Goal: Transaction & Acquisition: Book appointment/travel/reservation

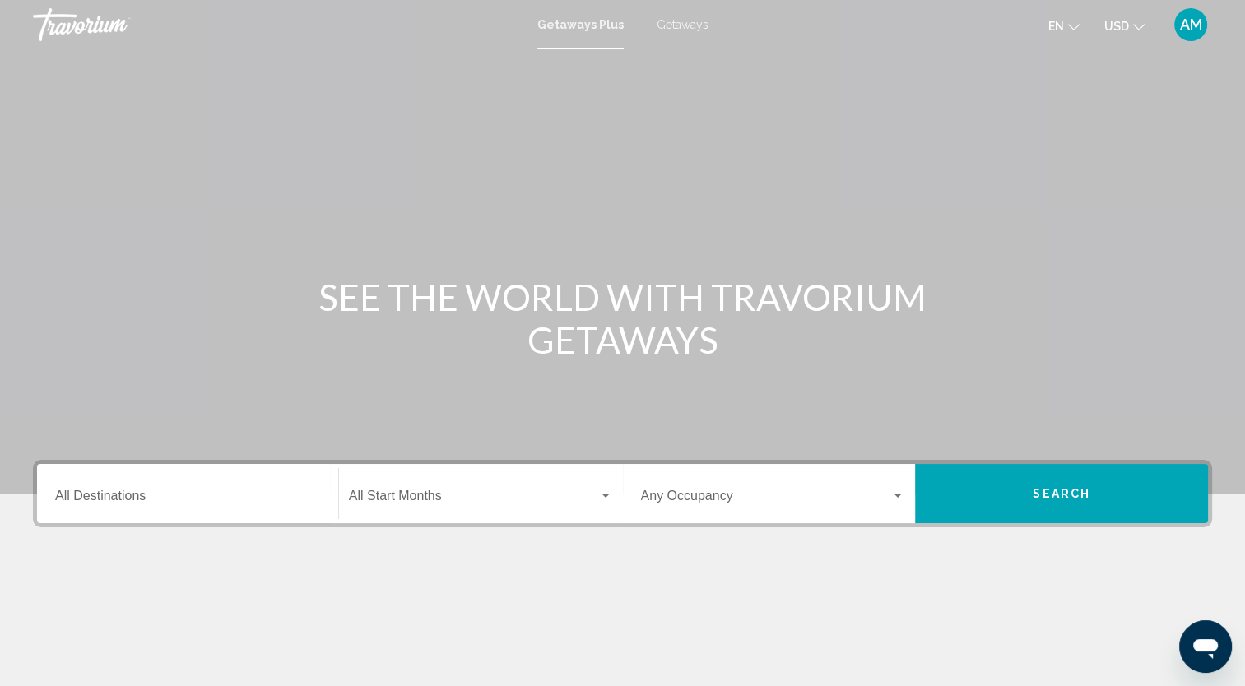
click at [108, 501] on input "Destination All Destinations" at bounding box center [187, 499] width 265 height 15
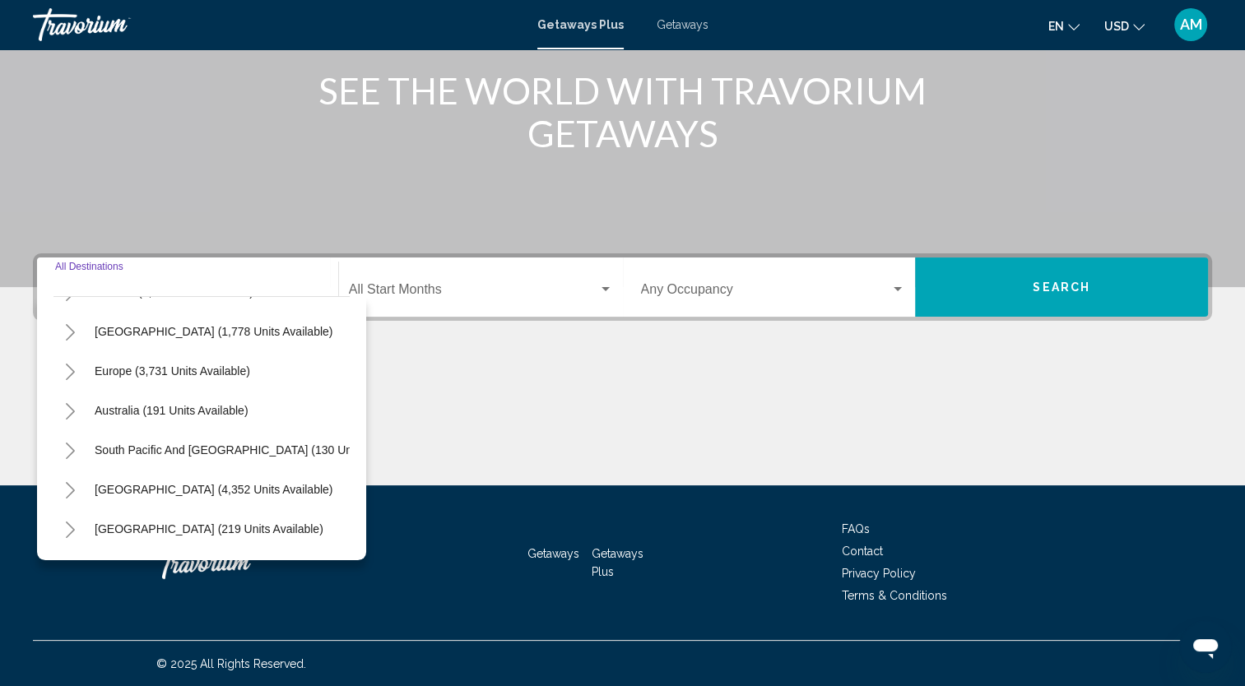
scroll to position [279, 0]
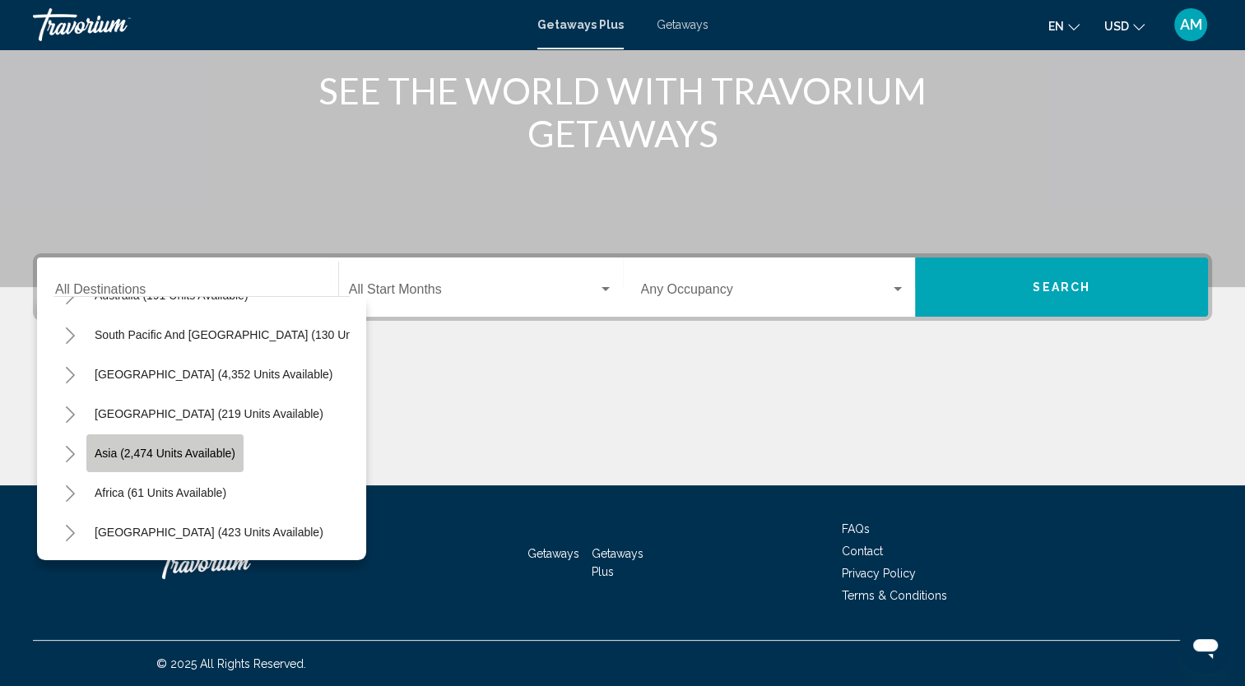
click at [221, 455] on button "Asia (2,474 units available)" at bounding box center [164, 453] width 157 height 38
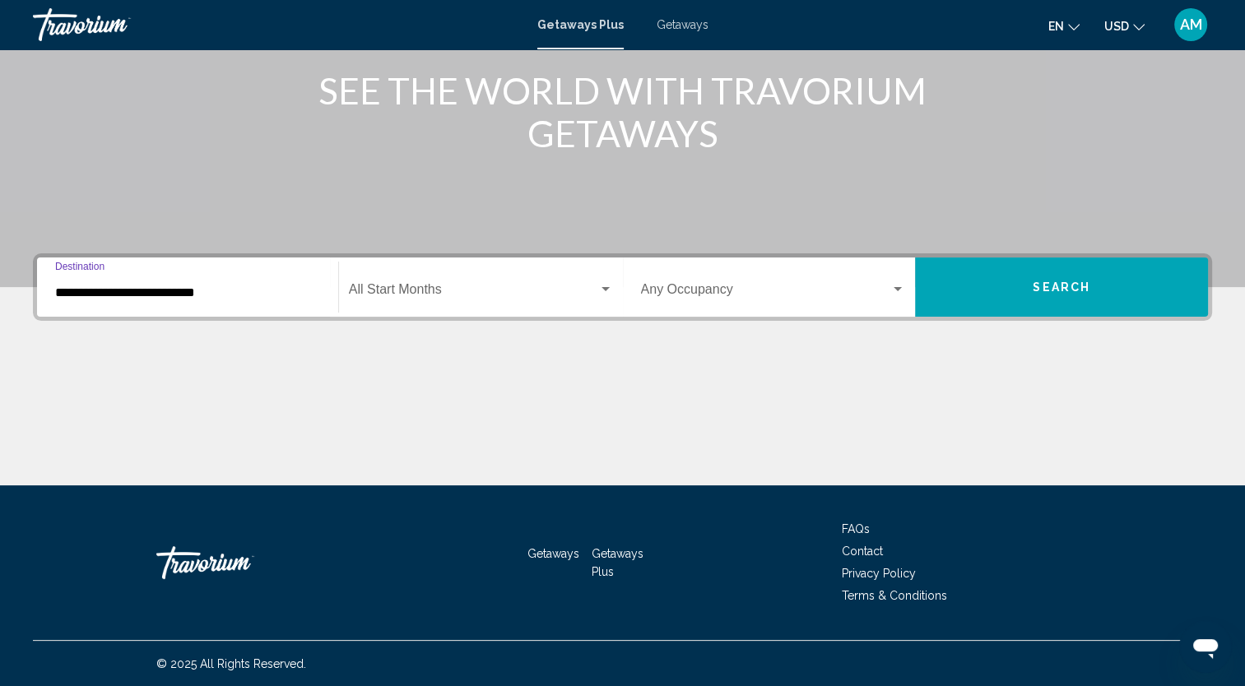
click at [208, 280] on div "**********" at bounding box center [187, 288] width 265 height 52
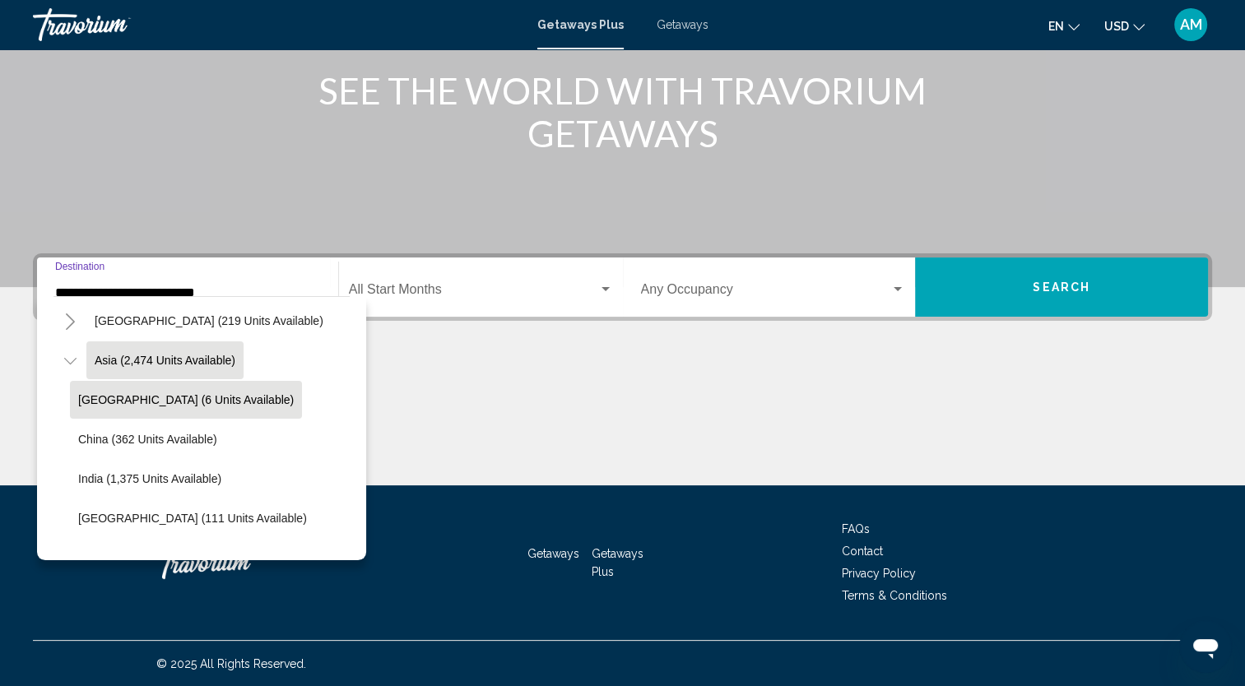
scroll to position [362, 0]
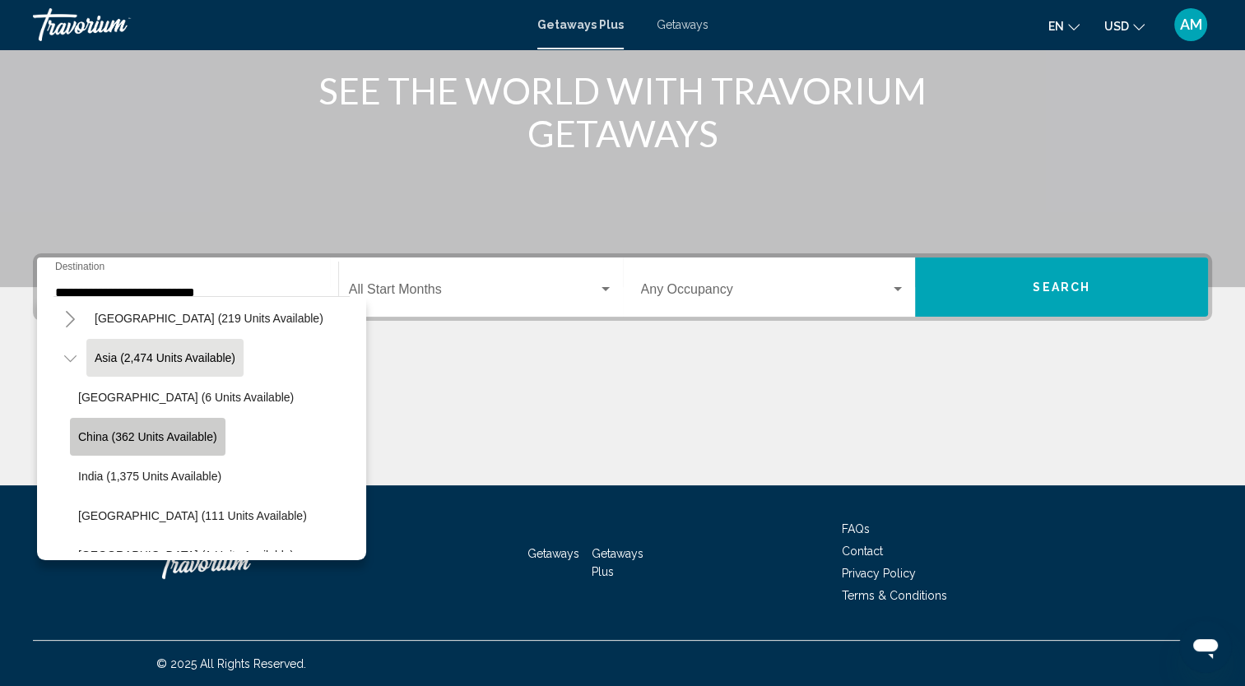
click at [189, 449] on button "China (362 units available)" at bounding box center [147, 437] width 155 height 38
type input "**********"
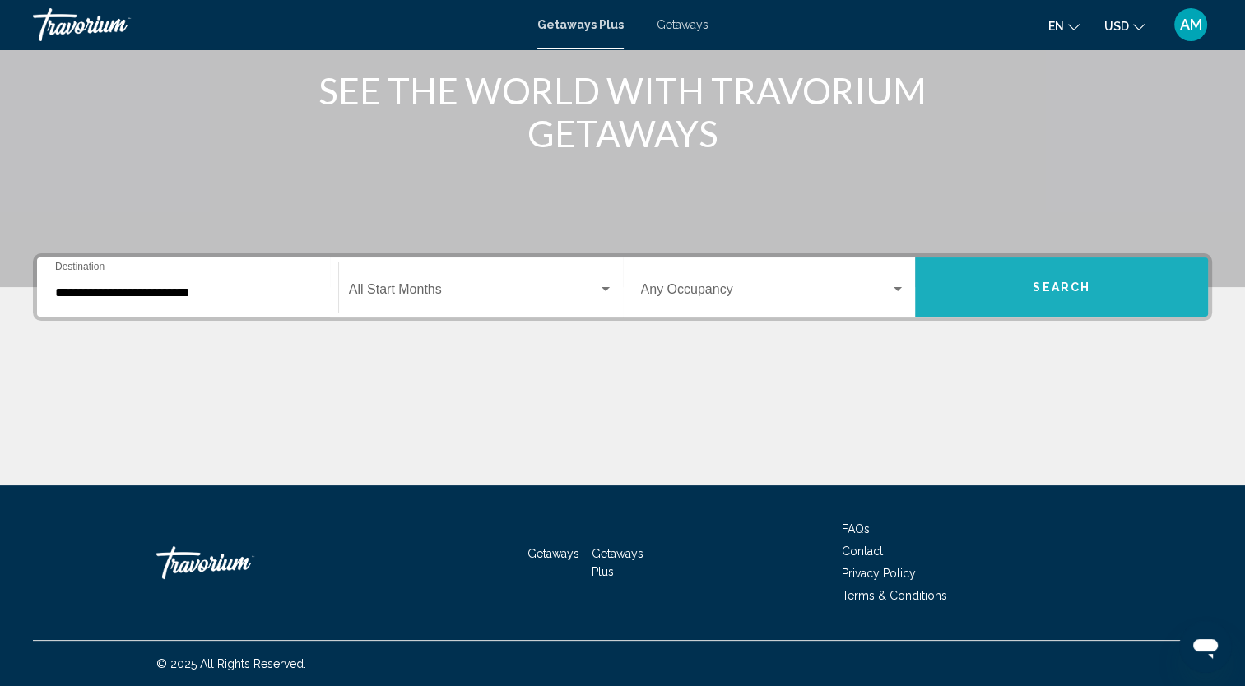
click at [976, 285] on button "Search" at bounding box center [1061, 287] width 293 height 59
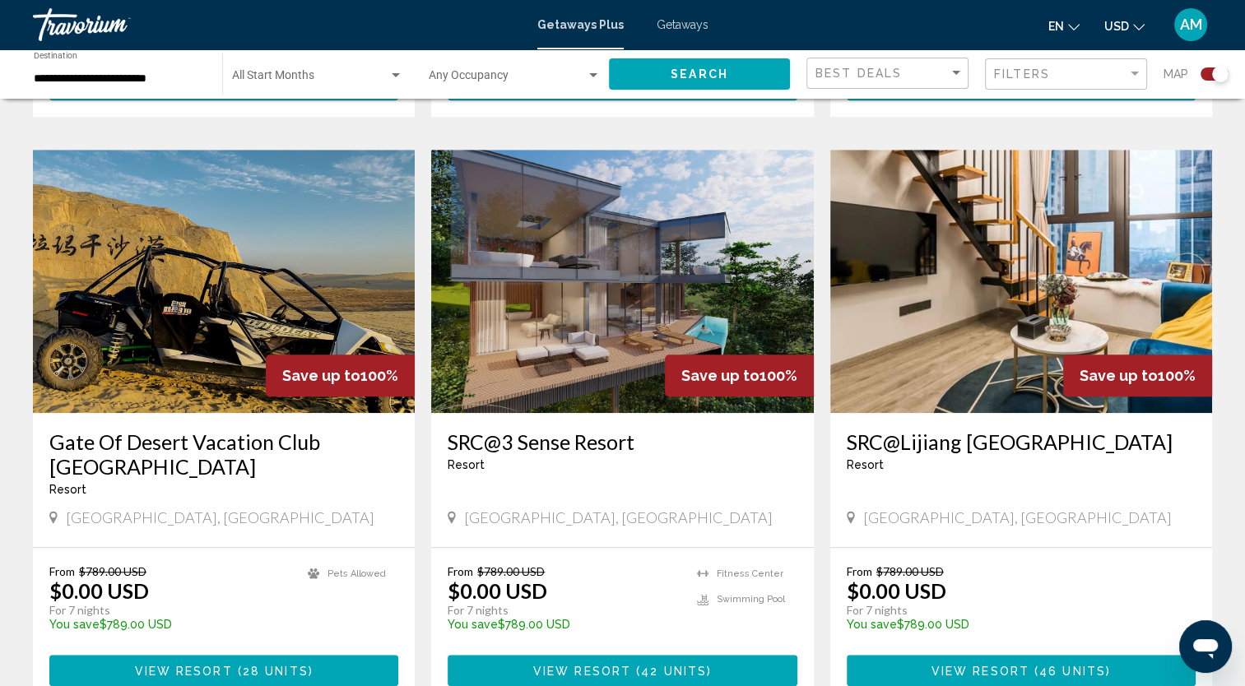
scroll to position [1108, 0]
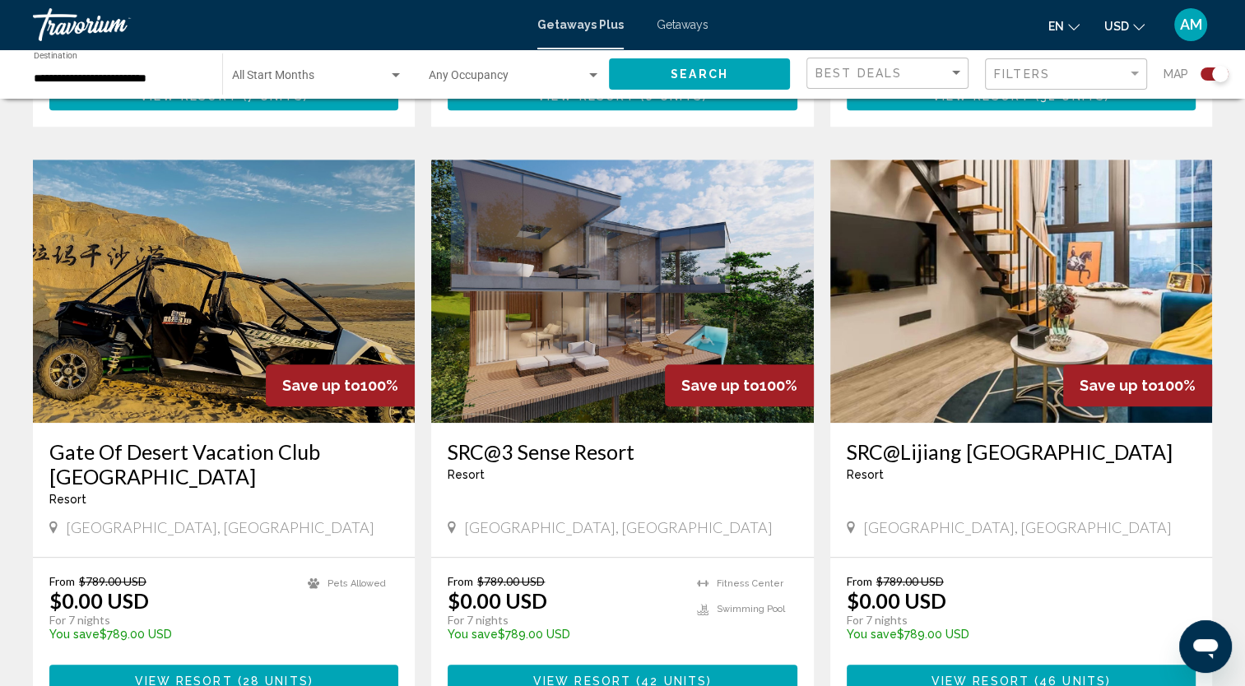
click at [579, 352] on img "Main content" at bounding box center [622, 291] width 382 height 263
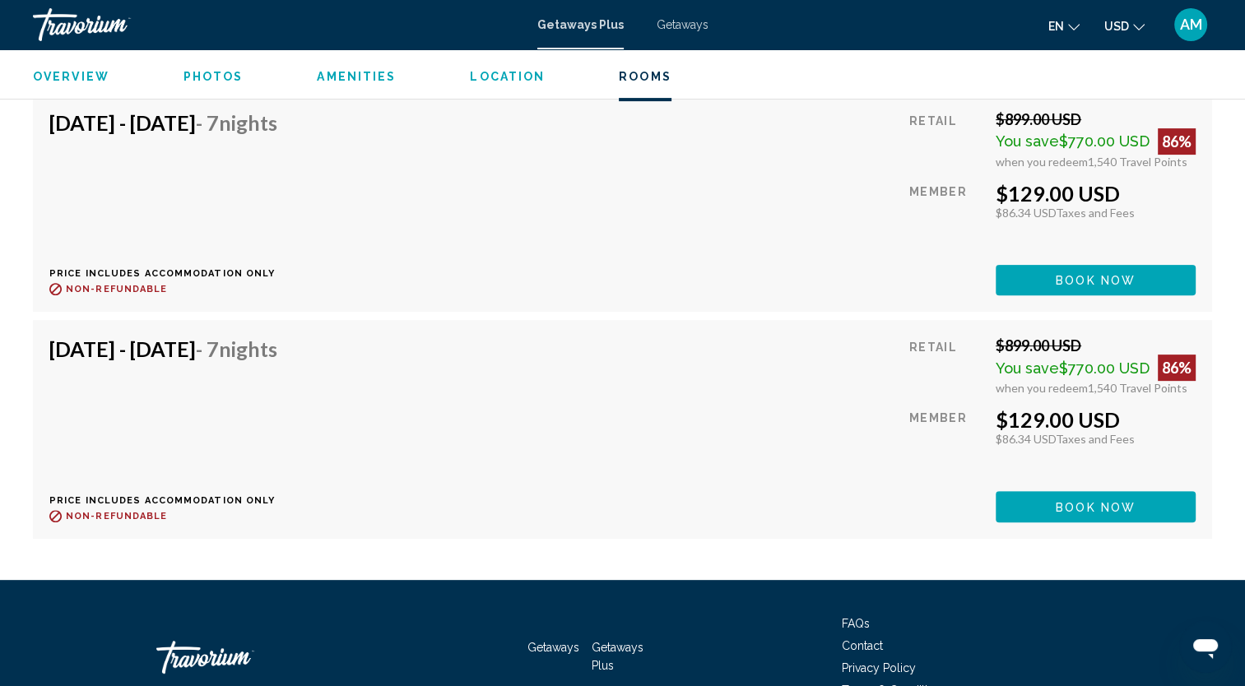
scroll to position [6746, 0]
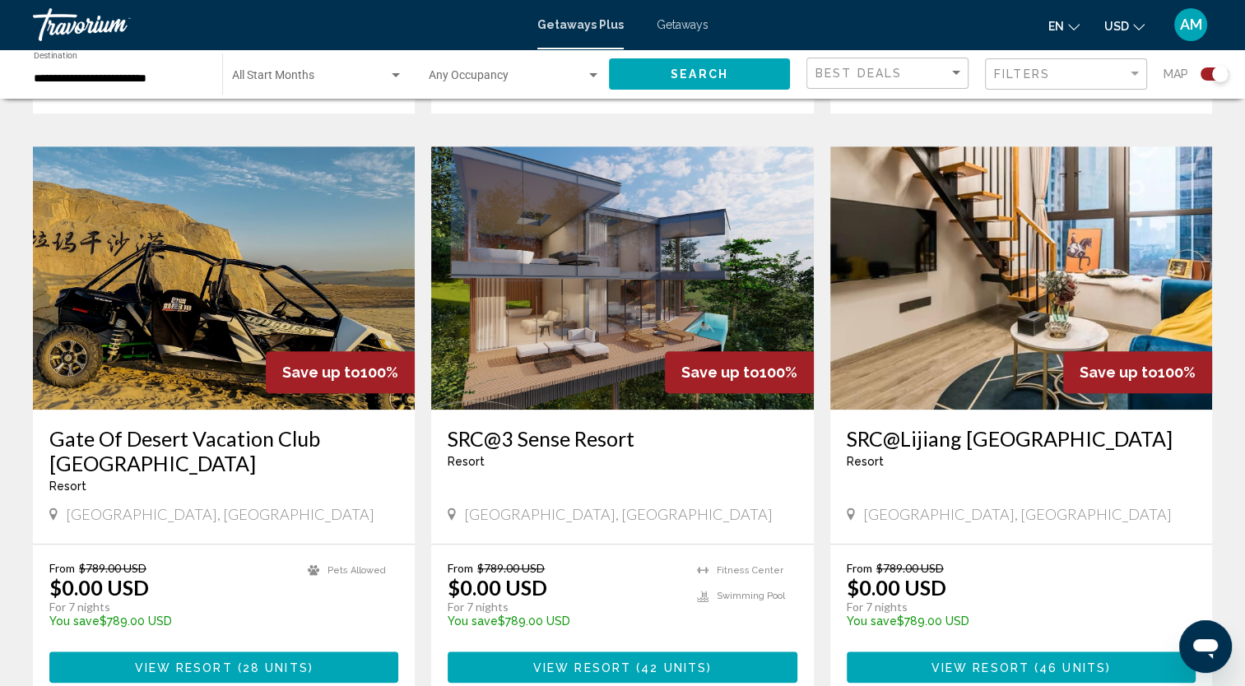
scroll to position [1122, 0]
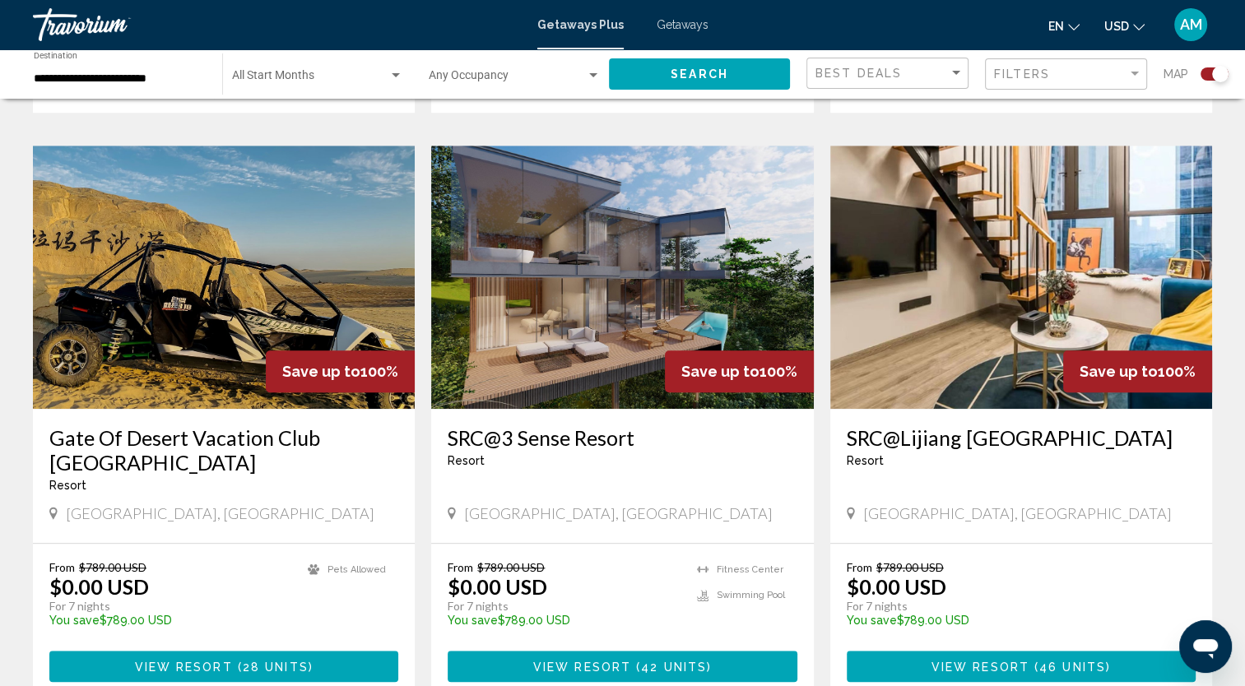
click at [1019, 357] on img "Main content" at bounding box center [1021, 277] width 382 height 263
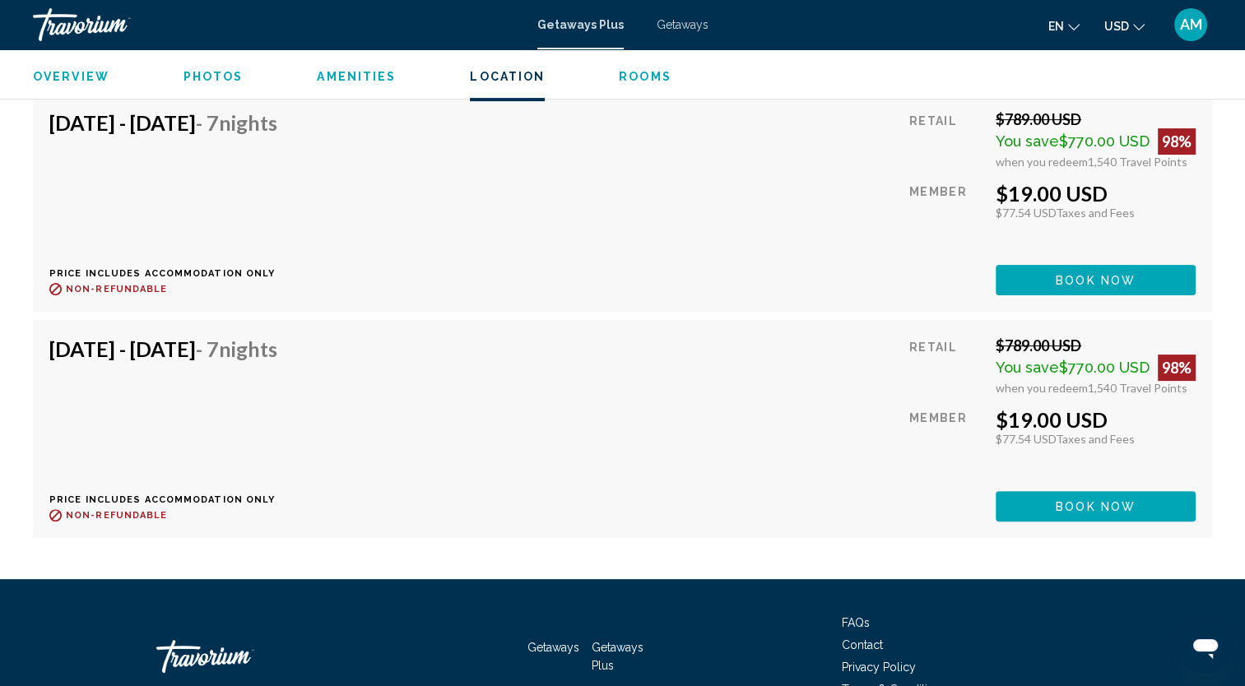
scroll to position [6666, 0]
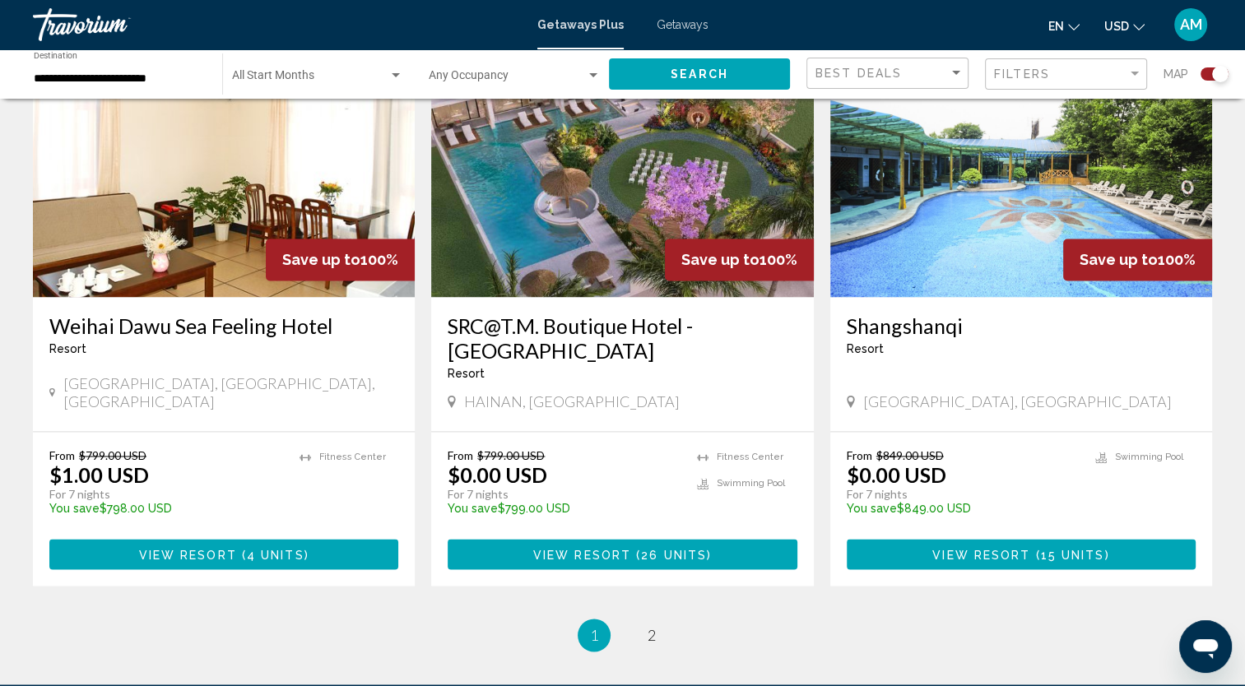
scroll to position [2552, 0]
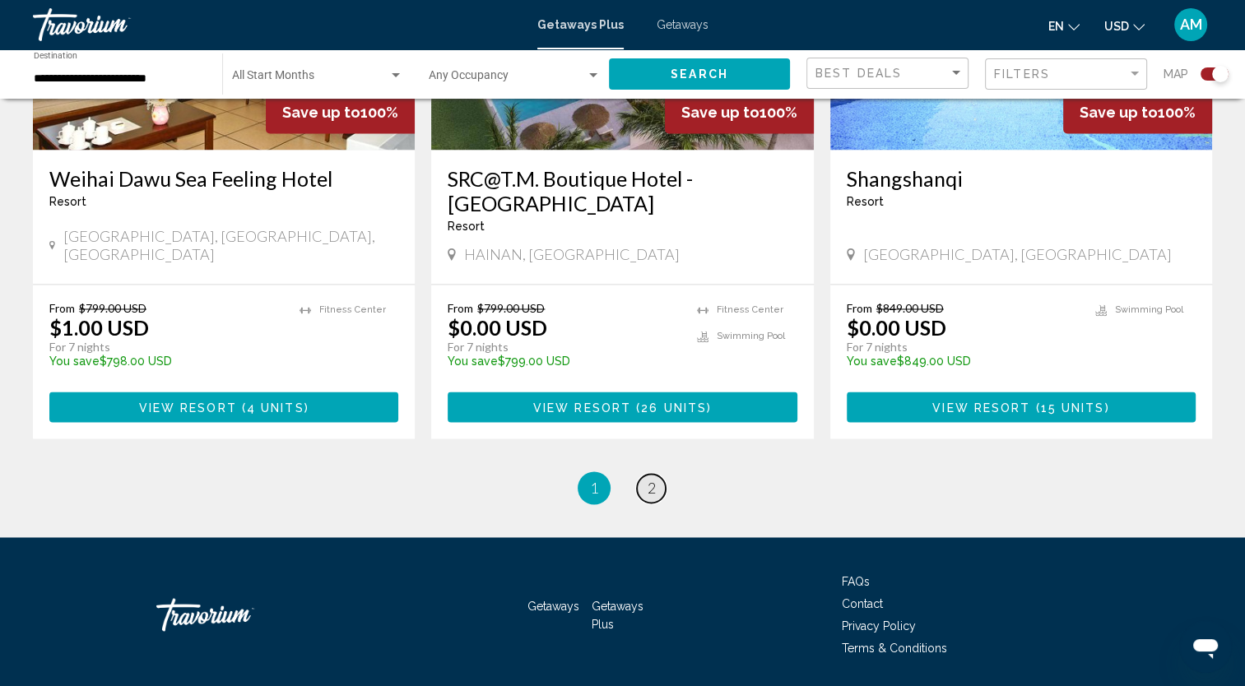
click at [659, 474] on link "page 2" at bounding box center [651, 488] width 29 height 29
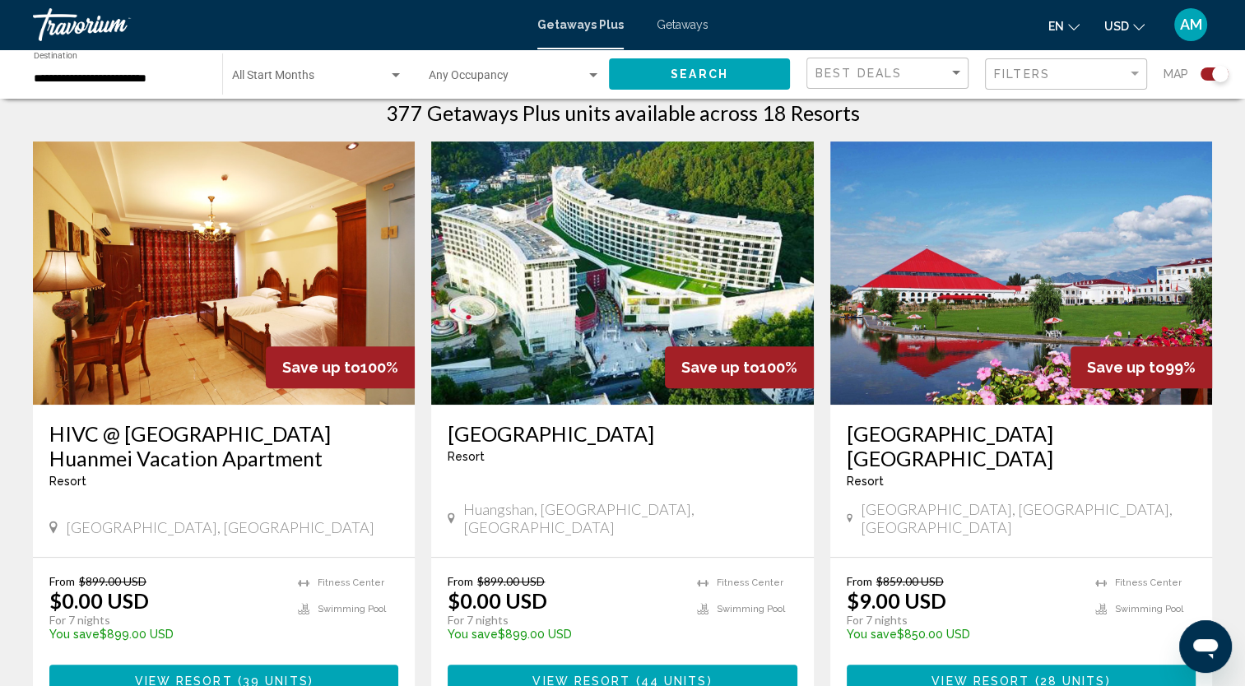
scroll to position [540, 0]
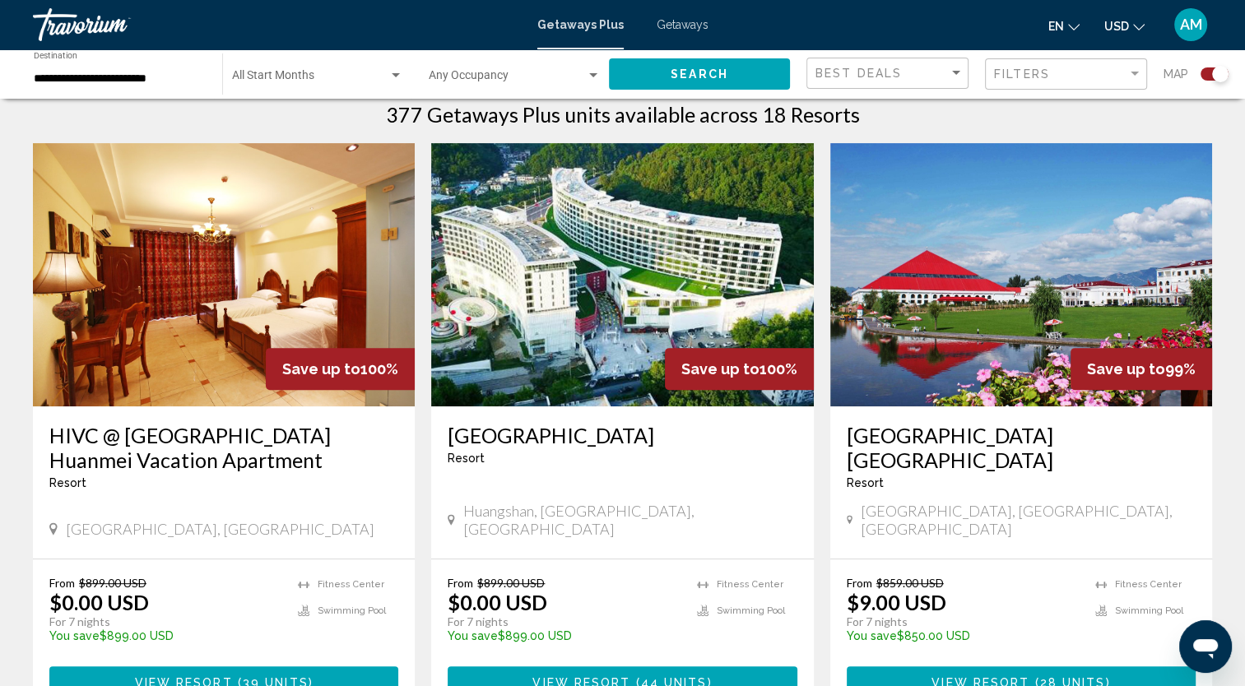
click at [1024, 308] on img "Main content" at bounding box center [1021, 274] width 382 height 263
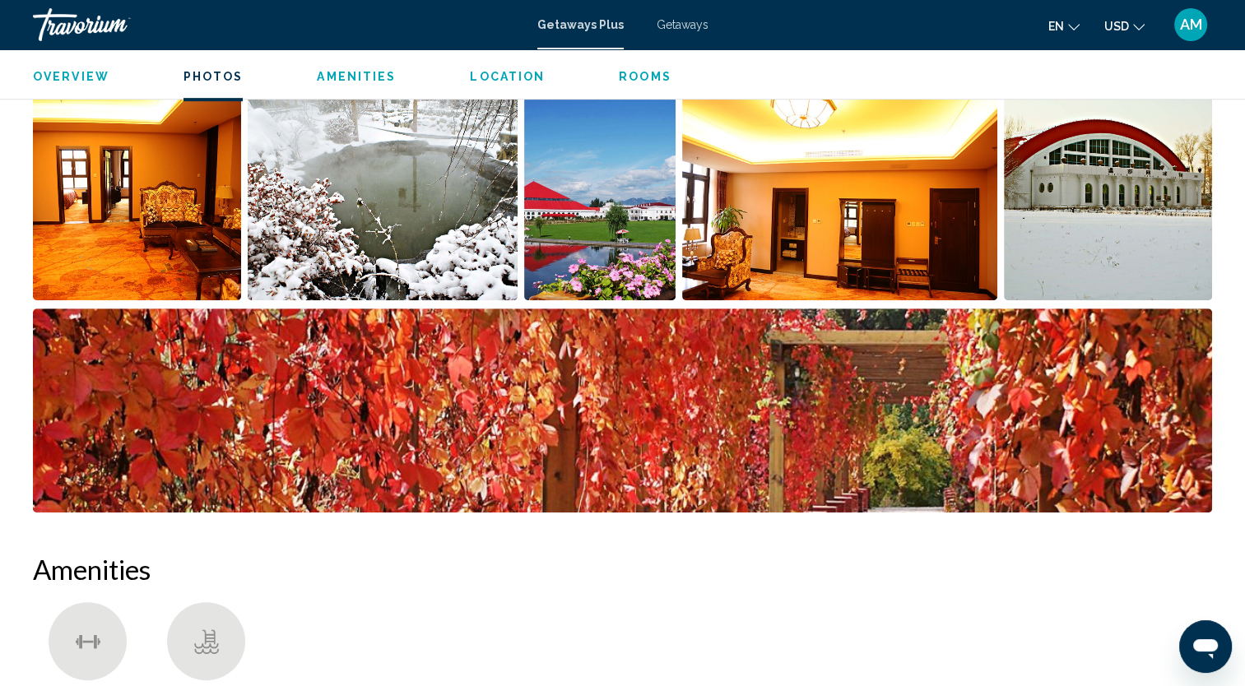
scroll to position [773, 0]
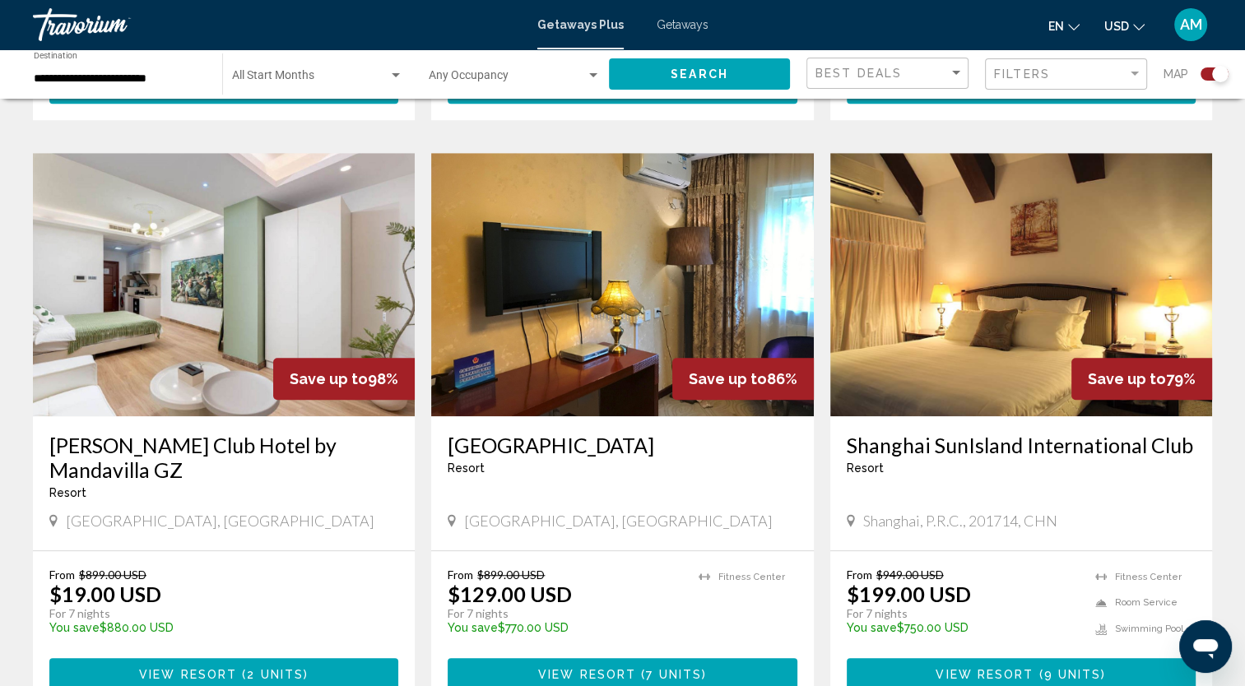
scroll to position [1126, 0]
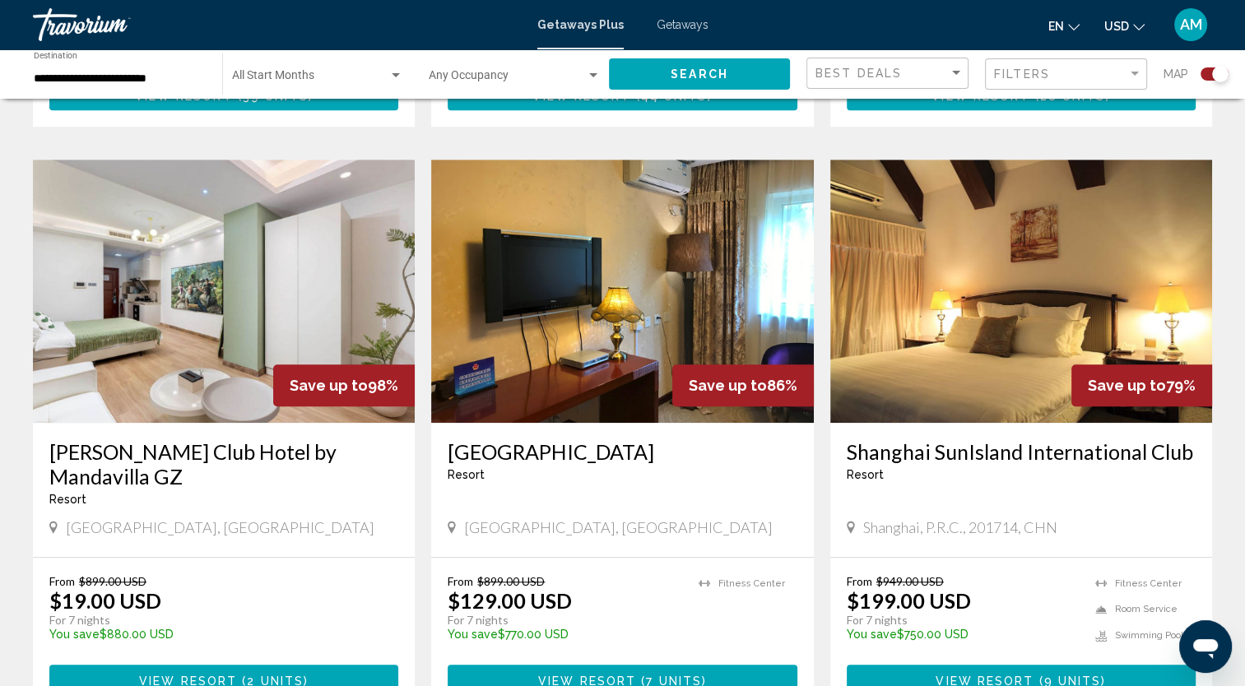
click at [560, 439] on h3 "[GEOGRAPHIC_DATA]" at bounding box center [622, 451] width 349 height 25
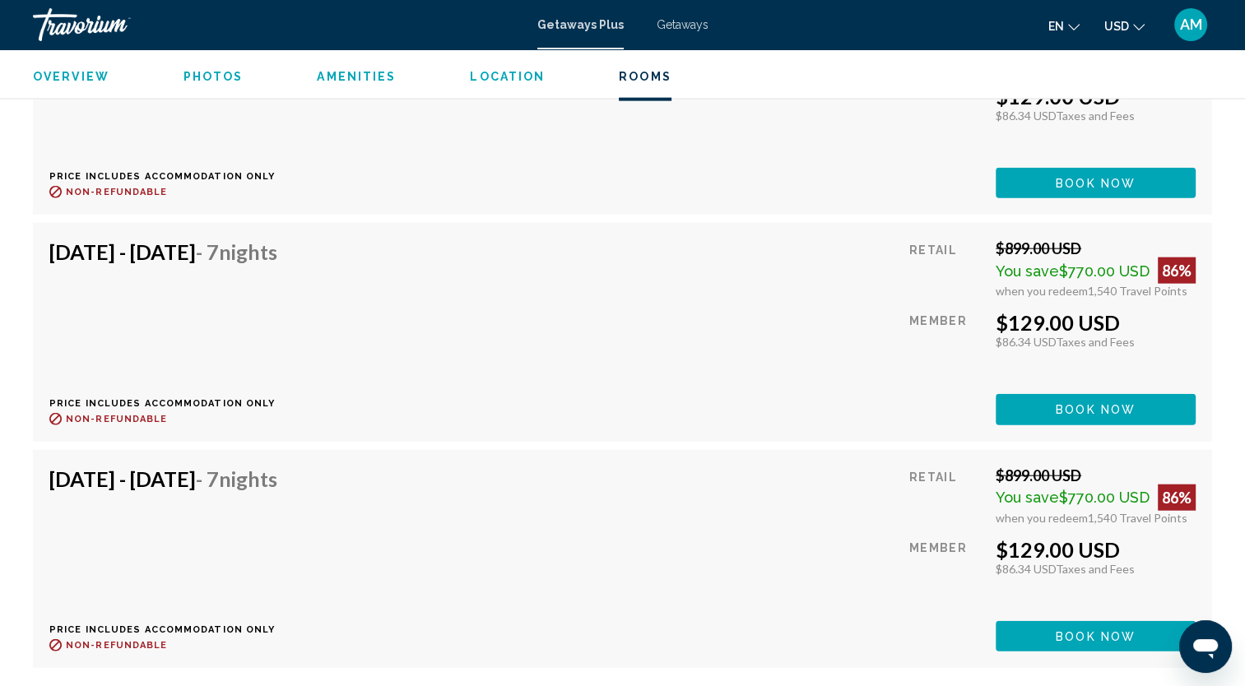
scroll to position [3785, 0]
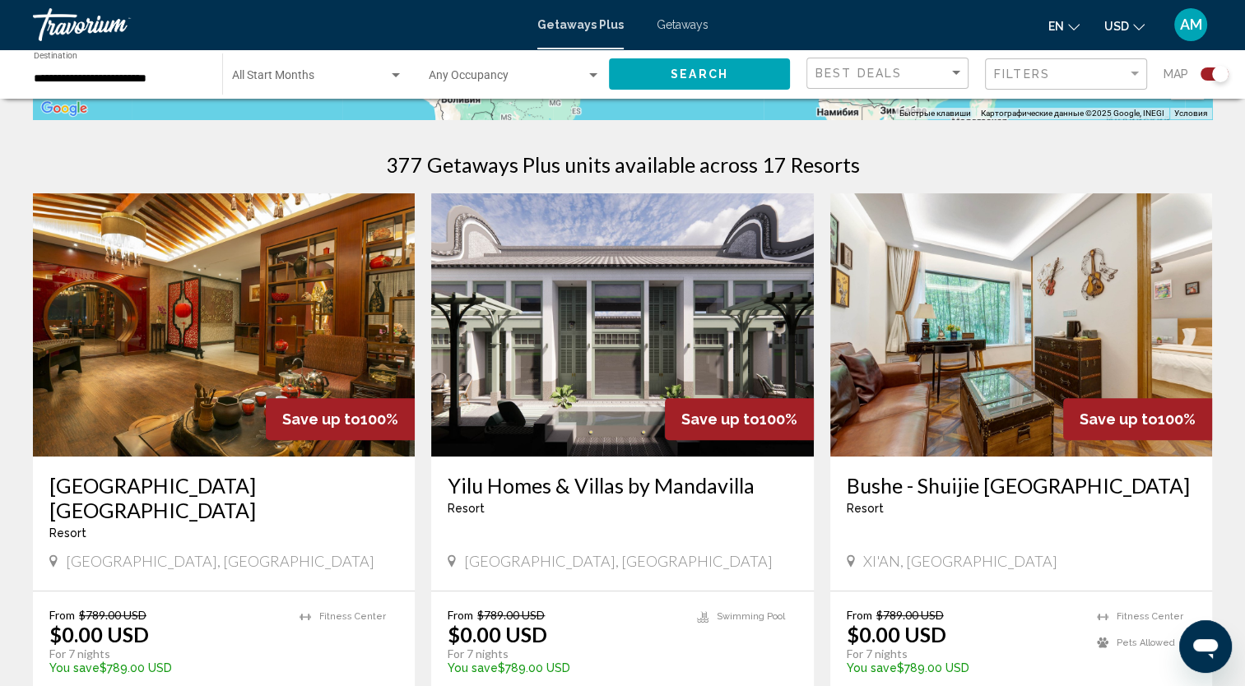
scroll to position [467, 0]
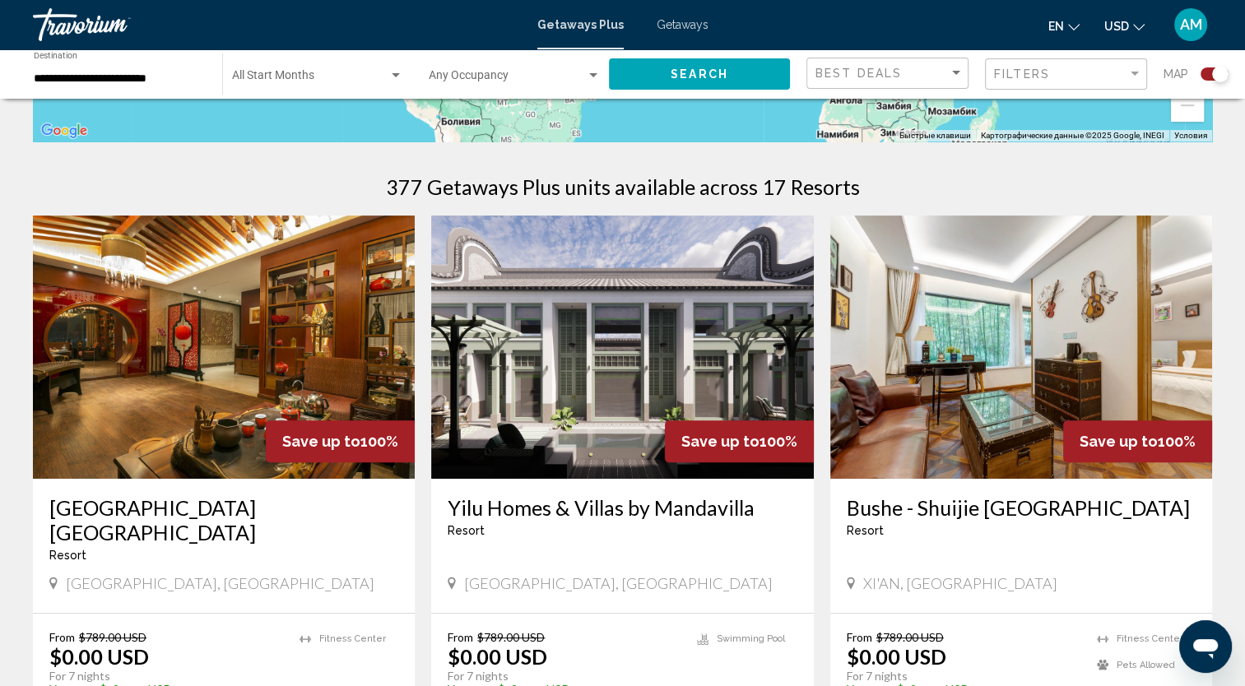
click at [1028, 397] on img "Main content" at bounding box center [1021, 347] width 382 height 263
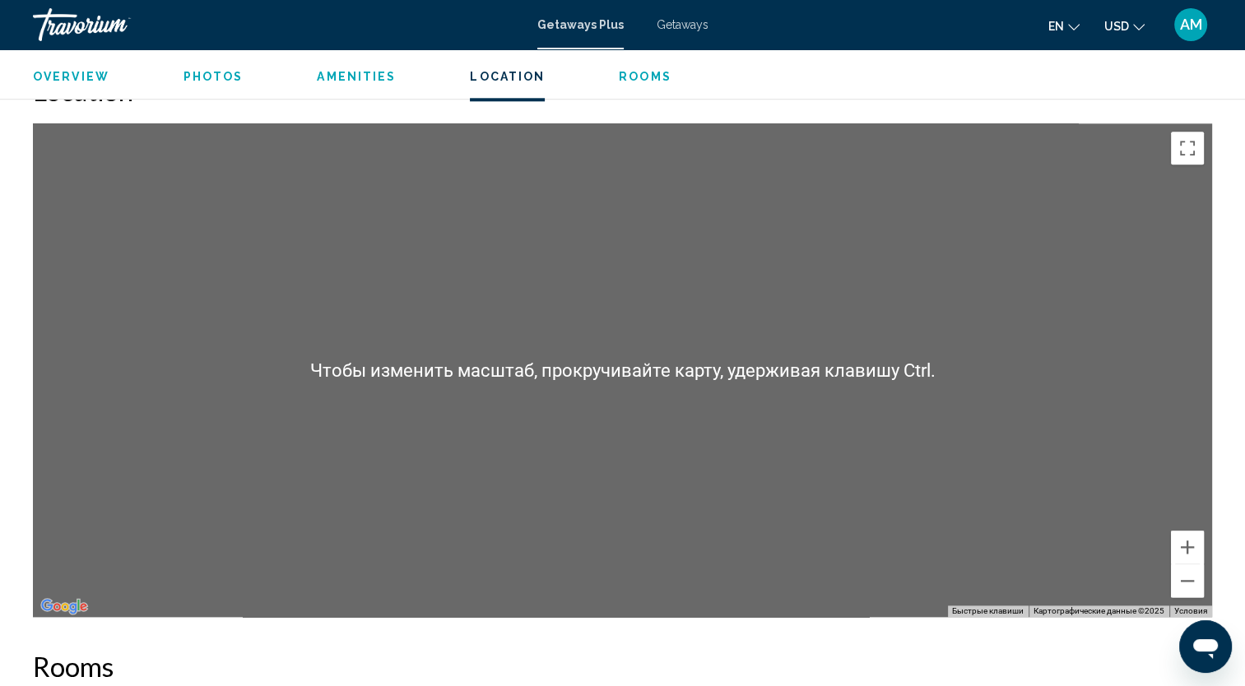
scroll to position [1865, 0]
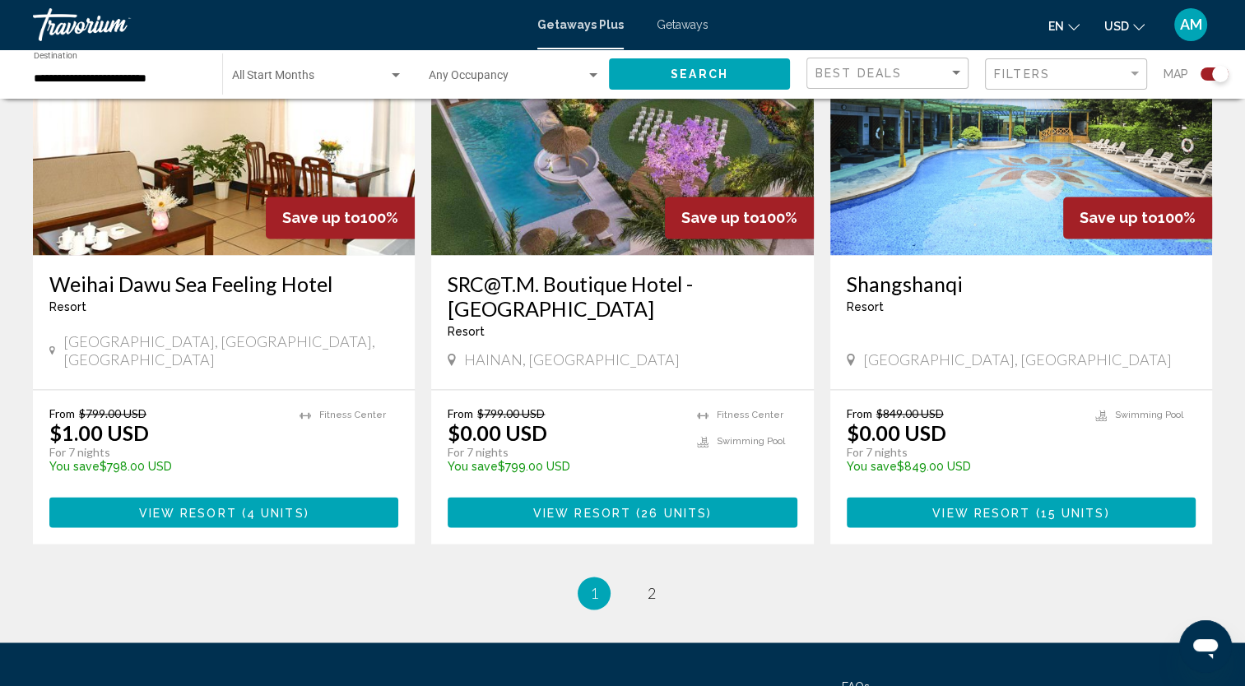
scroll to position [2552, 0]
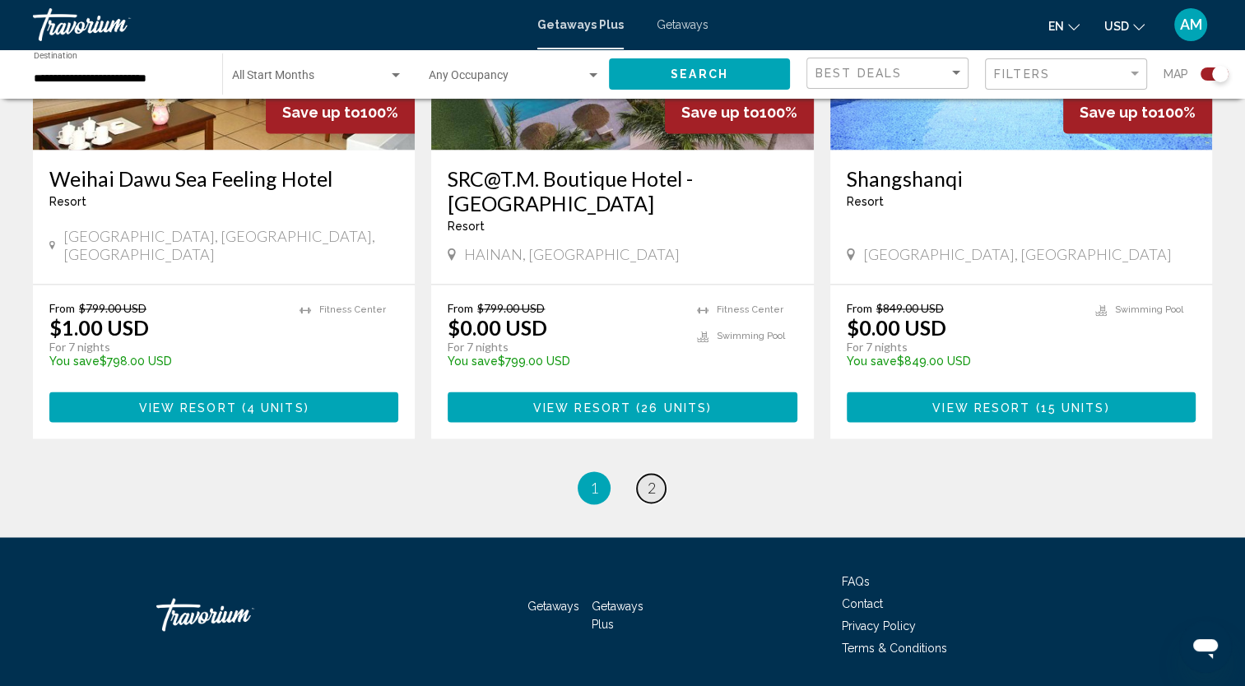
click at [649, 474] on link "page 2" at bounding box center [651, 488] width 29 height 29
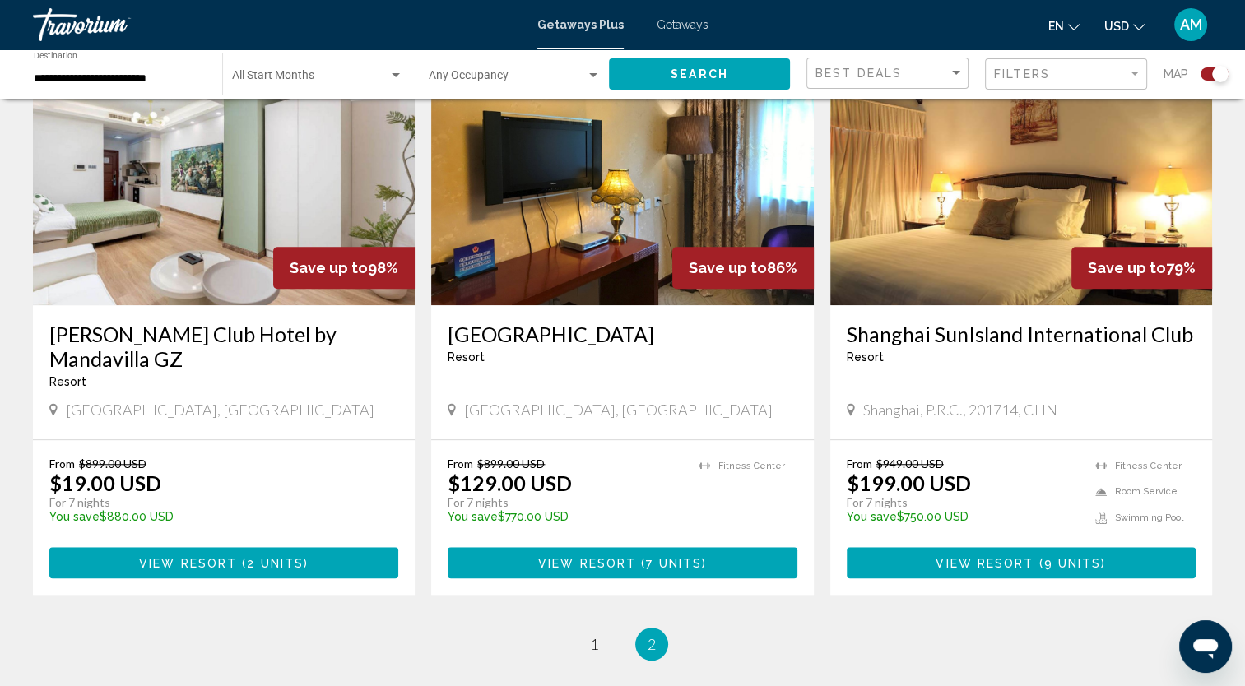
scroll to position [1181, 0]
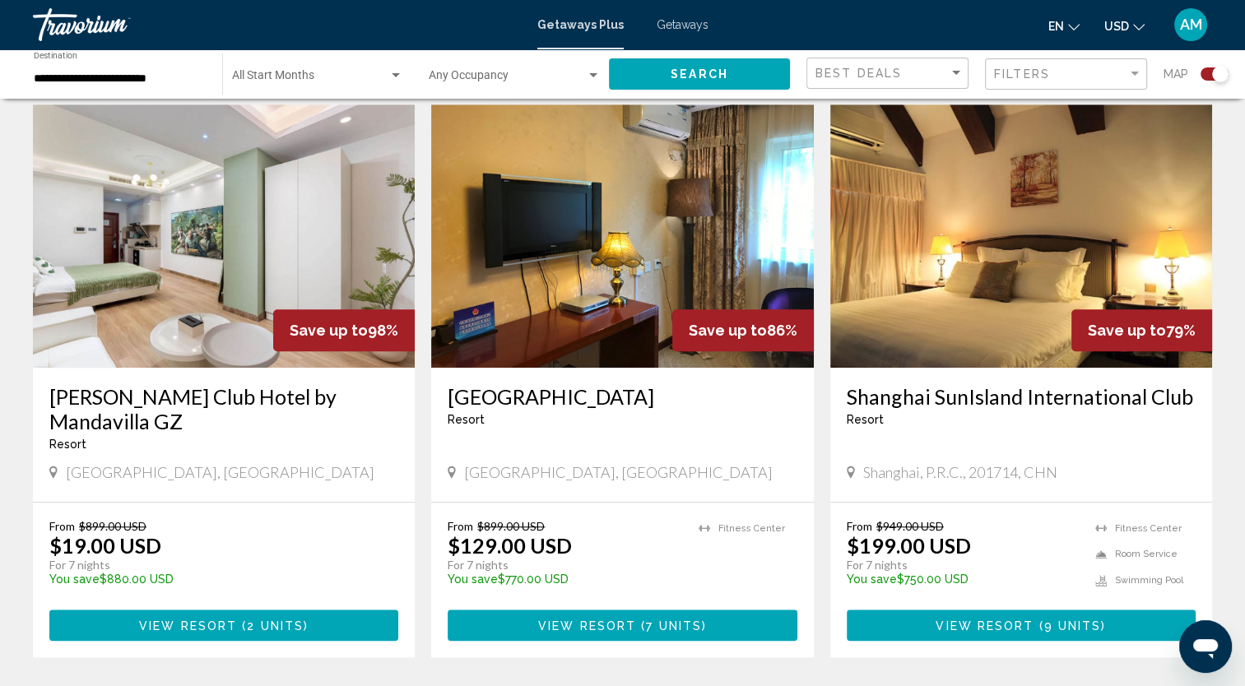
click at [1024, 384] on h3 "Shanghai SunIsland International Club" at bounding box center [1021, 396] width 349 height 25
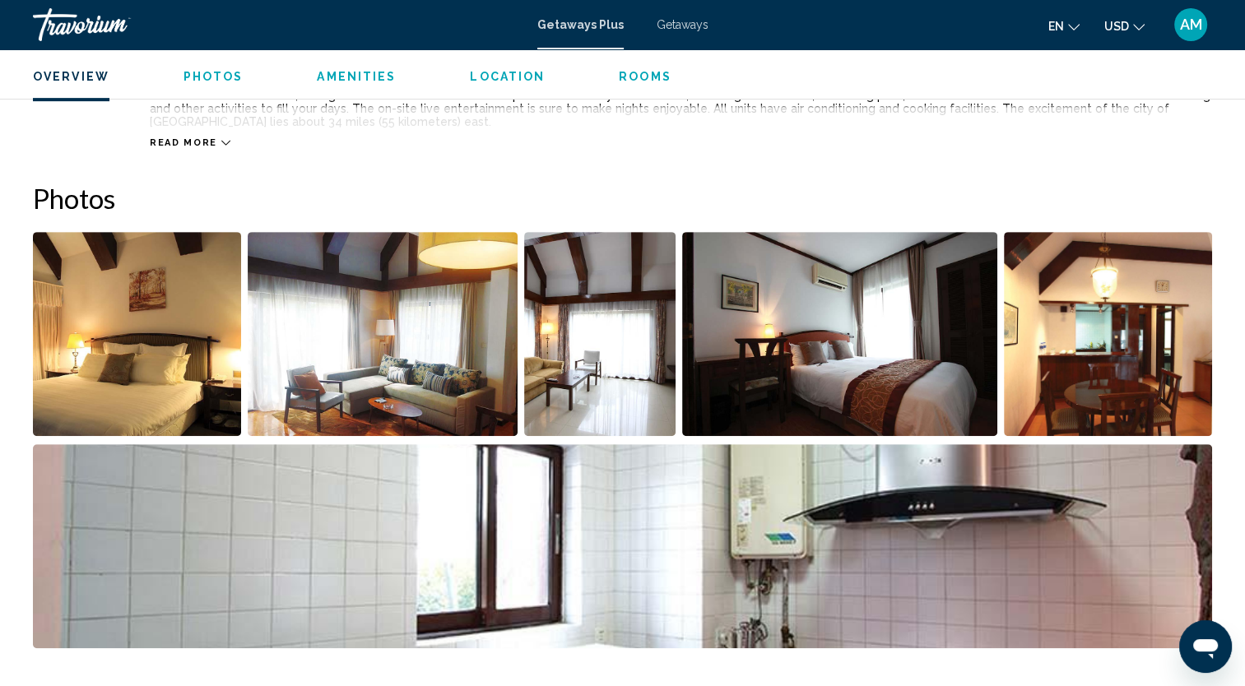
scroll to position [665, 0]
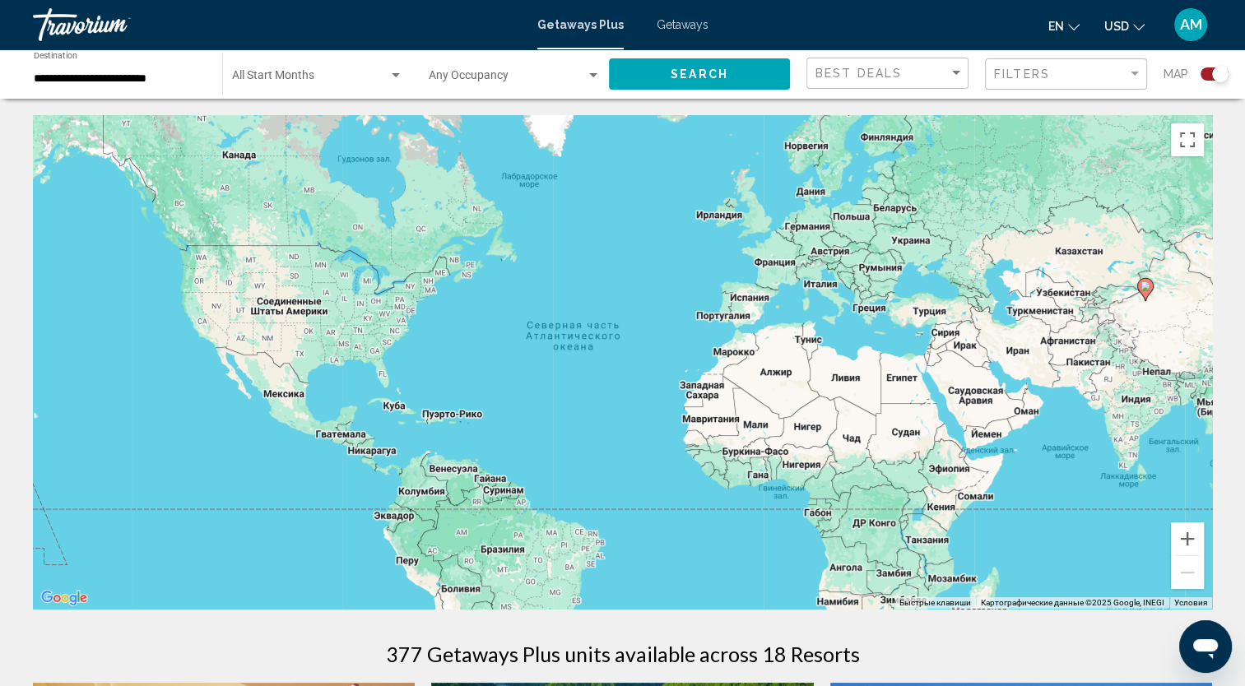
click at [155, 68] on div "**********" at bounding box center [120, 74] width 172 height 45
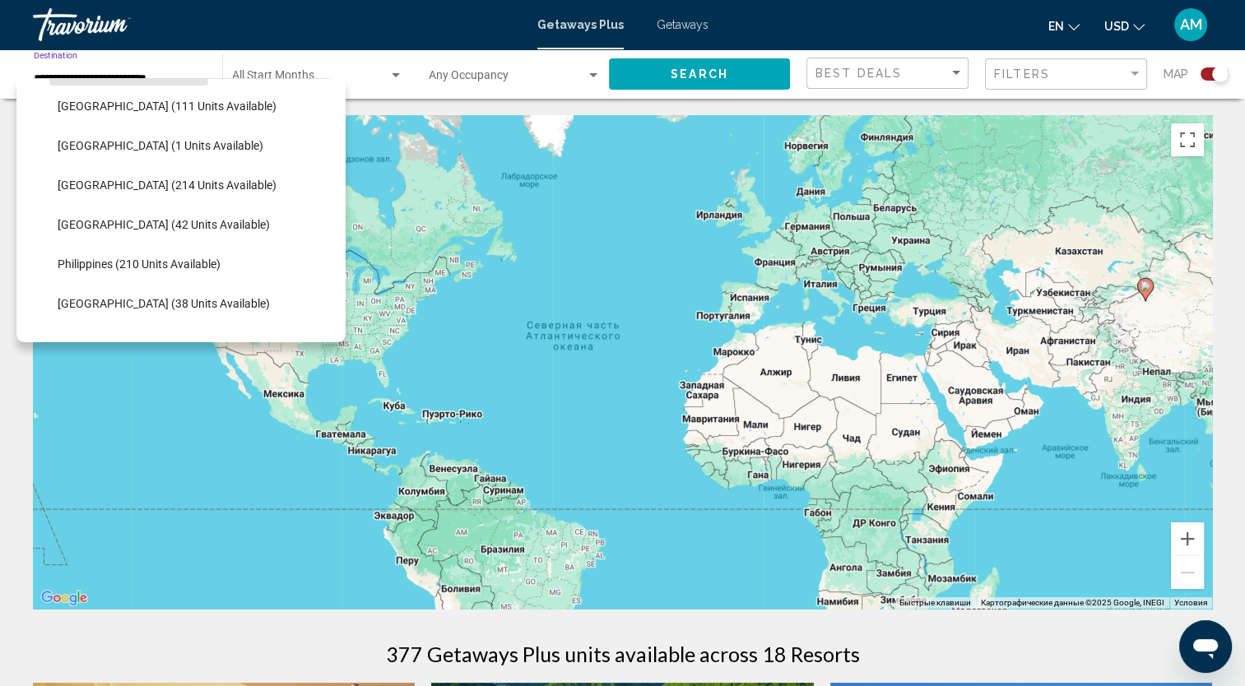
scroll to position [555, 0]
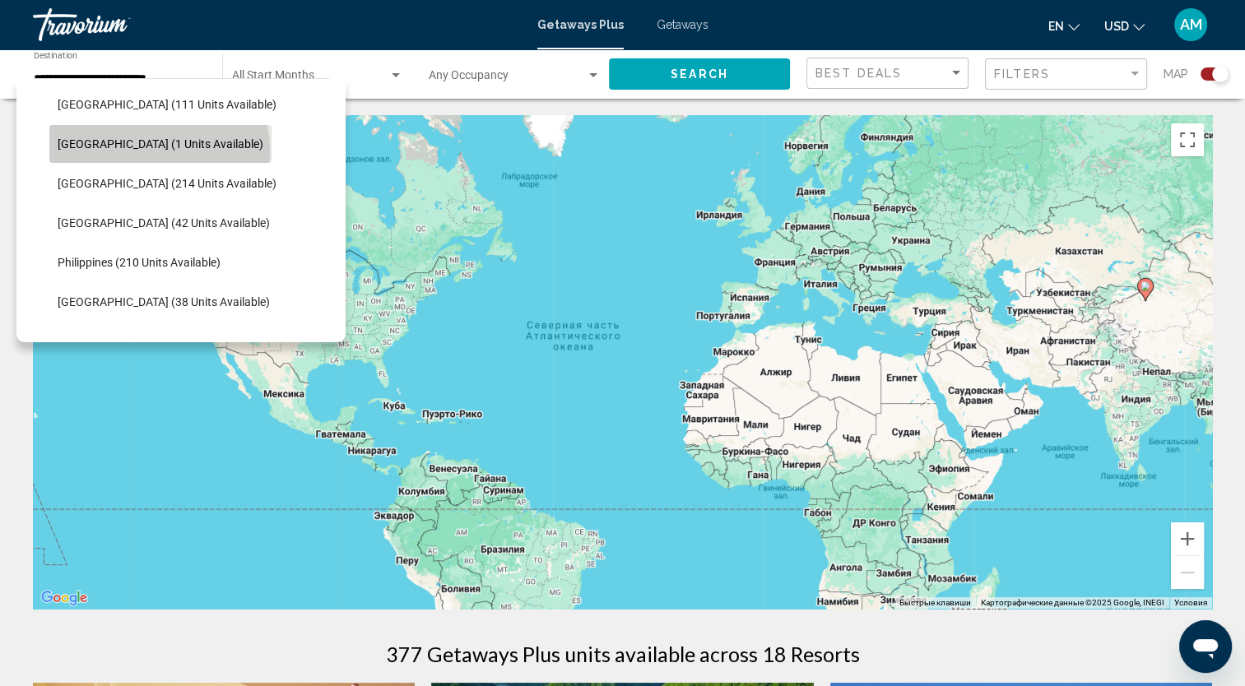
click at [158, 151] on button "Japan (1 units available)" at bounding box center [160, 144] width 222 height 38
type input "**********"
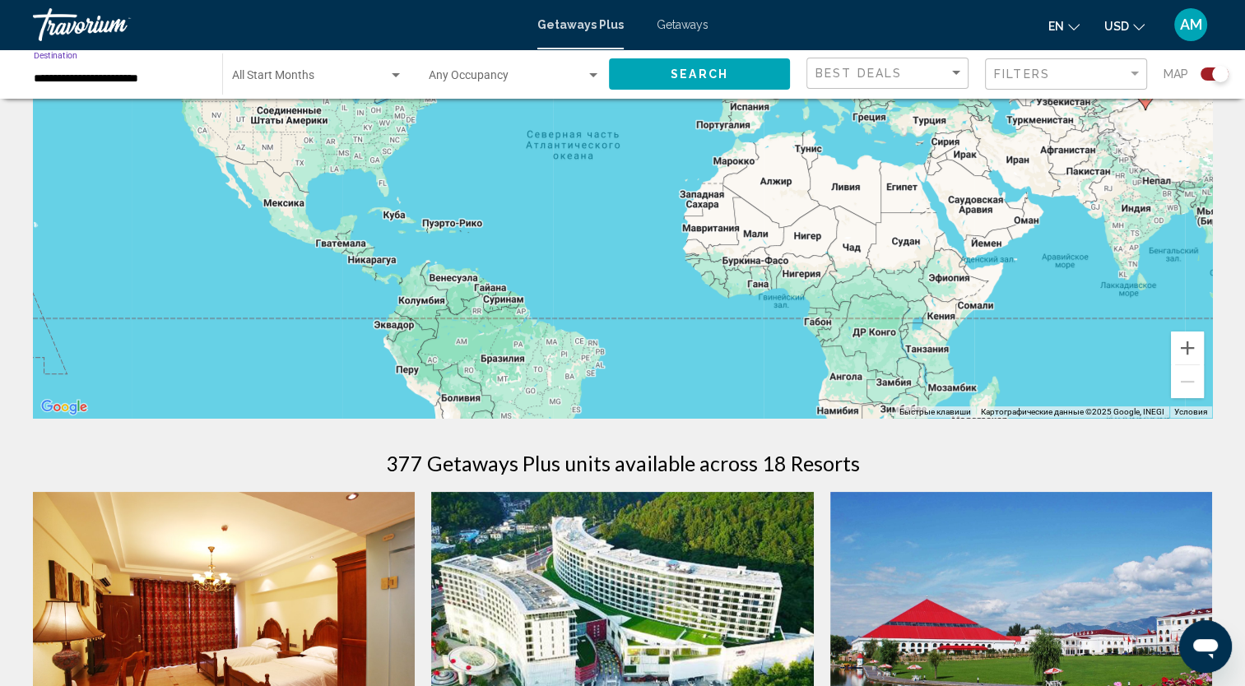
scroll to position [0, 0]
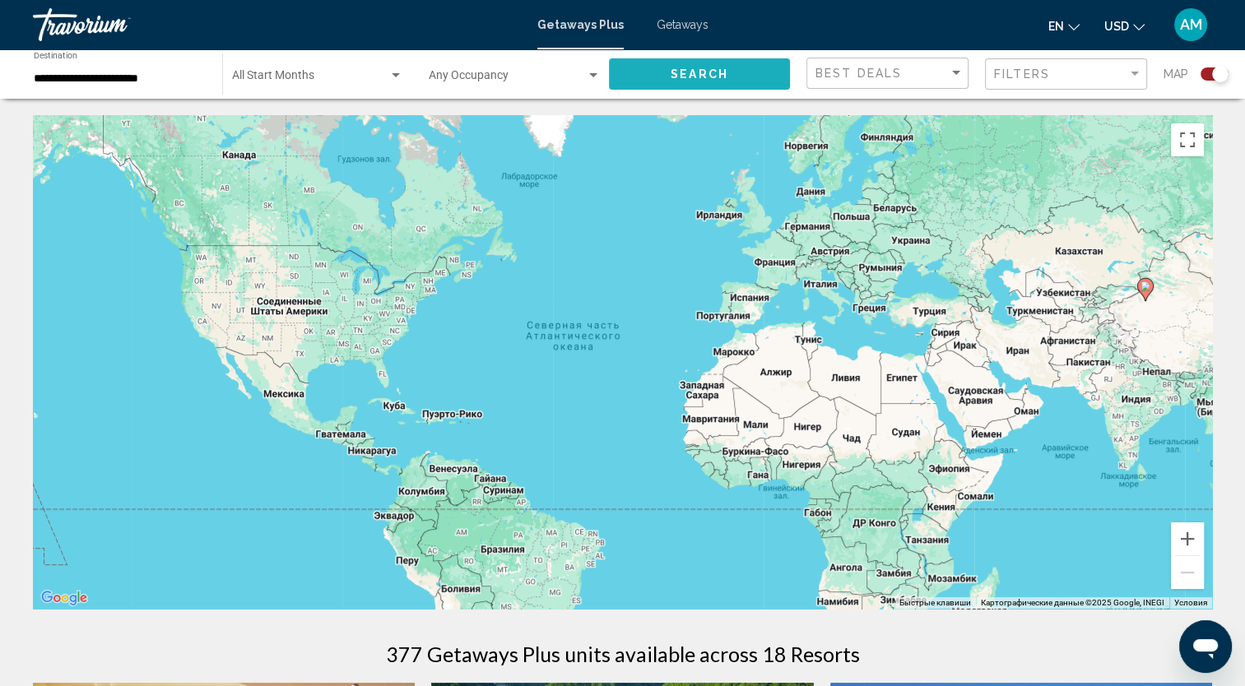
click at [688, 66] on button "Search" at bounding box center [699, 73] width 181 height 30
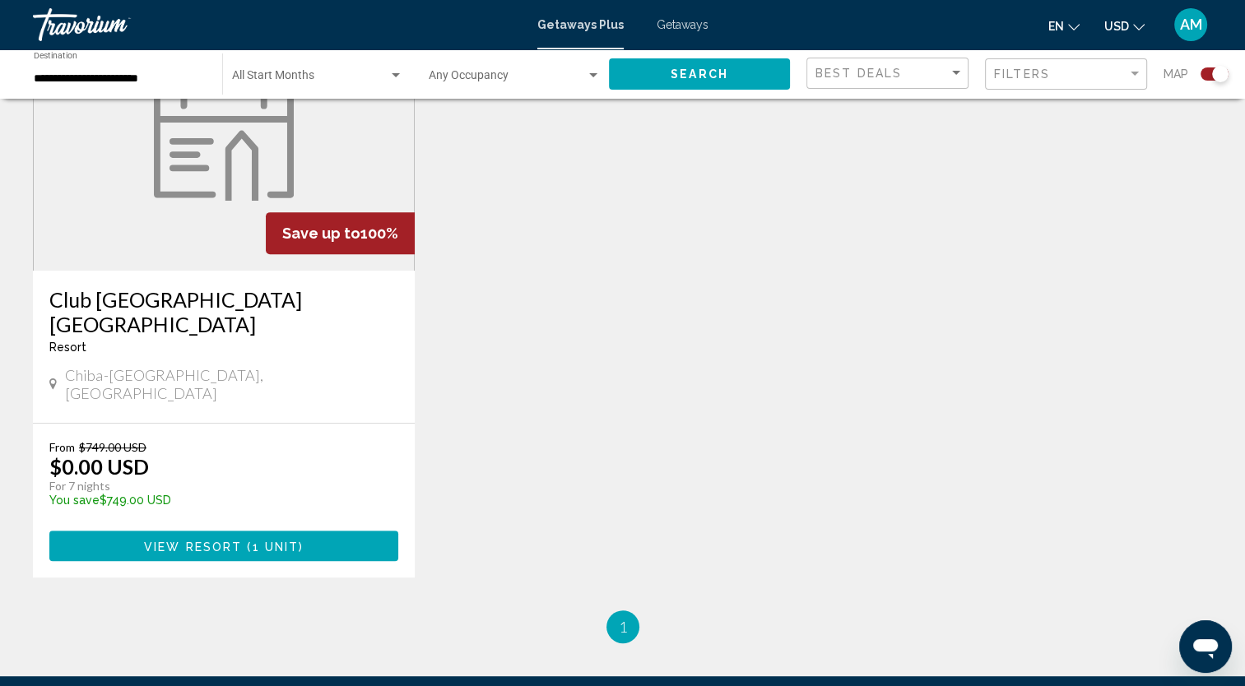
scroll to position [608, 0]
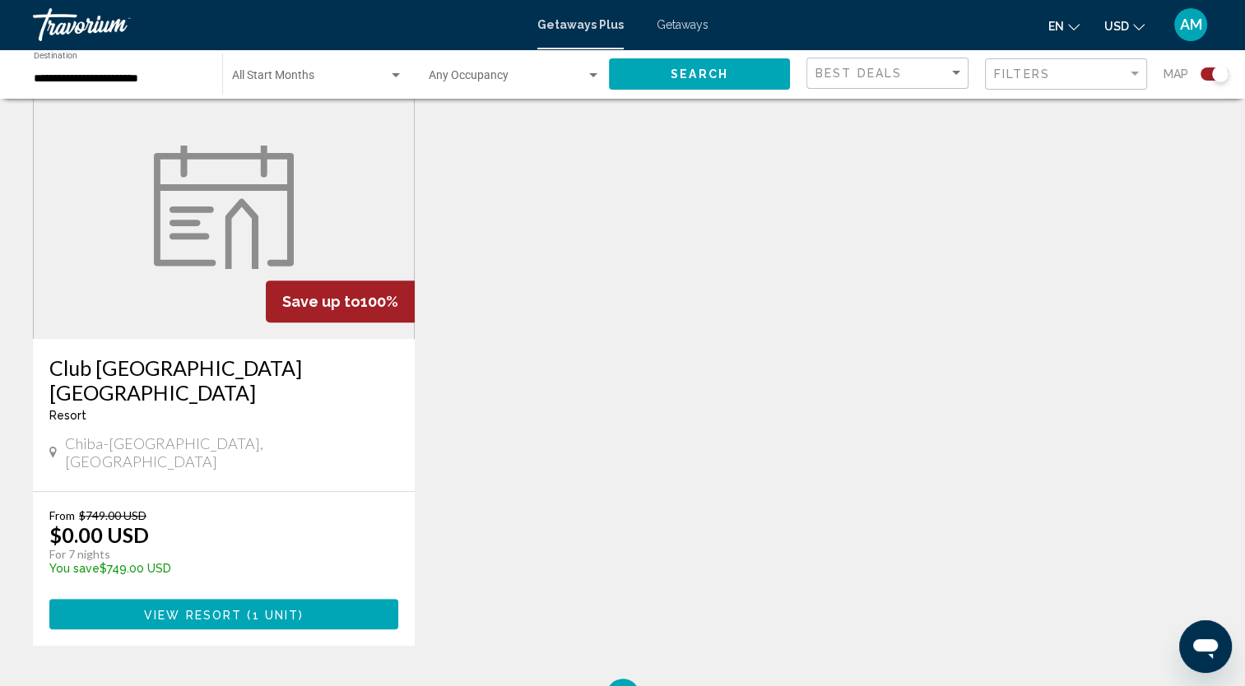
click at [238, 366] on h3 "Club Wyndham Sundance Resort Onjuku" at bounding box center [223, 379] width 349 height 49
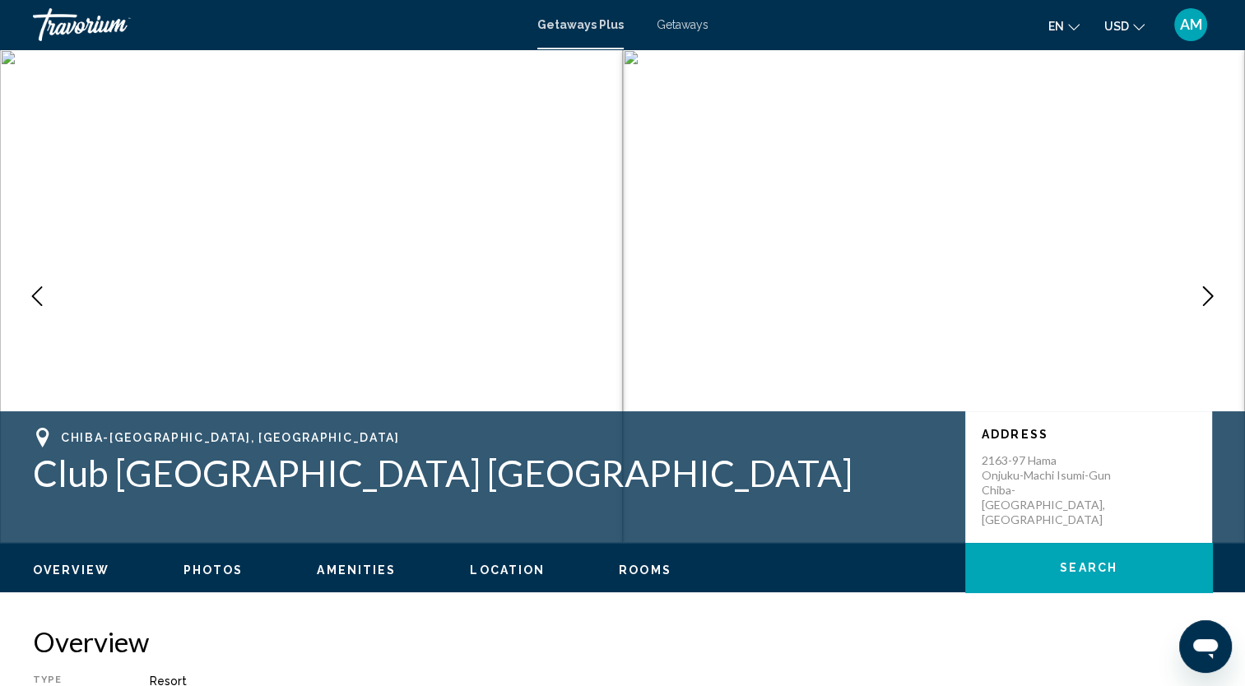
click at [1215, 289] on icon "Next image" at bounding box center [1208, 296] width 20 height 20
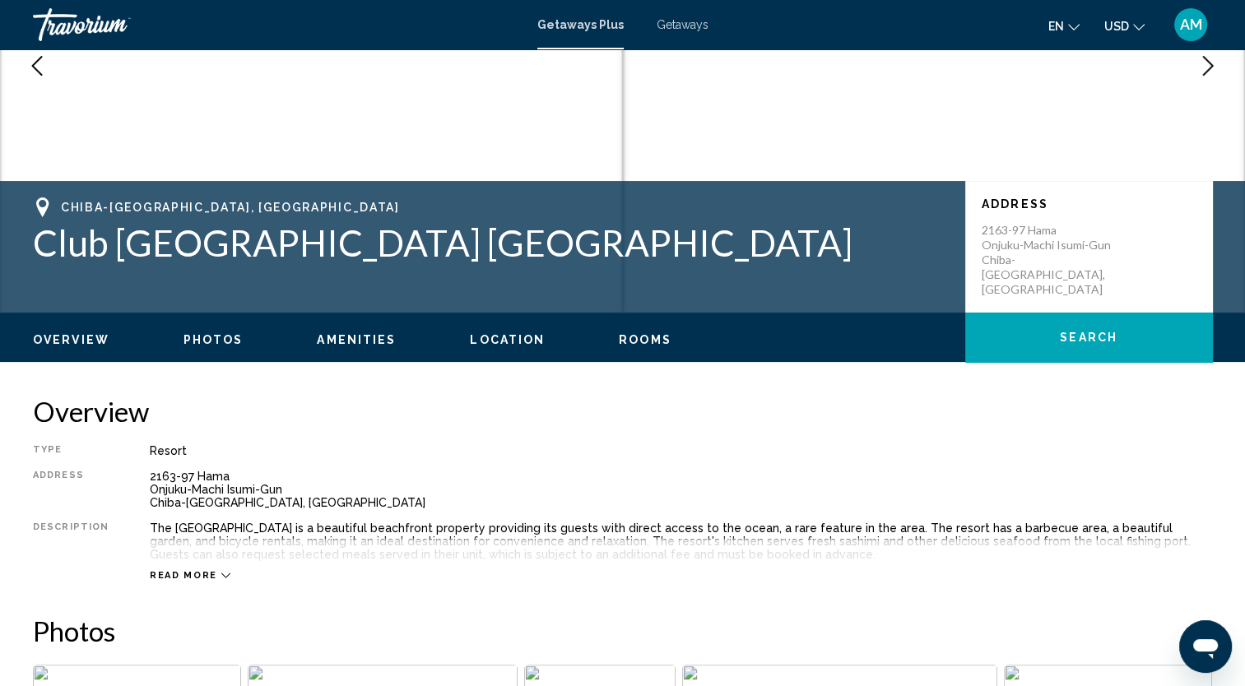
scroll to position [225, 0]
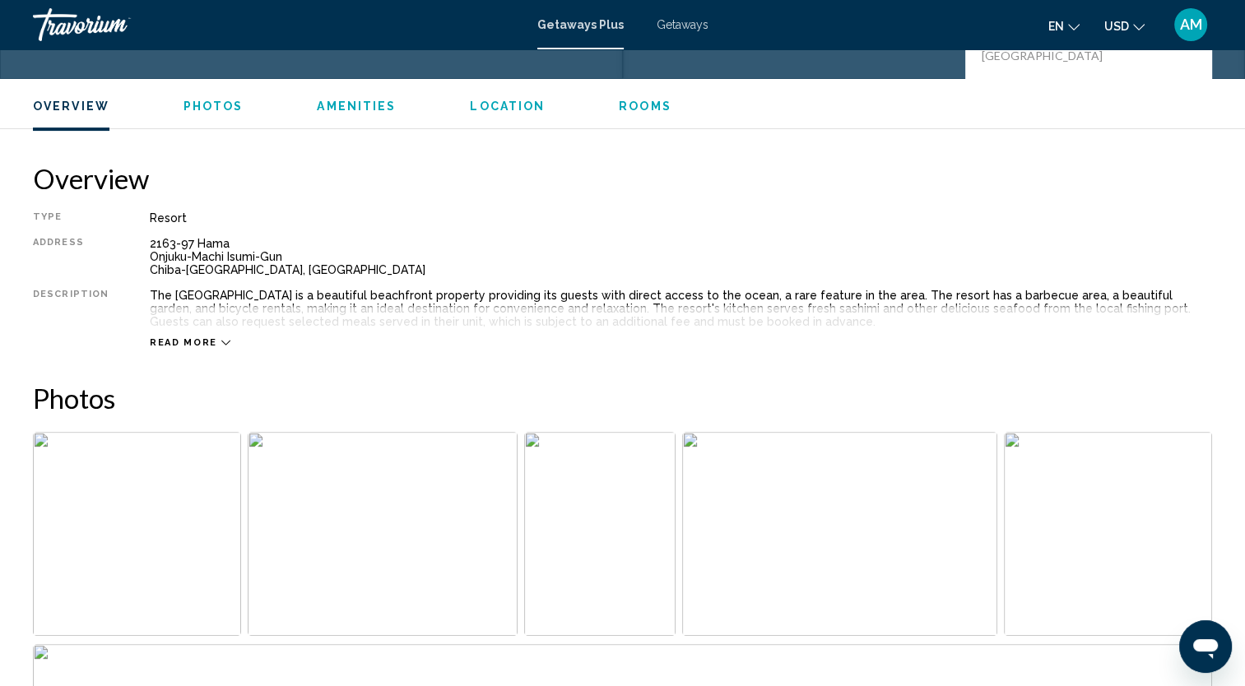
scroll to position [525, 0]
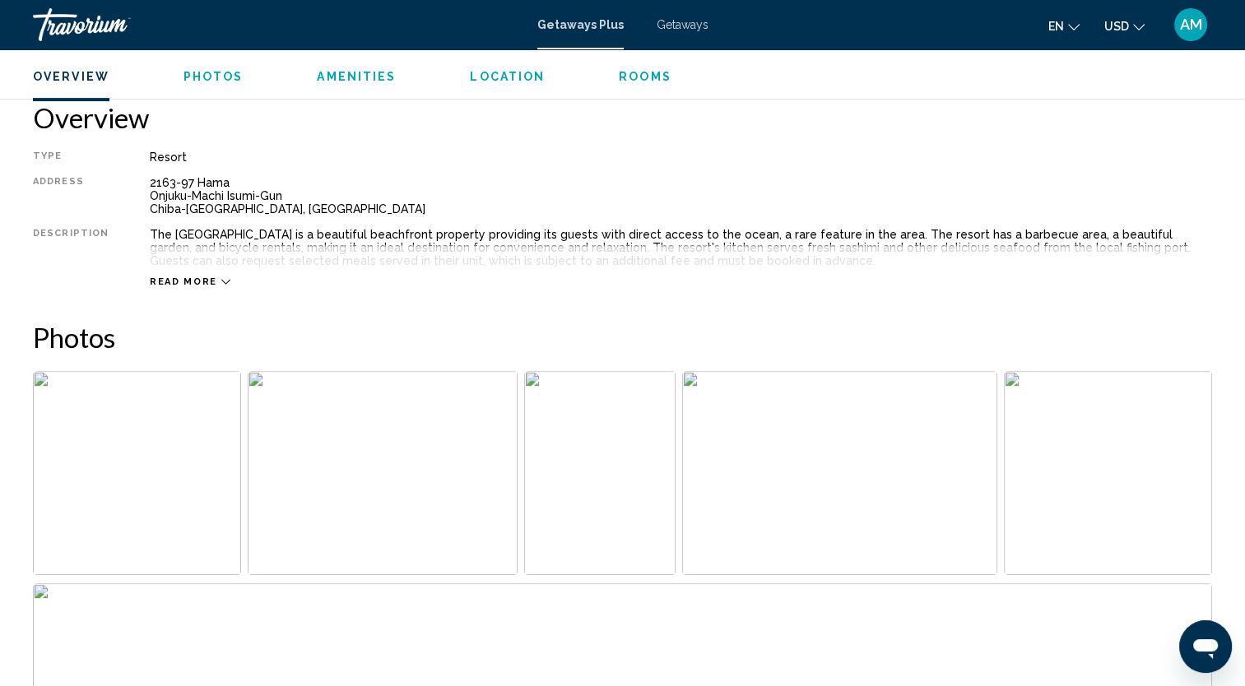
click at [533, 374] on img "Open full-screen image slider" at bounding box center [599, 473] width 151 height 204
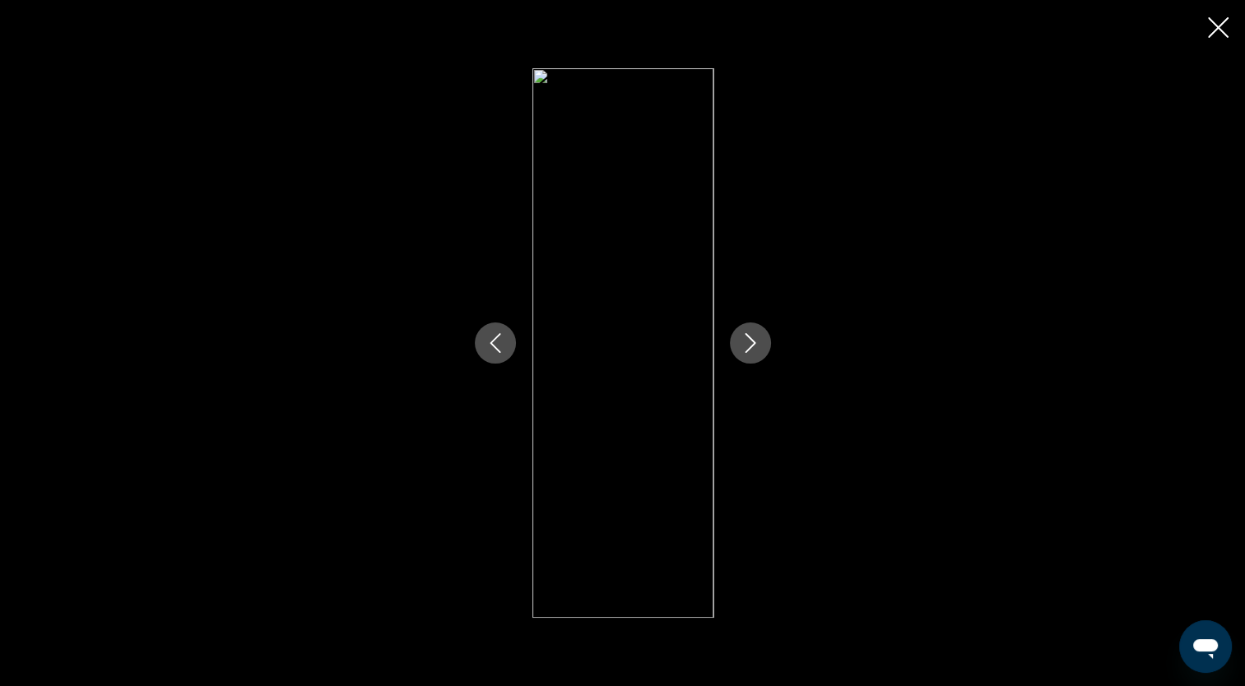
click at [1225, 34] on icon "Close slideshow" at bounding box center [1218, 27] width 21 height 21
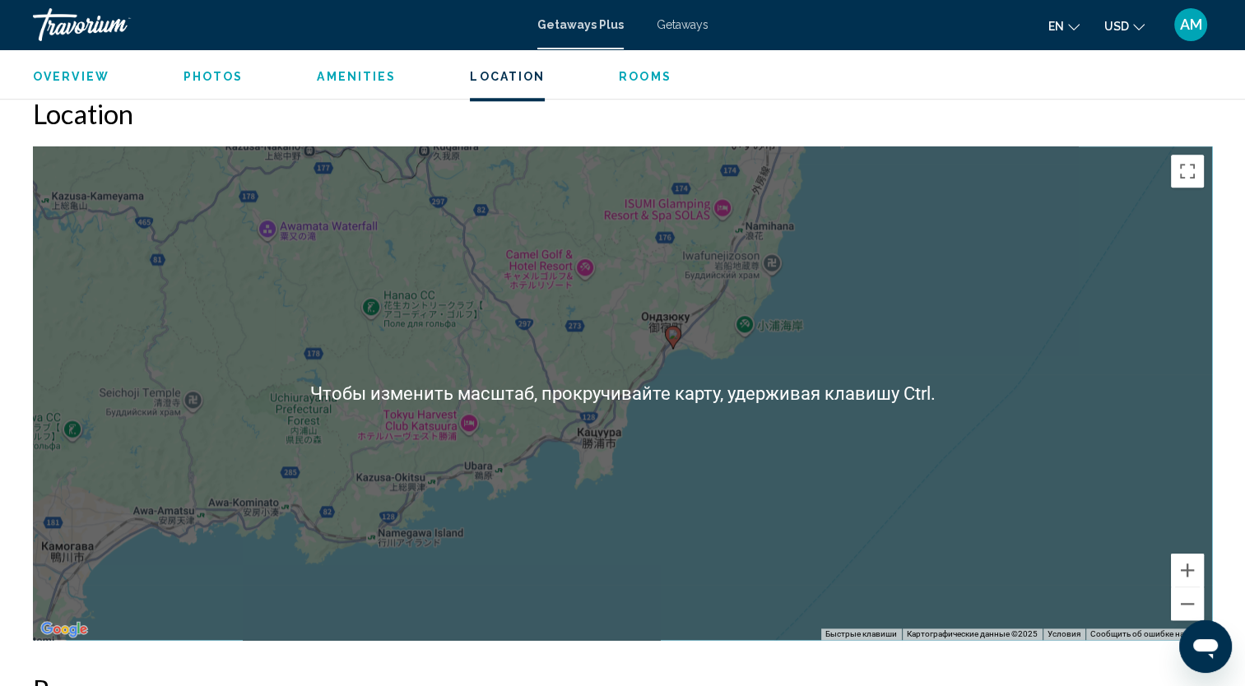
scroll to position [1609, 0]
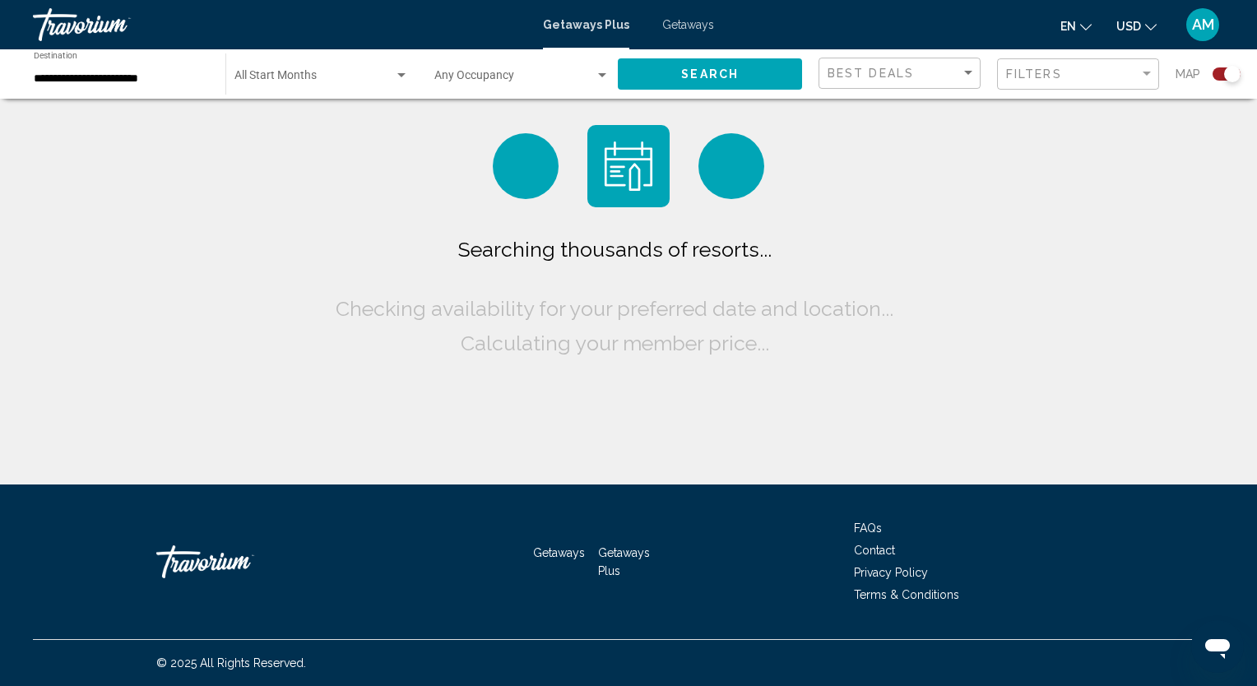
click at [57, 81] on input "**********" at bounding box center [121, 78] width 175 height 13
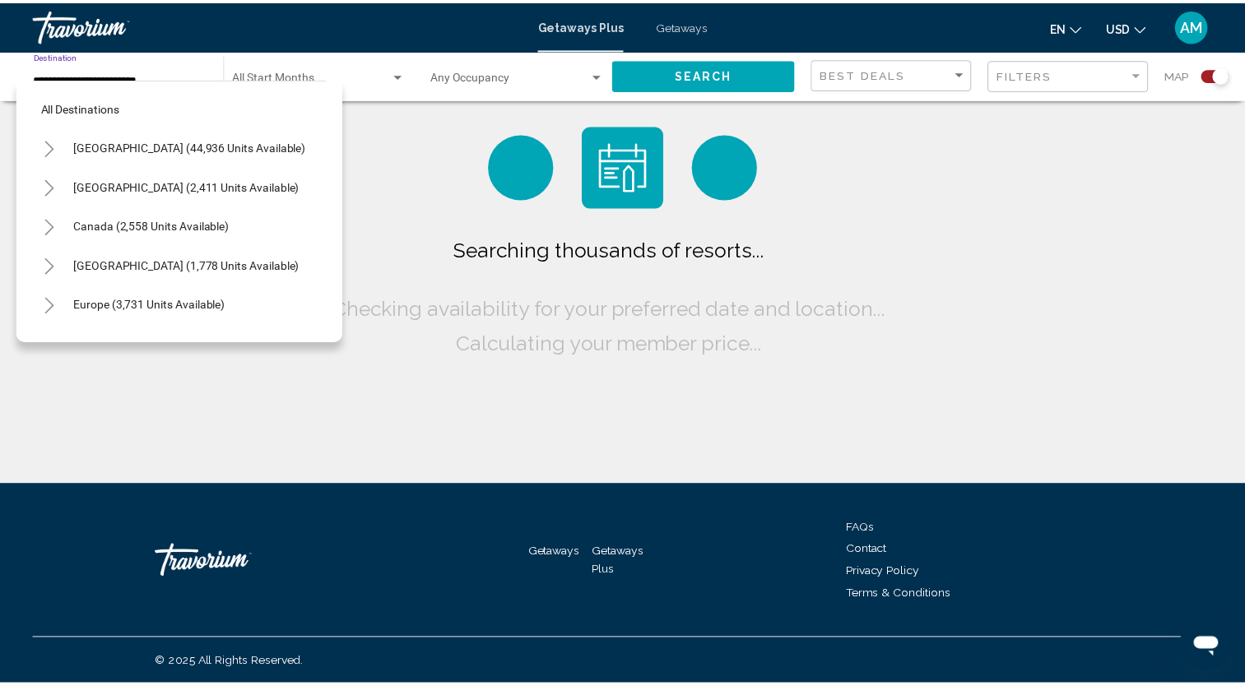
scroll to position [499, 0]
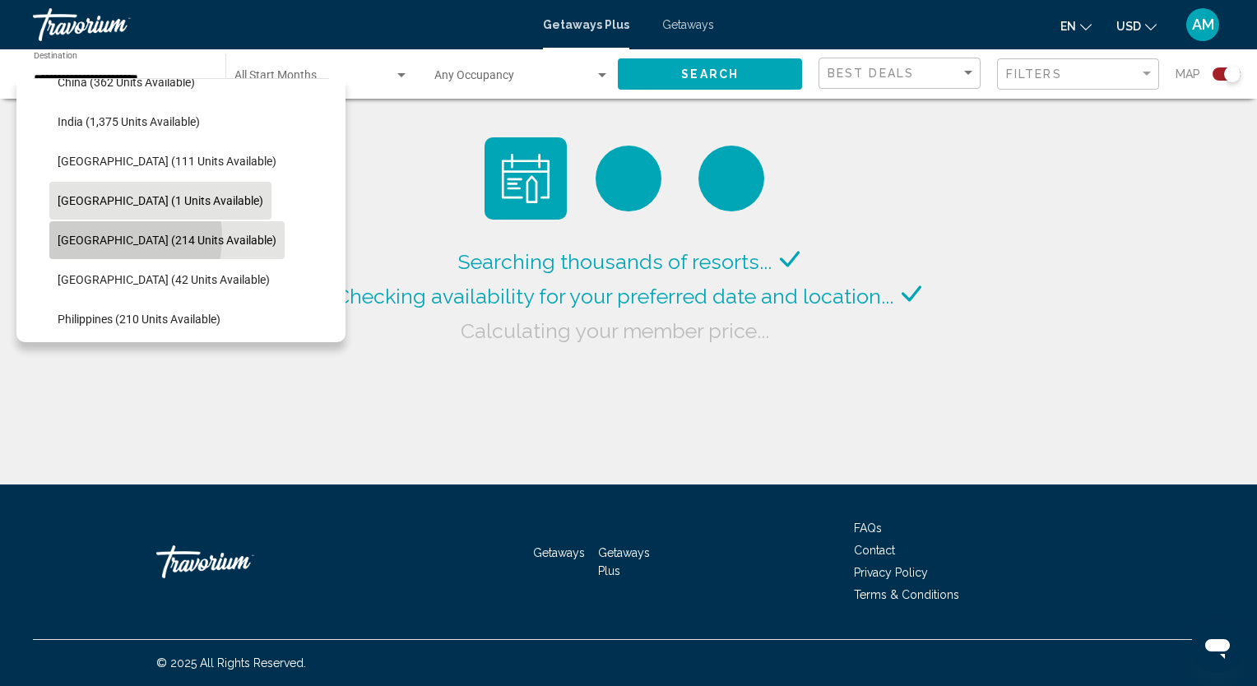
click at [114, 237] on span "Malaysia (214 units available)" at bounding box center [167, 240] width 219 height 13
type input "**********"
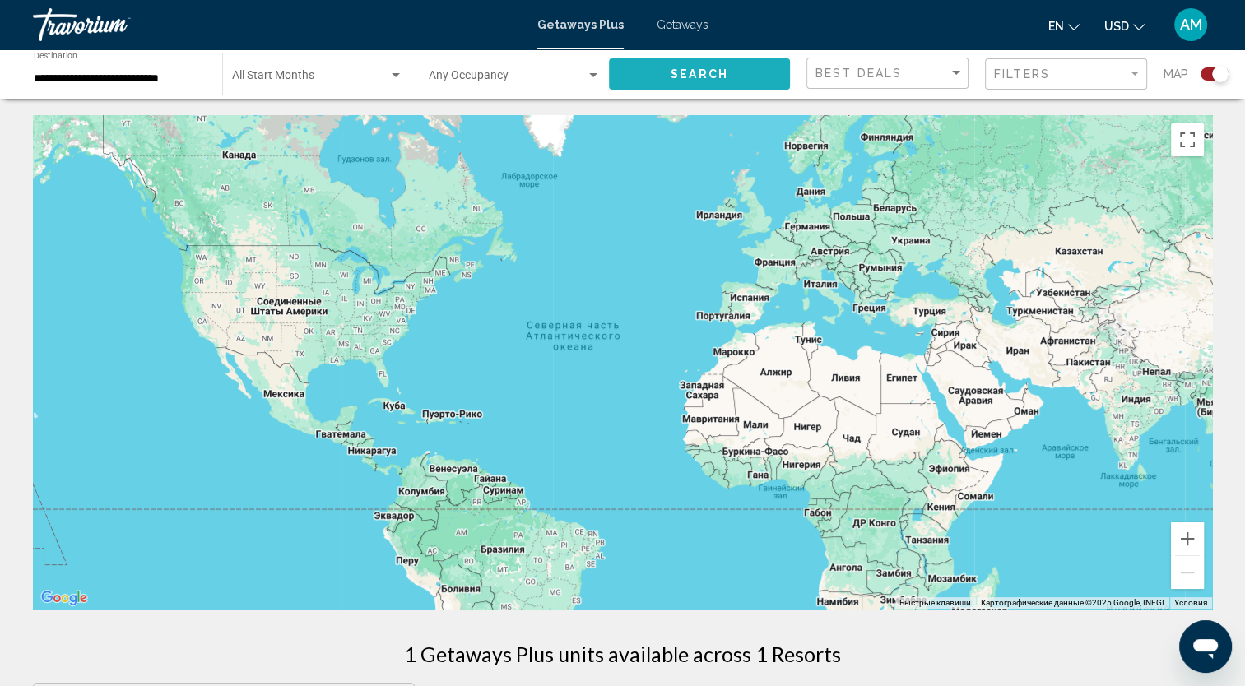
click at [646, 78] on button "Search" at bounding box center [699, 73] width 181 height 30
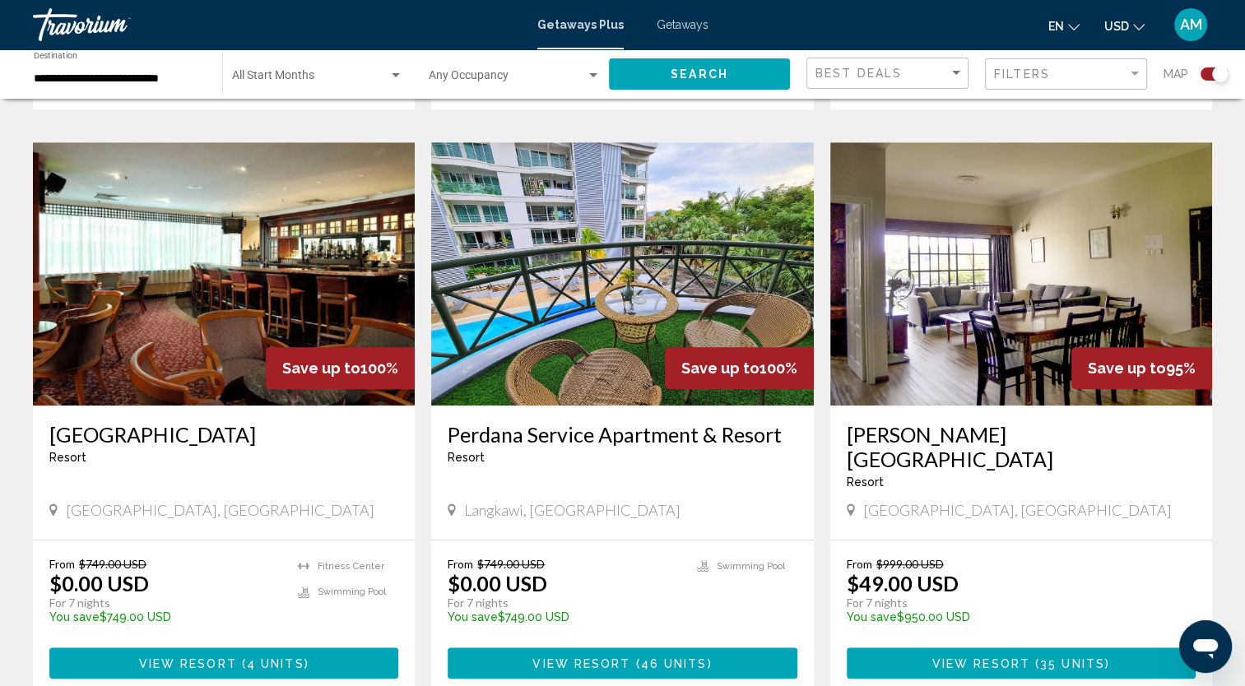
scroll to position [1116, 0]
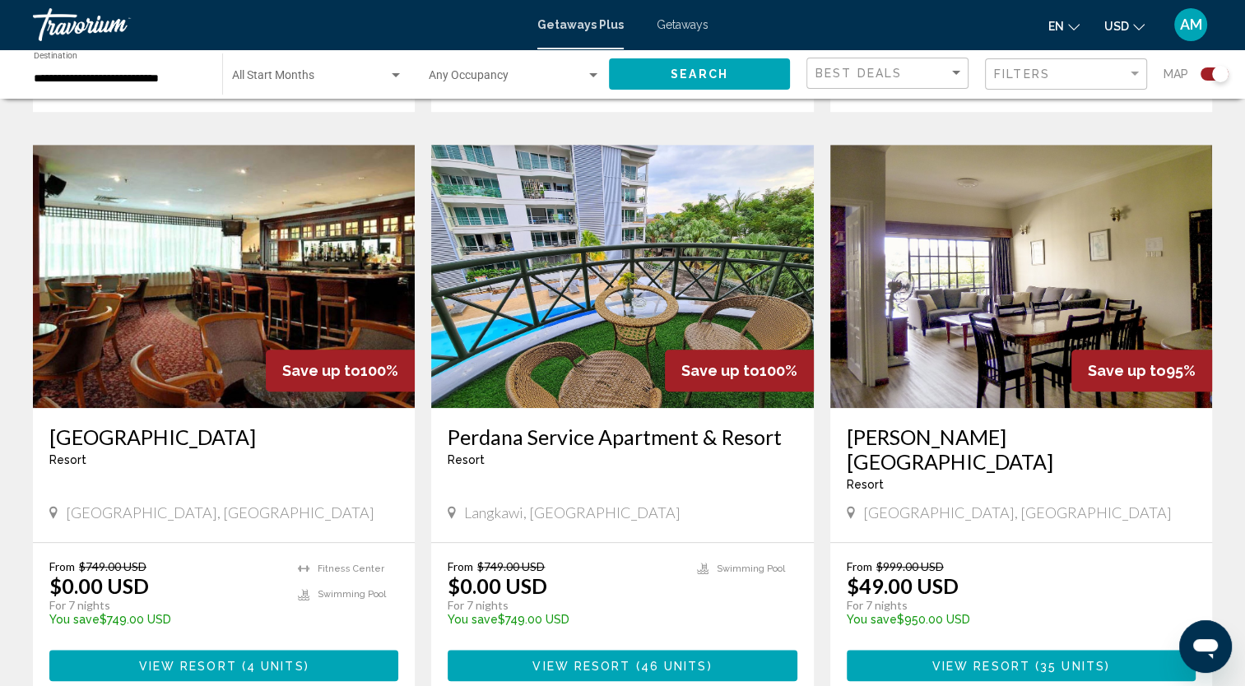
click at [587, 425] on h3 "Perdana Service Apartment & Resort" at bounding box center [622, 437] width 349 height 25
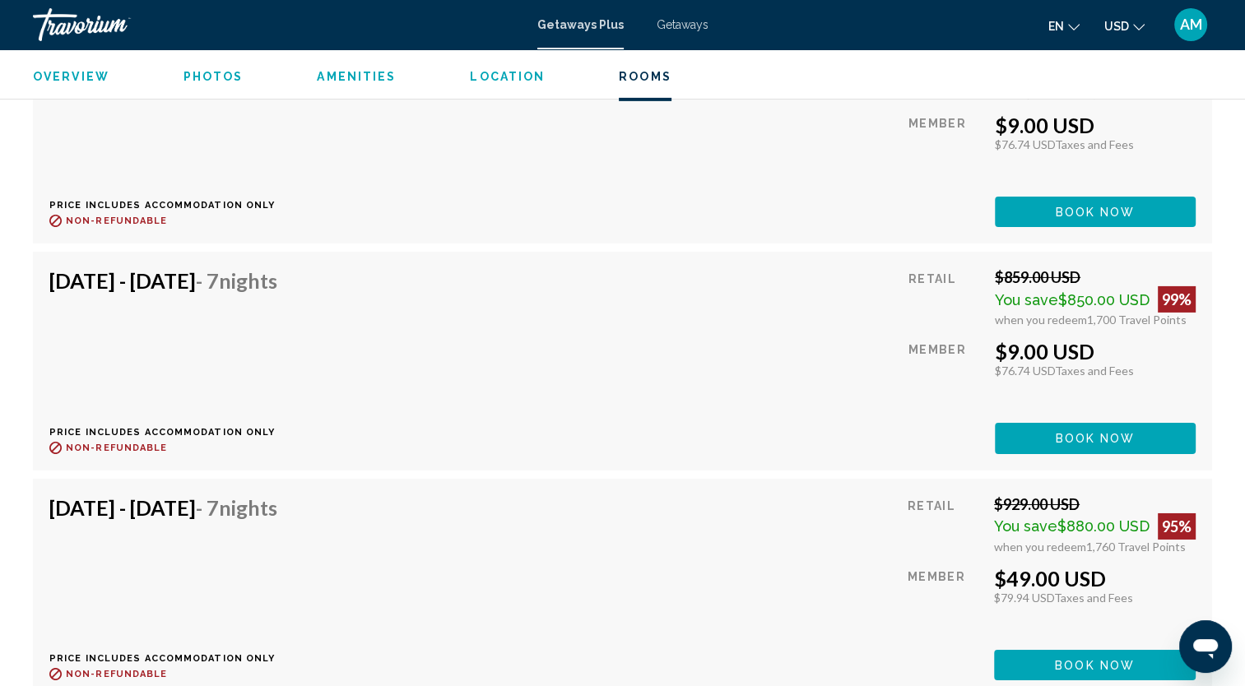
scroll to position [5392, 0]
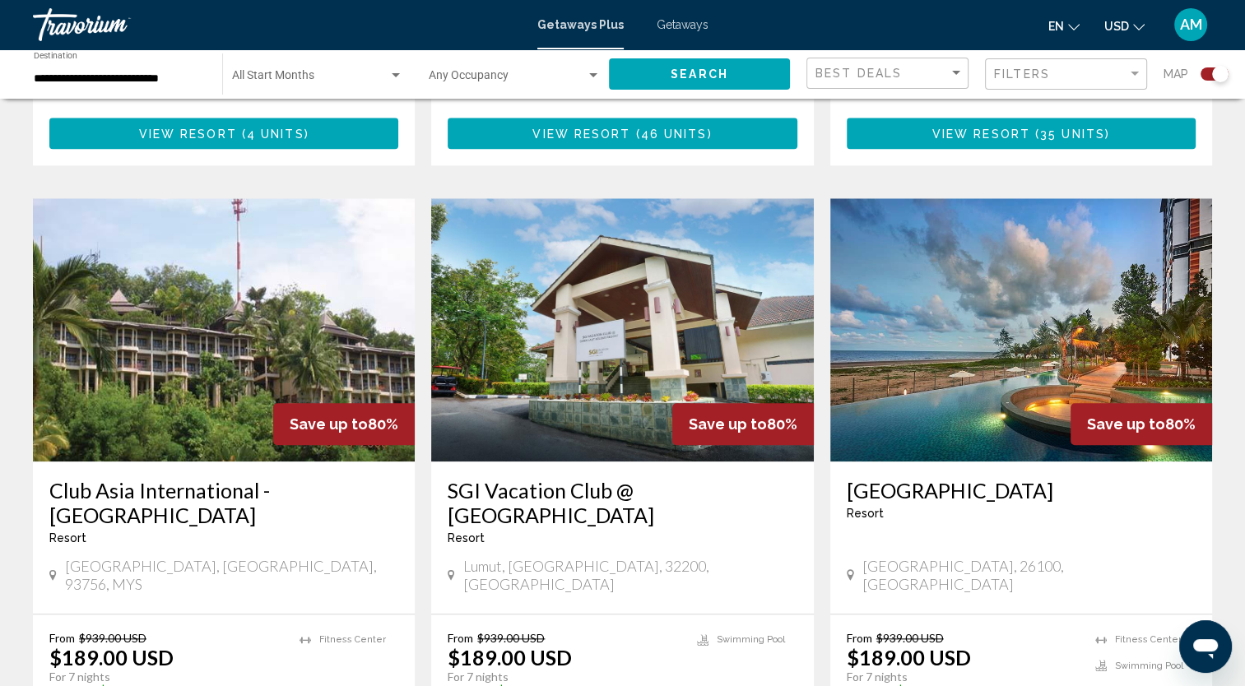
scroll to position [1648, 0]
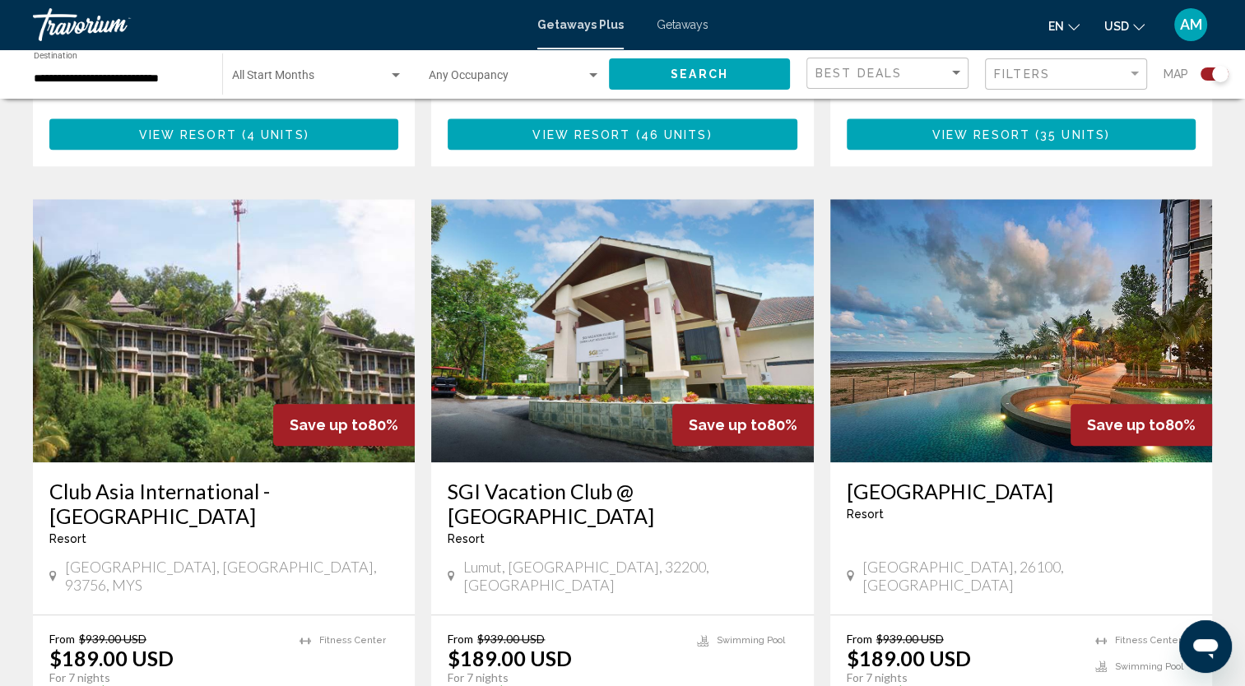
click at [1005, 479] on h3 "[GEOGRAPHIC_DATA]" at bounding box center [1021, 491] width 349 height 25
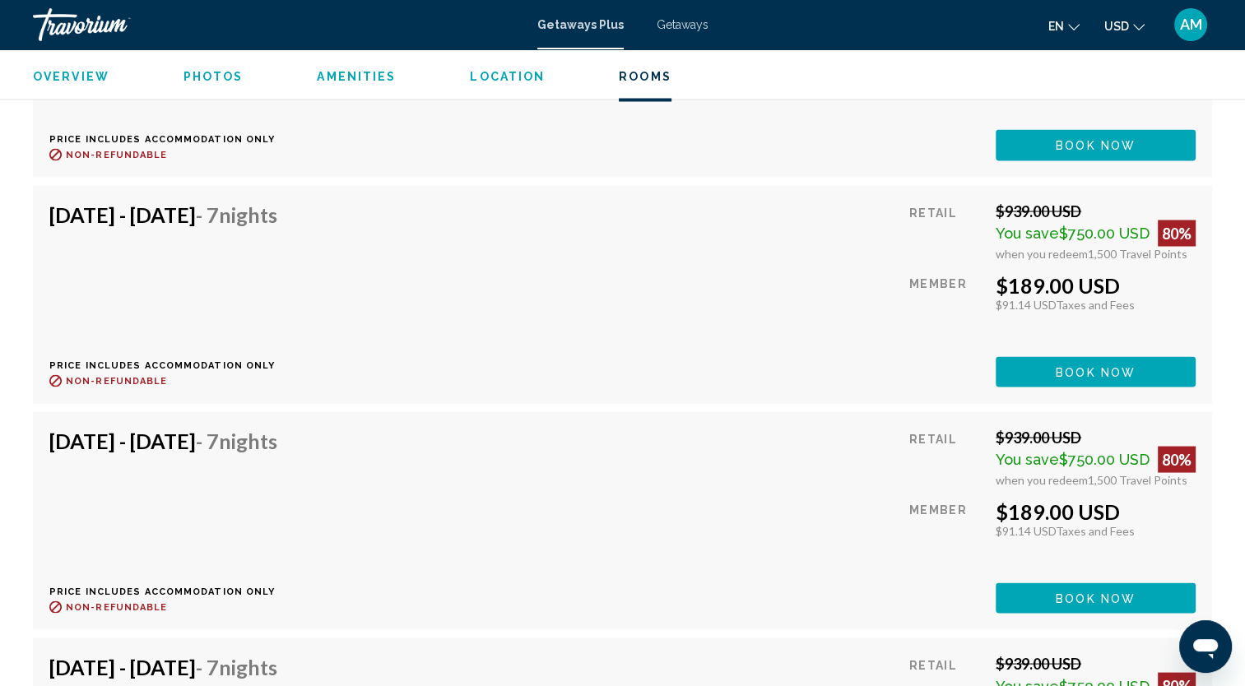
scroll to position [2985, 0]
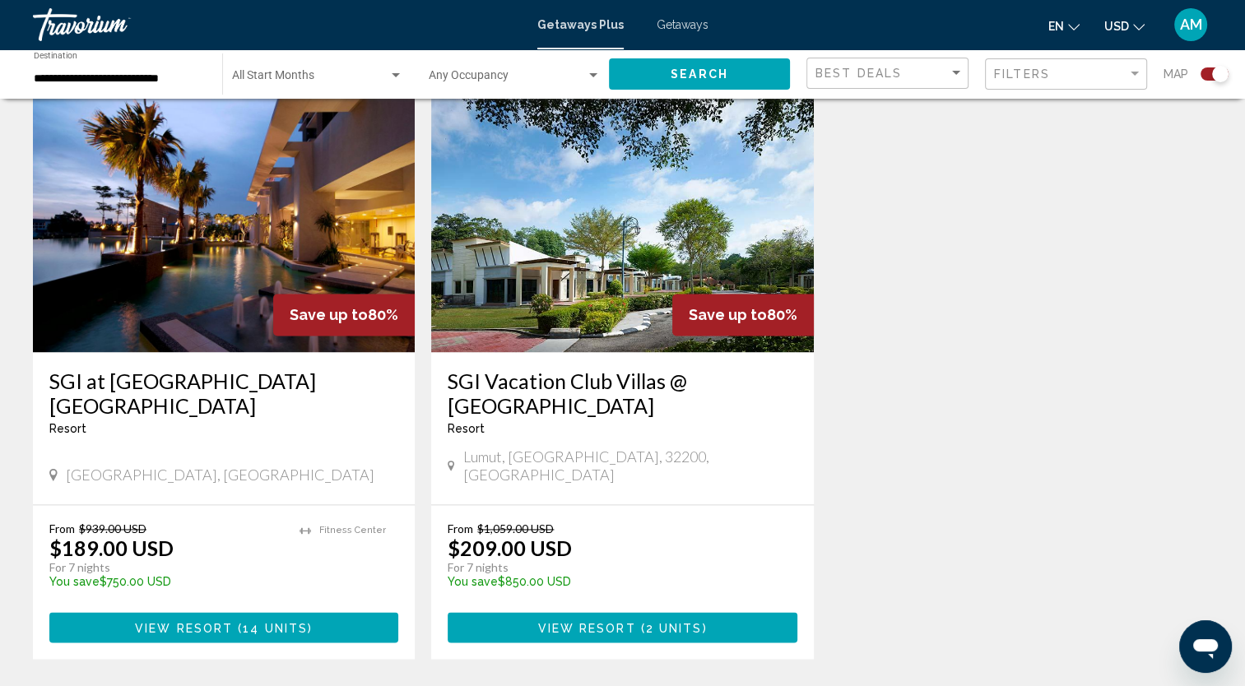
scroll to position [2362, 0]
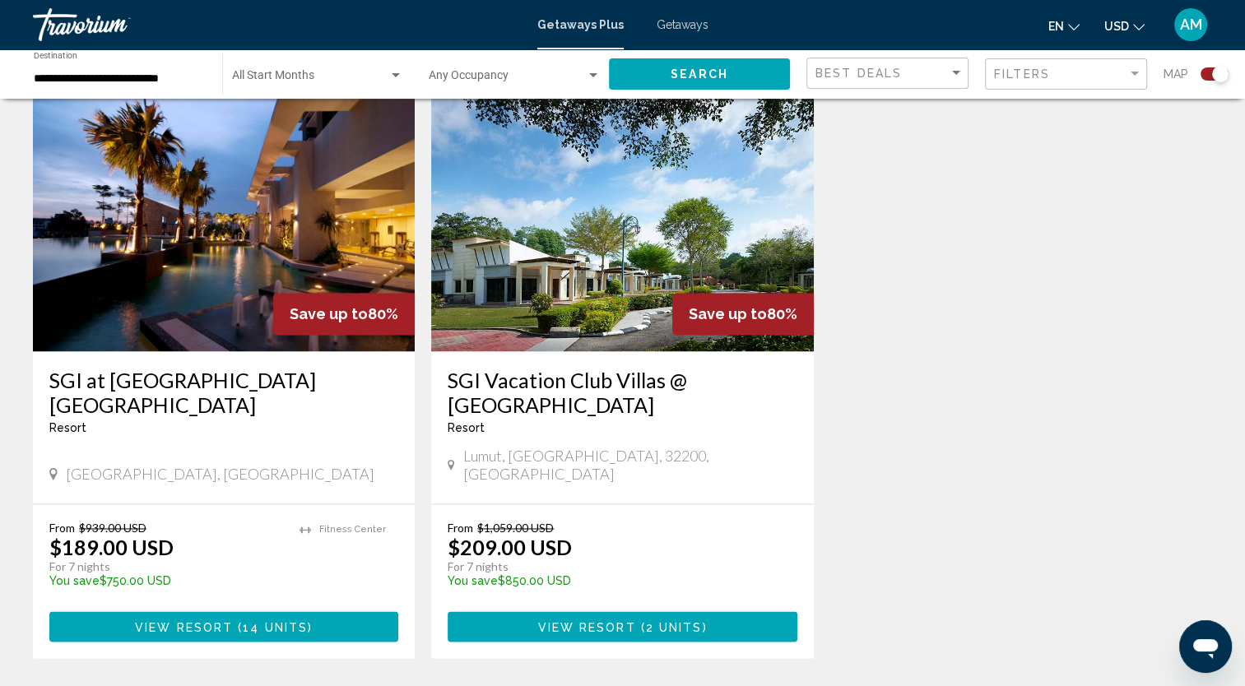
click at [199, 368] on h3 "SGI at [GEOGRAPHIC_DATA] [GEOGRAPHIC_DATA]" at bounding box center [223, 392] width 349 height 49
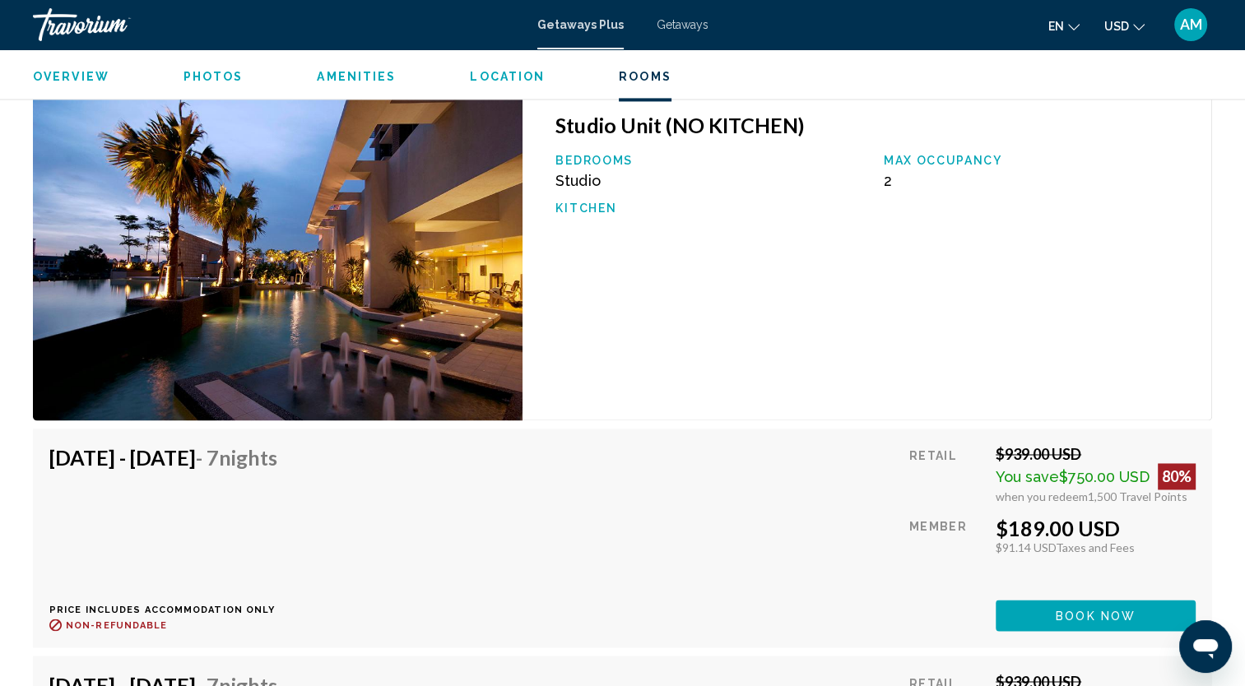
scroll to position [2503, 0]
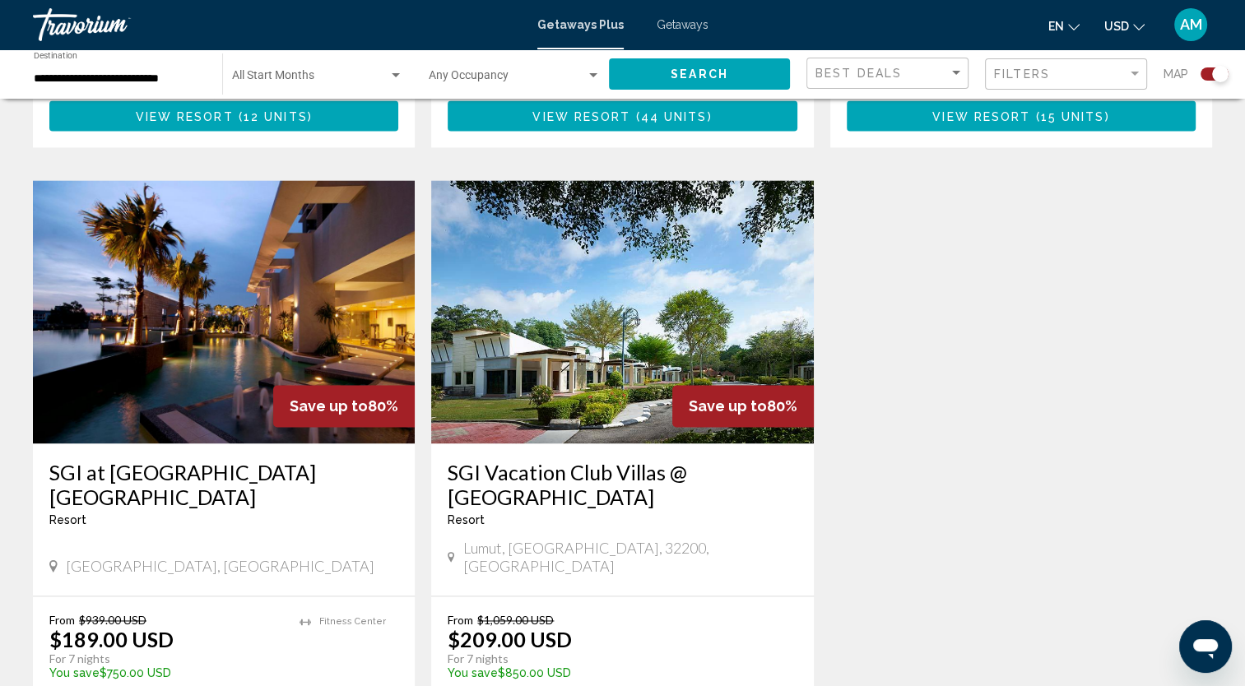
scroll to position [2276, 0]
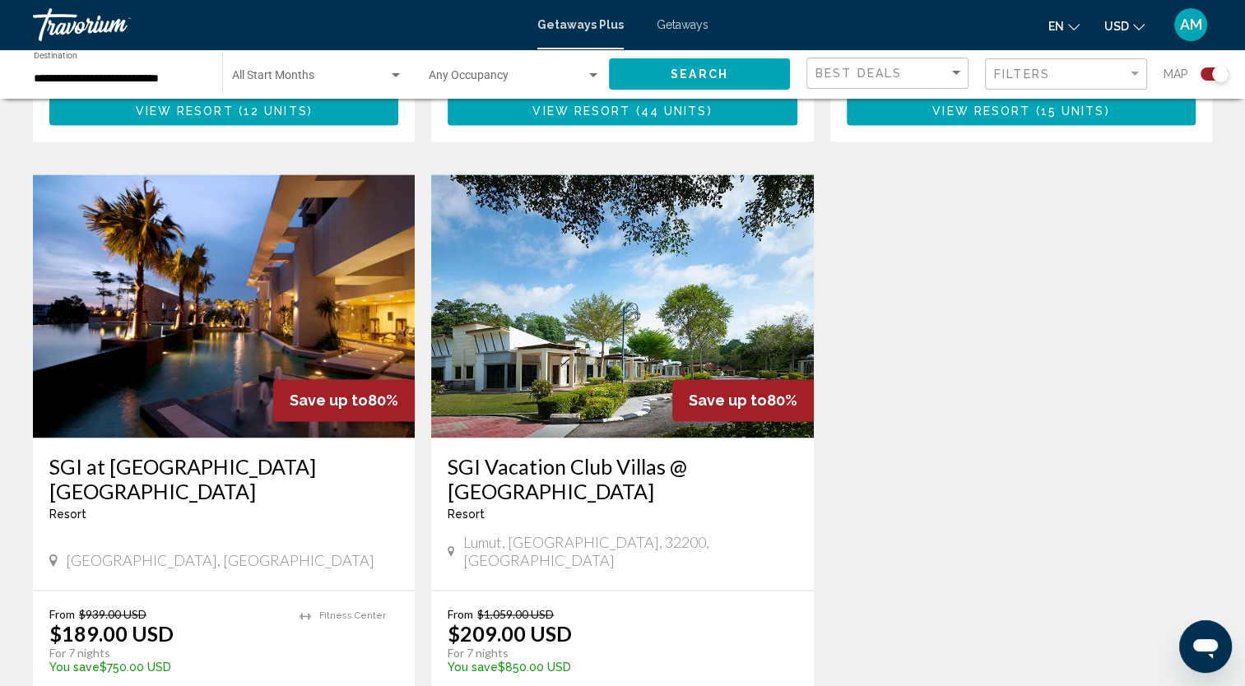
click at [624, 454] on h3 "SGI Vacation Club Villas @ [GEOGRAPHIC_DATA]" at bounding box center [622, 478] width 349 height 49
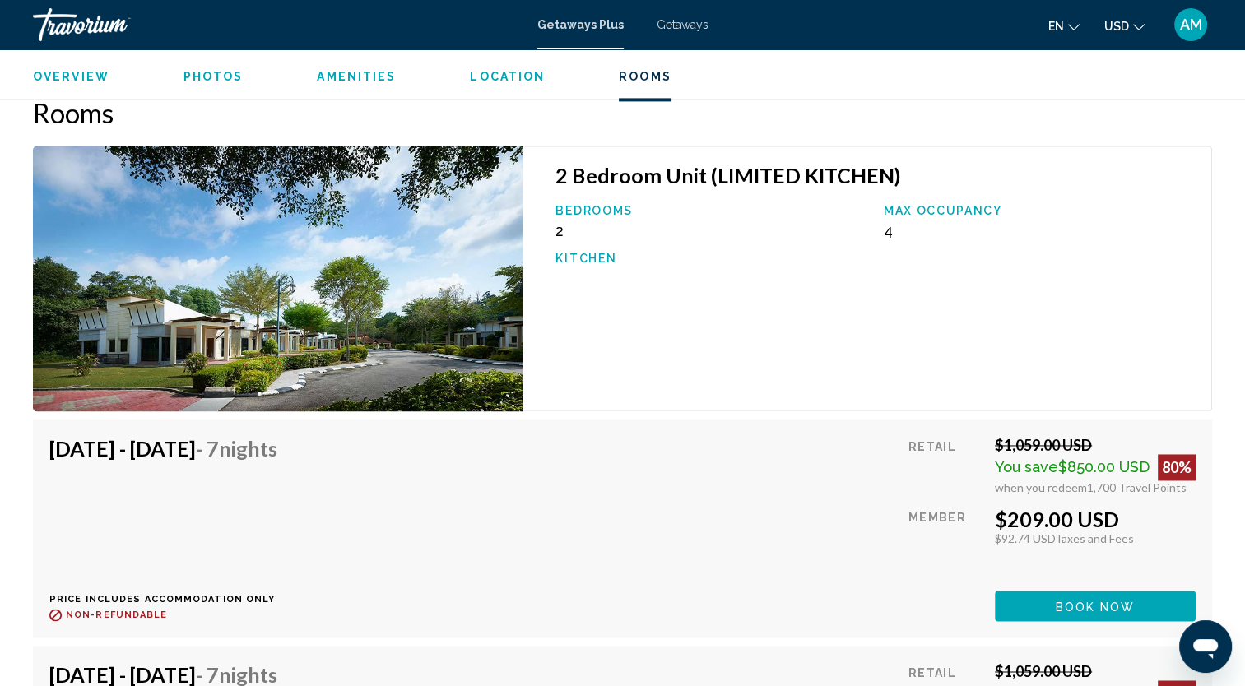
scroll to position [2410, 0]
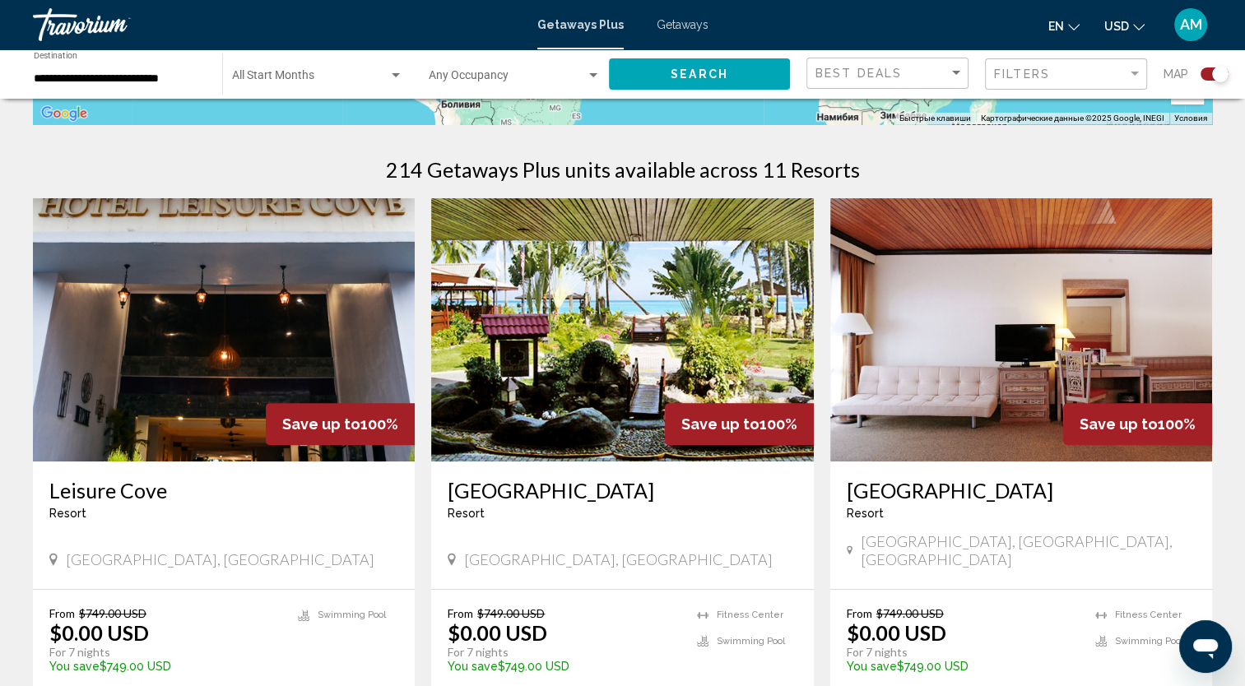
scroll to position [486, 0]
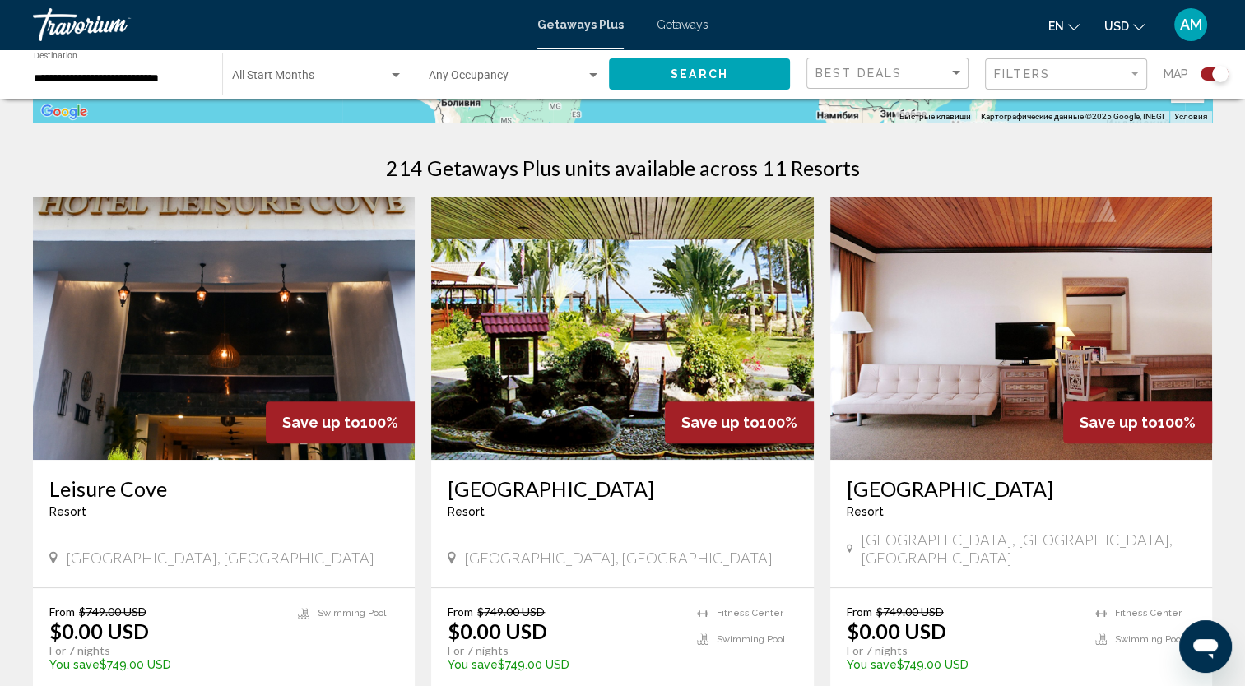
click at [959, 483] on h3 "[GEOGRAPHIC_DATA]" at bounding box center [1021, 488] width 349 height 25
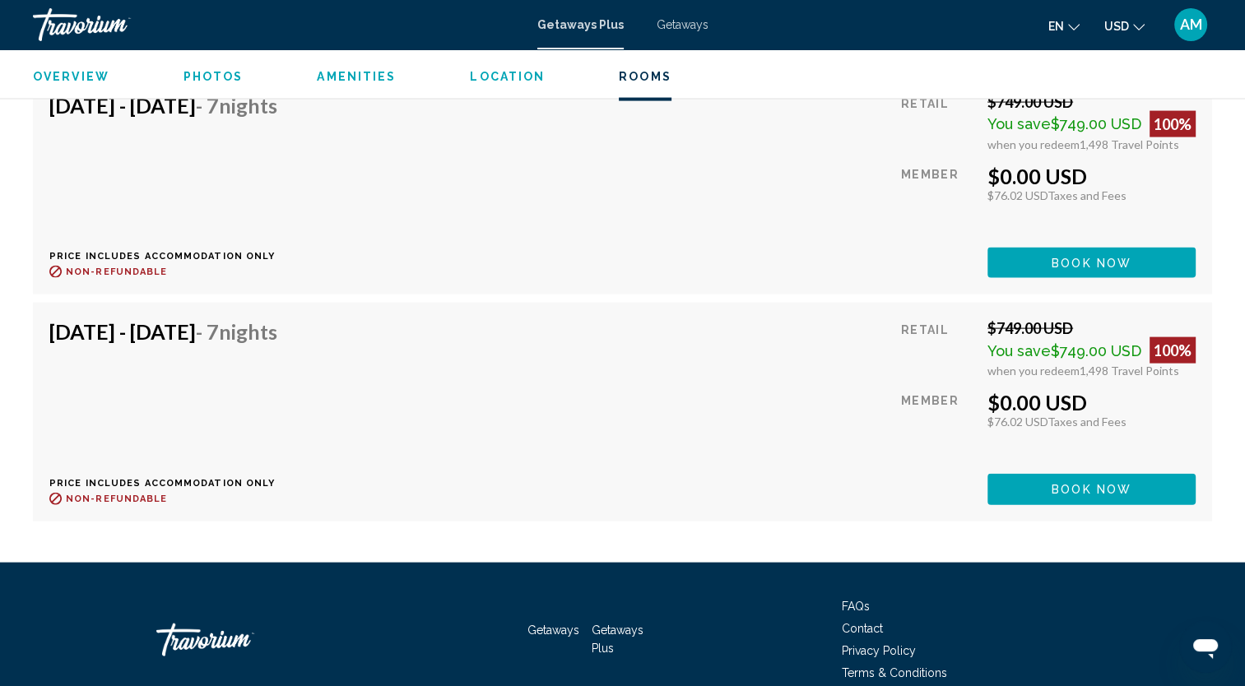
scroll to position [3535, 0]
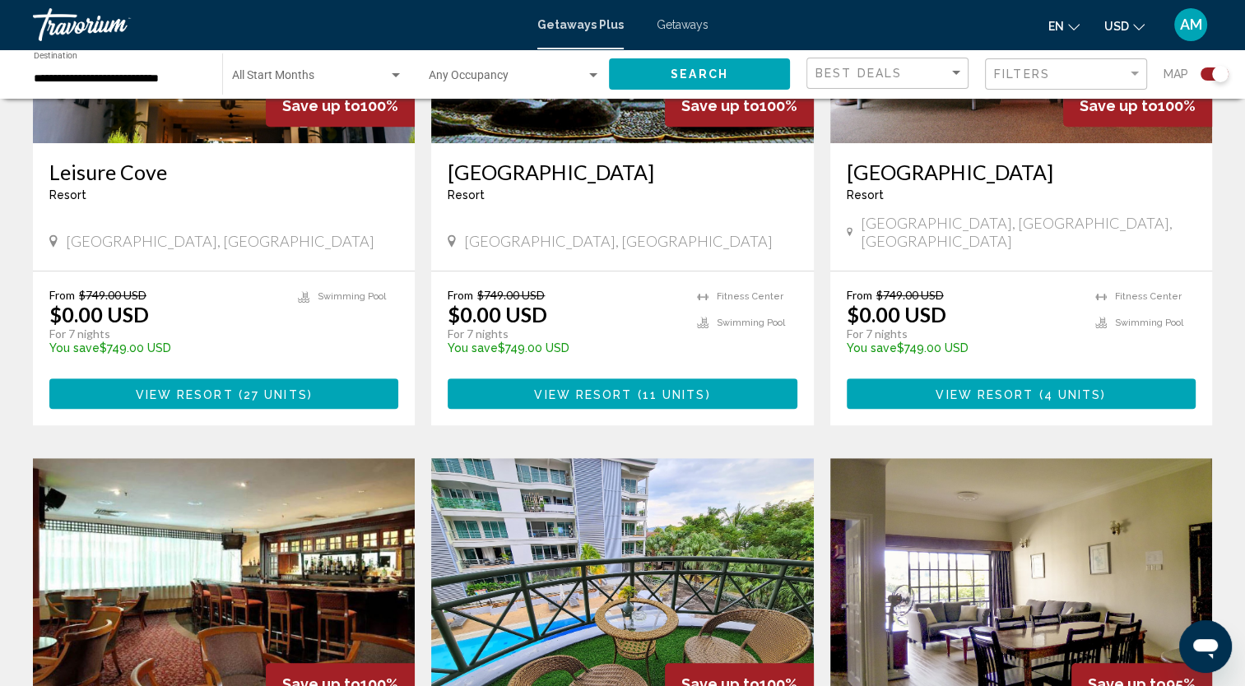
scroll to position [360, 0]
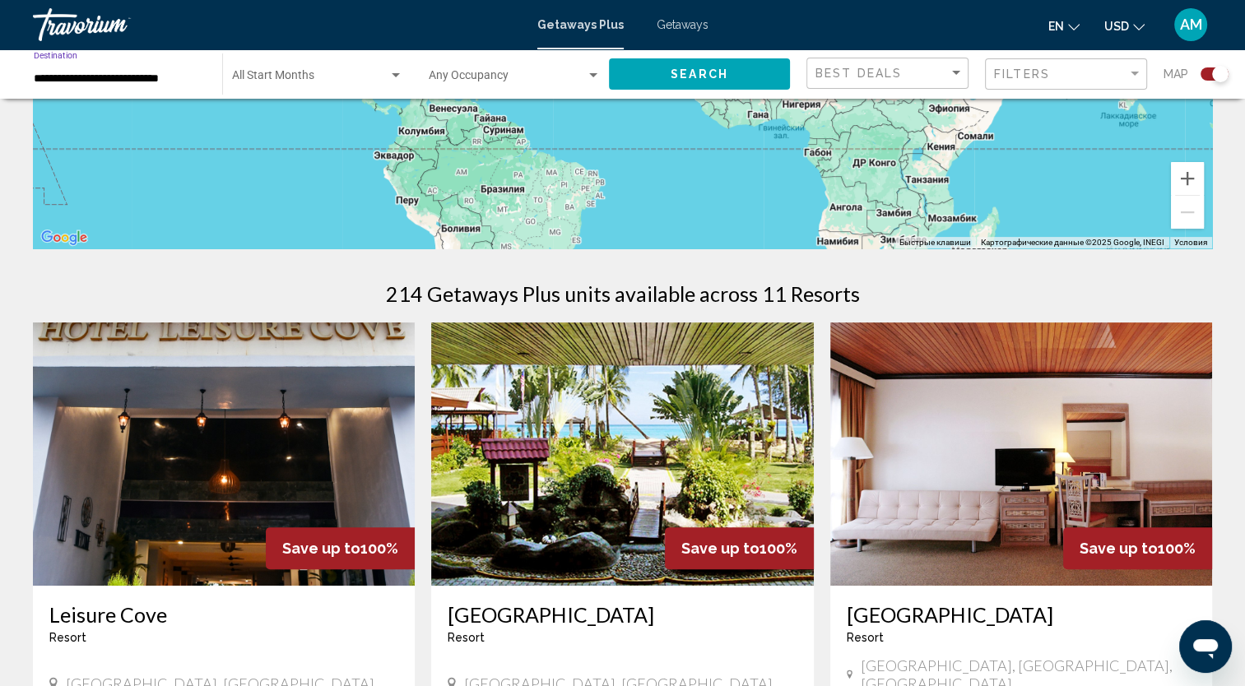
click at [104, 81] on input "**********" at bounding box center [120, 78] width 172 height 13
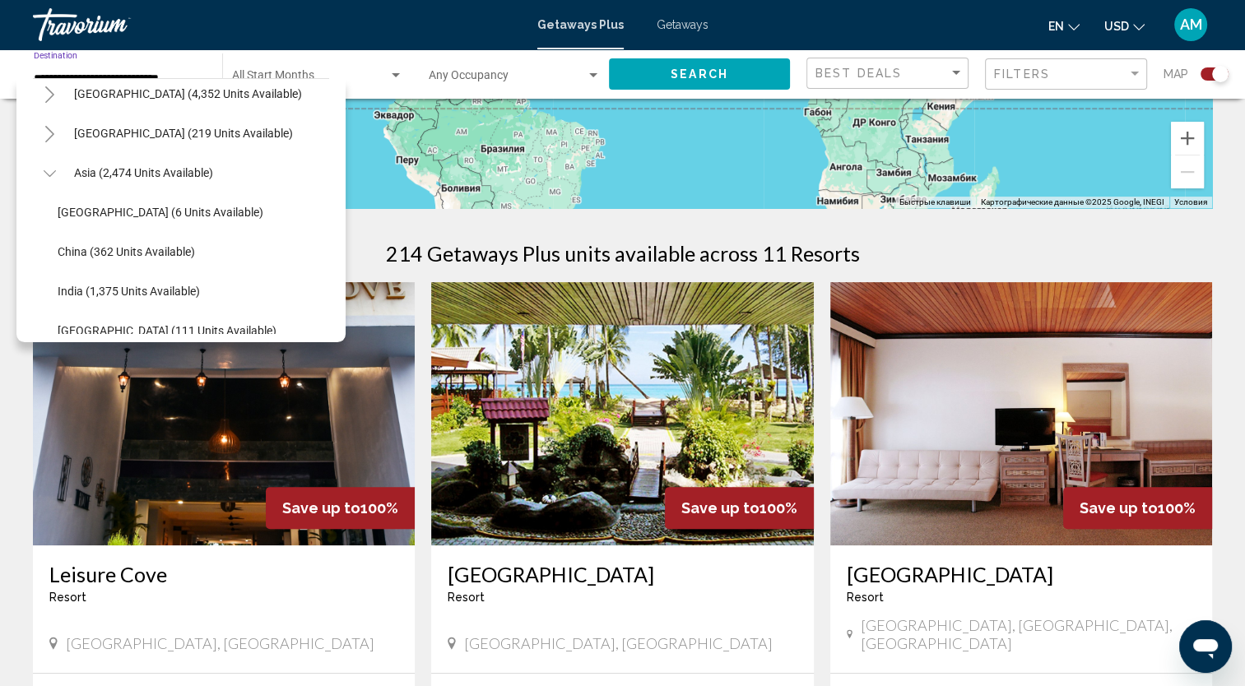
scroll to position [324, 0]
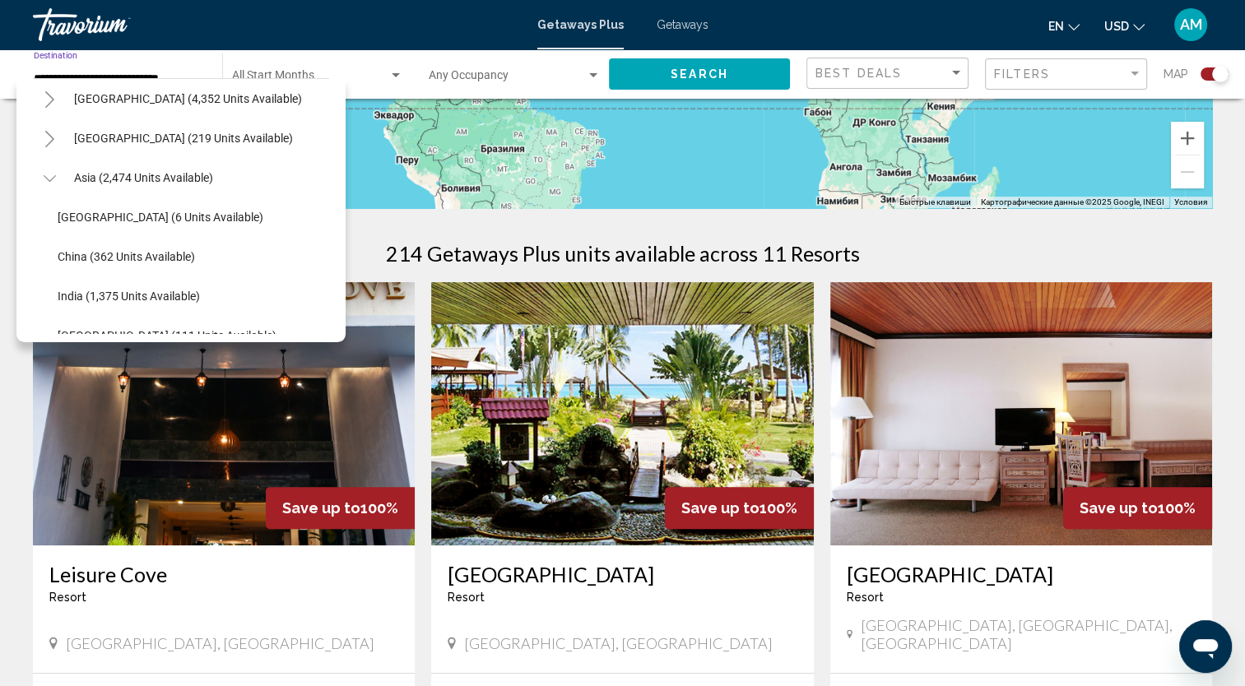
click at [137, 239] on button "China (362 units available)" at bounding box center [126, 257] width 154 height 38
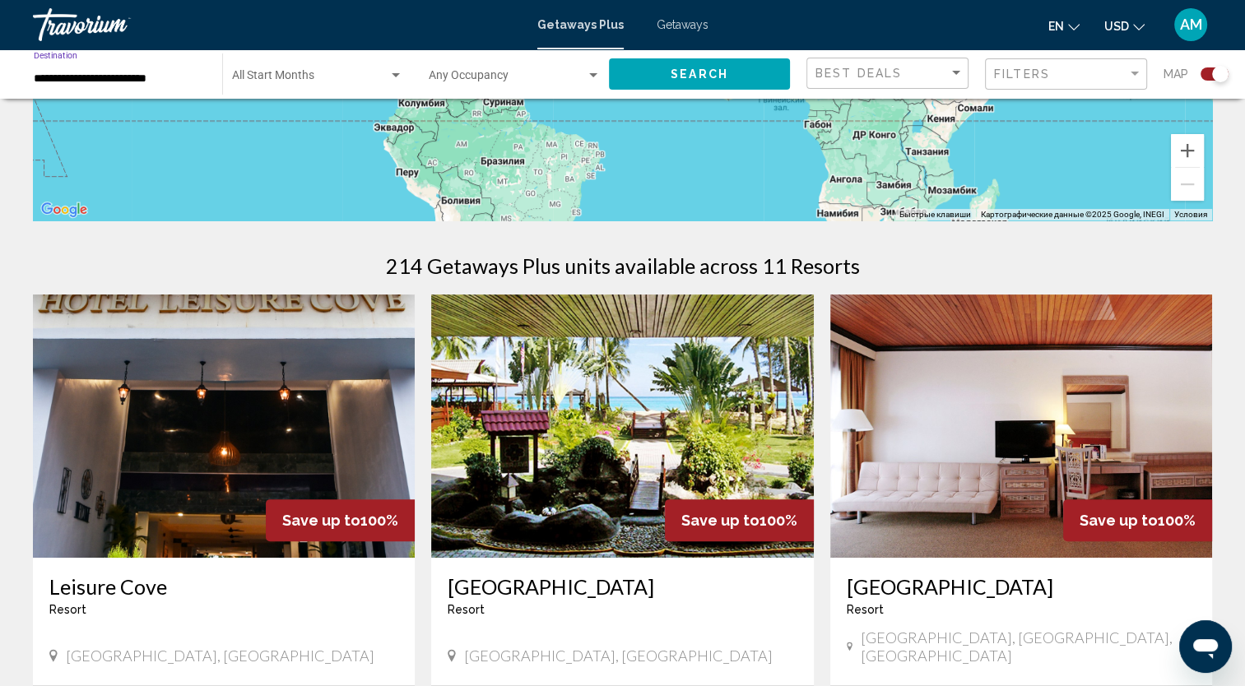
scroll to position [0, 0]
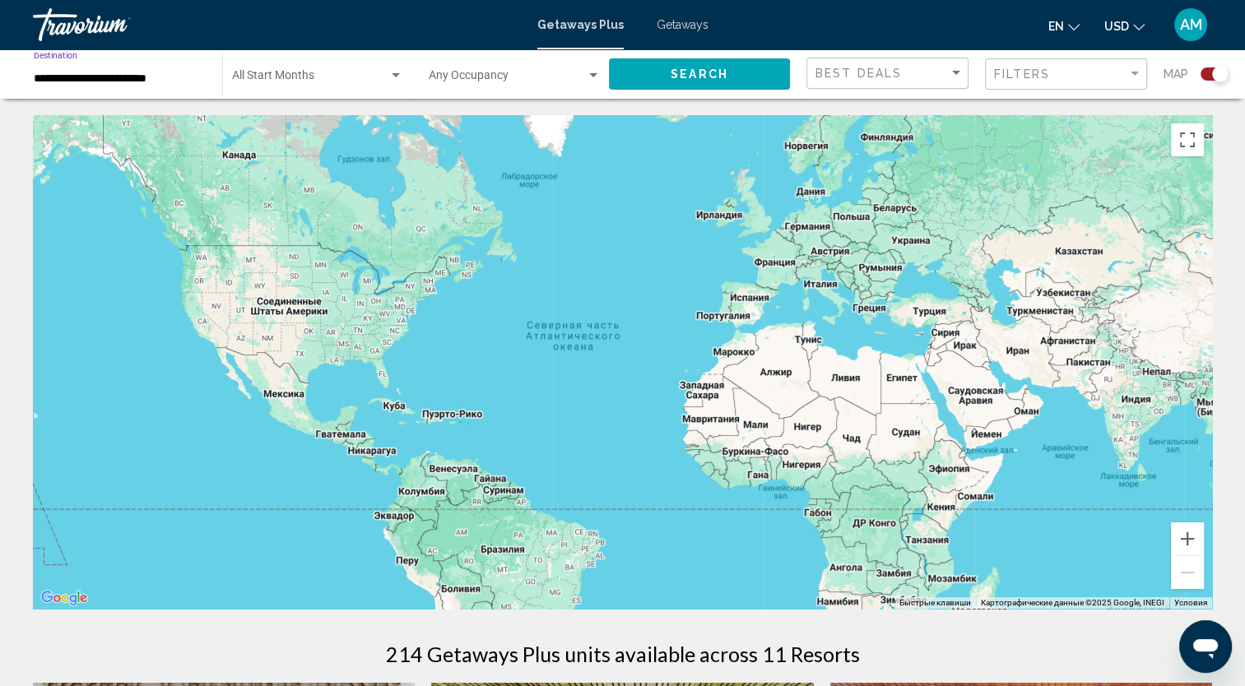
click at [151, 71] on div "**********" at bounding box center [120, 74] width 172 height 45
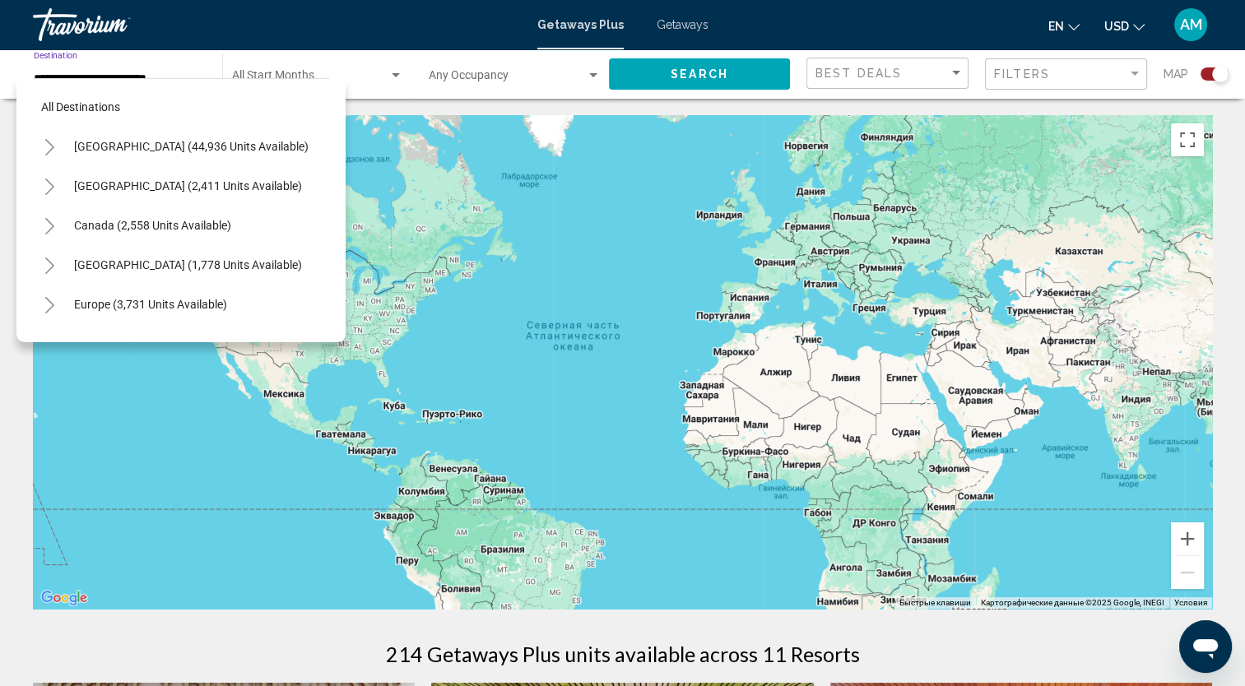
scroll to position [380, 0]
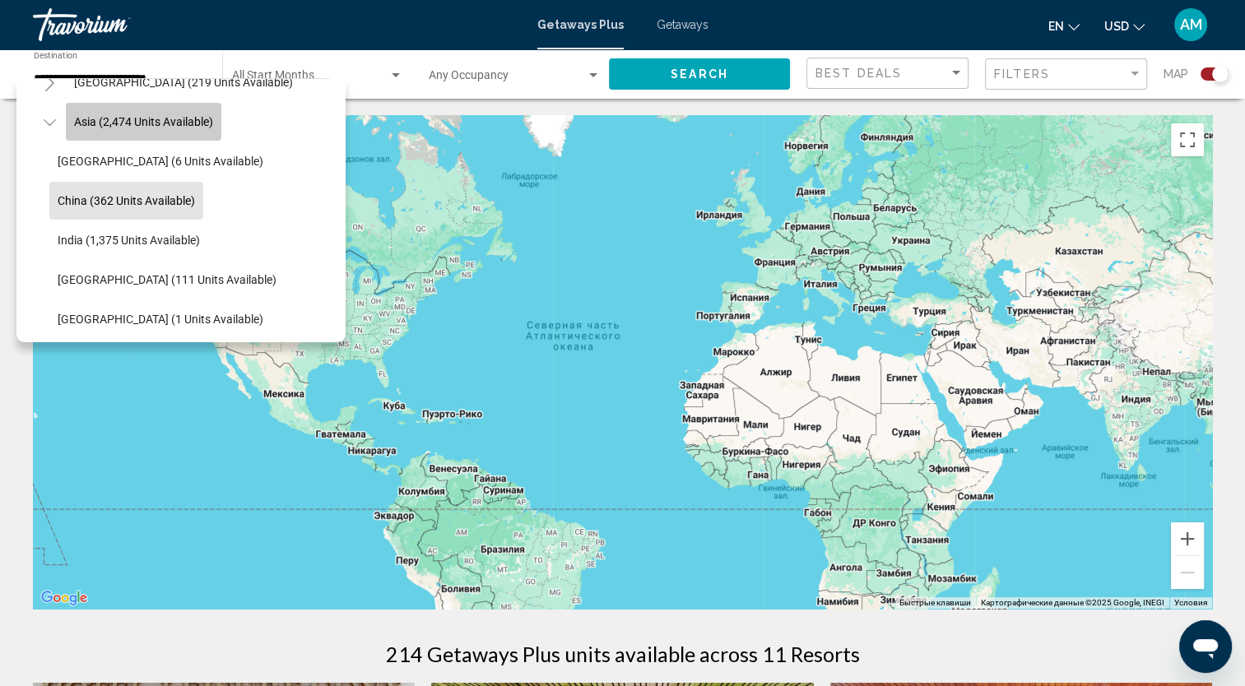
click at [153, 122] on span "Asia (2,474 units available)" at bounding box center [143, 121] width 139 height 13
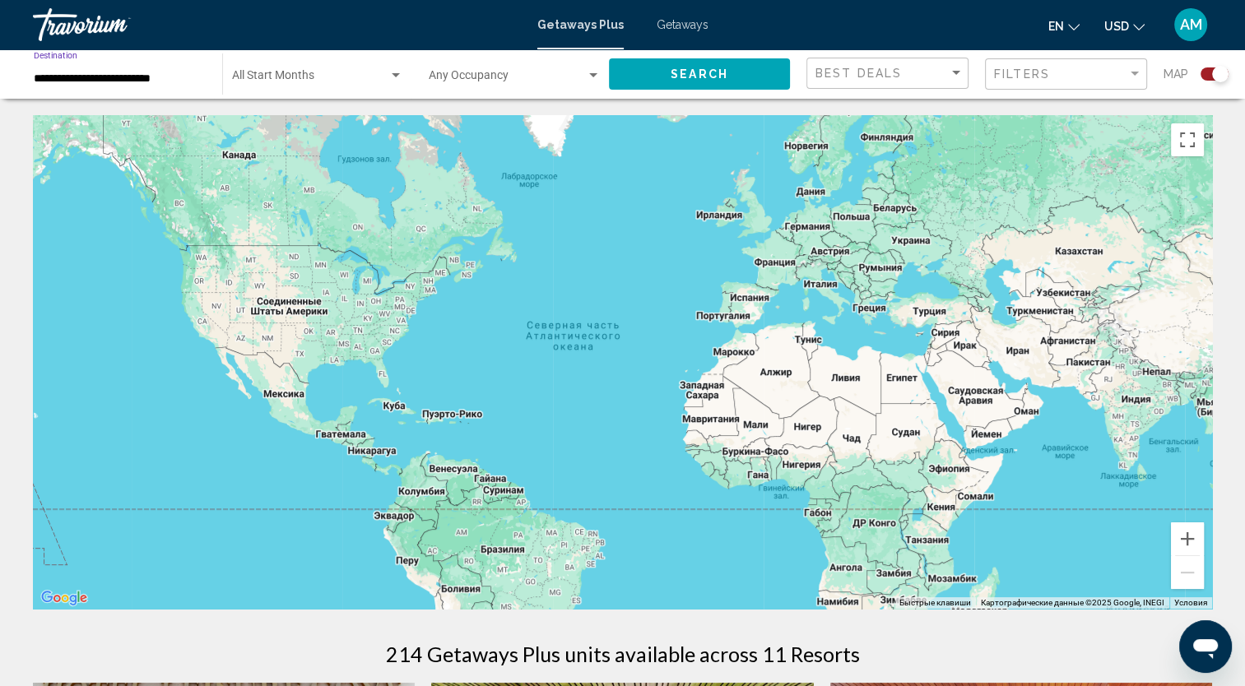
click at [122, 81] on input "**********" at bounding box center [120, 78] width 172 height 13
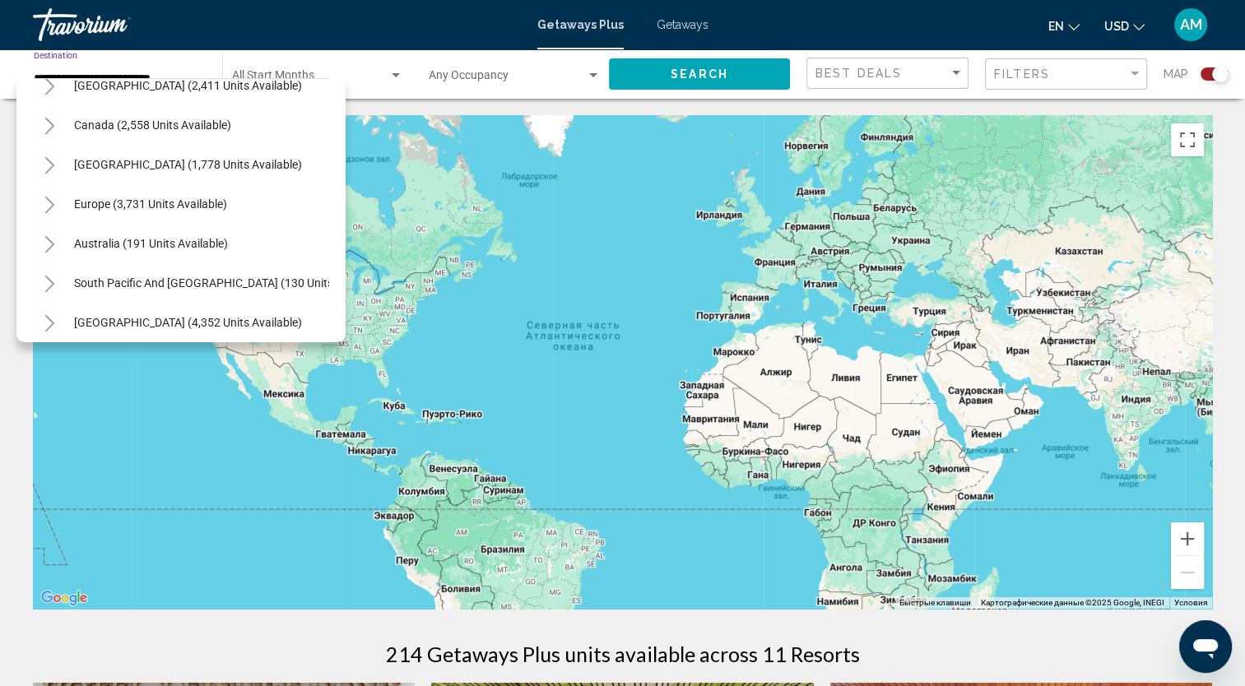
scroll to position [98, 0]
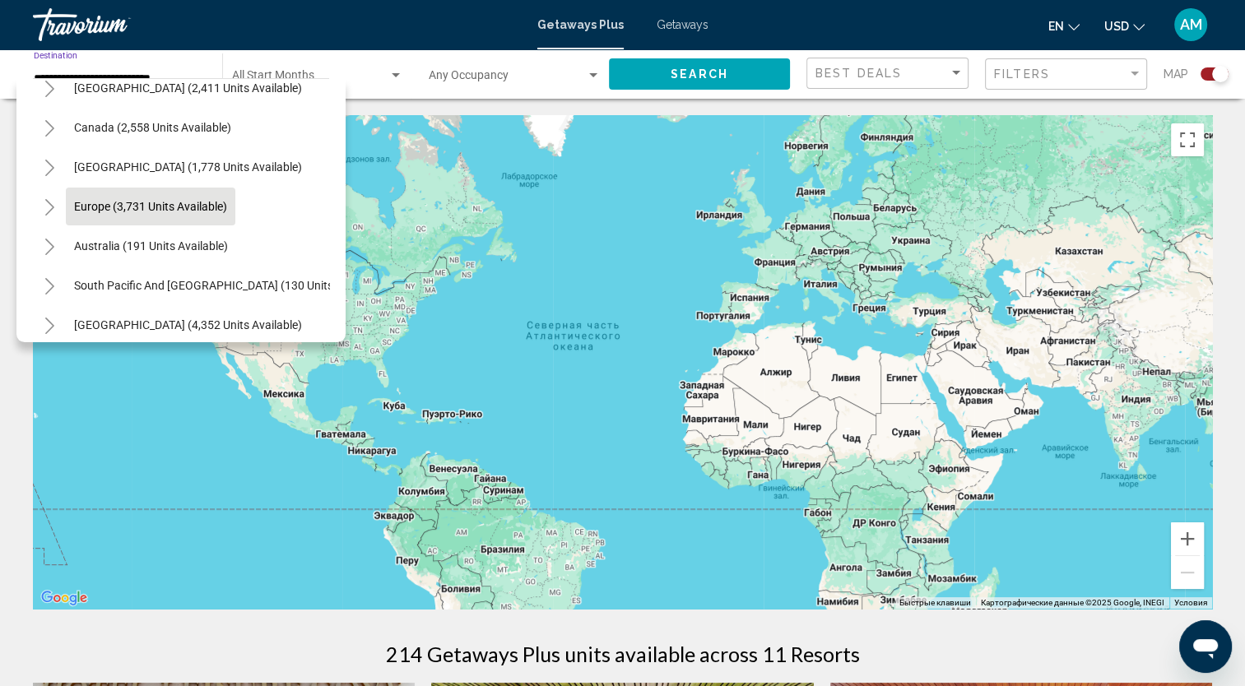
click at [151, 203] on span "Europe (3,731 units available)" at bounding box center [150, 206] width 153 height 13
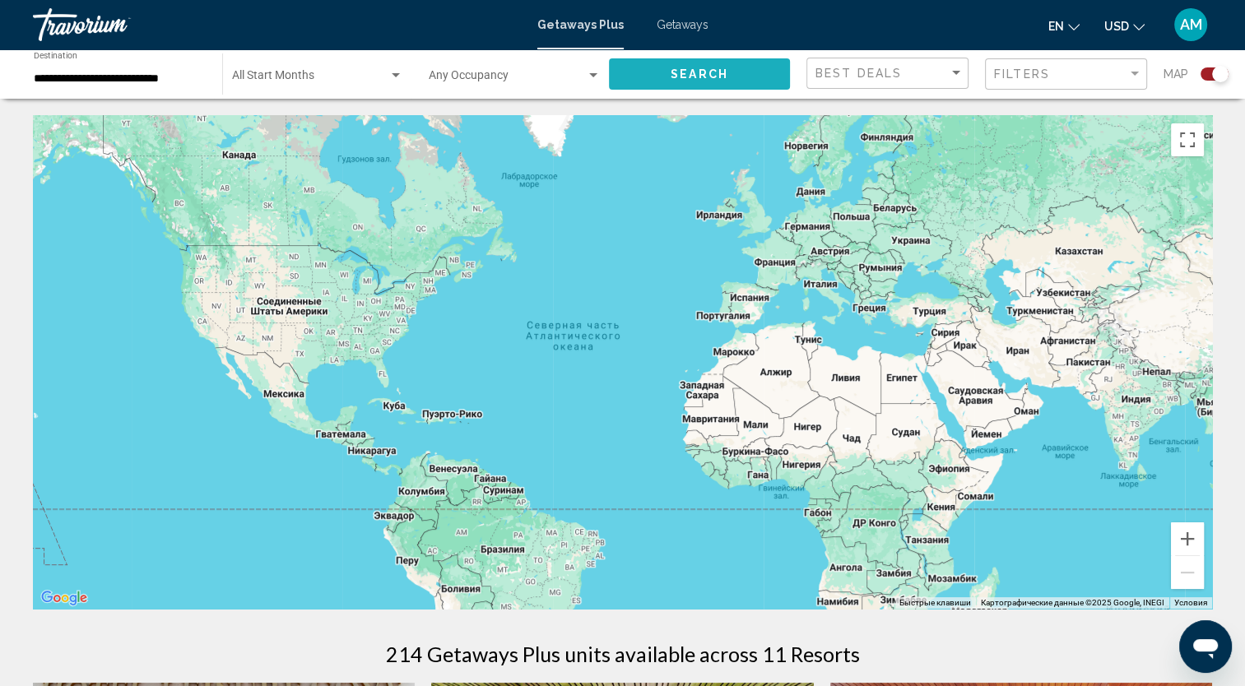
click at [675, 85] on button "Search" at bounding box center [699, 73] width 181 height 30
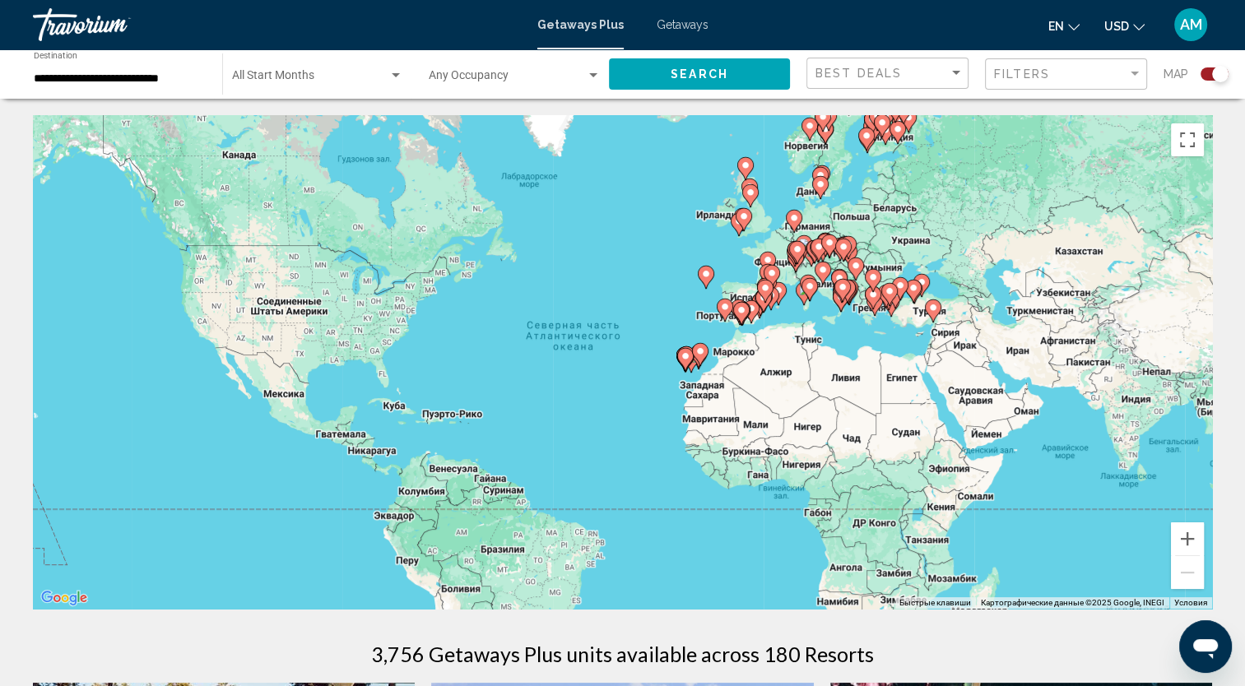
click at [151, 65] on div "**********" at bounding box center [120, 74] width 172 height 45
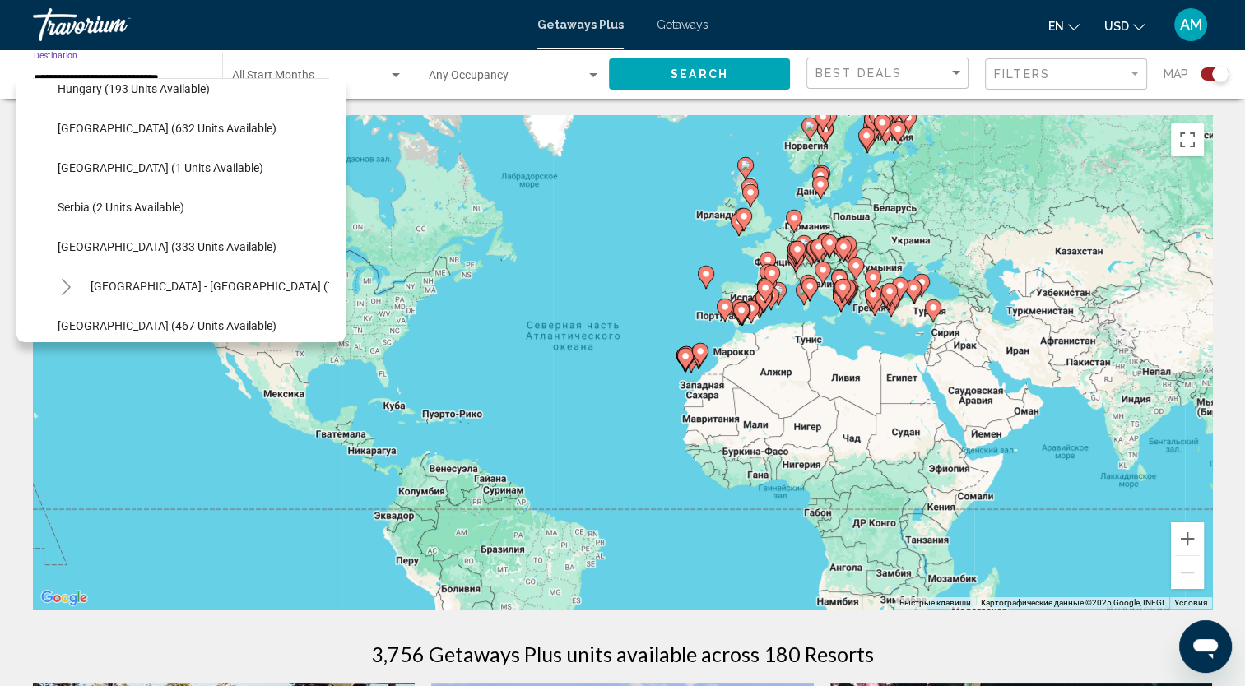
scroll to position [573, 0]
click at [128, 203] on span "Serbia (2 units available)" at bounding box center [121, 205] width 127 height 13
type input "**********"
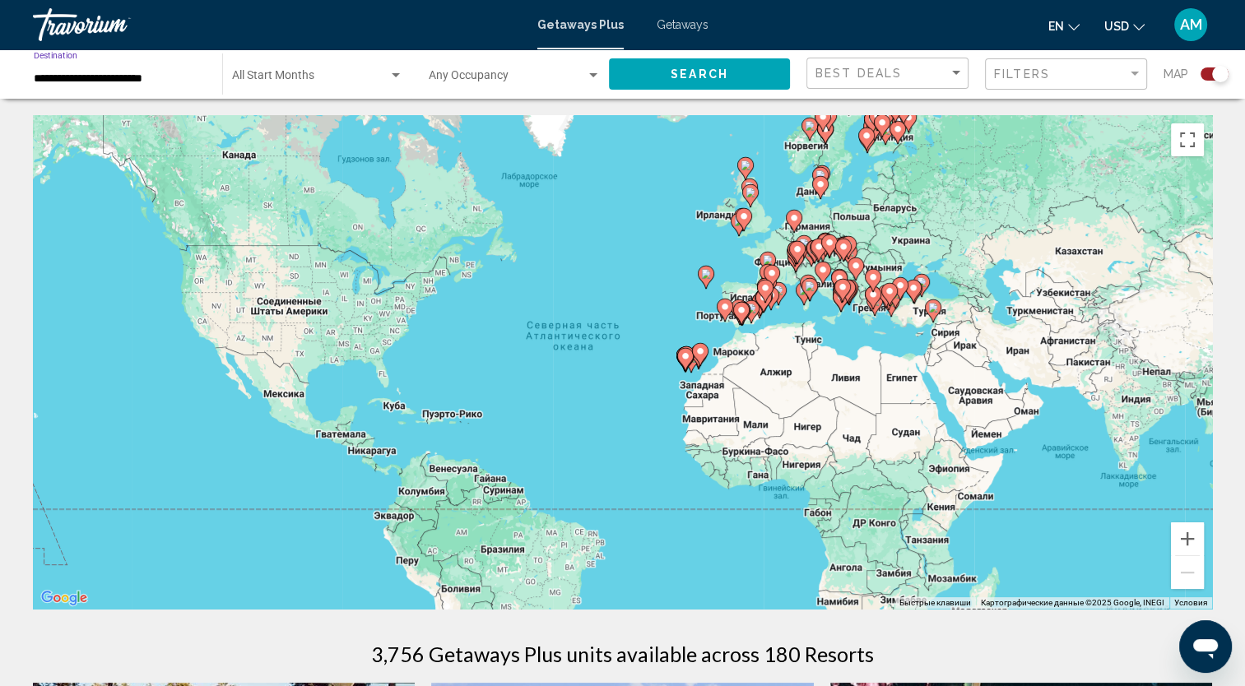
click at [645, 74] on button "Search" at bounding box center [699, 73] width 181 height 30
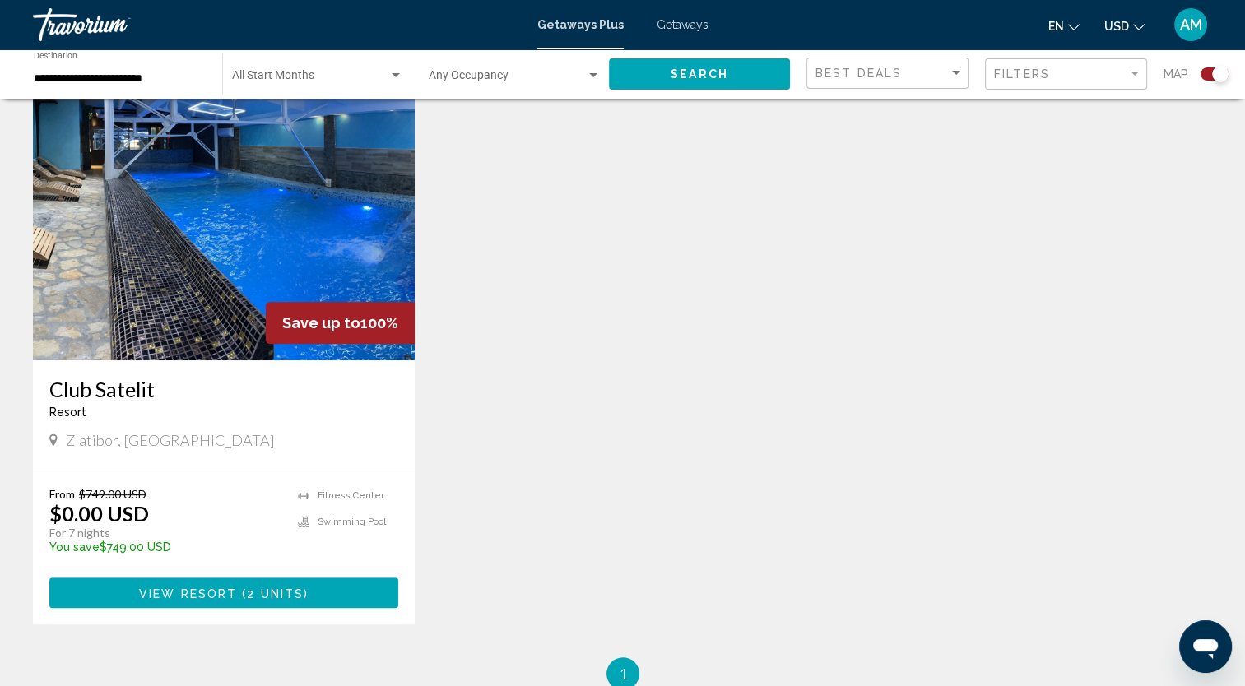
scroll to position [586, 0]
click at [112, 387] on h3 "Club Satelit" at bounding box center [223, 389] width 349 height 25
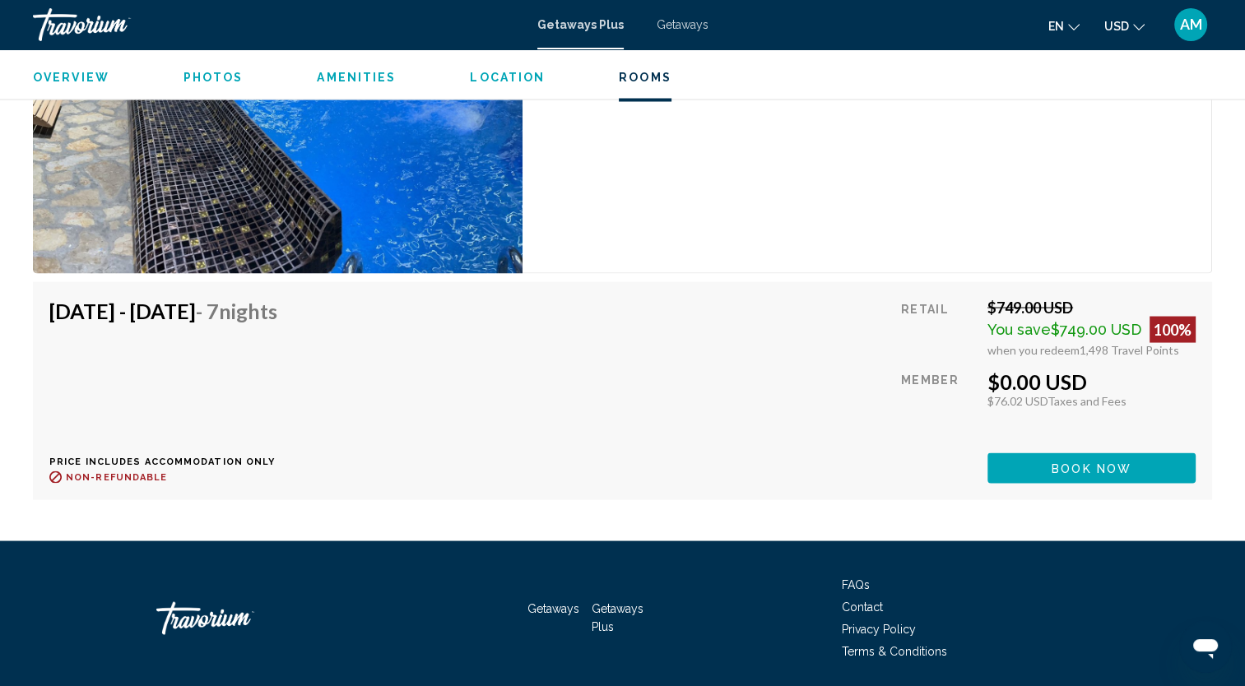
scroll to position [3126, 0]
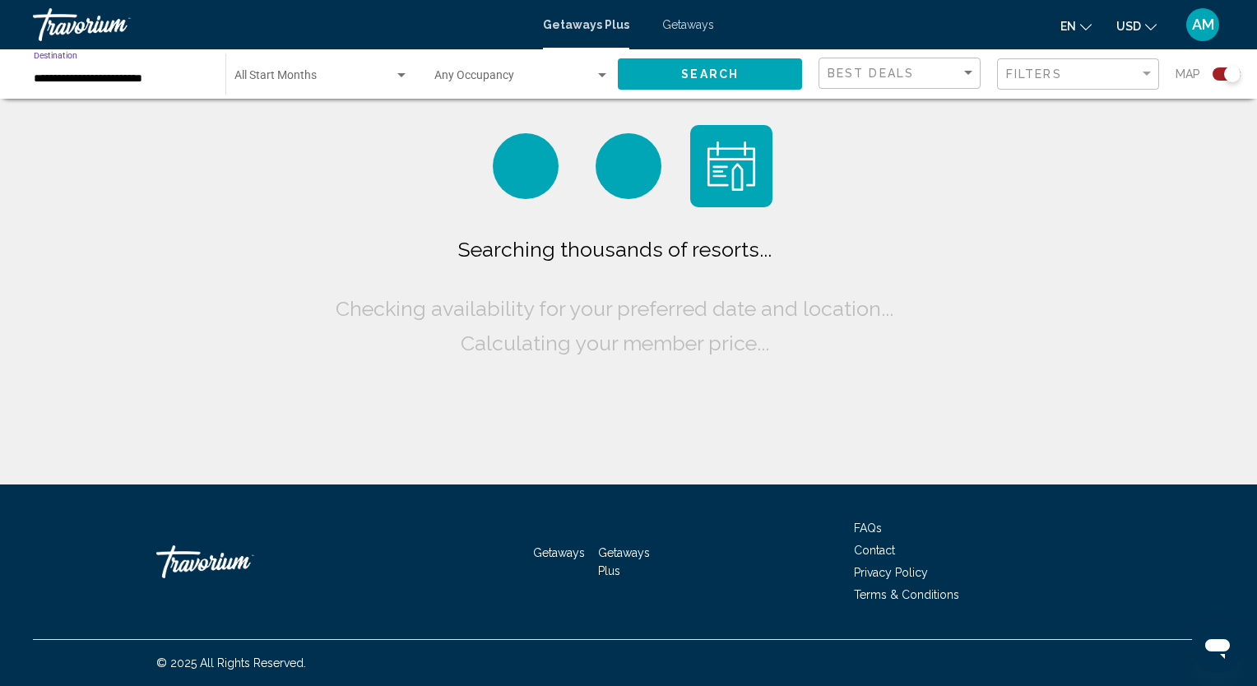
click at [131, 76] on input "**********" at bounding box center [121, 78] width 175 height 13
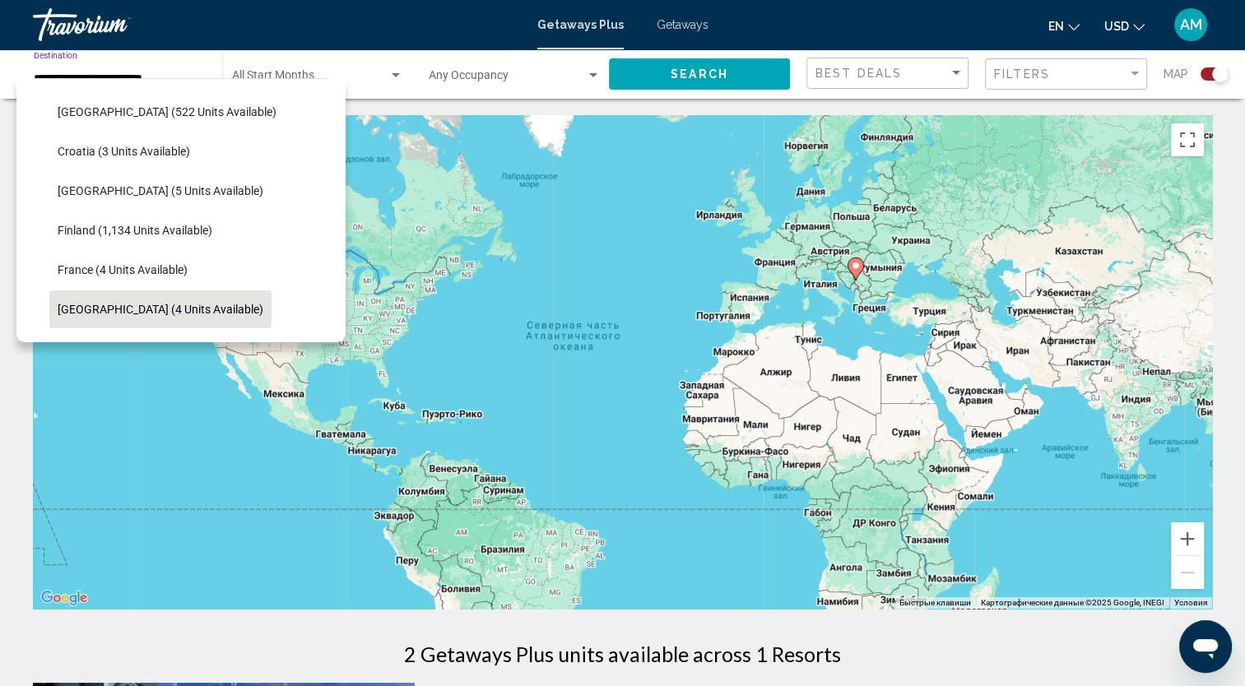
scroll to position [271, 0]
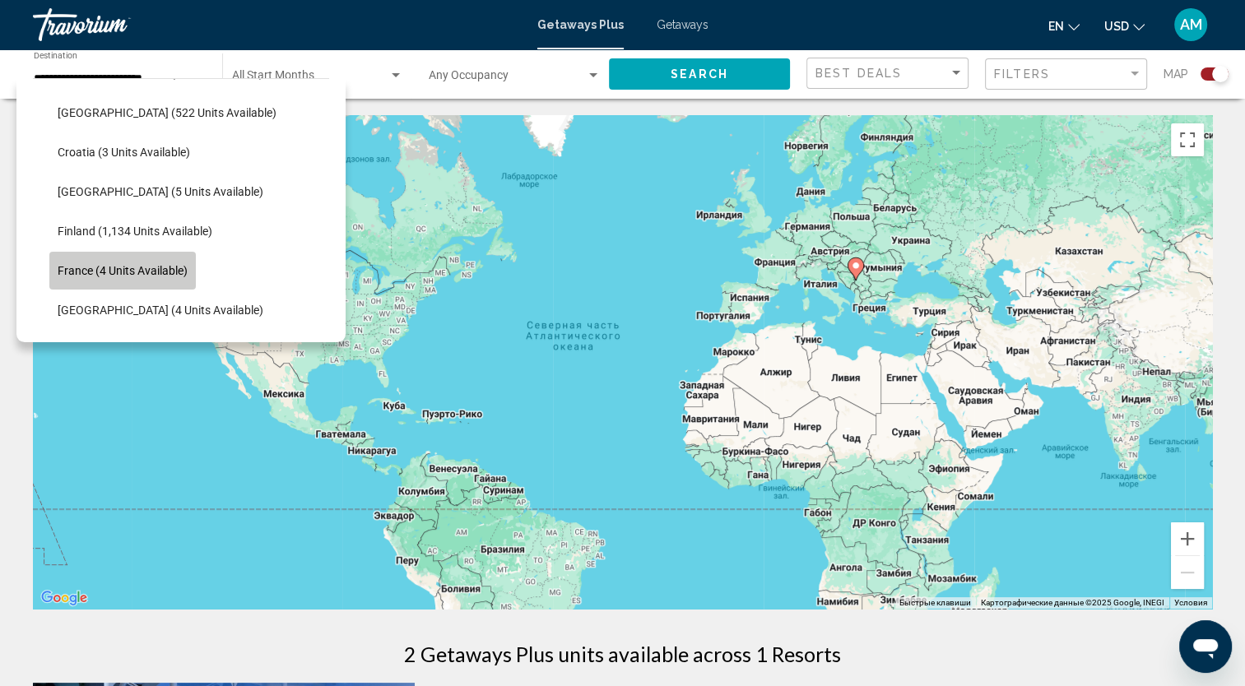
click at [155, 279] on button "France (4 units available)" at bounding box center [122, 271] width 146 height 38
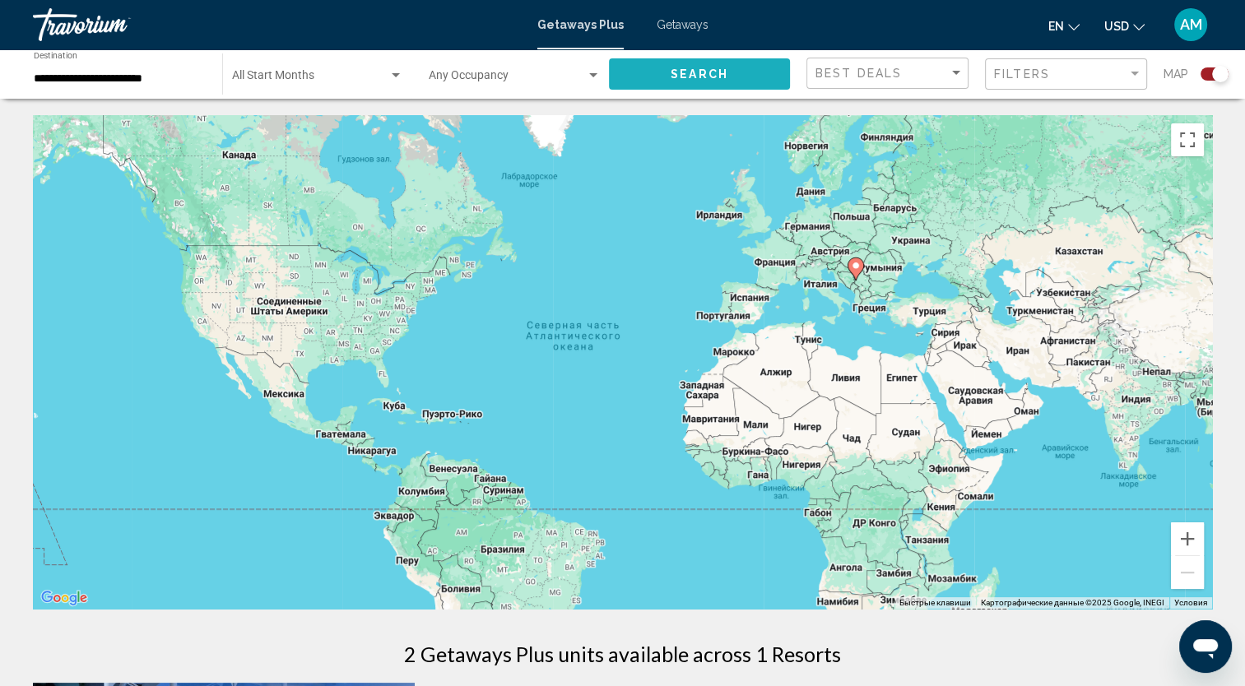
click at [675, 61] on button "Search" at bounding box center [699, 73] width 181 height 30
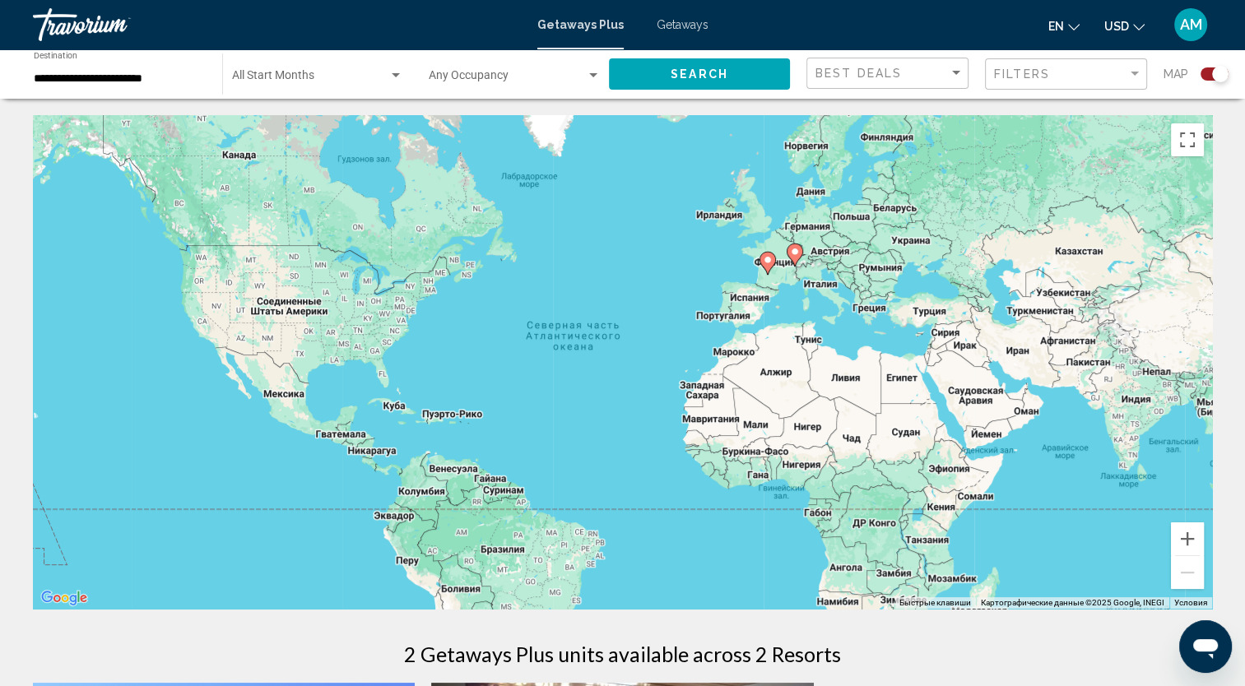
click at [116, 87] on div "**********" at bounding box center [120, 74] width 172 height 45
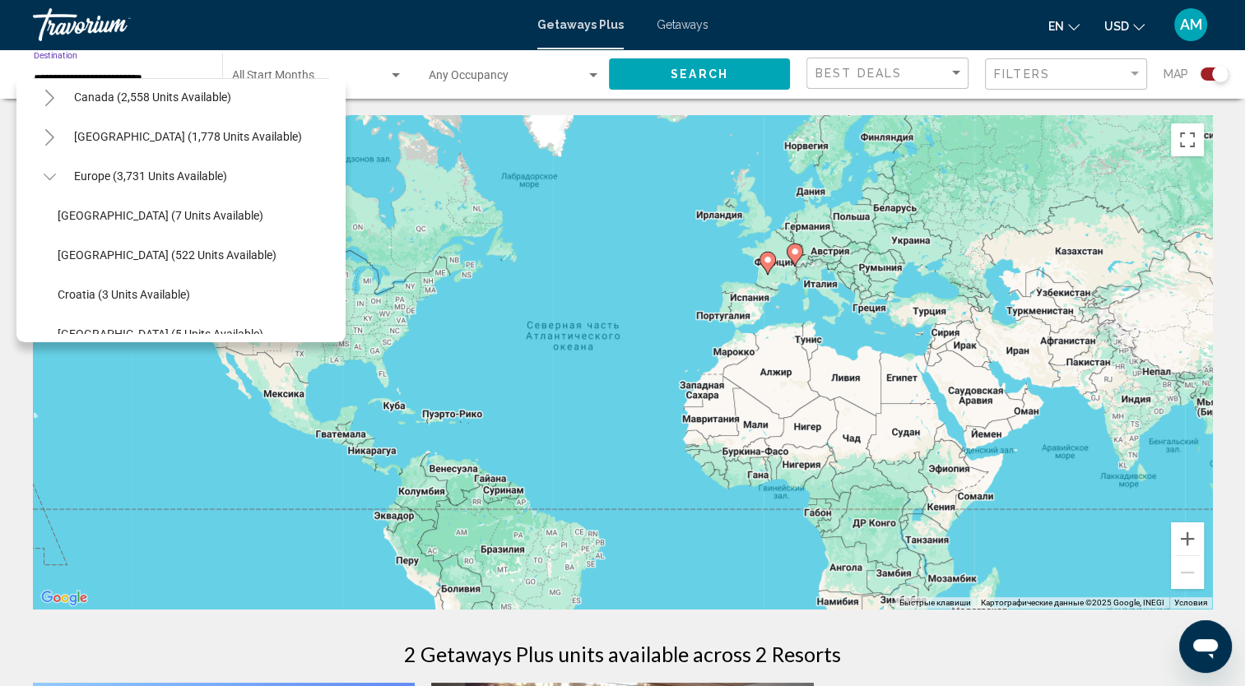
scroll to position [125, 0]
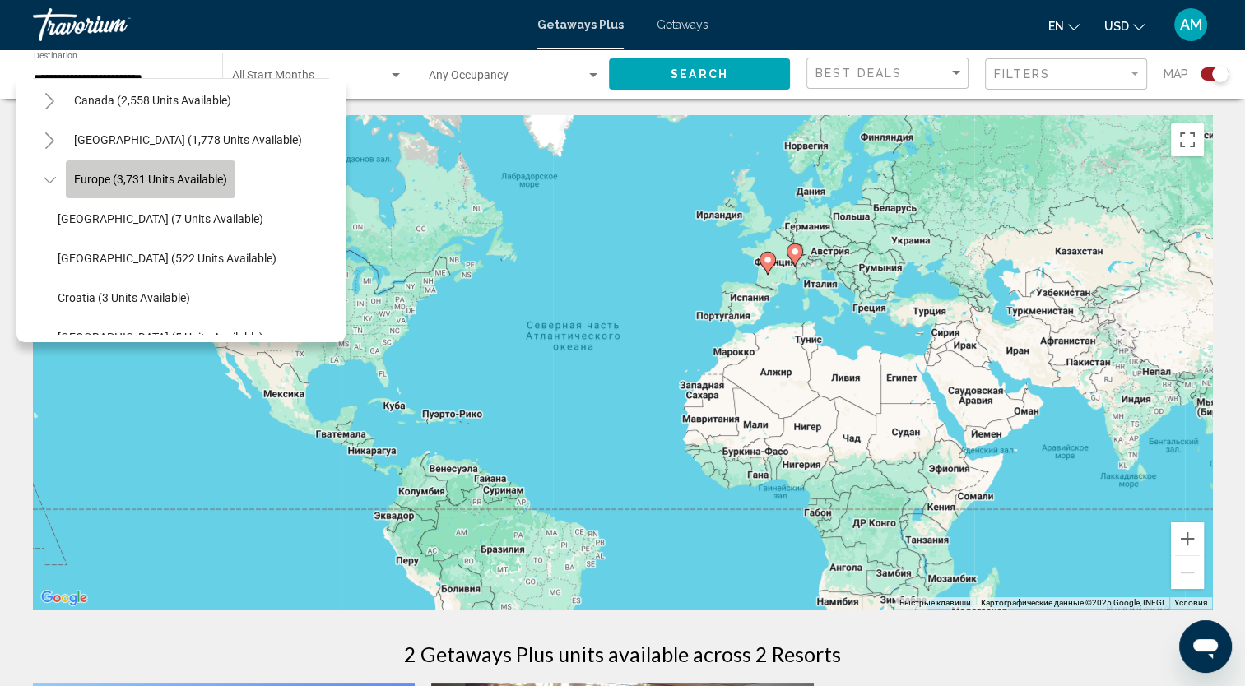
click at [128, 192] on button "Europe (3,731 units available)" at bounding box center [150, 179] width 169 height 38
type input "**********"
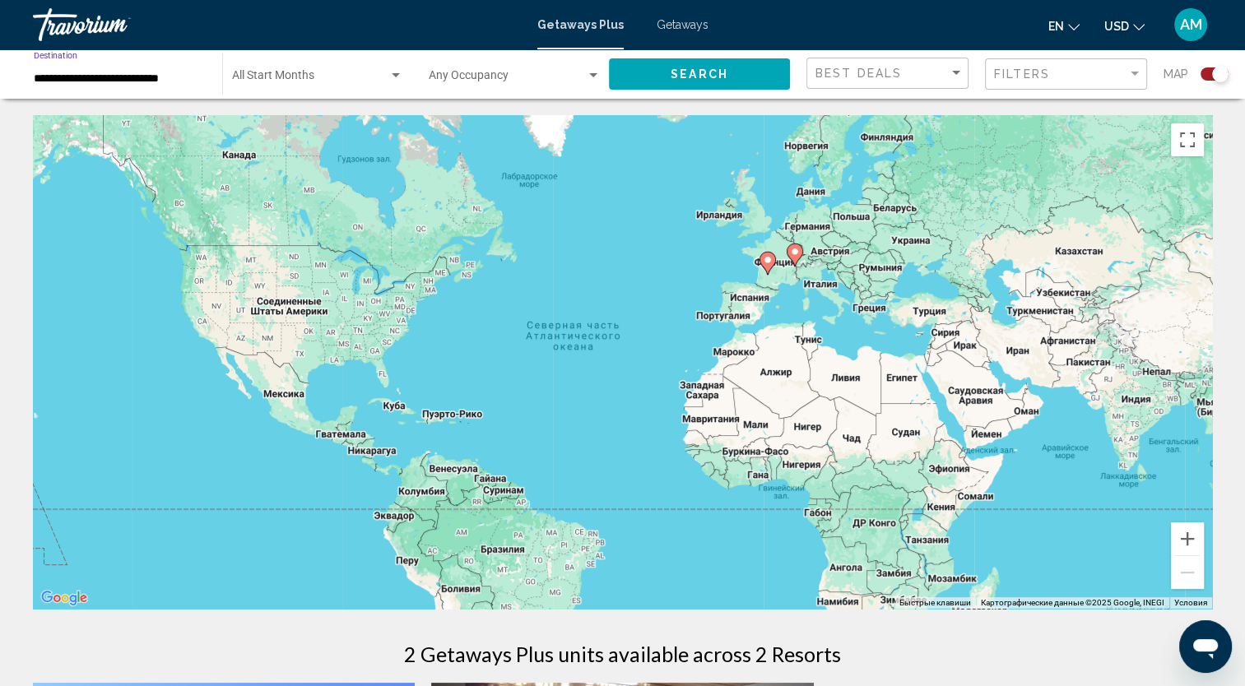
click at [102, 64] on div "**********" at bounding box center [120, 74] width 172 height 45
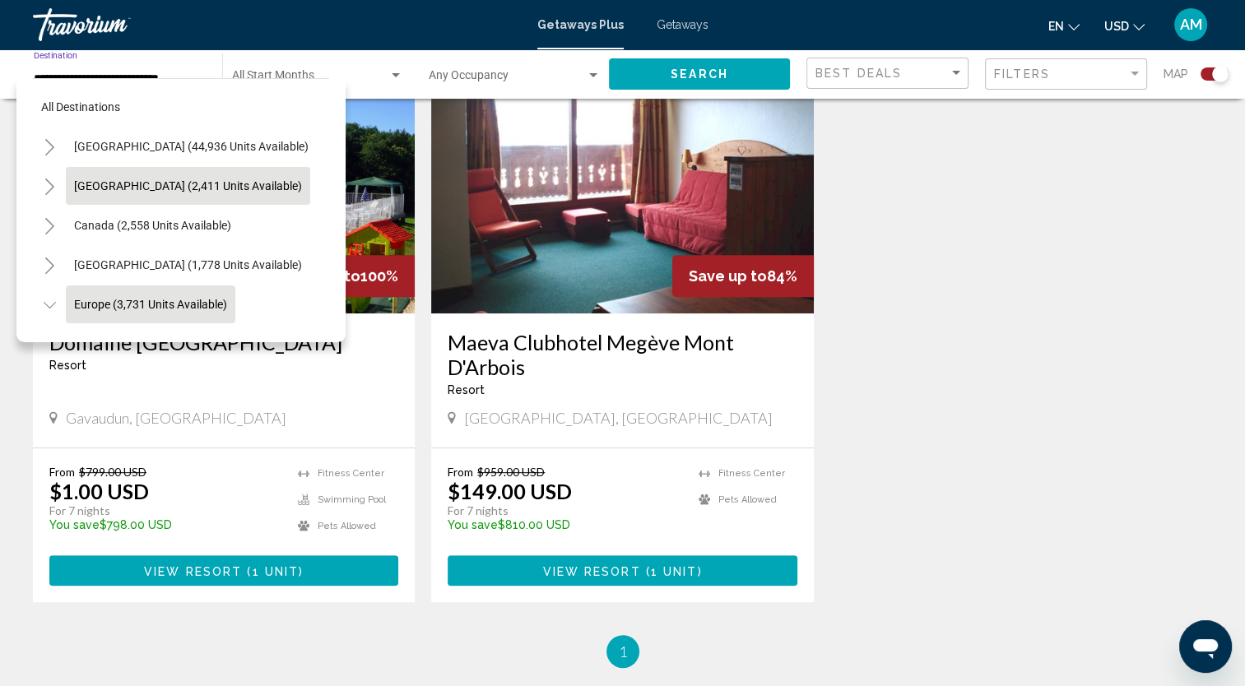
scroll to position [638, 0]
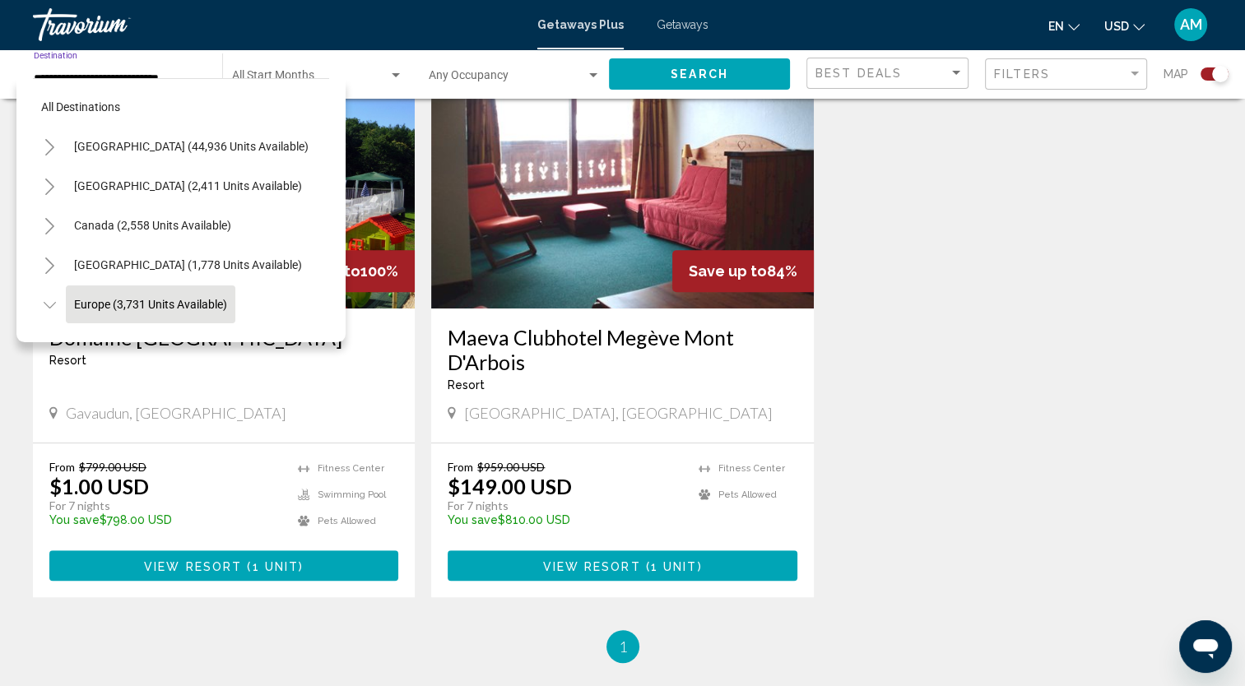
click at [320, 358] on div "Resort - This is an adults only resort" at bounding box center [223, 360] width 349 height 13
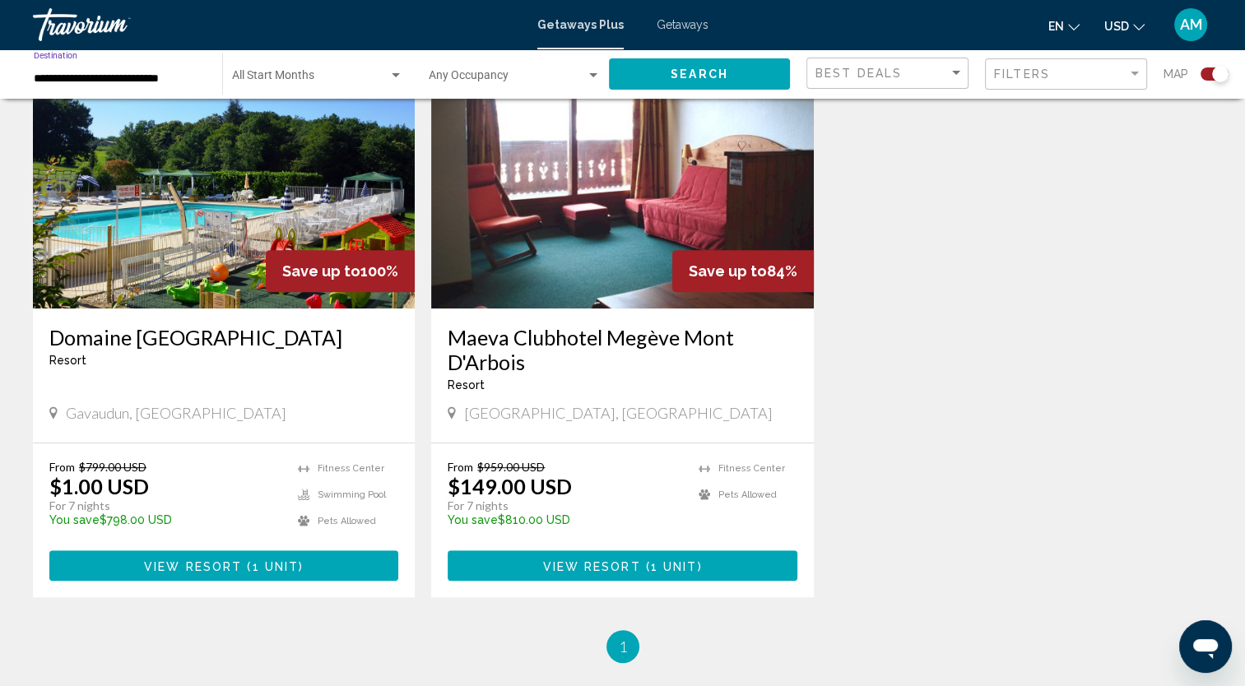
click at [131, 80] on input "**********" at bounding box center [120, 78] width 172 height 13
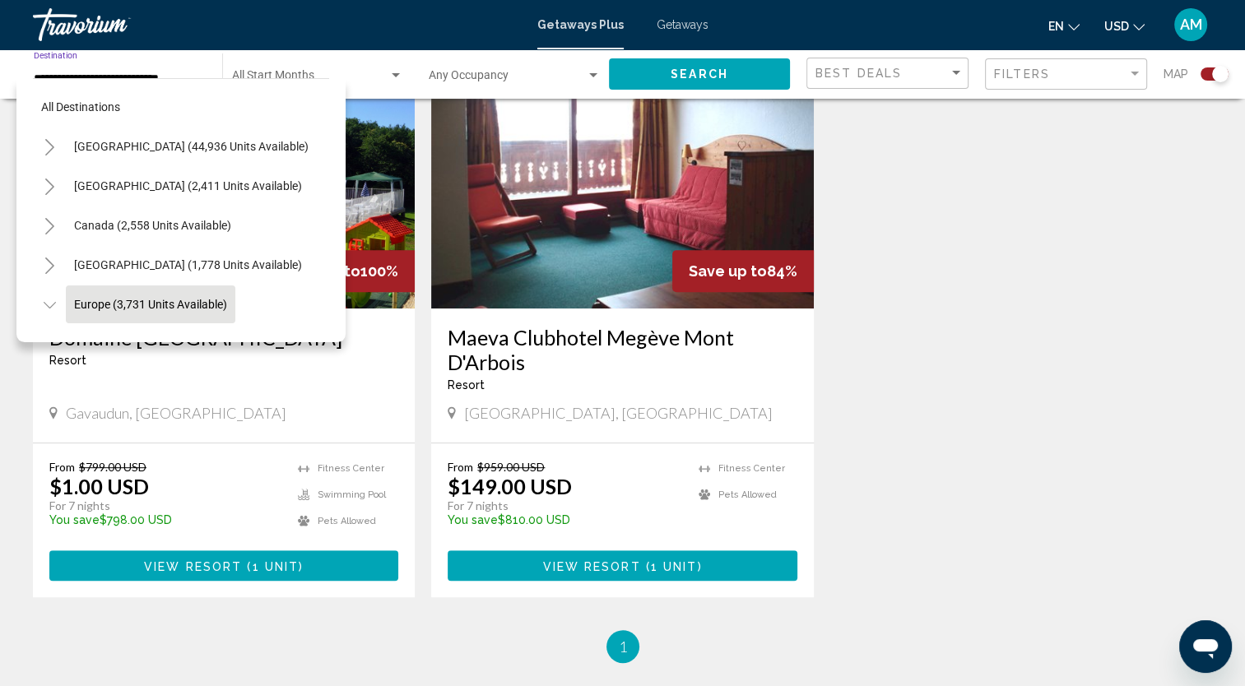
scroll to position [104, 0]
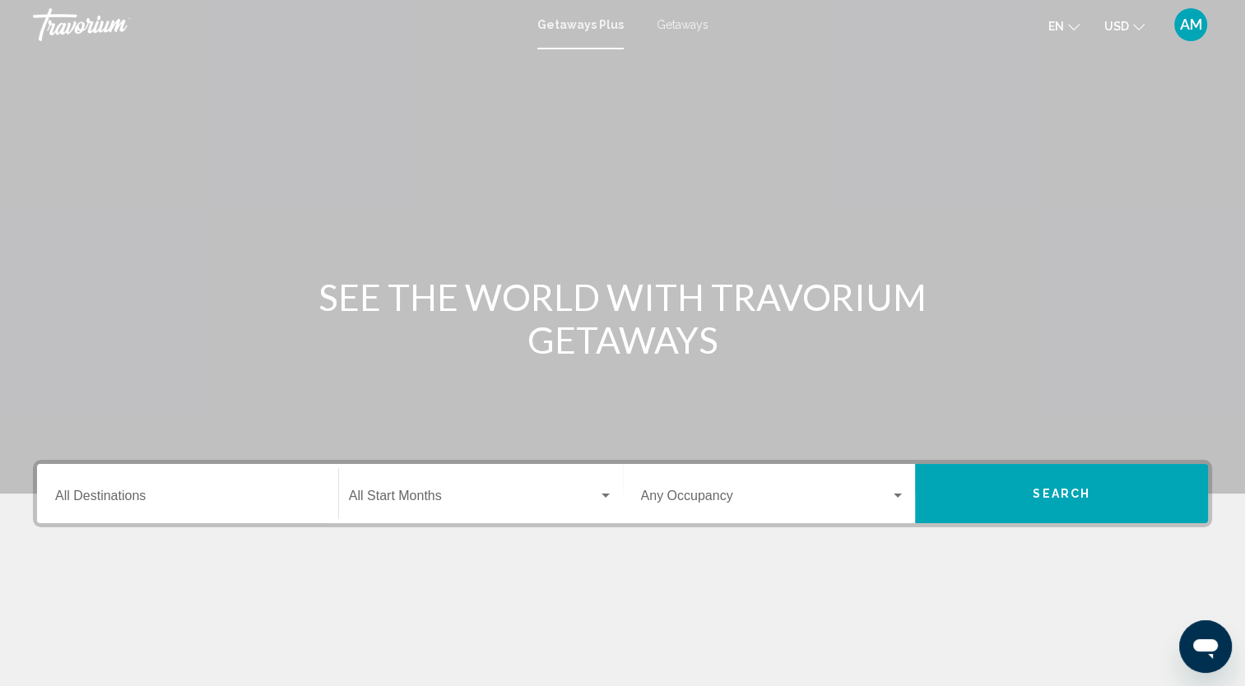
click at [667, 25] on span "Getaways" at bounding box center [683, 24] width 52 height 13
click at [107, 483] on div "Destination All Destinations" at bounding box center [187, 494] width 265 height 52
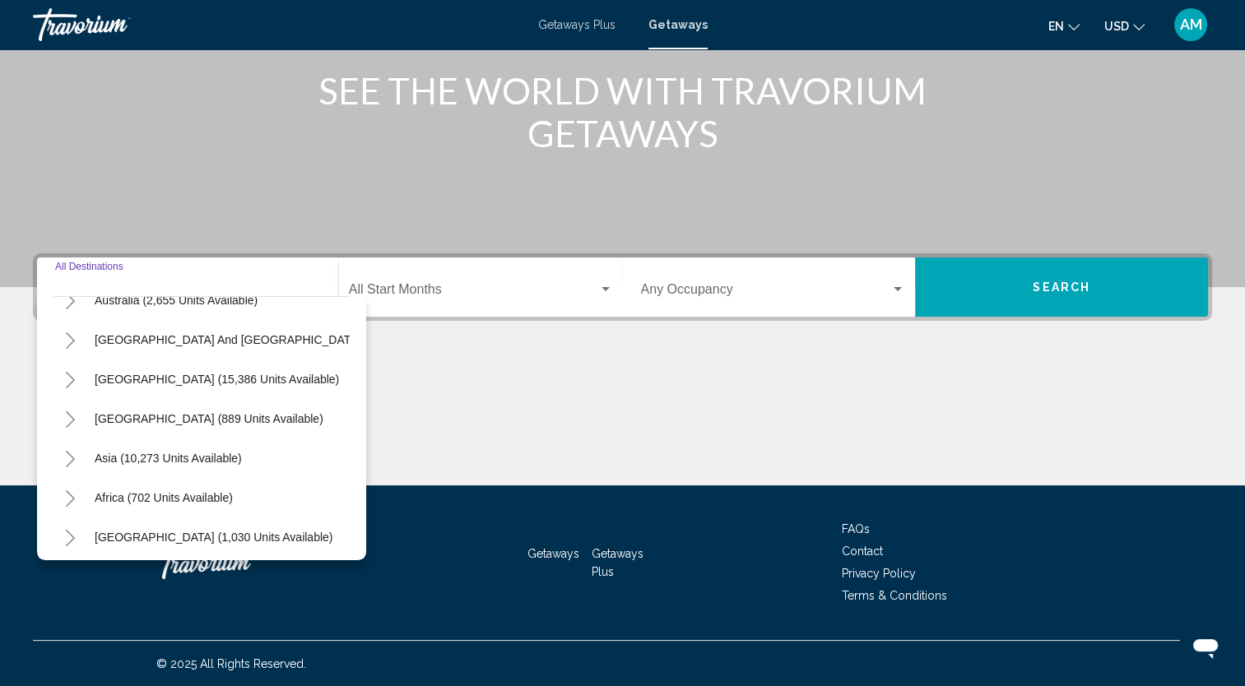
scroll to position [279, 0]
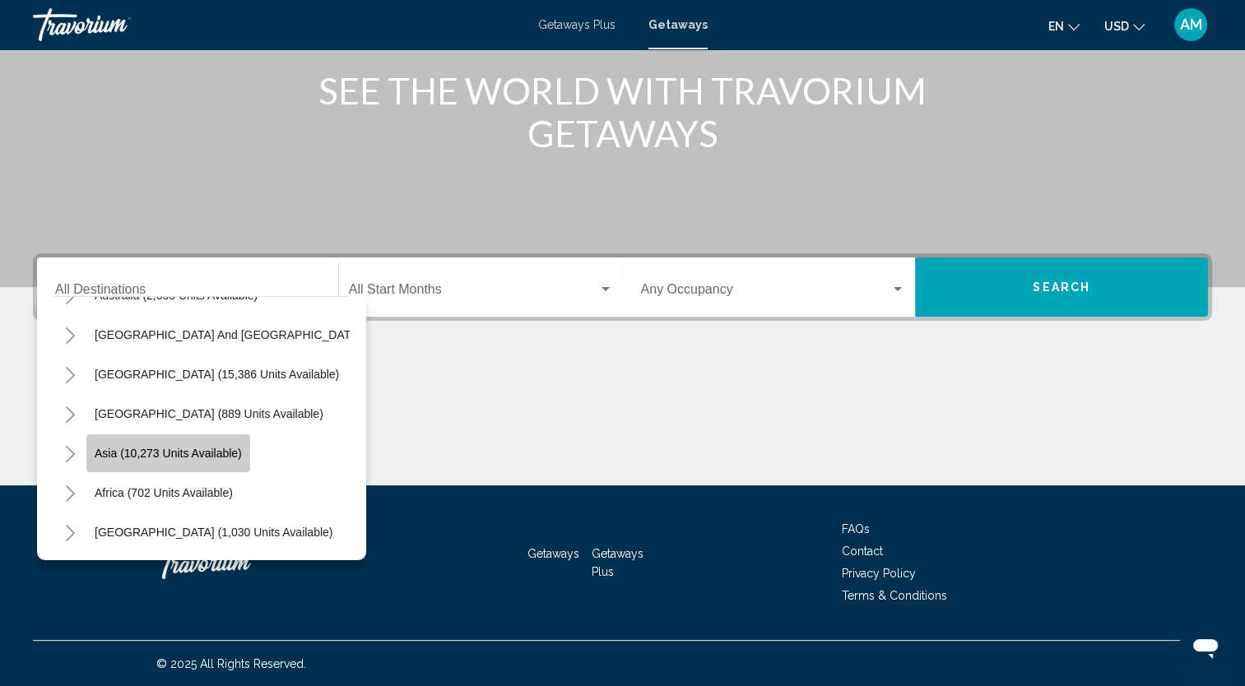
click at [158, 447] on span "Asia (10,273 units available)" at bounding box center [168, 453] width 147 height 13
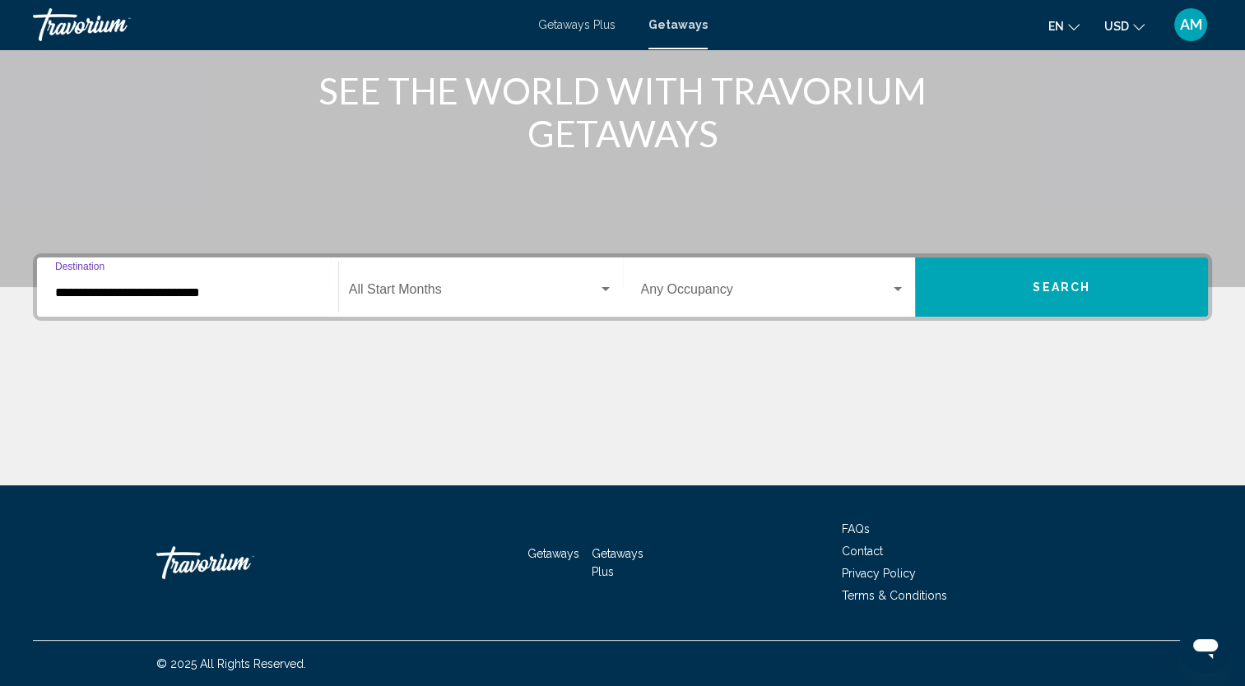
click at [172, 295] on input "**********" at bounding box center [187, 292] width 265 height 15
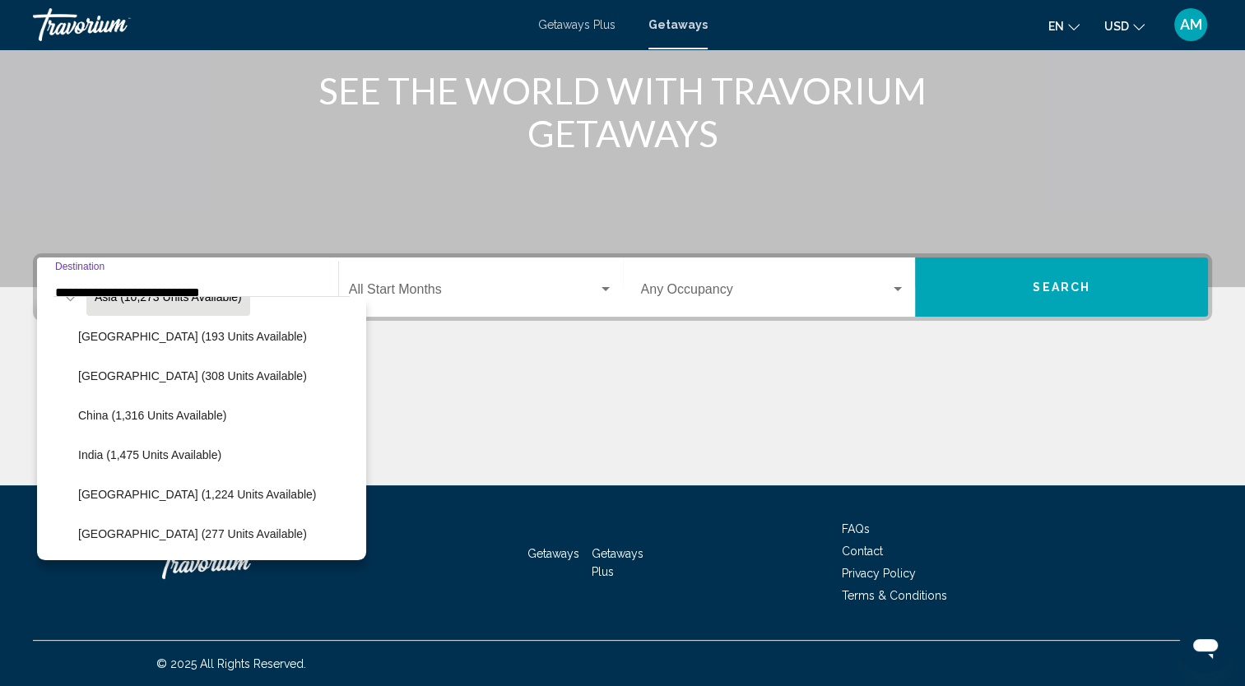
scroll to position [424, 0]
click at [142, 409] on span "China (1,316 units available)" at bounding box center [152, 414] width 148 height 13
type input "**********"
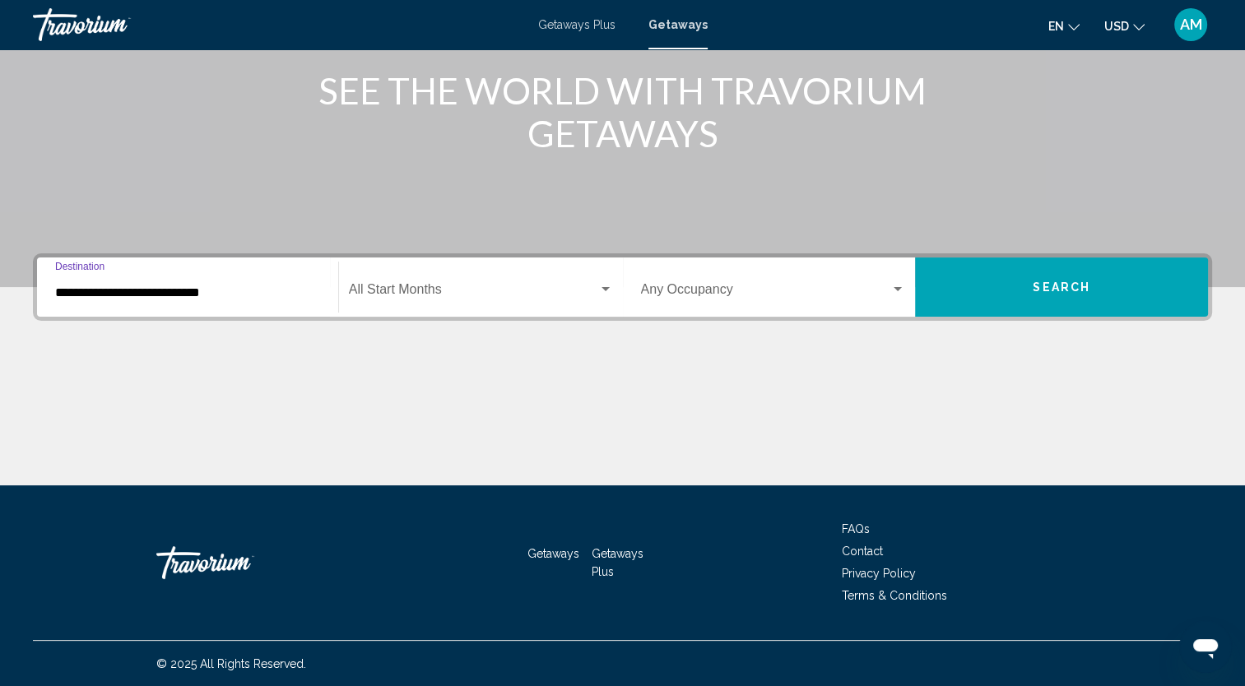
click at [1025, 304] on button "Search" at bounding box center [1061, 287] width 293 height 59
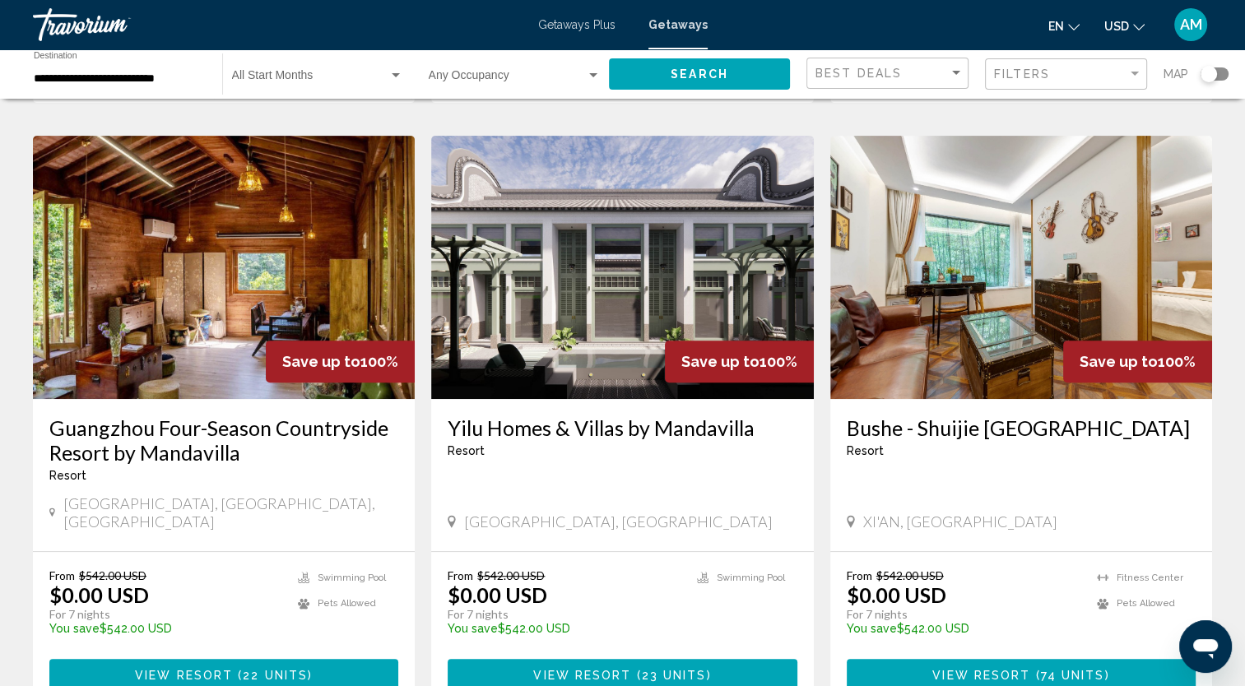
scroll to position [622, 0]
click at [169, 415] on h3 "Guangzhou Four-Season Countryside Resort by Mandavilla" at bounding box center [223, 439] width 349 height 49
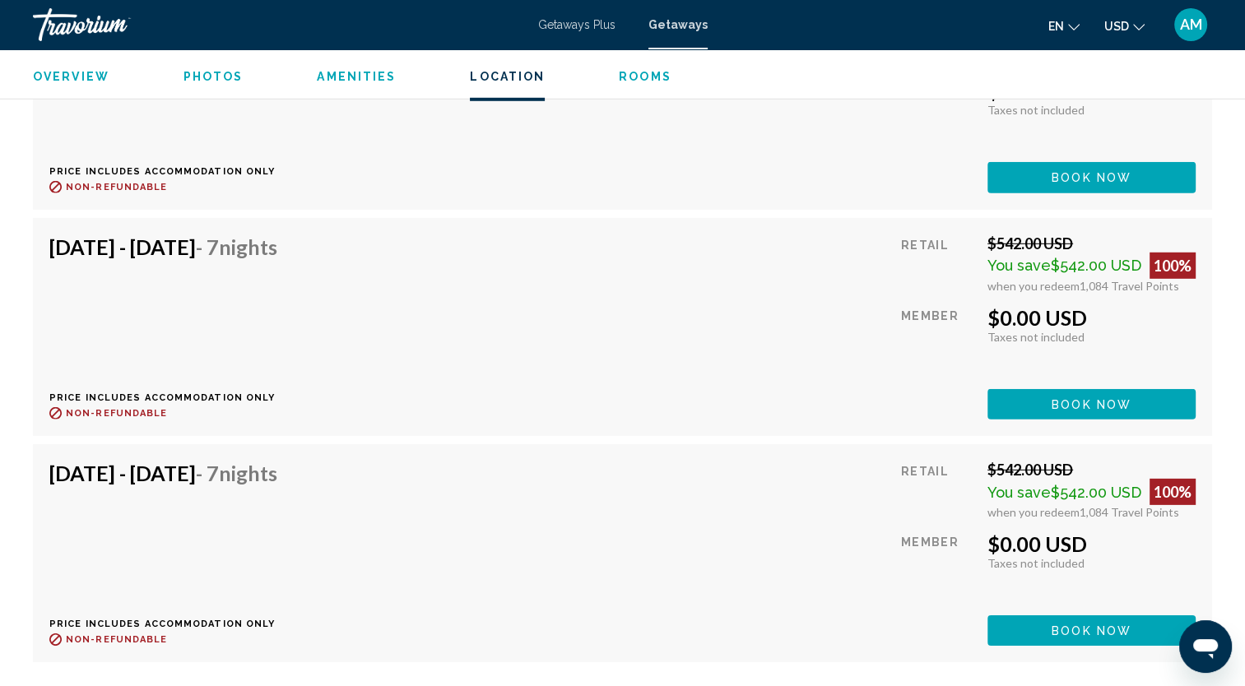
scroll to position [5059, 0]
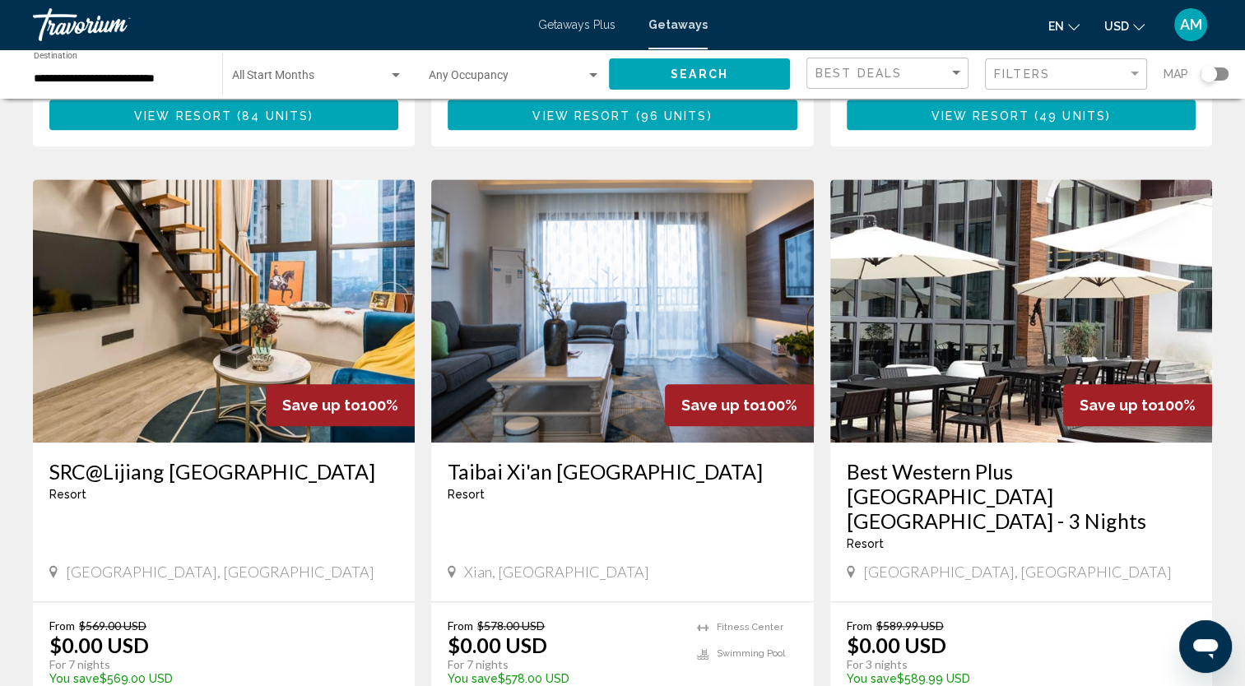
scroll to position [1757, 0]
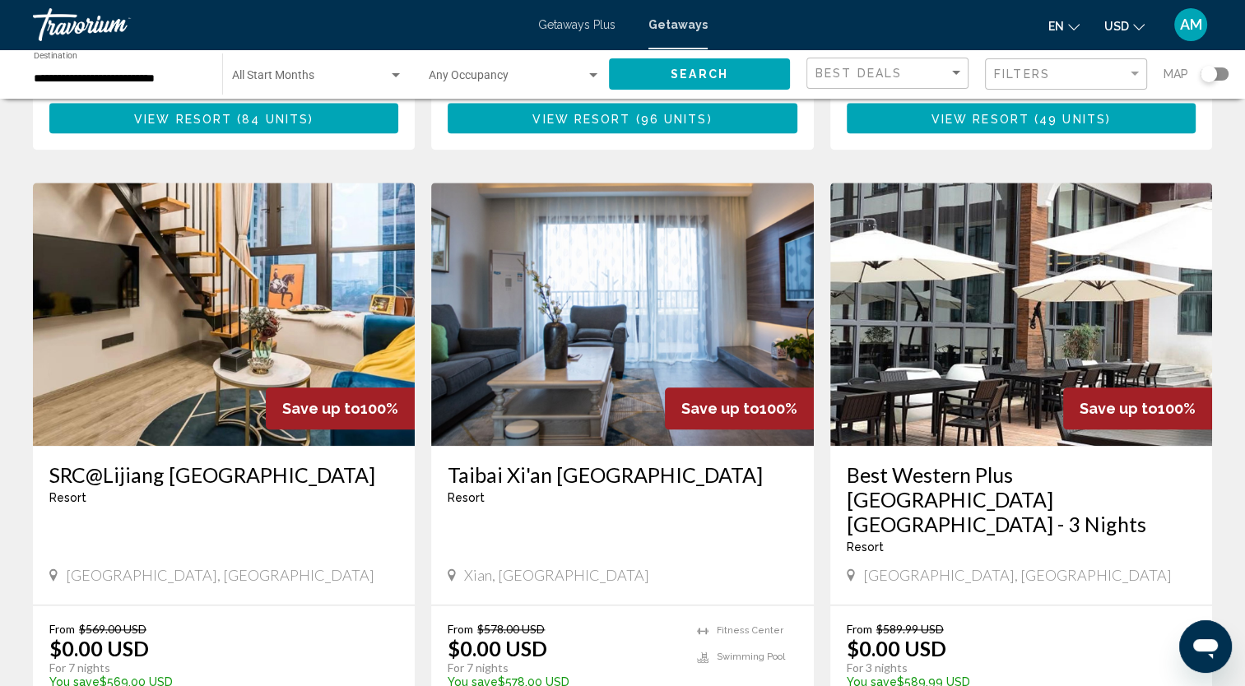
click at [969, 342] on img "Main content" at bounding box center [1021, 314] width 382 height 263
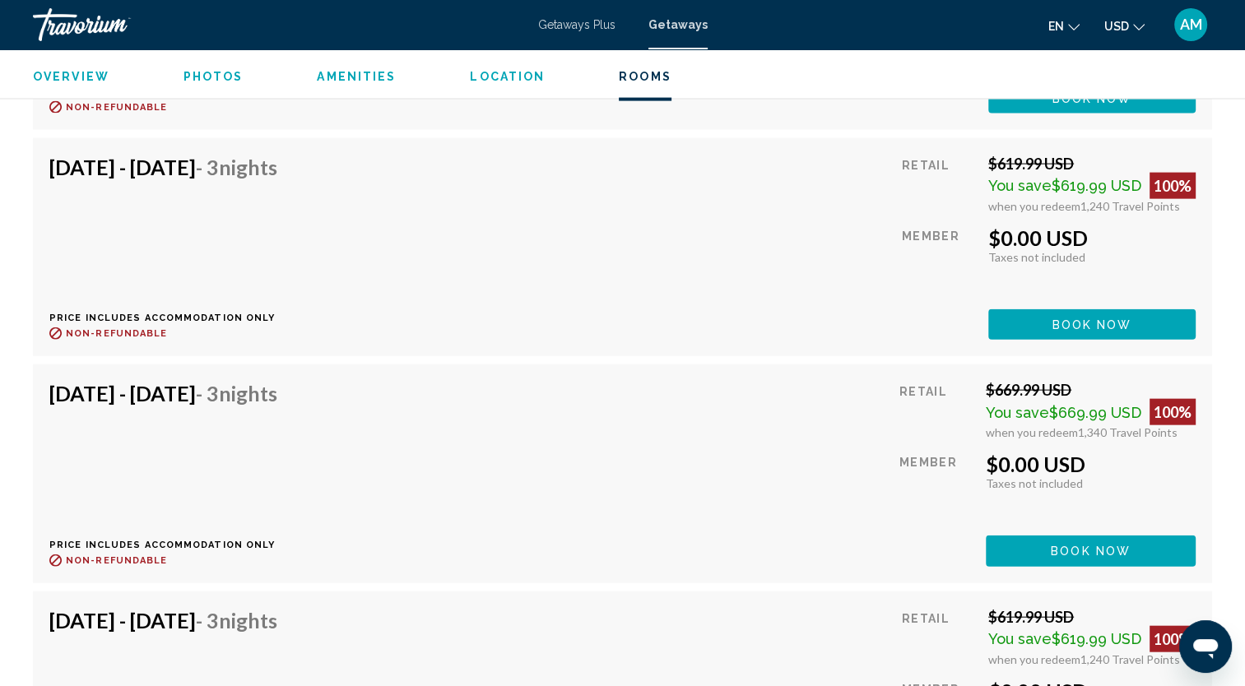
scroll to position [3617, 0]
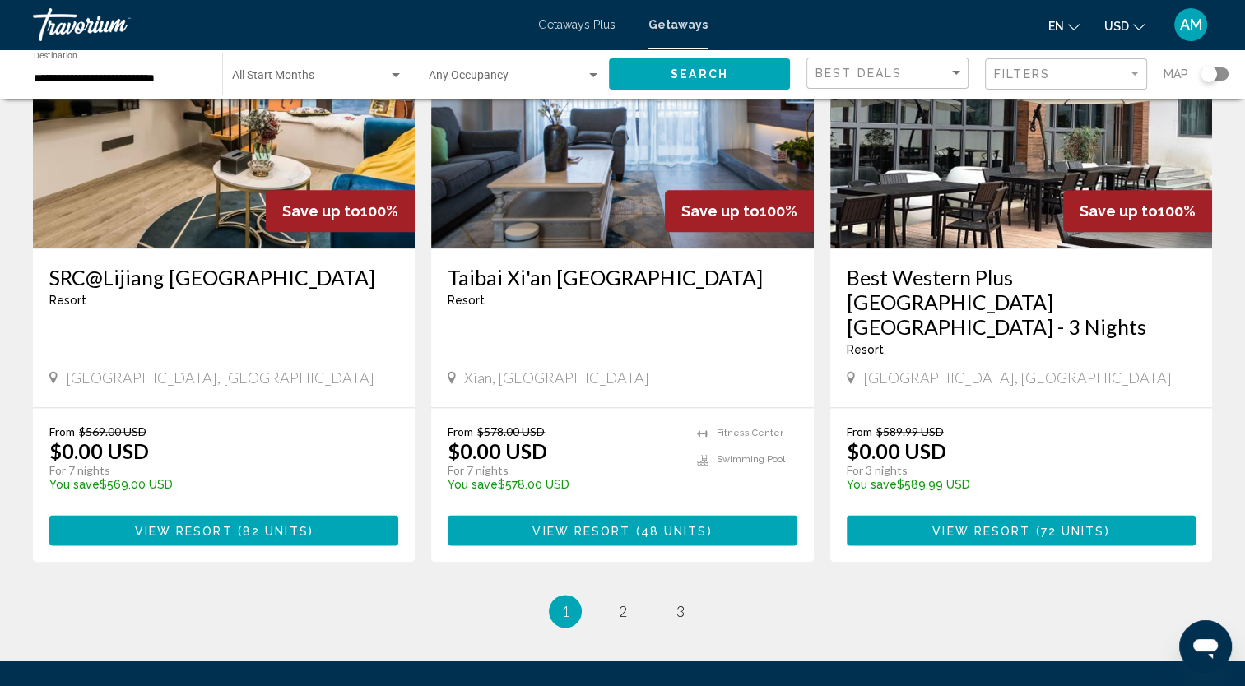
scroll to position [1997, 0]
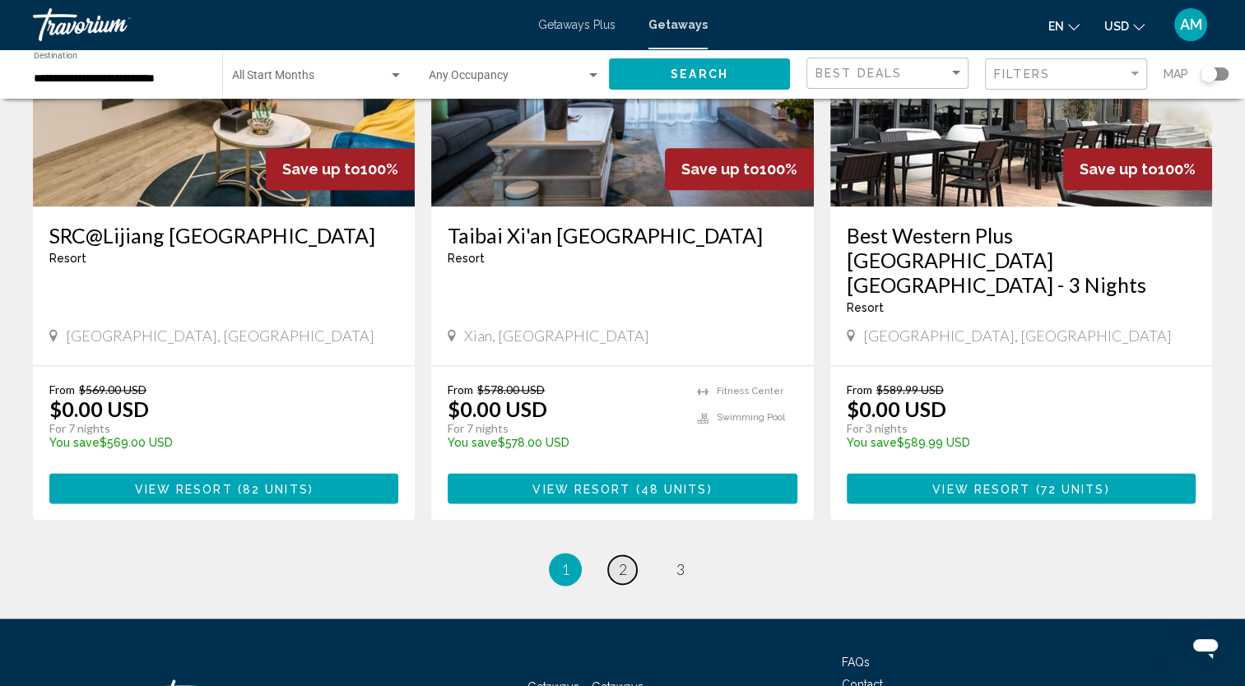
click at [620, 555] on link "page 2" at bounding box center [622, 569] width 29 height 29
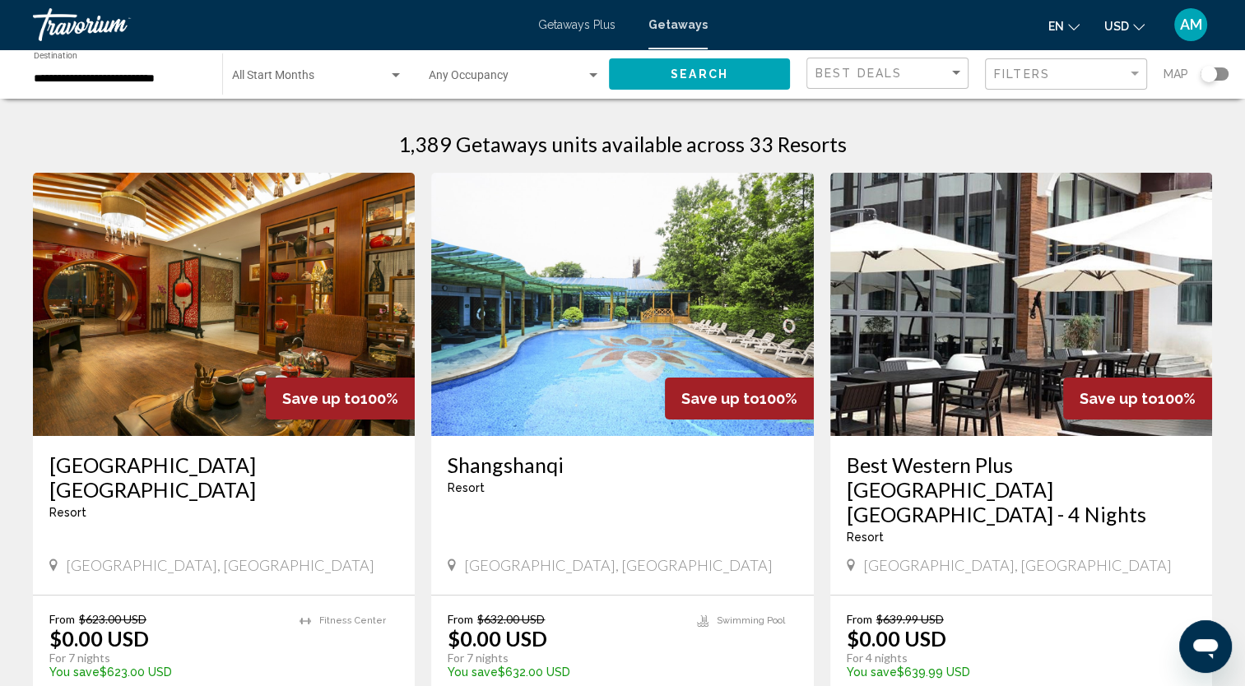
scroll to position [65, 0]
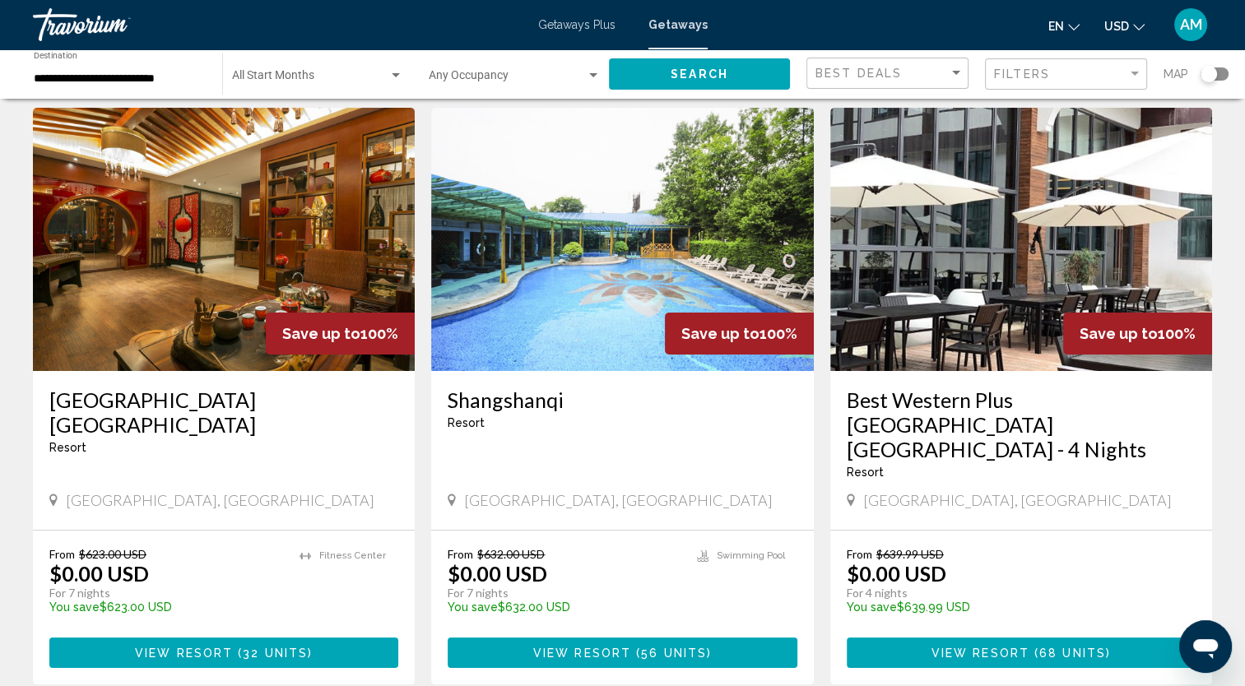
click at [225, 403] on h3 "[GEOGRAPHIC_DATA] [GEOGRAPHIC_DATA]" at bounding box center [223, 412] width 349 height 49
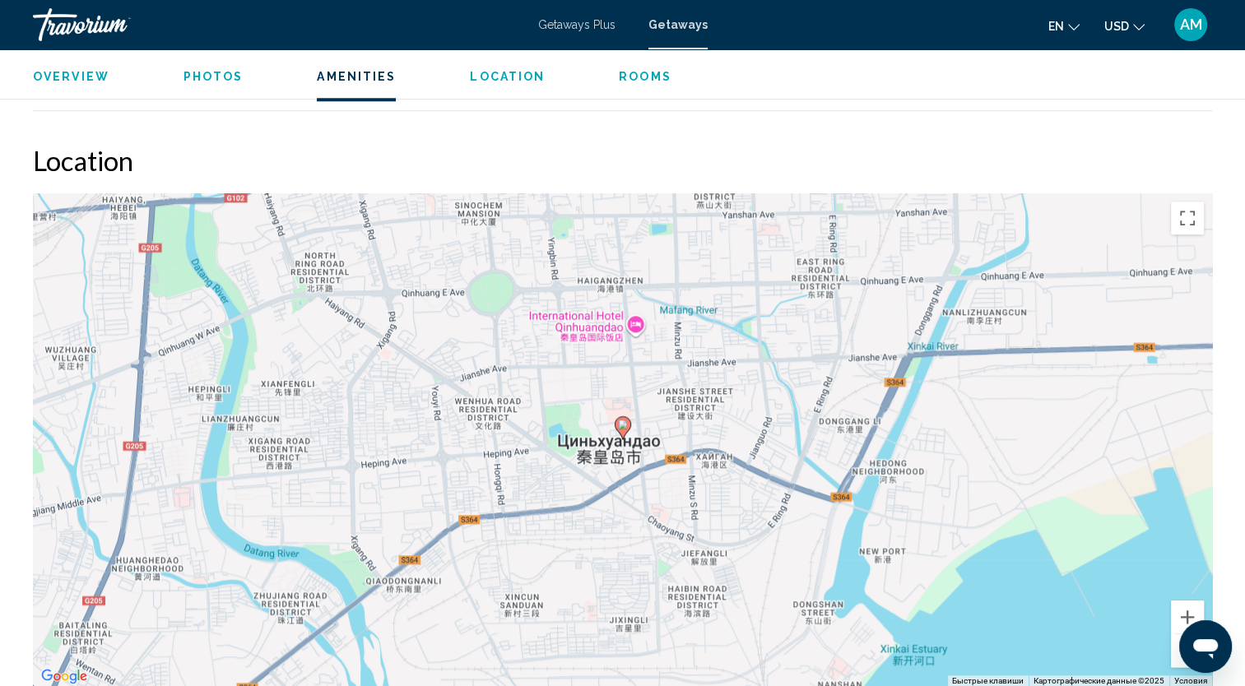
scroll to position [1716, 0]
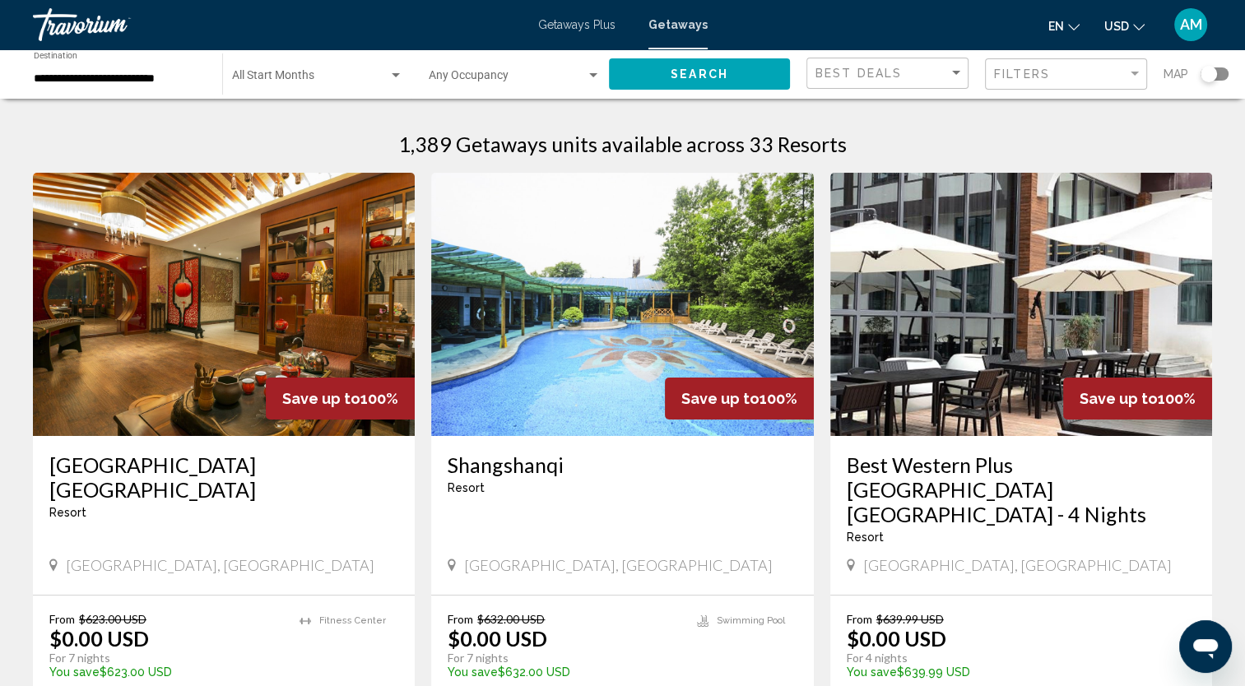
click at [1177, 72] on span "Map" at bounding box center [1175, 74] width 25 height 23
click at [1209, 76] on div "Search widget" at bounding box center [1208, 74] width 16 height 16
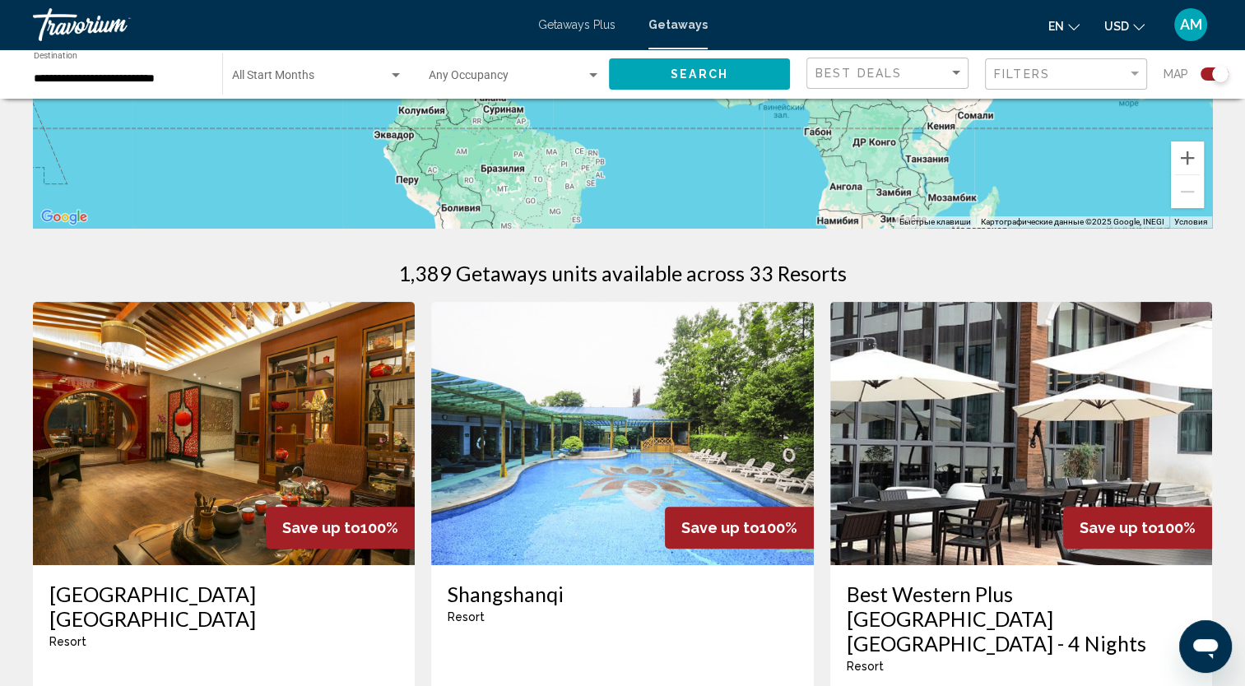
scroll to position [439, 0]
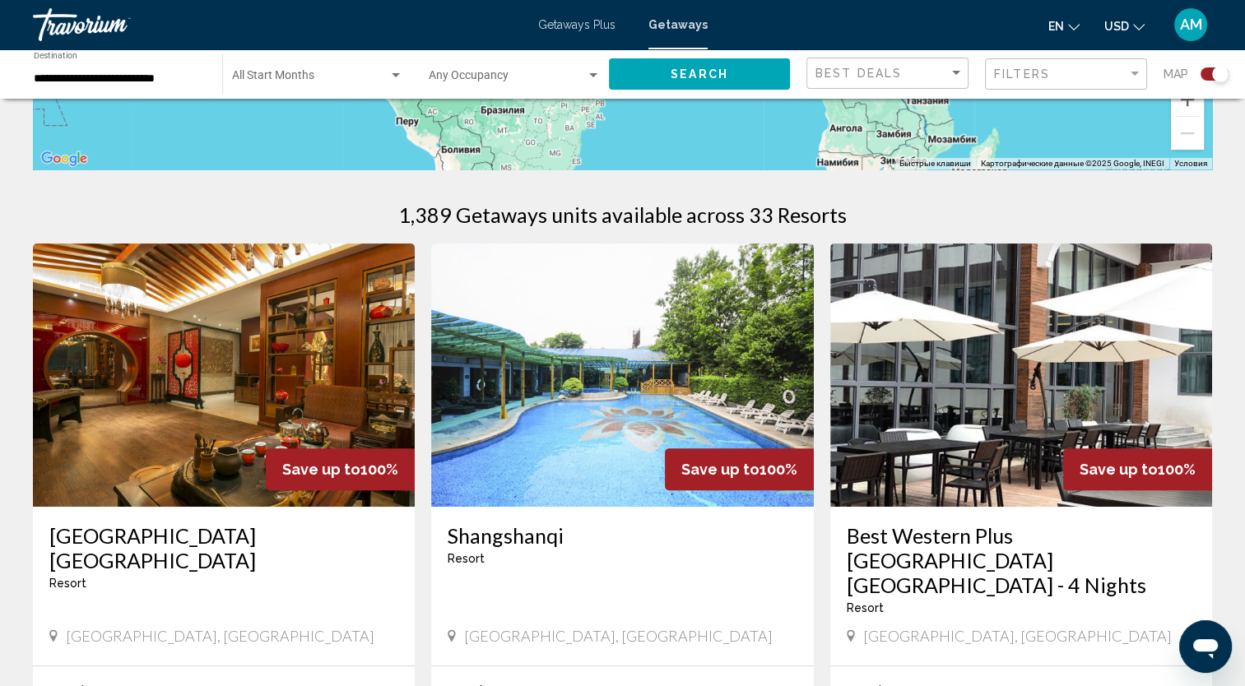
click at [1212, 71] on div "Search widget" at bounding box center [1220, 74] width 16 height 16
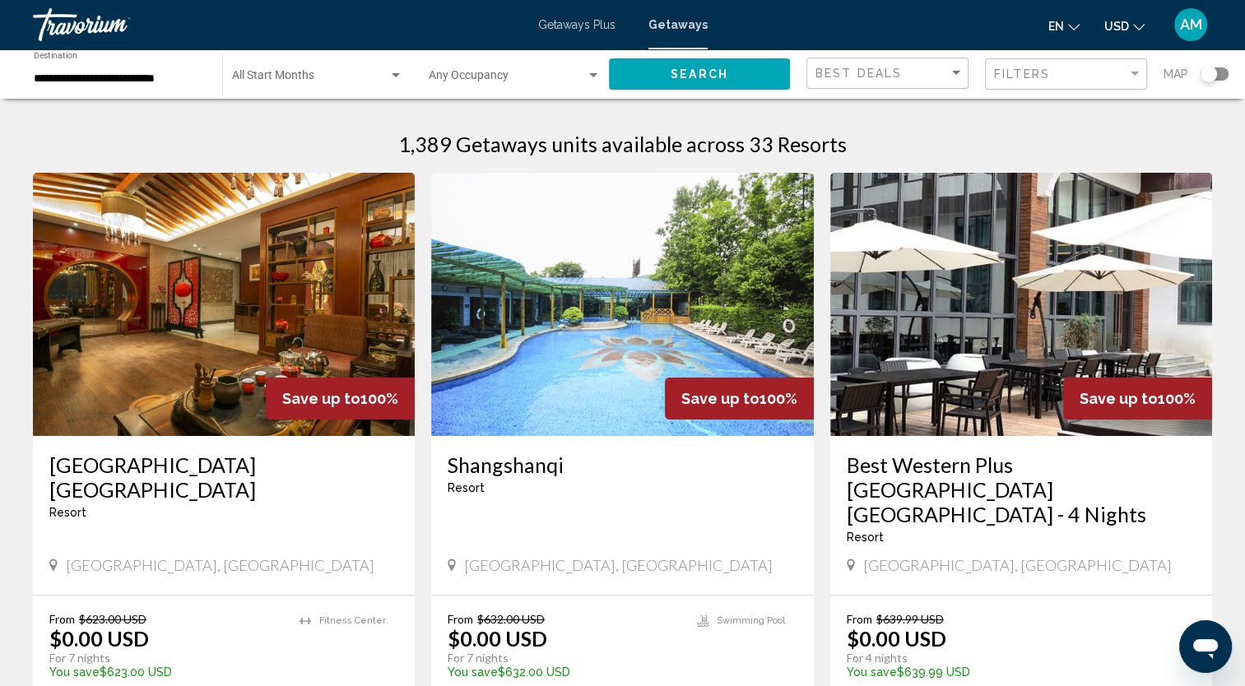
click at [533, 476] on h3 "Shangshanqi" at bounding box center [622, 465] width 349 height 25
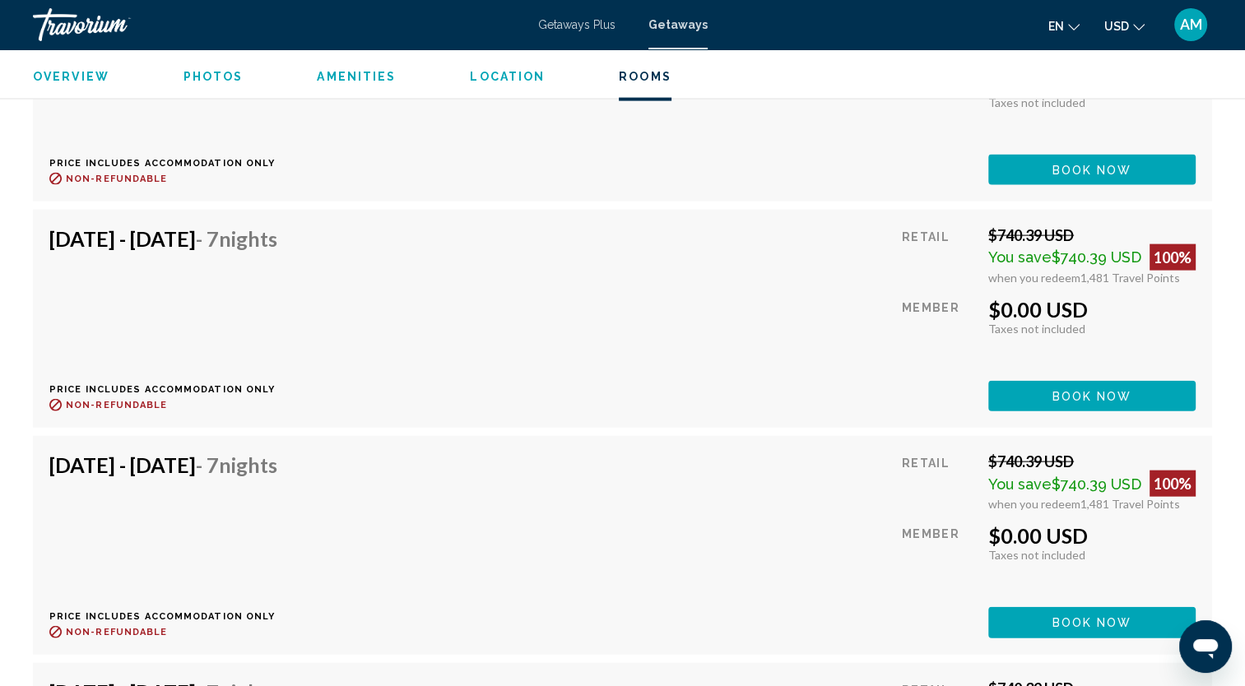
scroll to position [3564, 0]
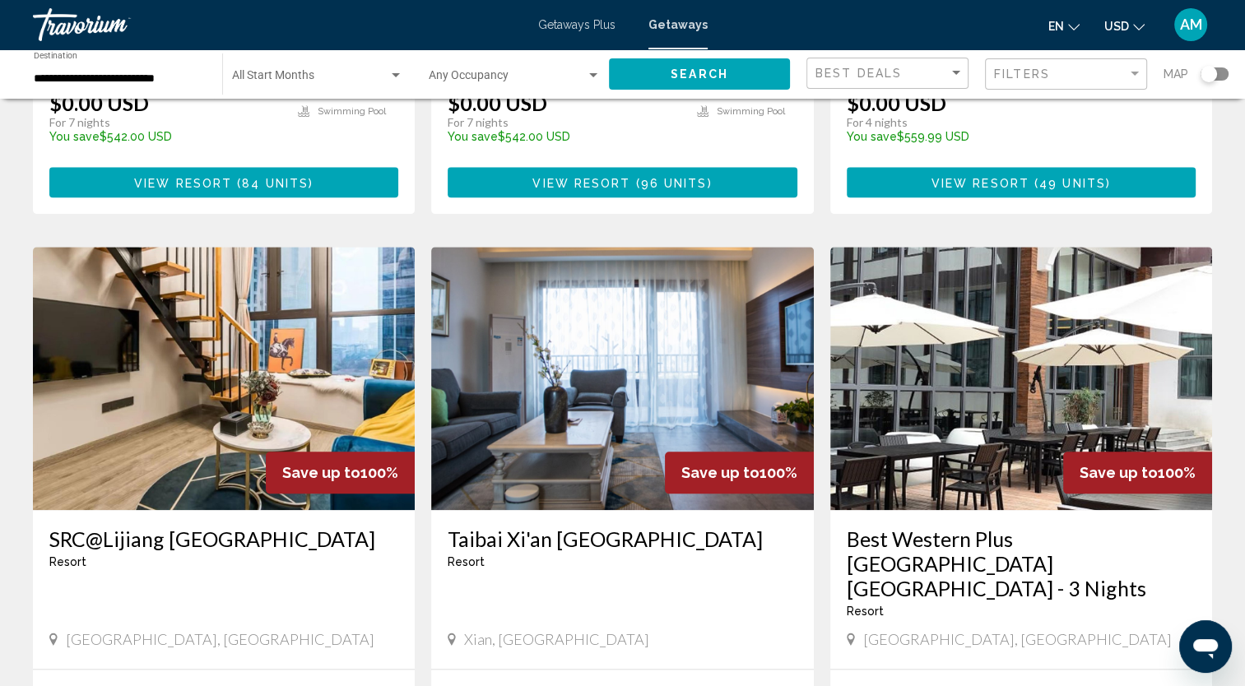
scroll to position [2042, 0]
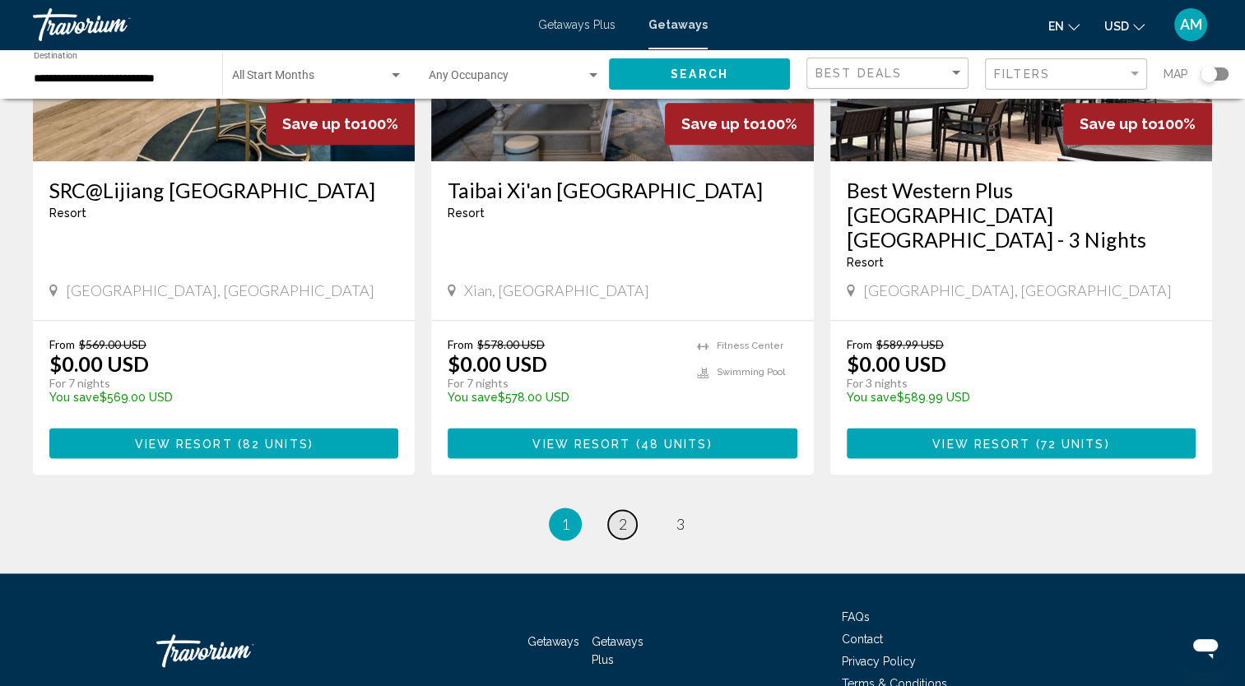
click at [619, 515] on span "2" at bounding box center [623, 524] width 8 height 18
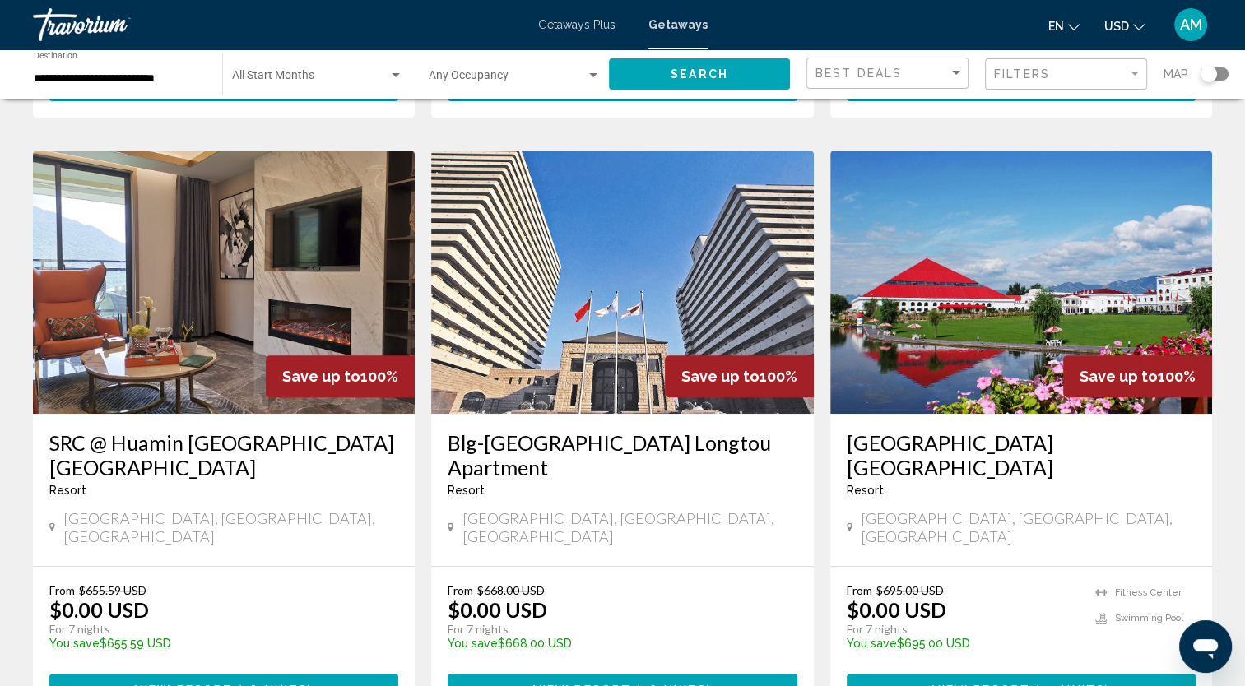
scroll to position [632, 0]
click at [632, 430] on h3 "Blg-[GEOGRAPHIC_DATA] Longtou Apartment" at bounding box center [622, 454] width 349 height 49
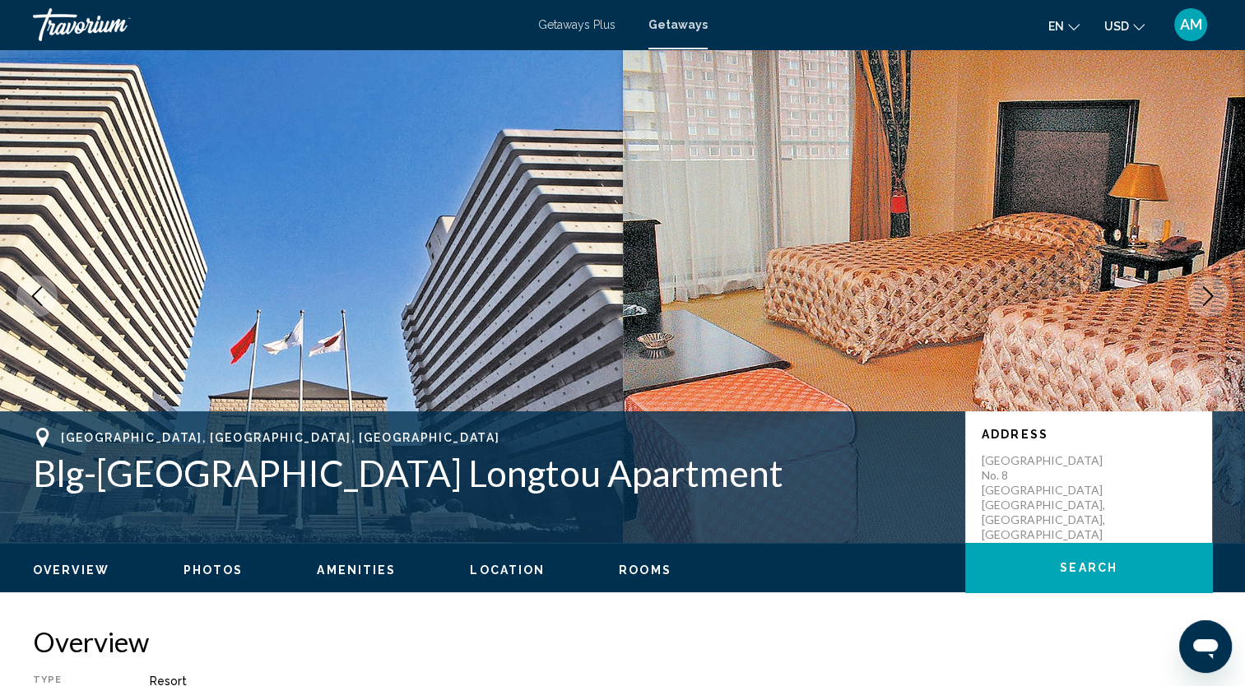
drag, startPoint x: 632, startPoint y: 406, endPoint x: 750, endPoint y: 6, distance: 417.8
click at [750, 6] on div "Skip to main content Getaways Plus Getaways en English Español Français Italian…" at bounding box center [622, 343] width 1245 height 686
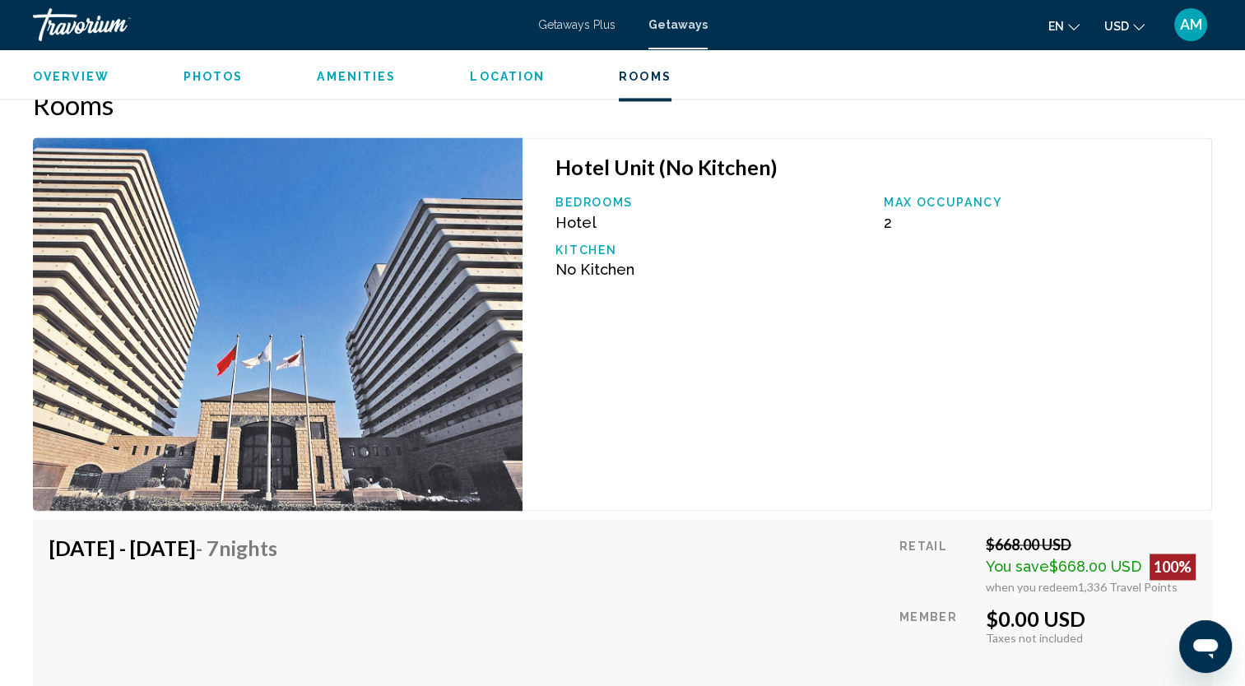
scroll to position [2358, 0]
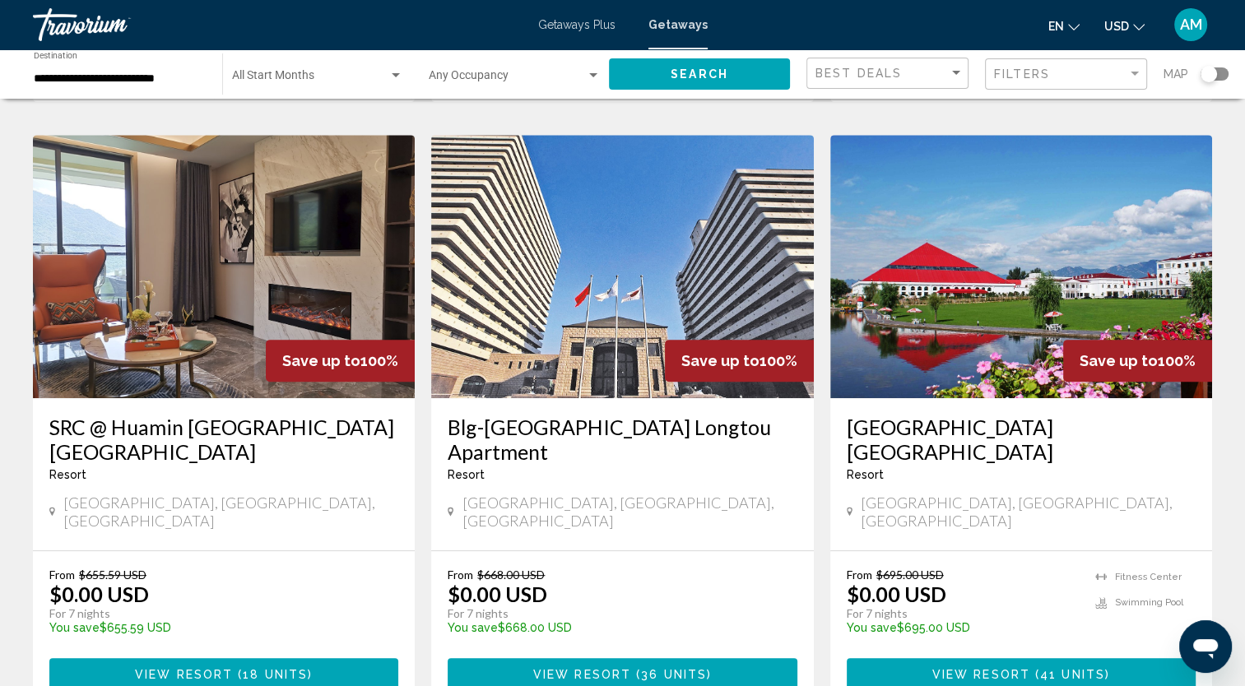
scroll to position [645, 0]
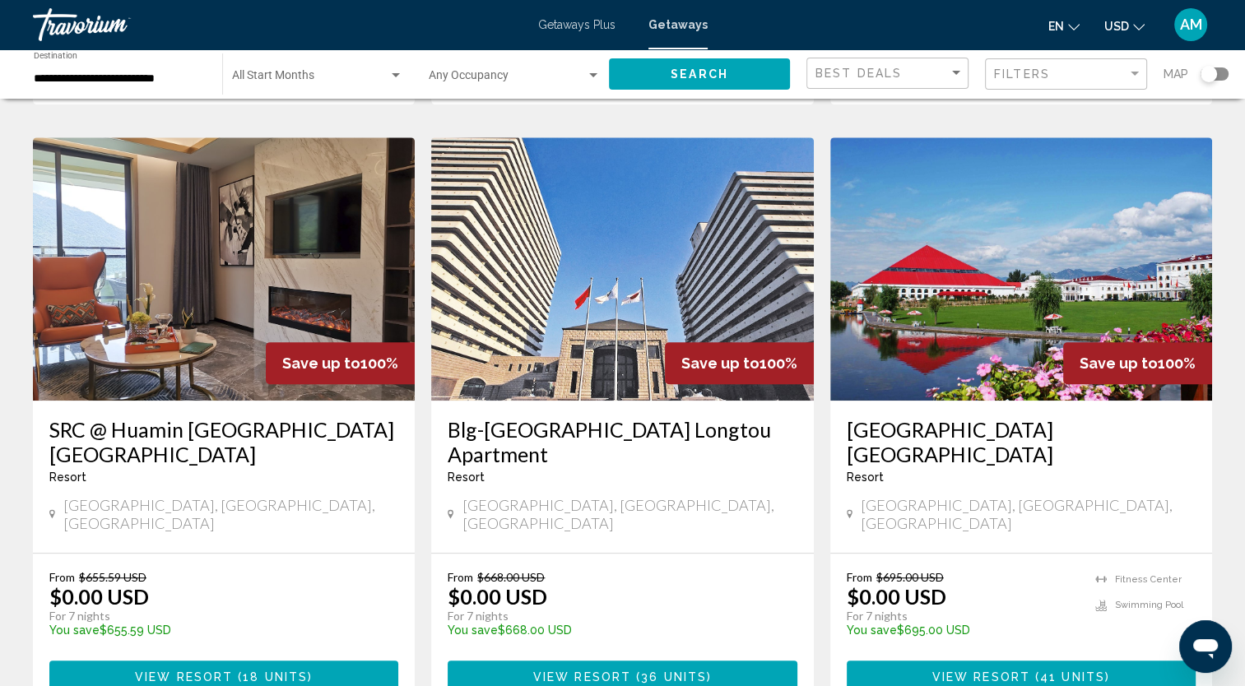
click at [142, 420] on h3 "SRC @ Huamin [GEOGRAPHIC_DATA] [GEOGRAPHIC_DATA]" at bounding box center [223, 441] width 349 height 49
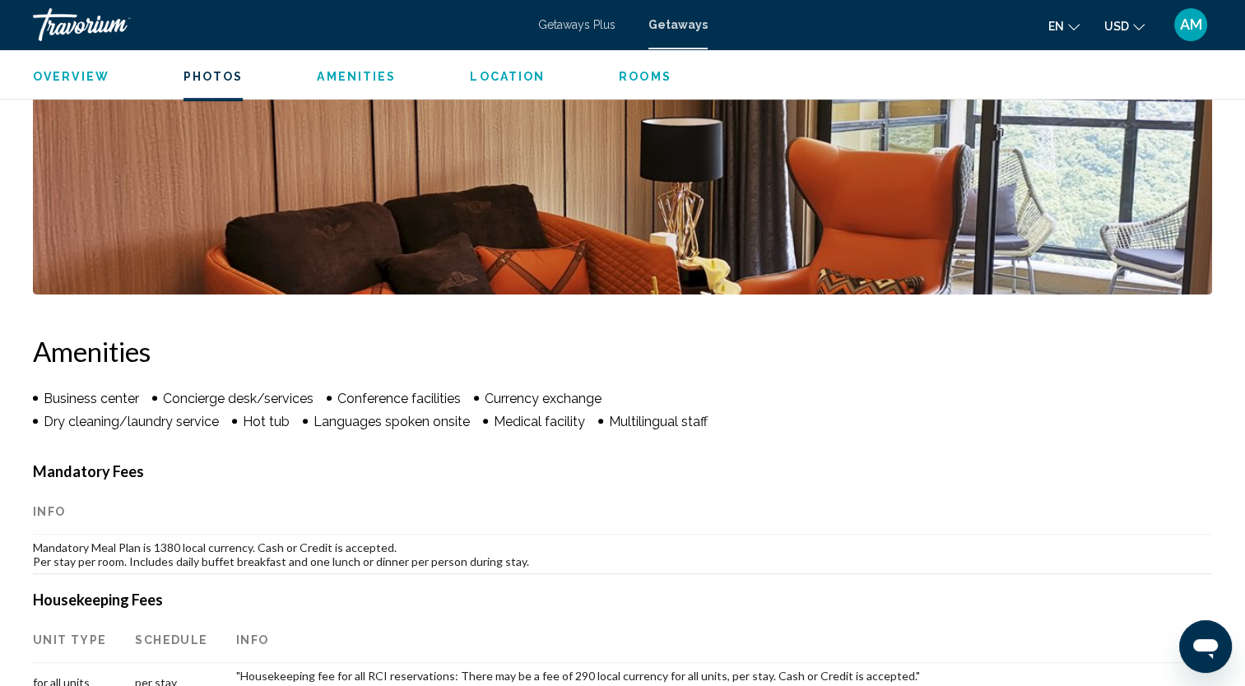
scroll to position [939, 0]
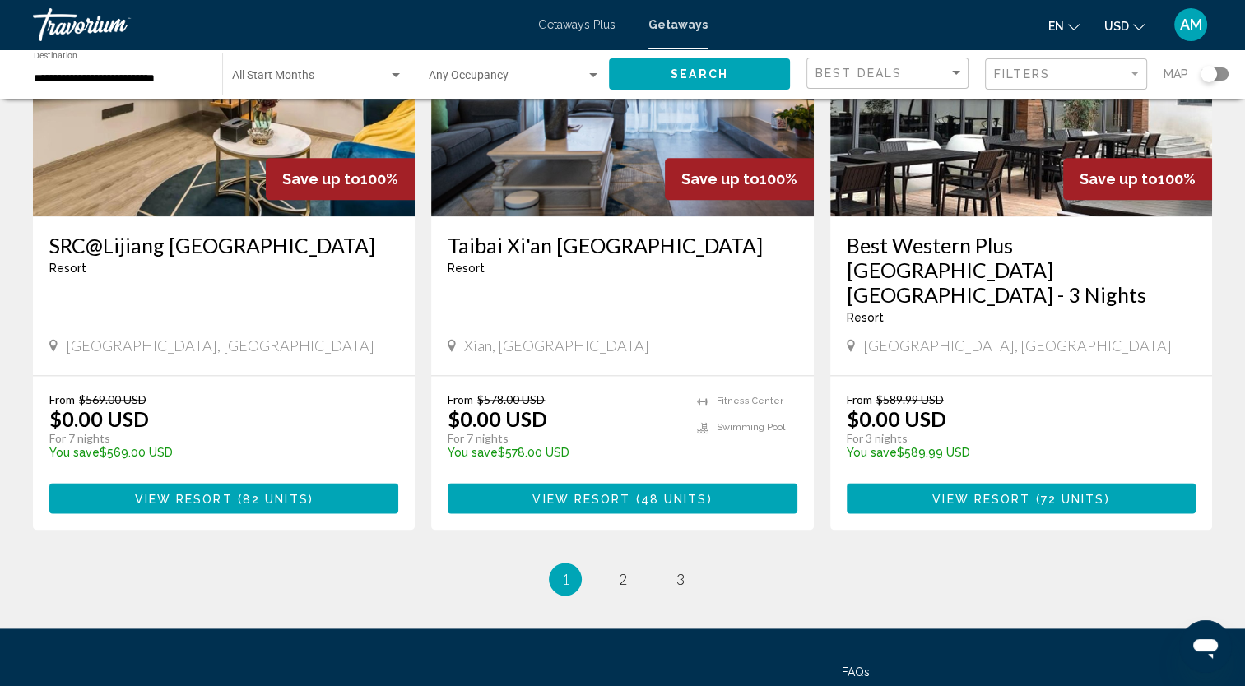
scroll to position [2042, 0]
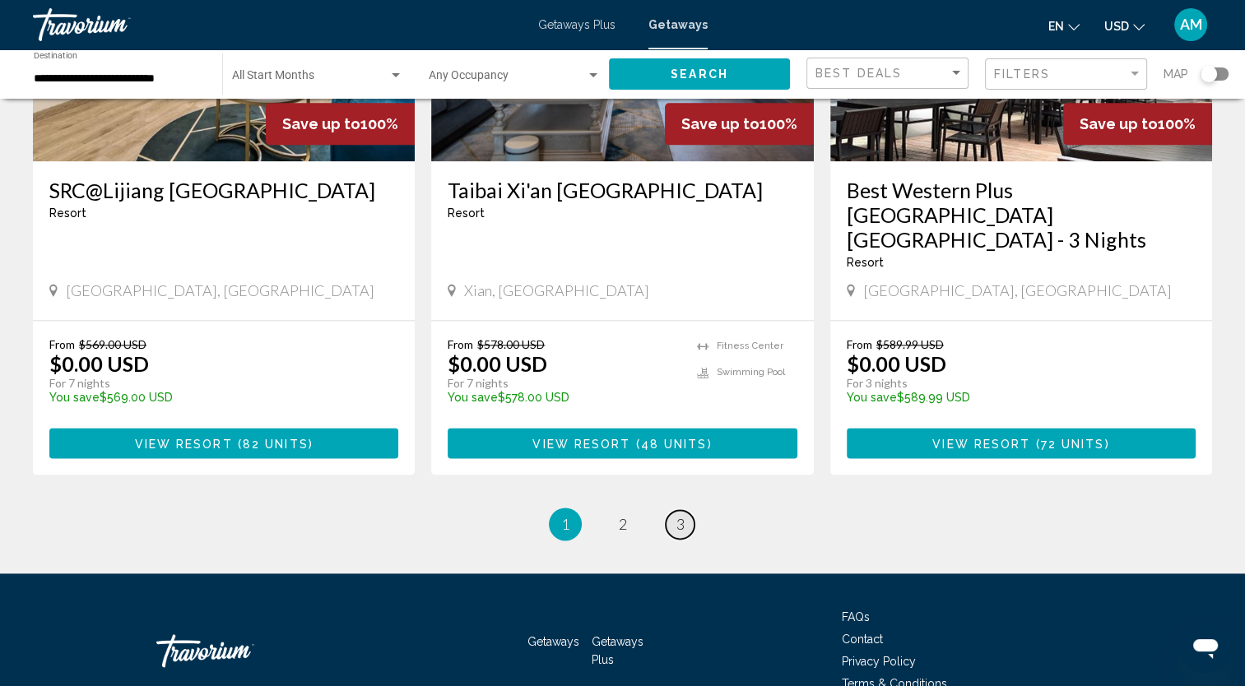
click at [688, 510] on link "page 3" at bounding box center [680, 524] width 29 height 29
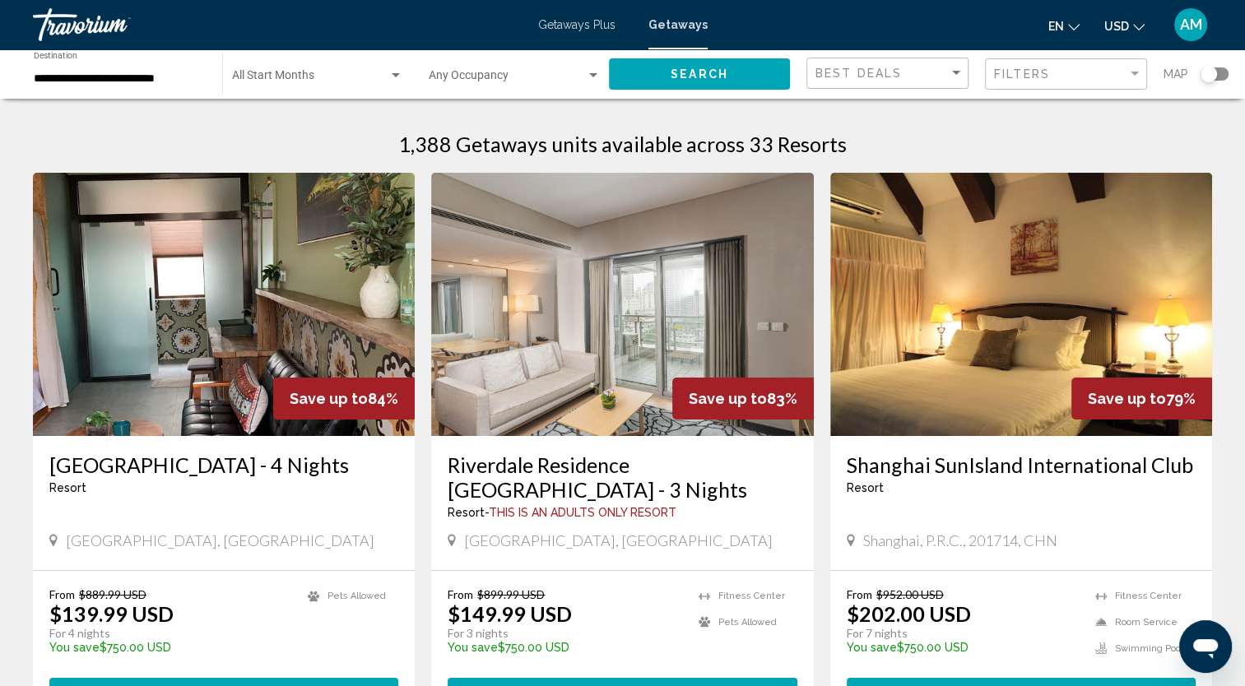
click at [625, 453] on h3 "Riverdale Residence [GEOGRAPHIC_DATA] - 3 Nights" at bounding box center [622, 477] width 349 height 49
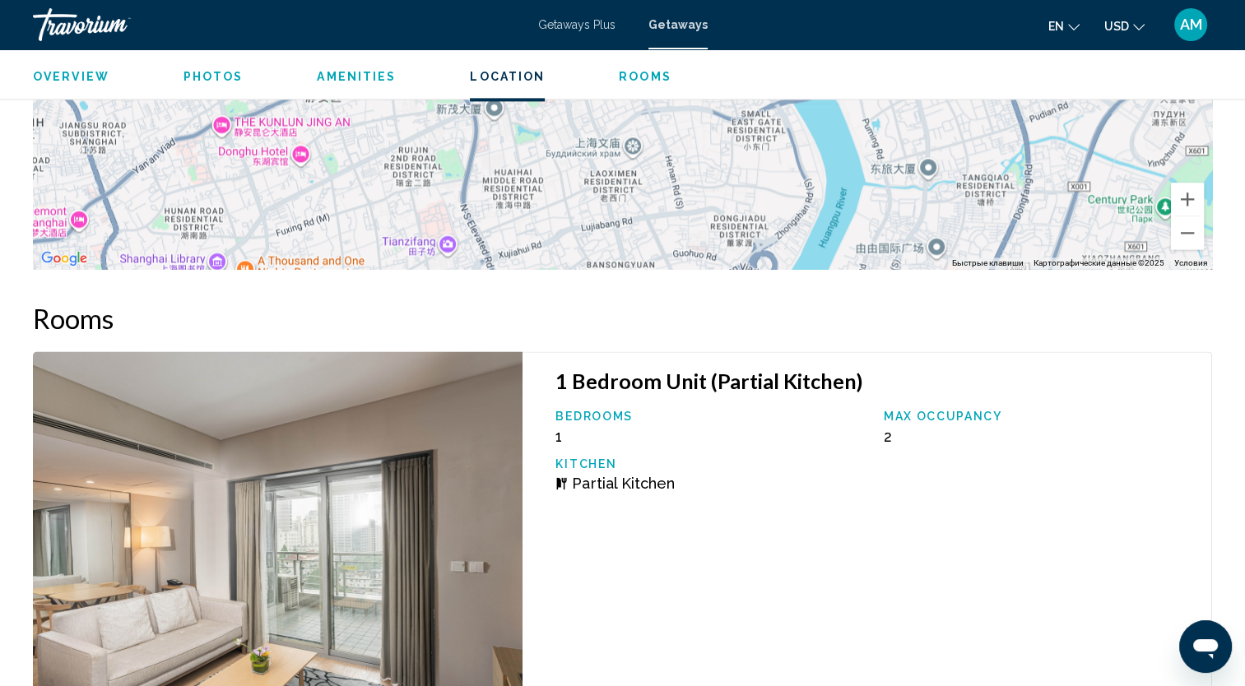
scroll to position [2365, 0]
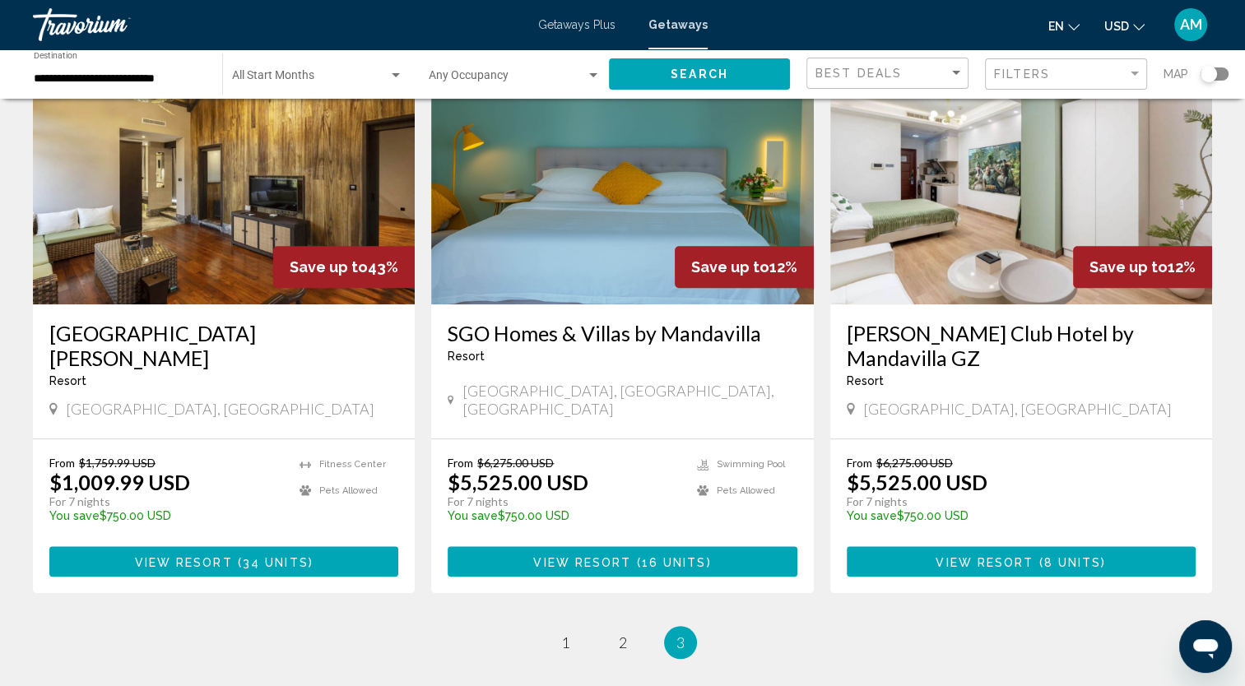
scroll to position [1306, 0]
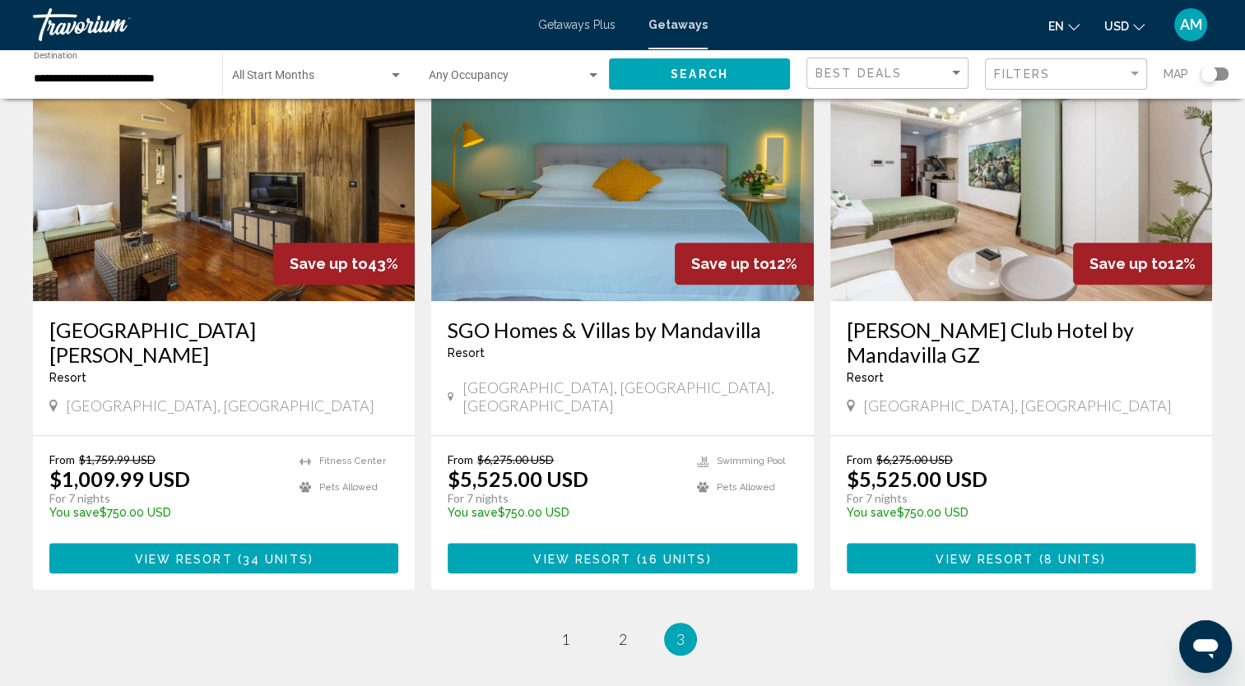
click at [894, 330] on h3 "[PERSON_NAME] Club Hotel by Mandavilla GZ" at bounding box center [1021, 342] width 349 height 49
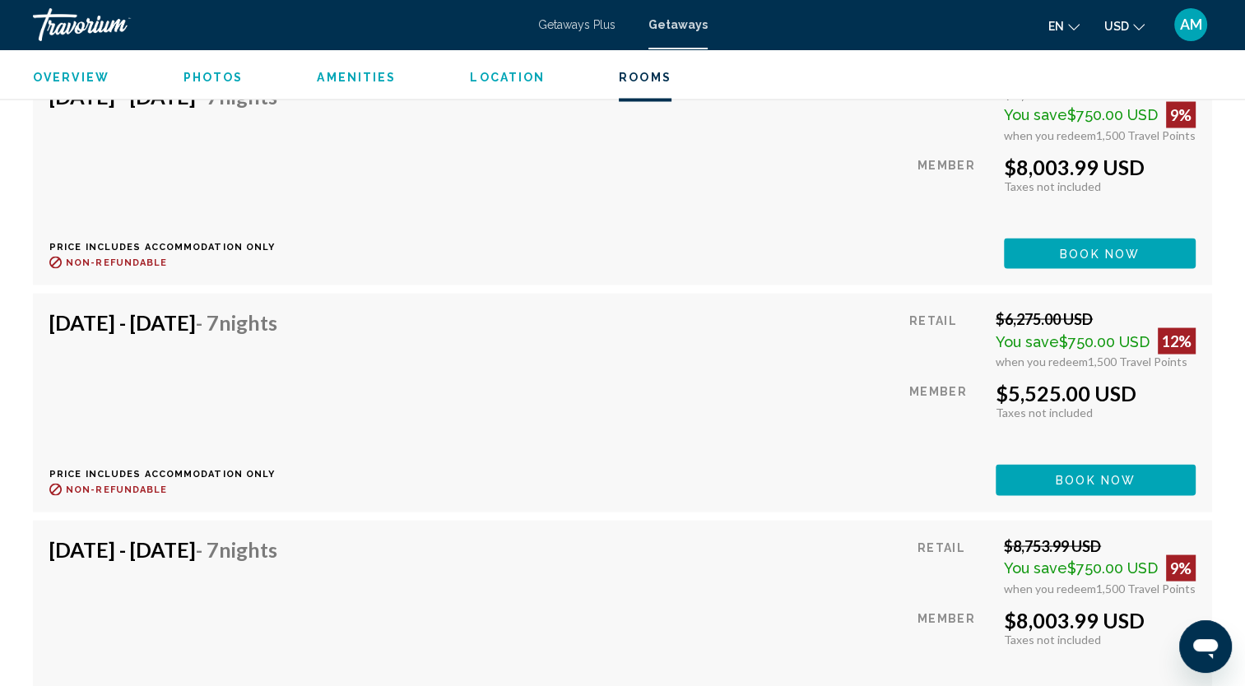
scroll to position [3041, 0]
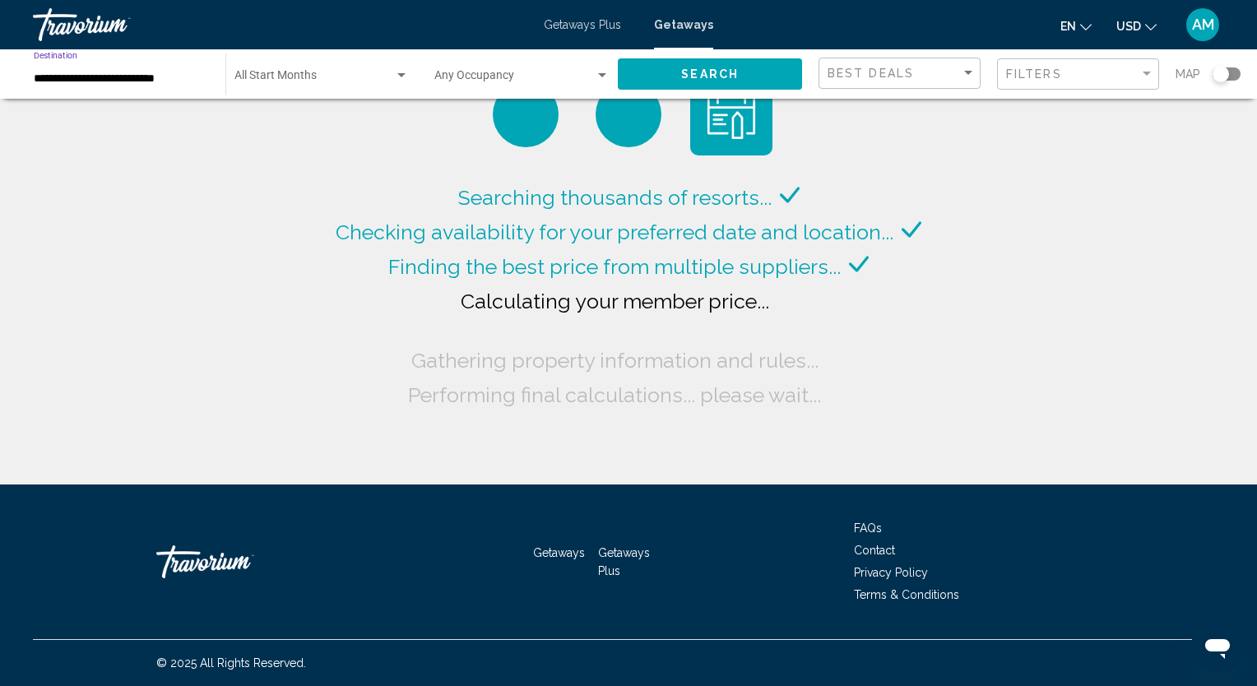
click at [69, 82] on input "**********" at bounding box center [121, 78] width 175 height 13
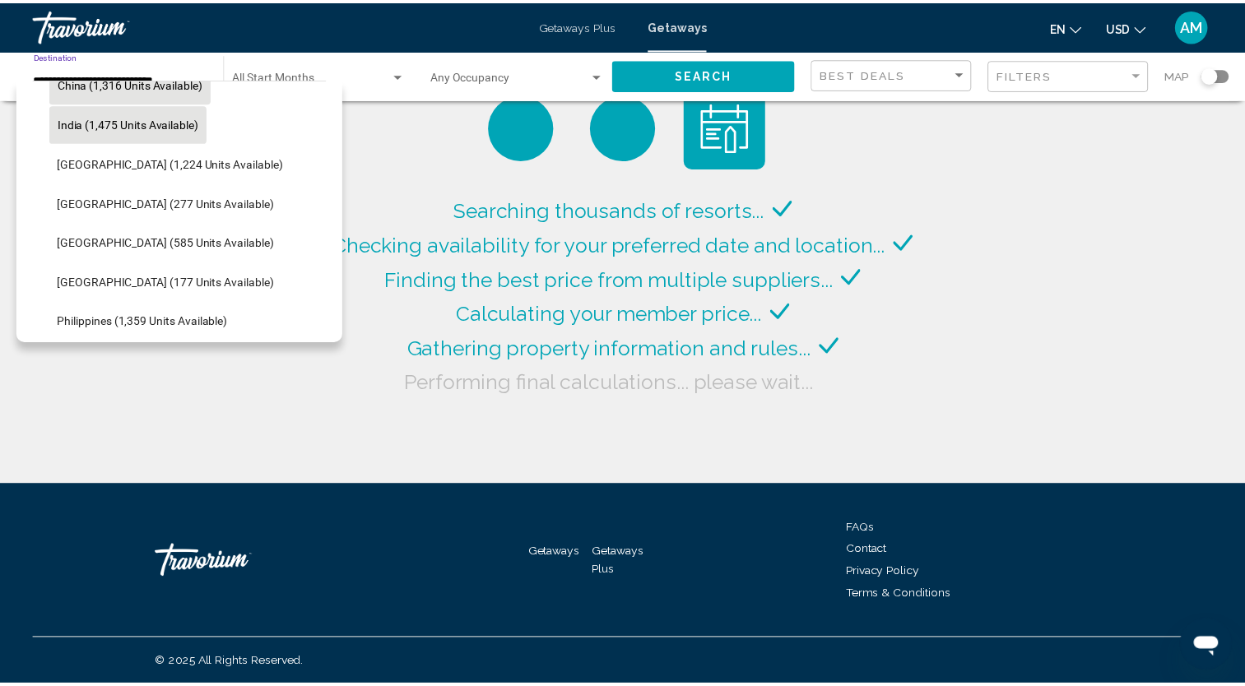
scroll to position [536, 0]
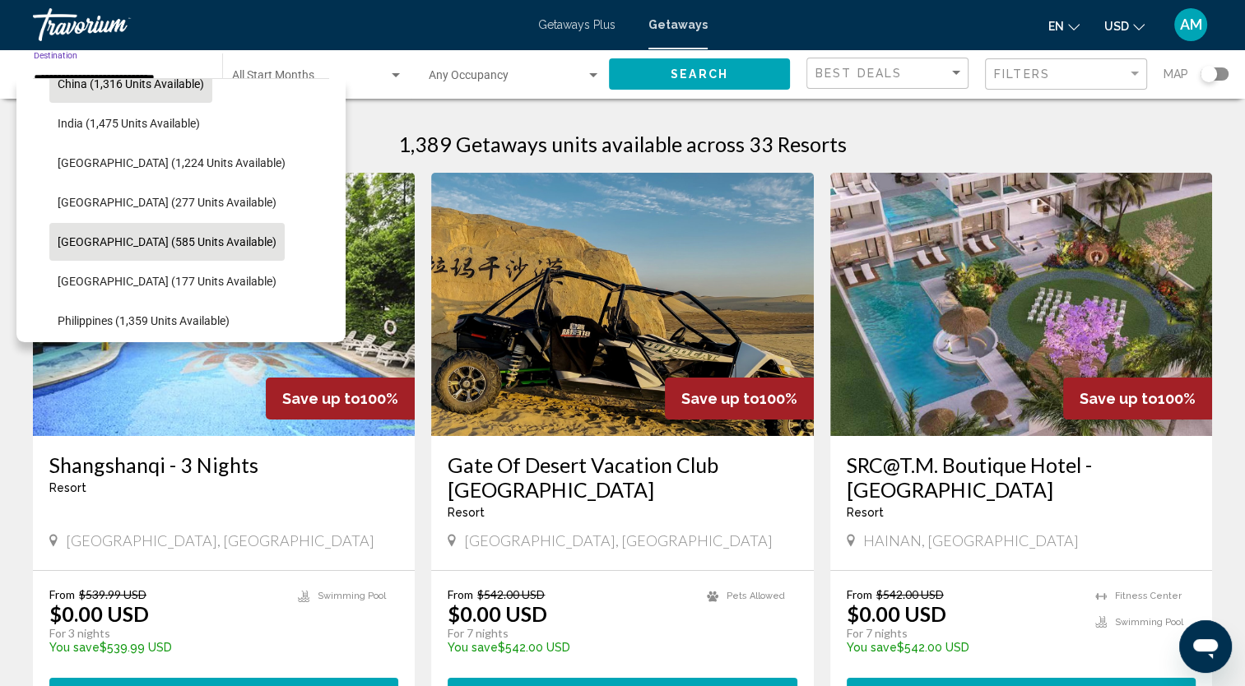
click at [142, 247] on span "[GEOGRAPHIC_DATA] (585 units available)" at bounding box center [167, 241] width 219 height 13
type input "**********"
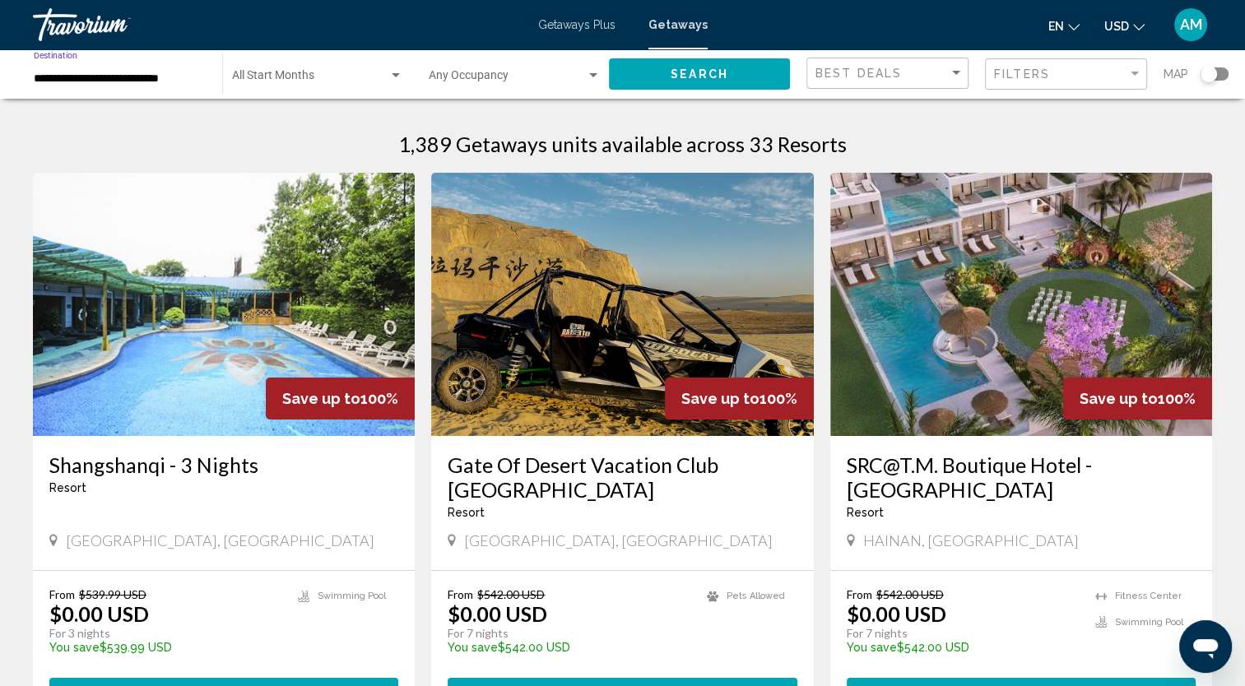
click at [715, 71] on span "Search" at bounding box center [700, 74] width 58 height 13
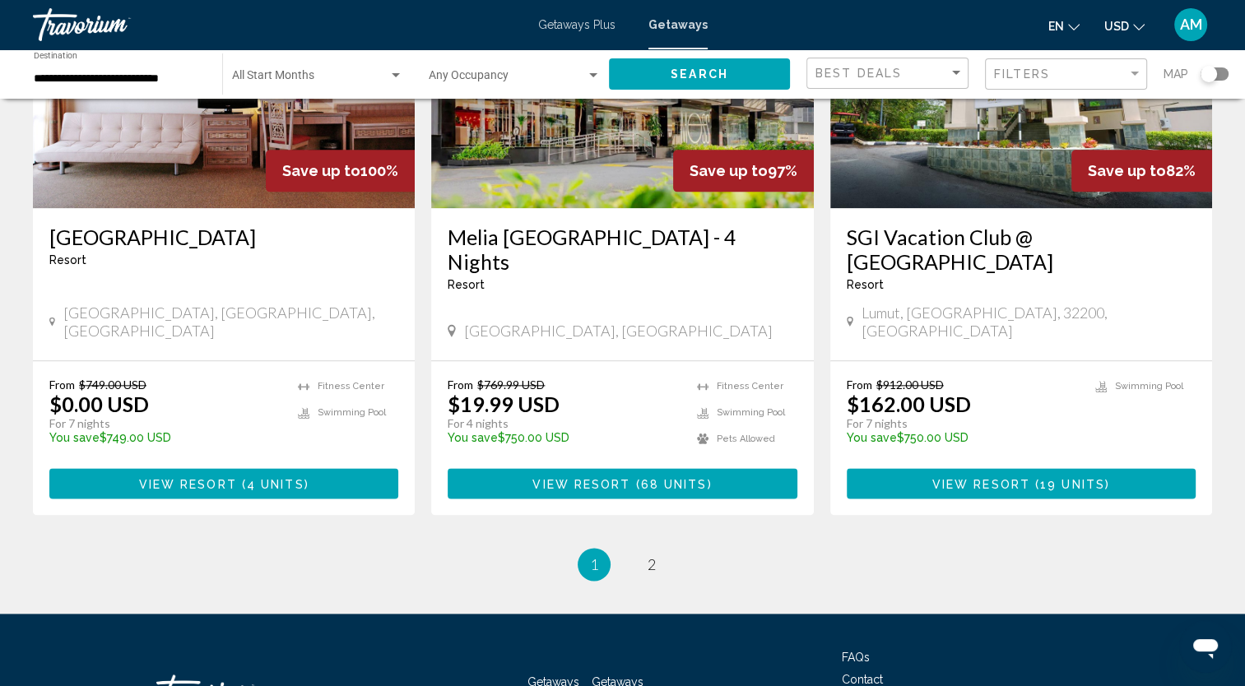
scroll to position [1947, 0]
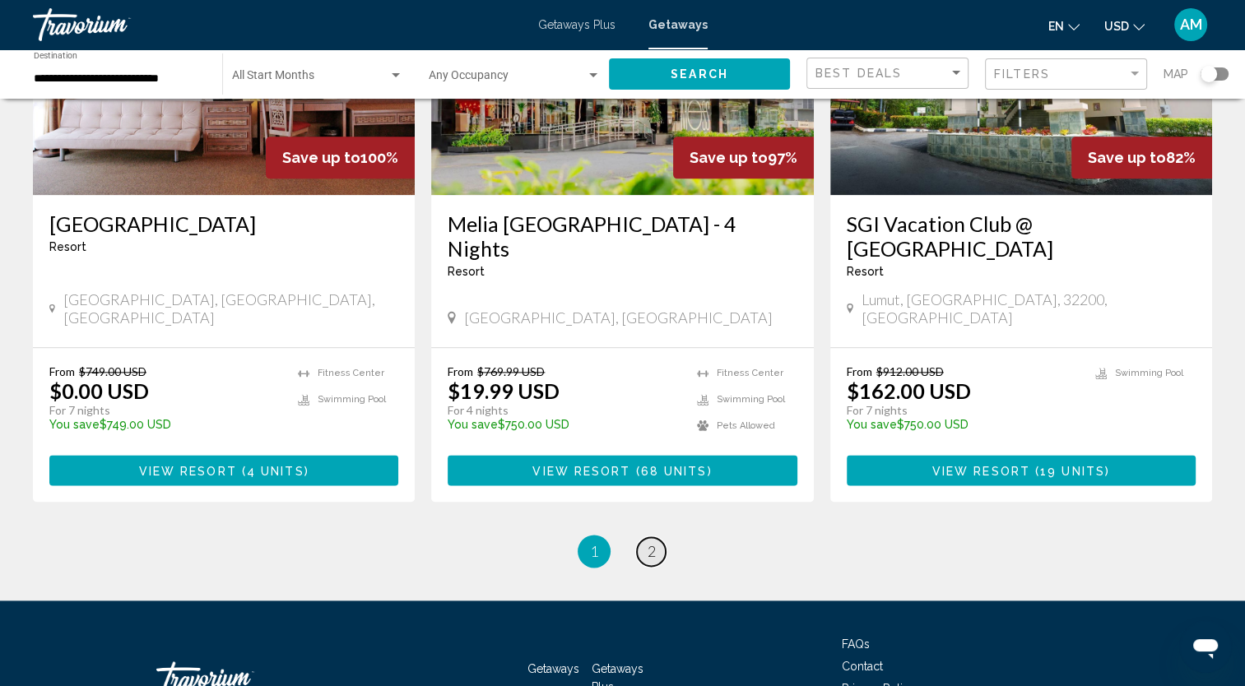
click at [655, 537] on link "page 2" at bounding box center [651, 551] width 29 height 29
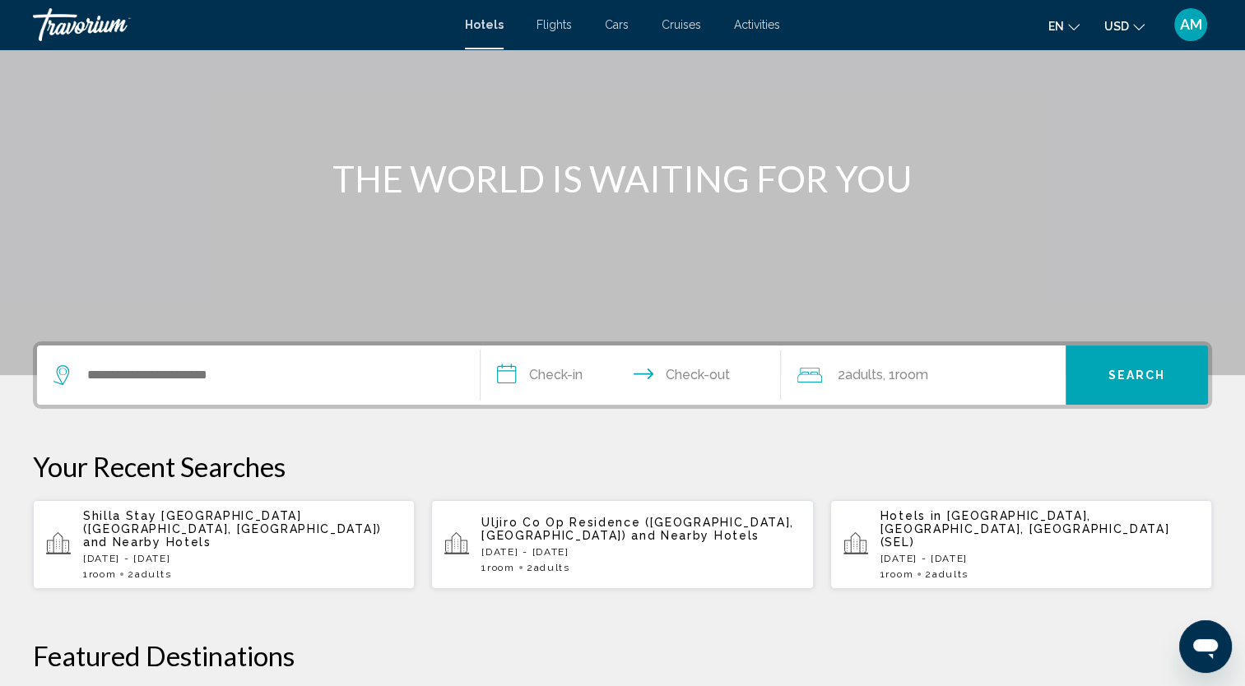
scroll to position [122, 0]
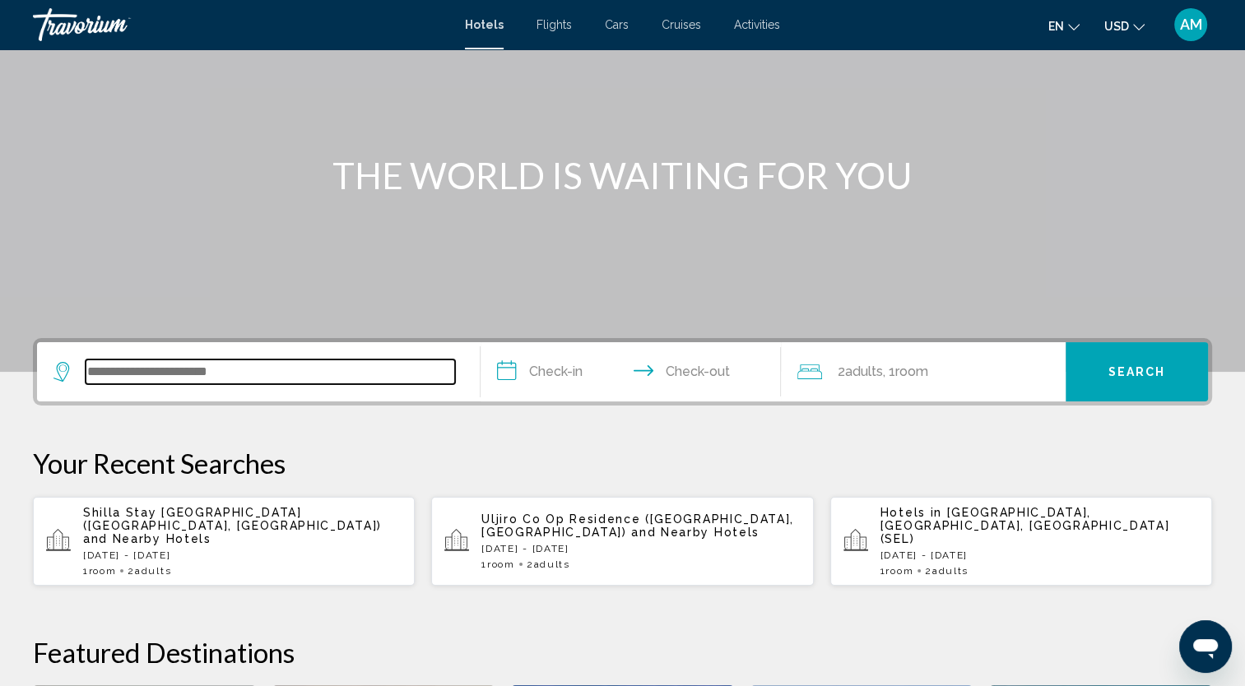
click at [118, 376] on input "Search widget" at bounding box center [270, 372] width 369 height 25
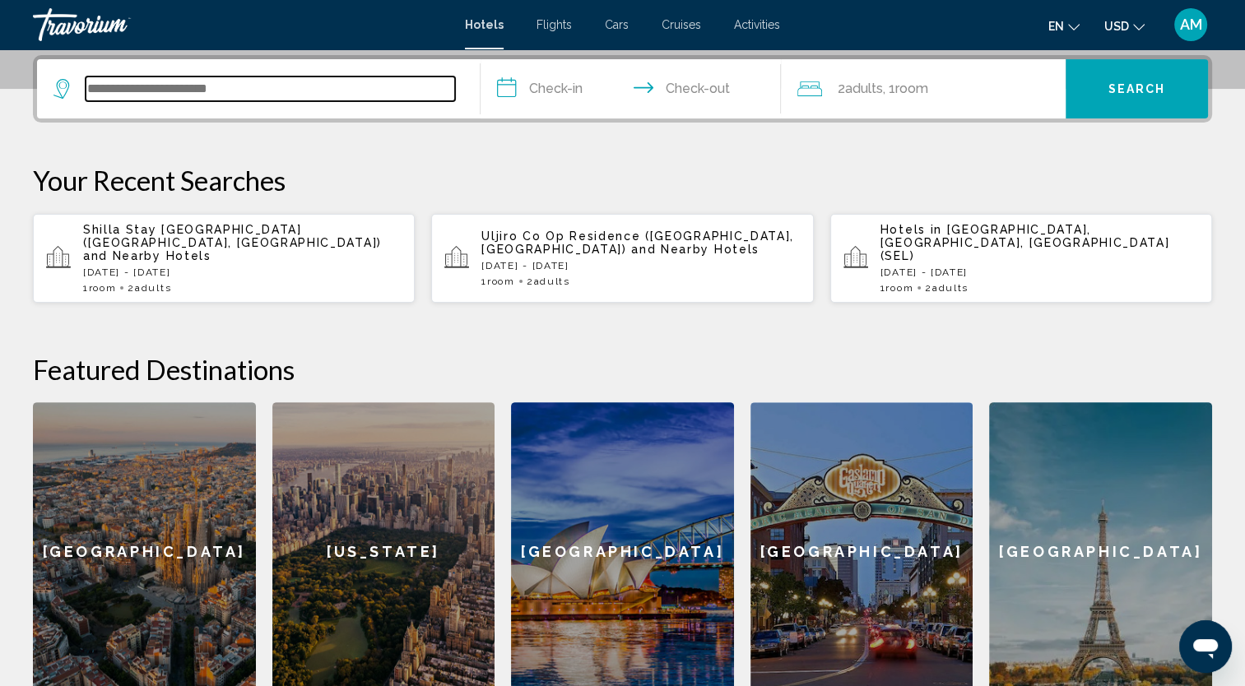
scroll to position [406, 0]
type input "*"
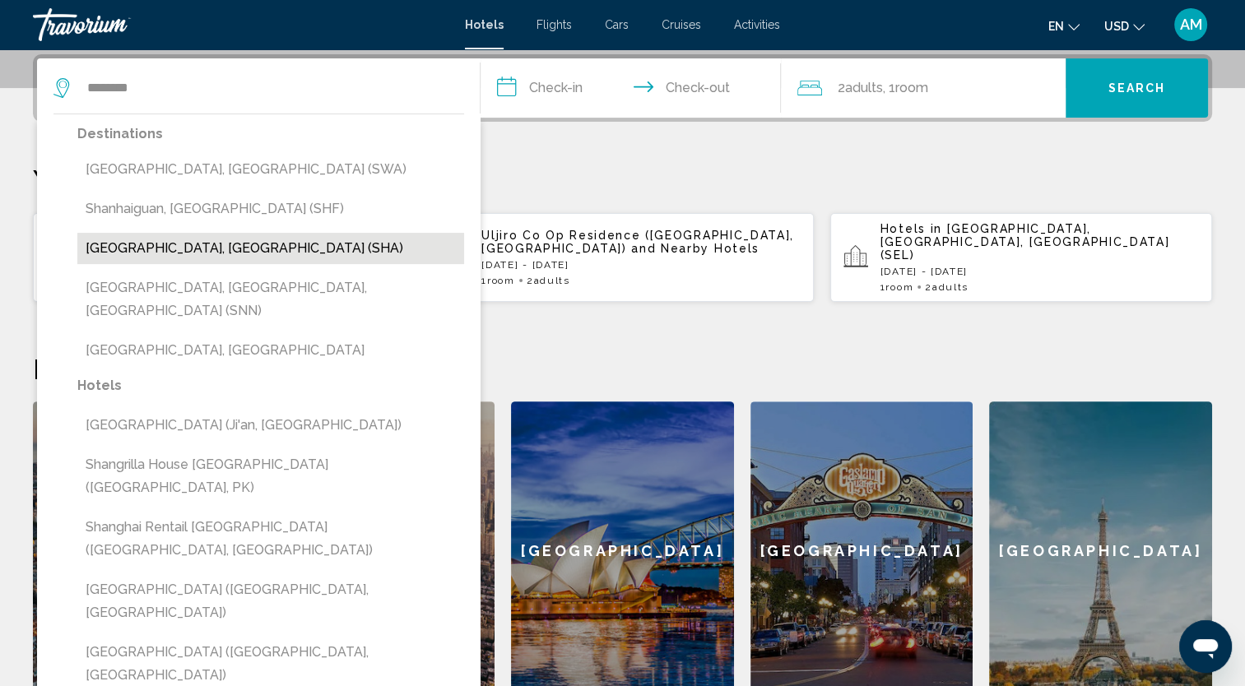
click at [177, 246] on button "Shanghai, China (SHA)" at bounding box center [270, 248] width 387 height 31
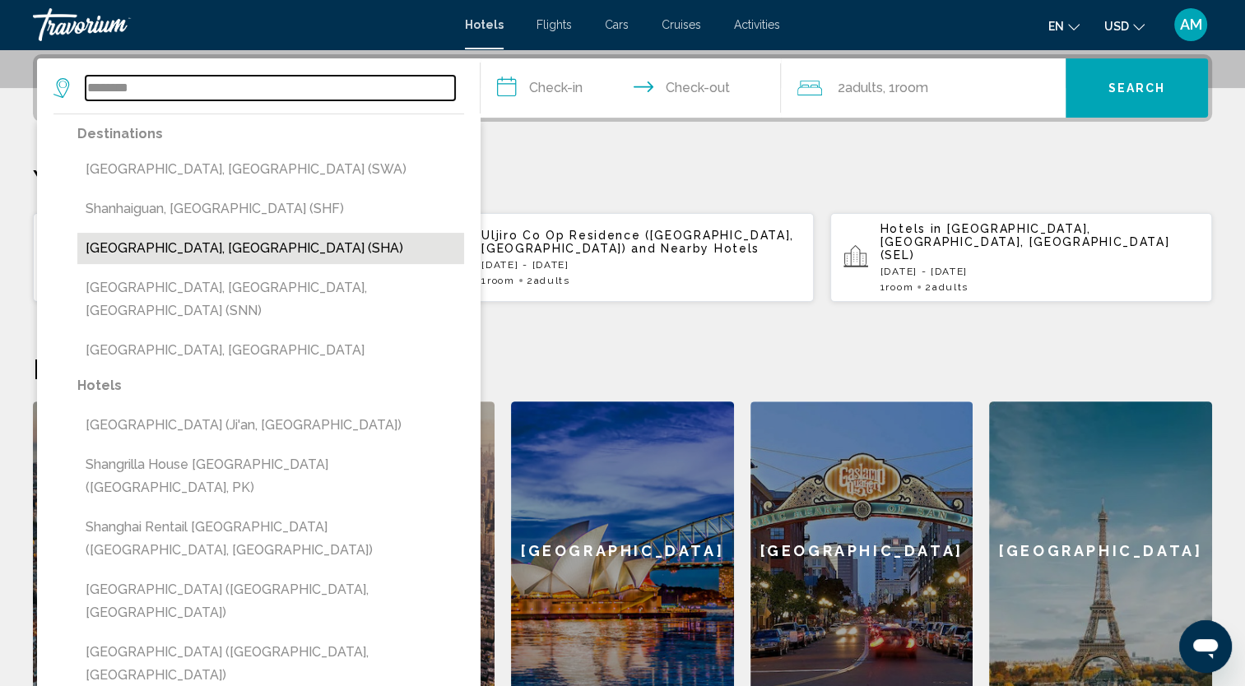
type input "**********"
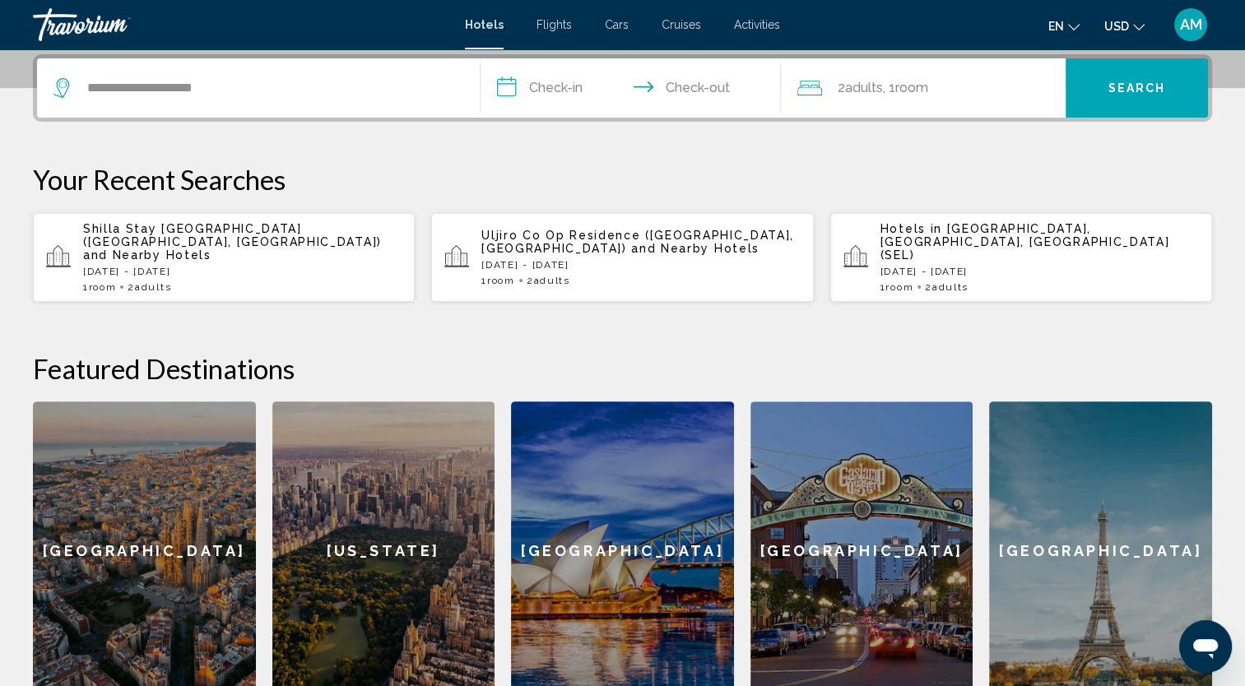
click at [569, 93] on input "**********" at bounding box center [634, 90] width 308 height 64
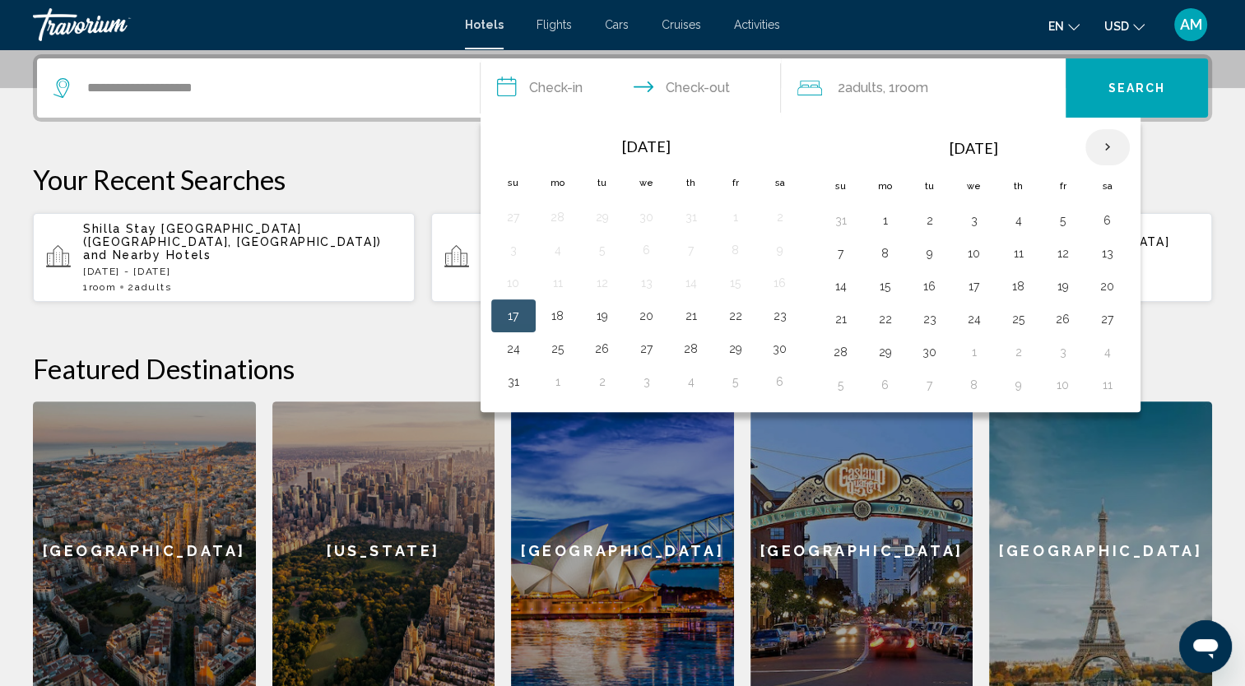
click at [1094, 150] on th "Next month" at bounding box center [1107, 147] width 44 height 36
click at [879, 280] on button "10" at bounding box center [885, 286] width 26 height 23
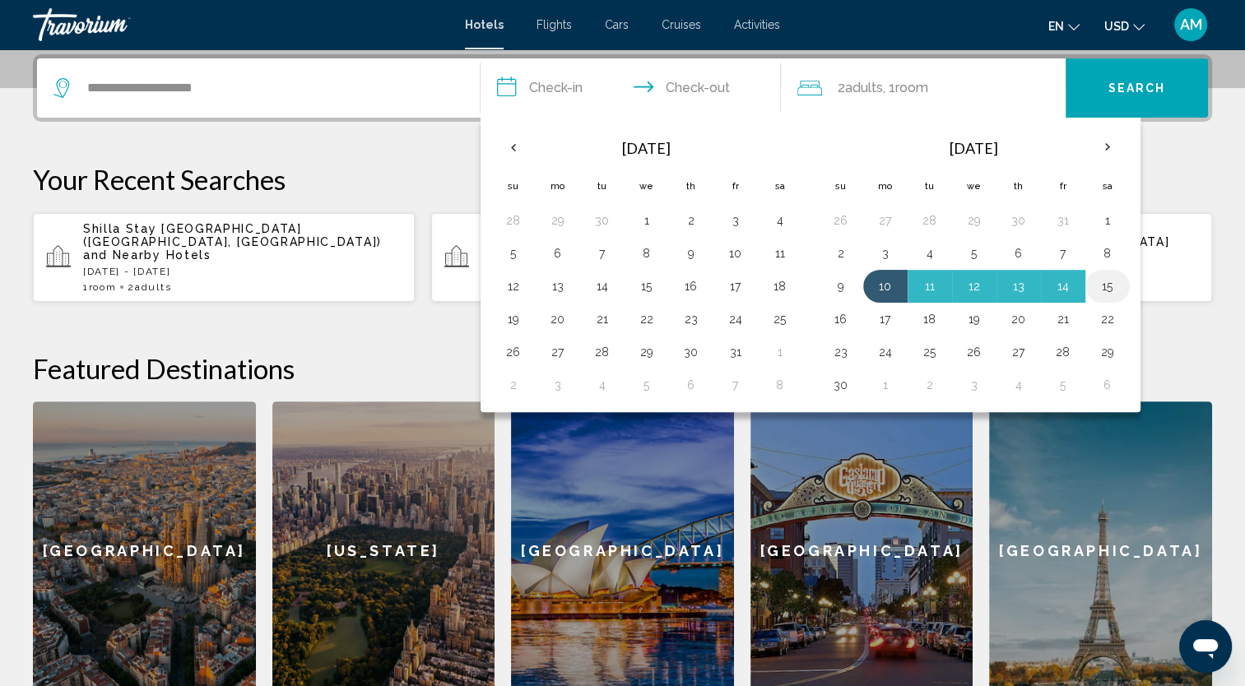
click at [1102, 285] on button "15" at bounding box center [1107, 286] width 26 height 23
type input "**********"
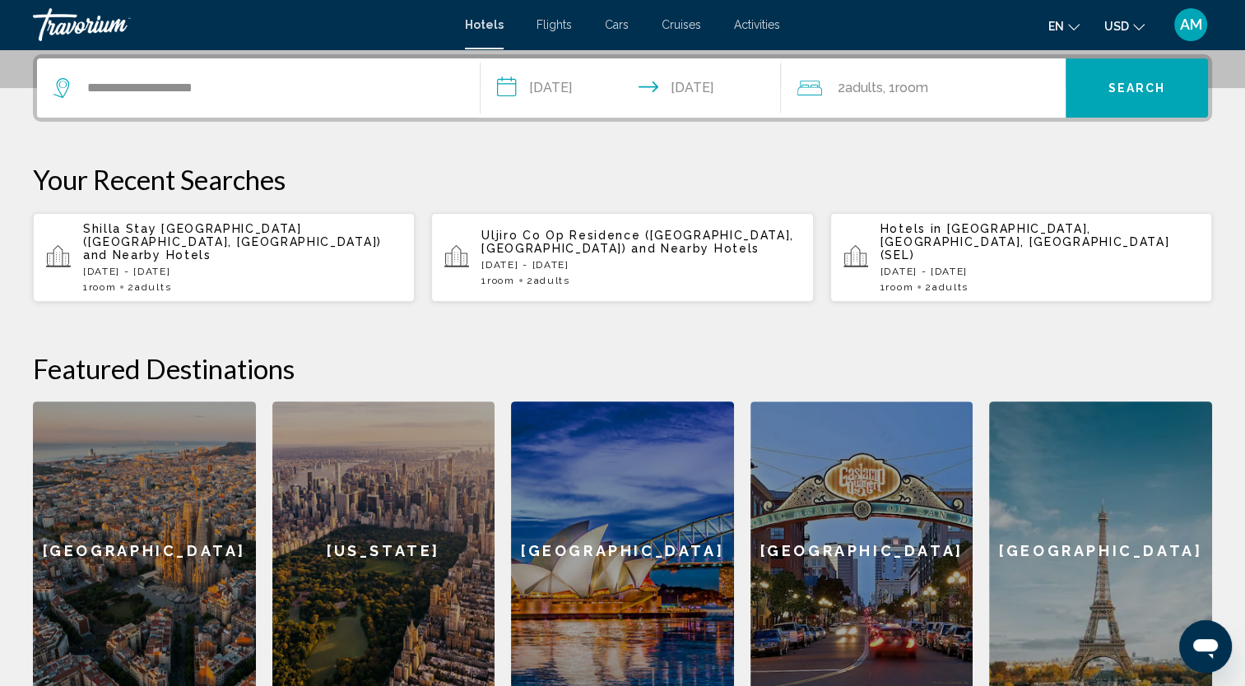
click at [895, 84] on span ", 1 Room rooms" at bounding box center [904, 88] width 45 height 23
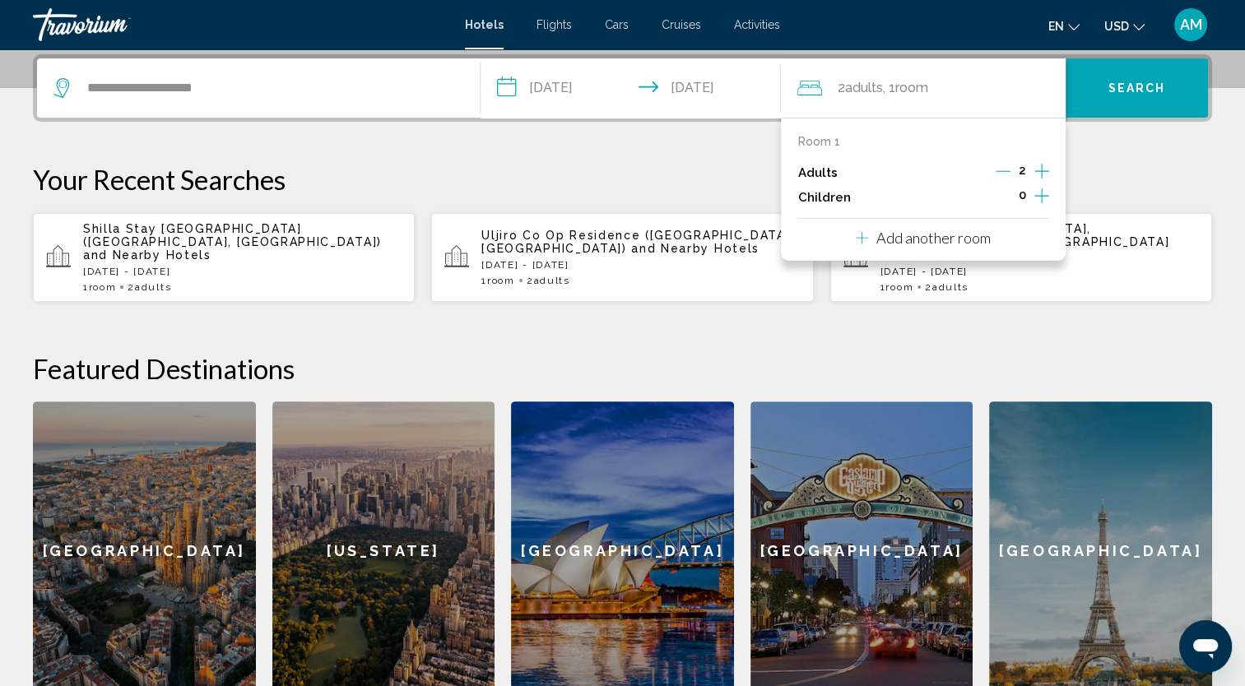
click at [1038, 174] on icon "Increment adults" at bounding box center [1041, 171] width 15 height 20
click at [1140, 94] on span "Search" at bounding box center [1137, 88] width 58 height 13
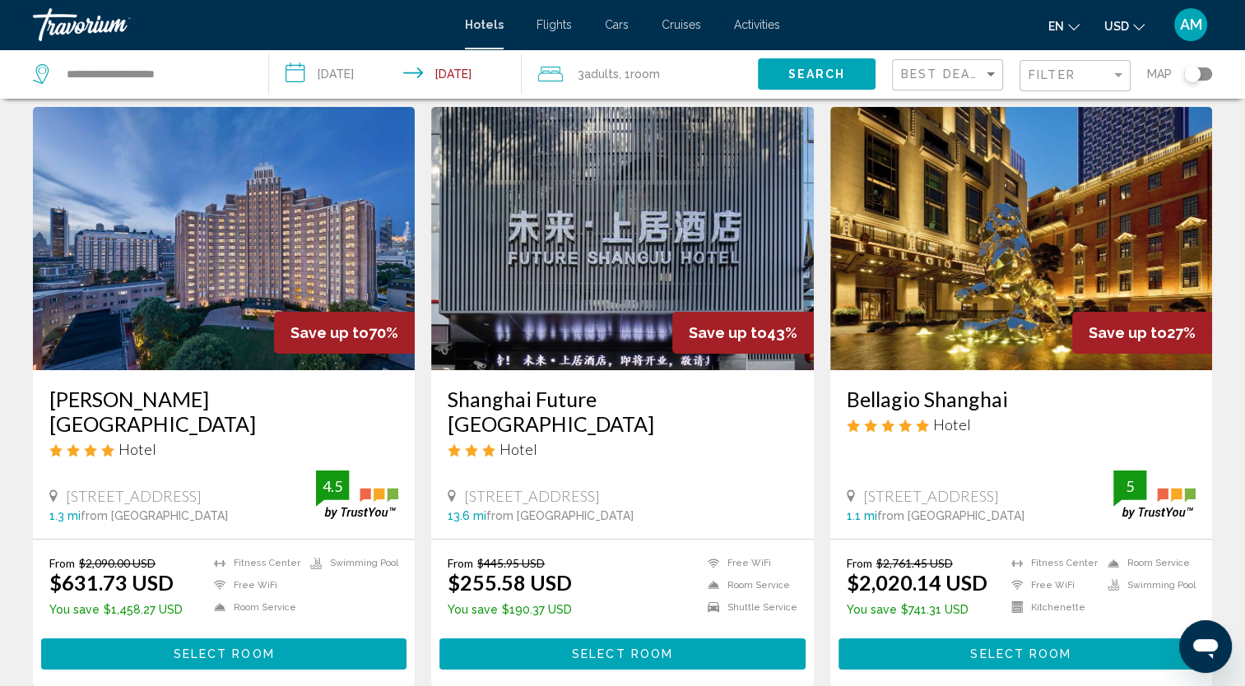
scroll to position [50, 0]
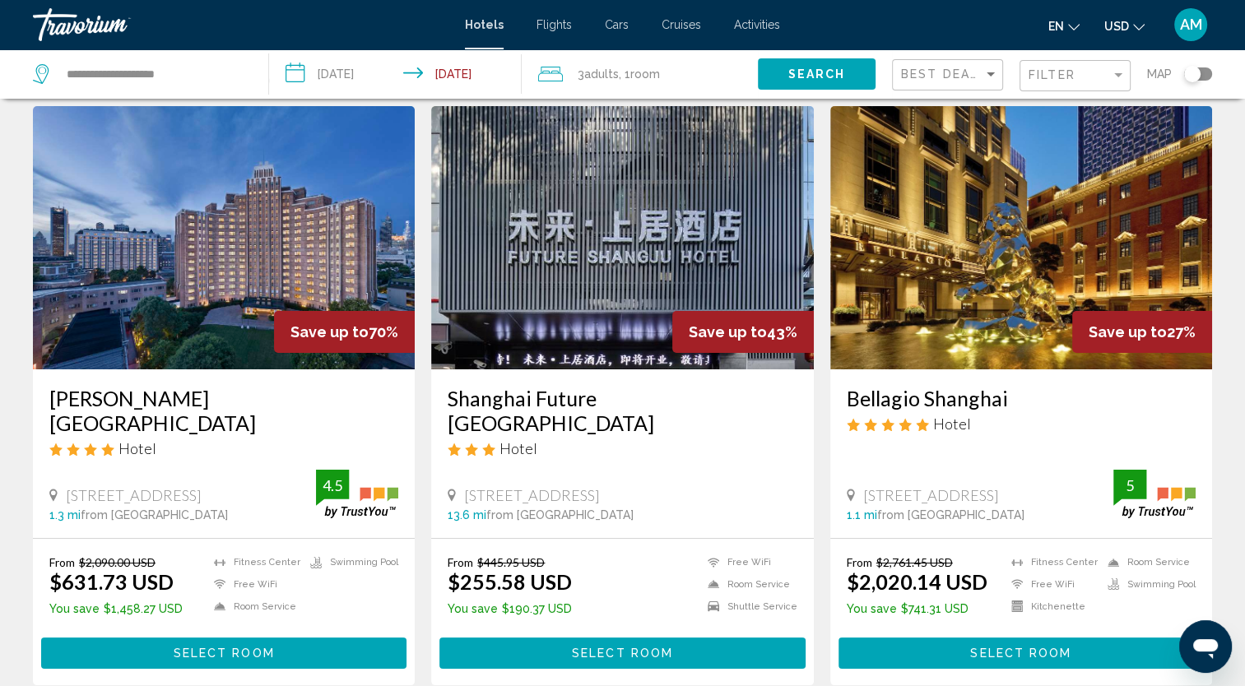
click at [179, 390] on h3 "Jin Jiang Hotel Shanghai" at bounding box center [223, 410] width 349 height 49
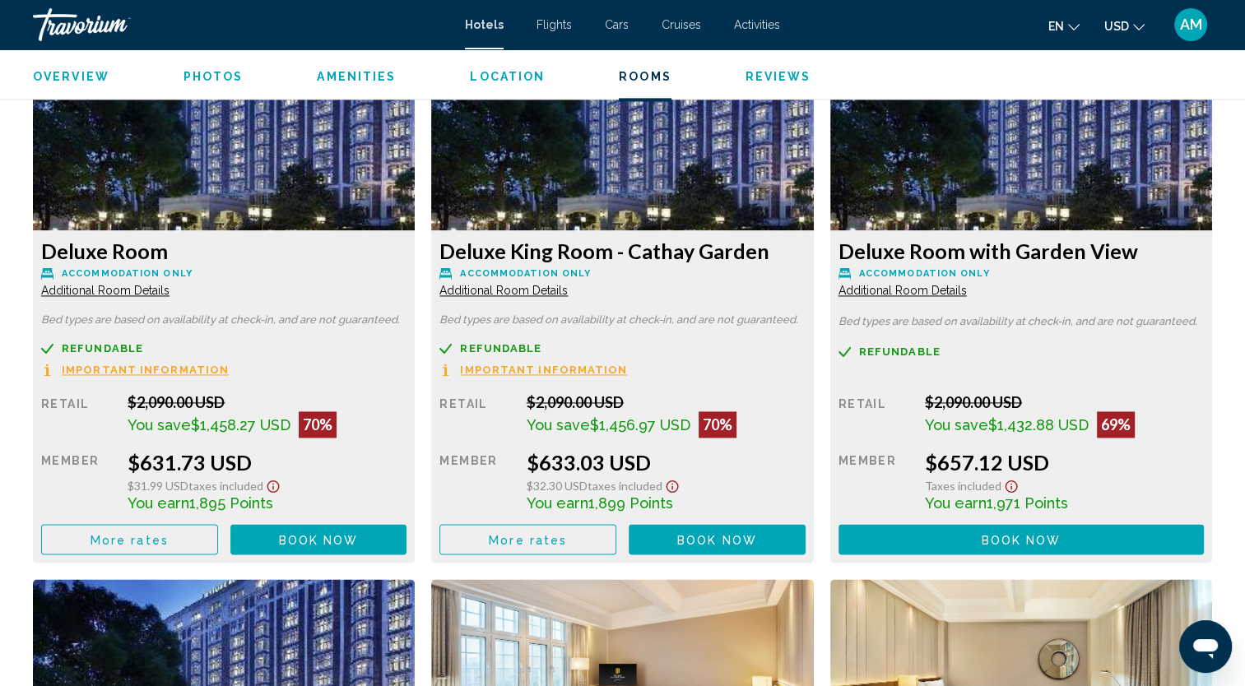
scroll to position [2309, 0]
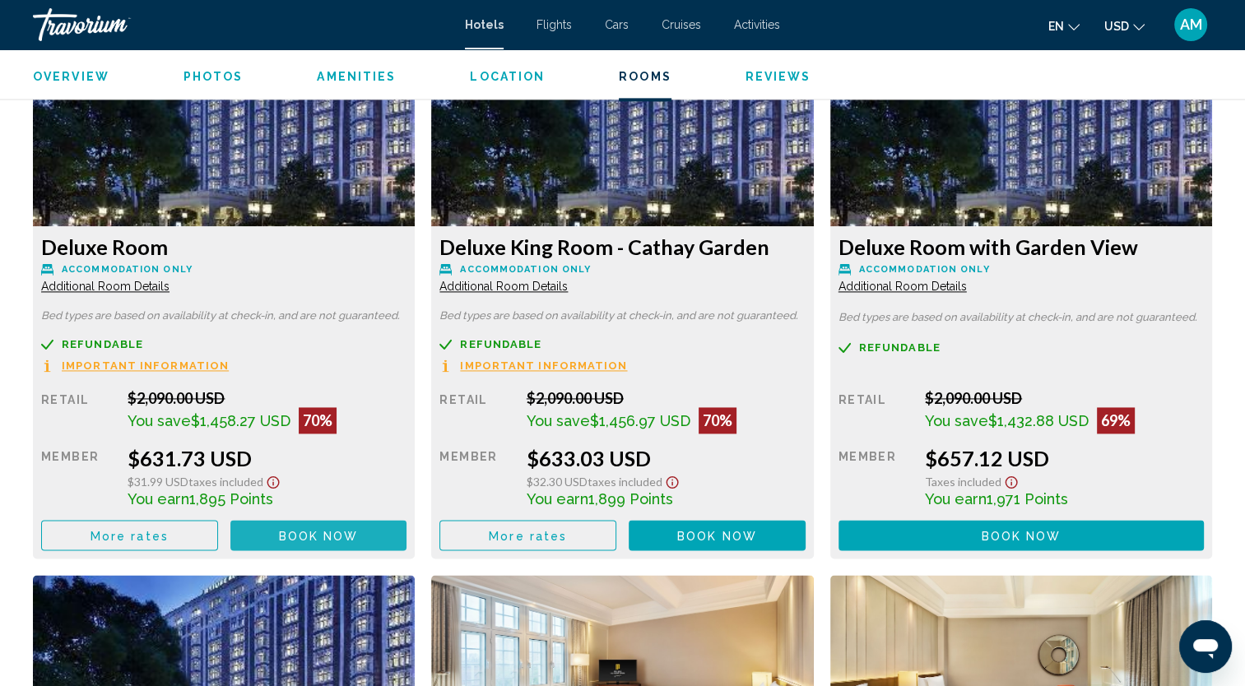
click at [282, 532] on span "Book now" at bounding box center [319, 535] width 80 height 13
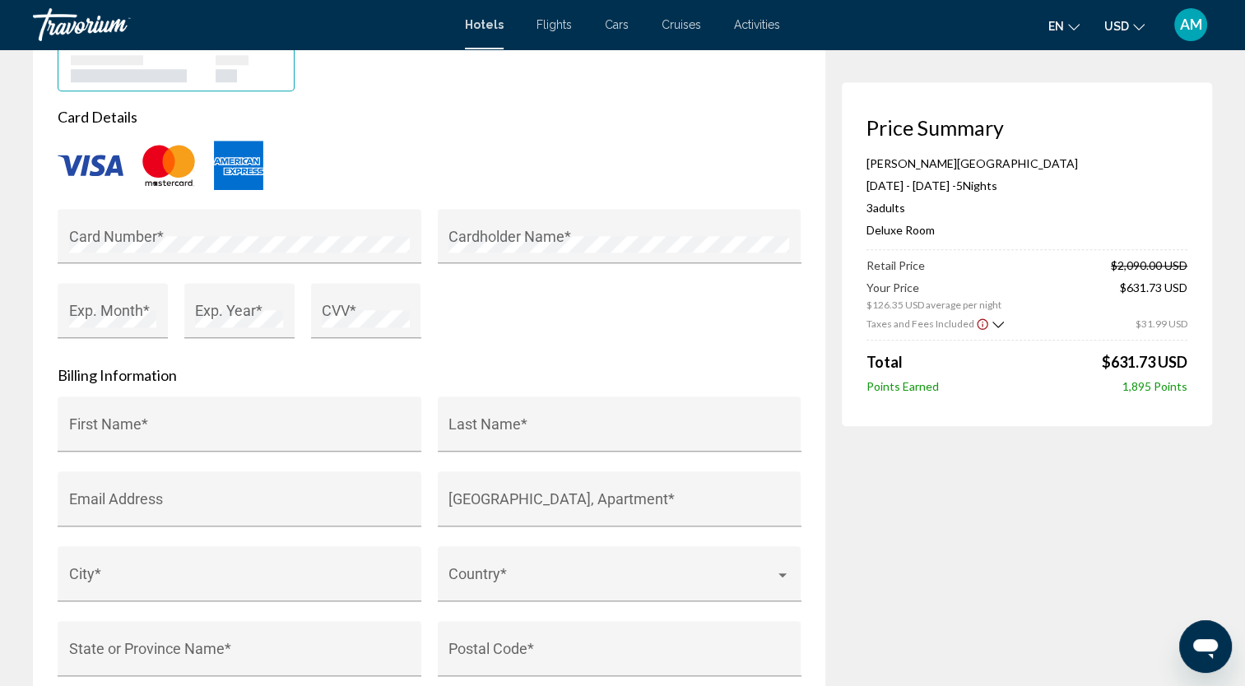
scroll to position [1524, 0]
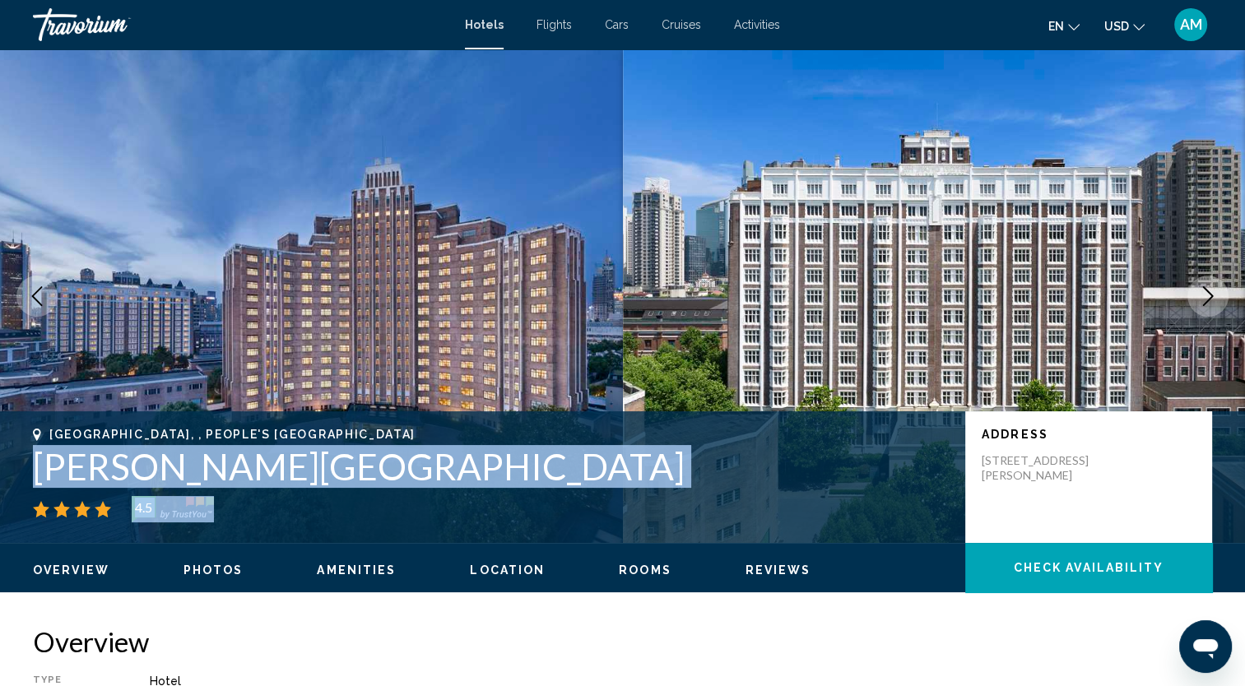
drag, startPoint x: 37, startPoint y: 462, endPoint x: 448, endPoint y: 512, distance: 413.5
click at [448, 512] on div "Shanghai, , People's Republic of China Jin Jiang Hotel Shanghai 4.5" at bounding box center [491, 475] width 916 height 95
copy div "Jin Jiang Hotel Shanghai 4.5"
click at [674, 491] on div "Shanghai, , People's Republic of China Jin Jiang Hotel Shanghai 4.5" at bounding box center [491, 475] width 916 height 95
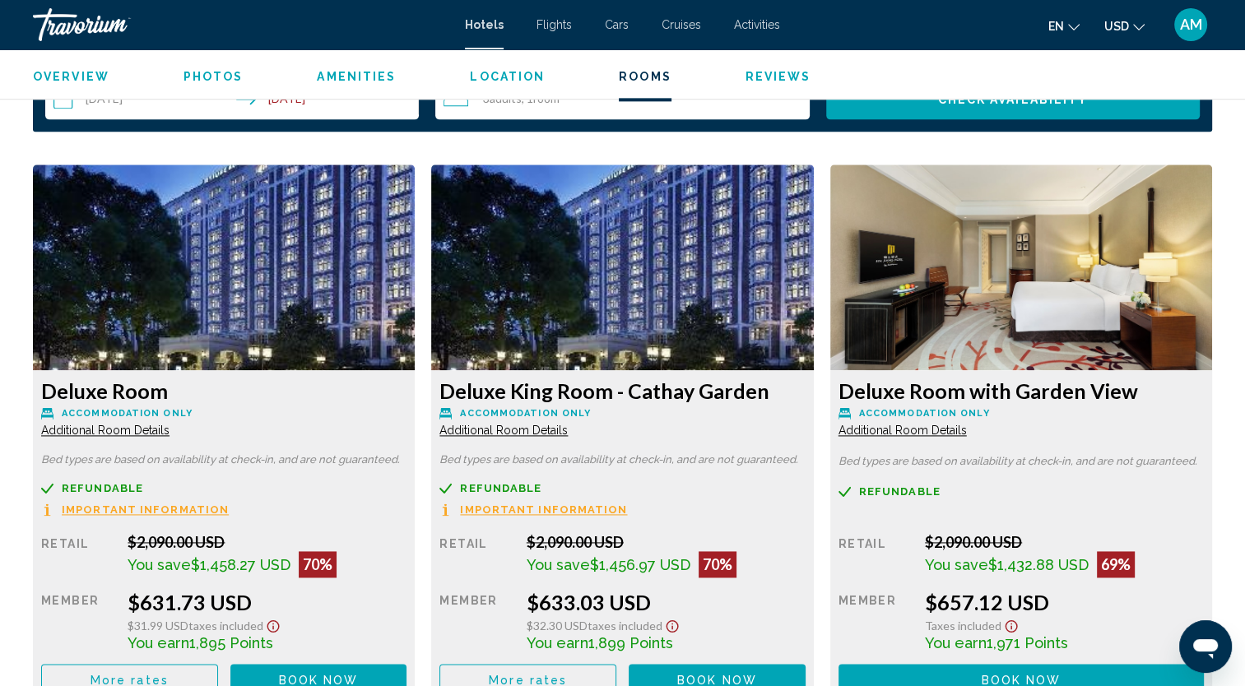
scroll to position [2167, 0]
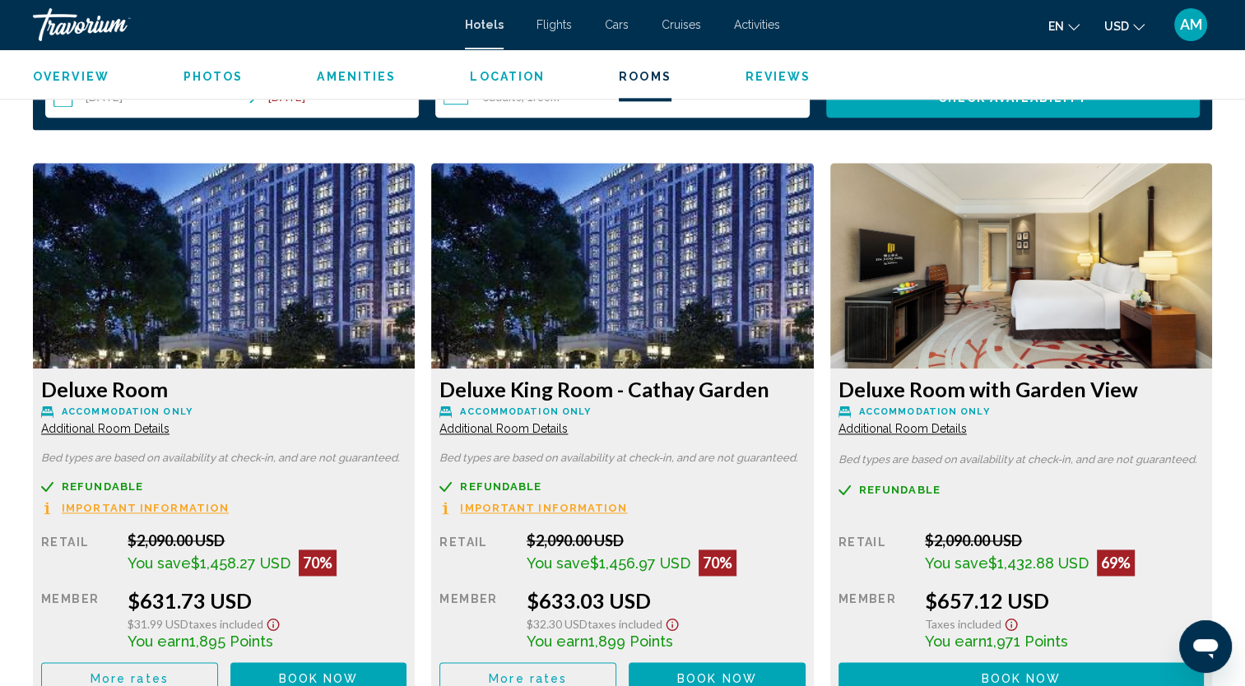
click at [141, 358] on img "Main content" at bounding box center [224, 266] width 382 height 206
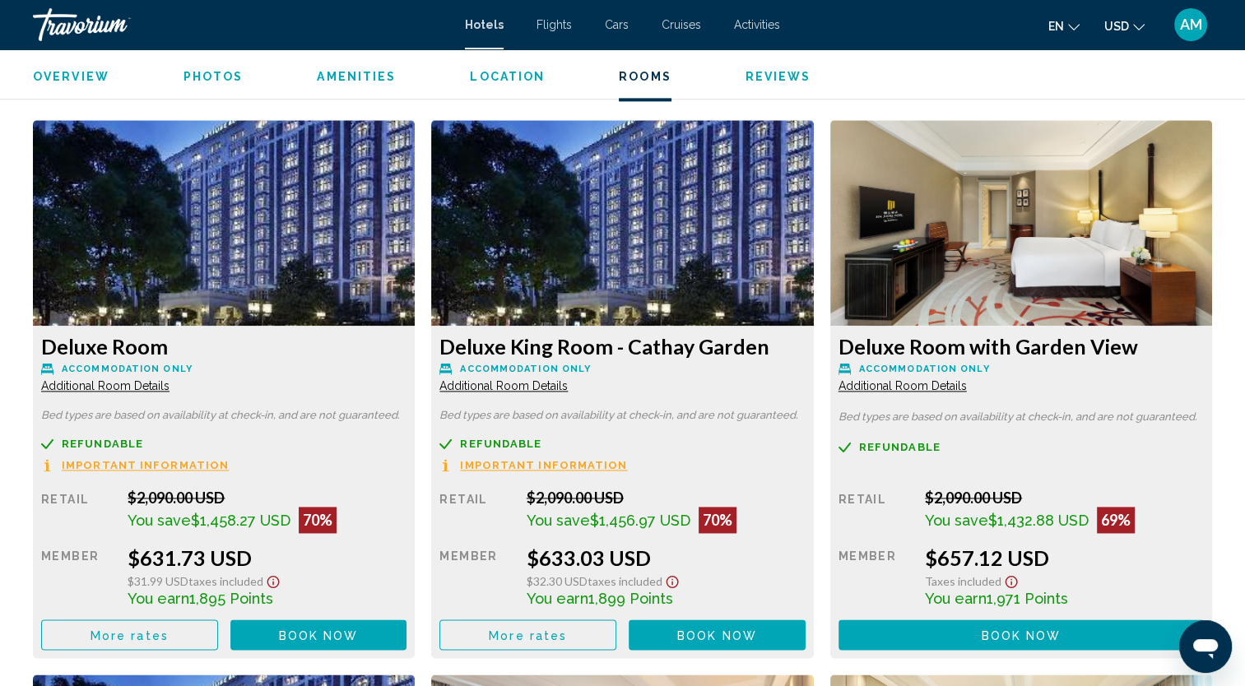
scroll to position [2212, 0]
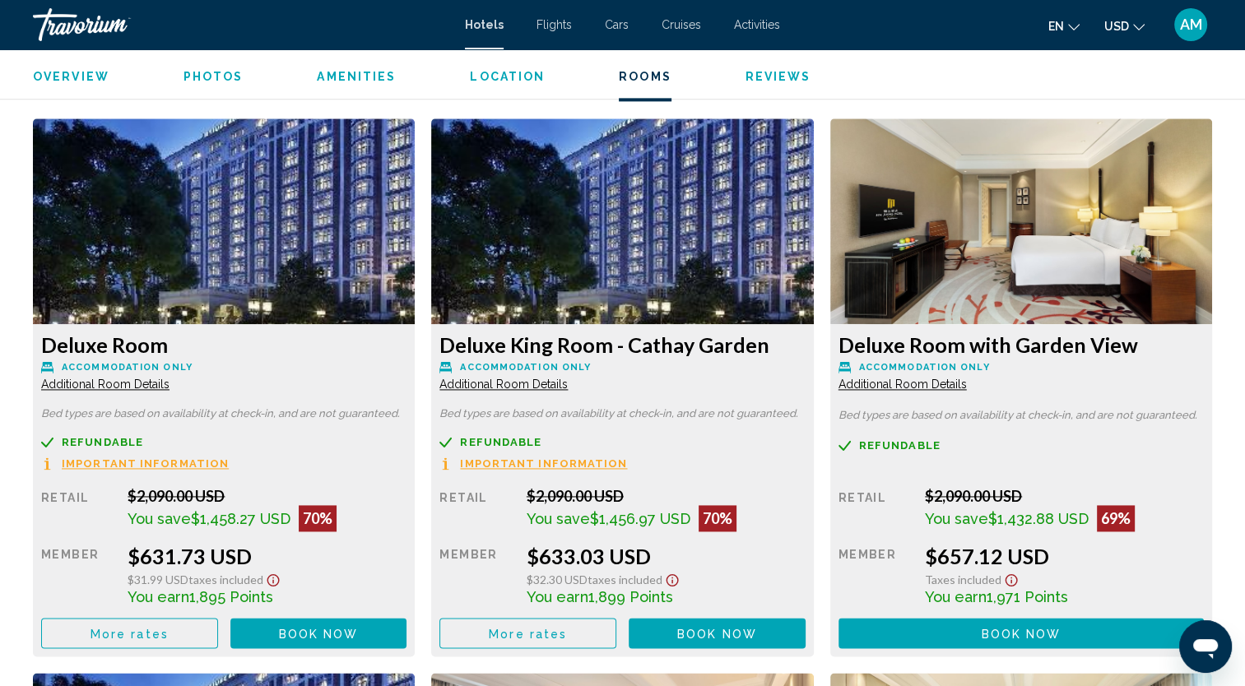
click at [283, 281] on img "Main content" at bounding box center [224, 221] width 382 height 206
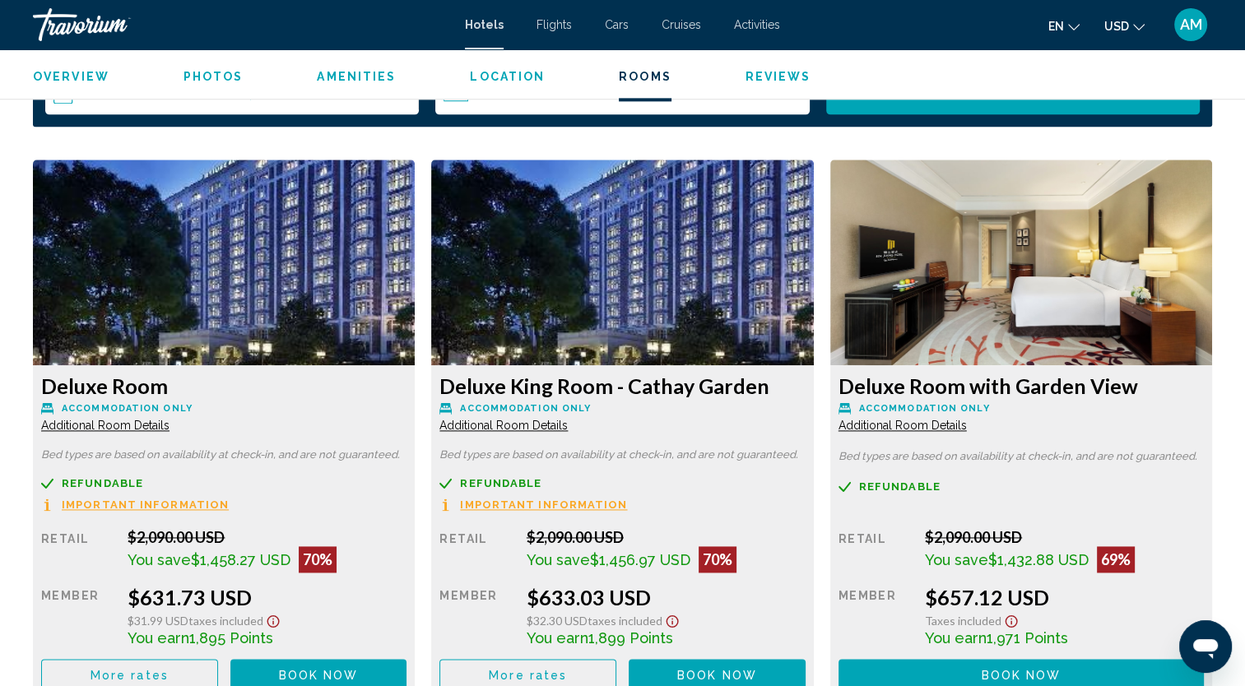
scroll to position [2169, 0]
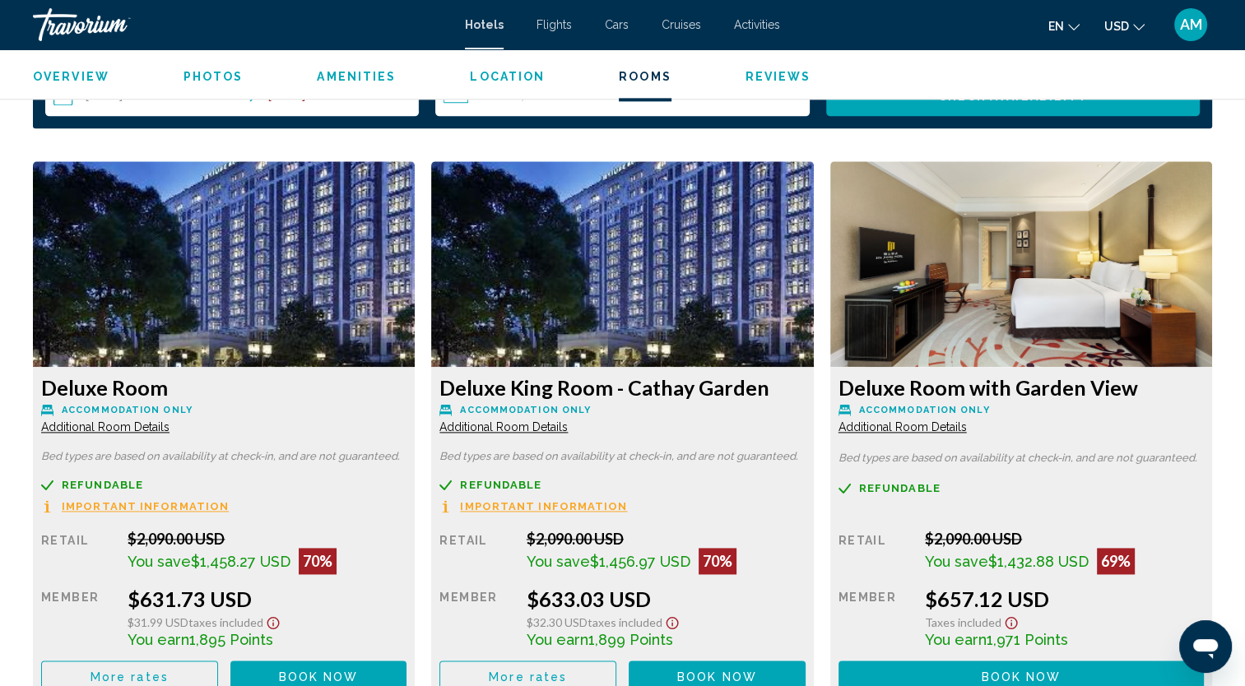
click at [183, 261] on img "Main content" at bounding box center [224, 264] width 382 height 206
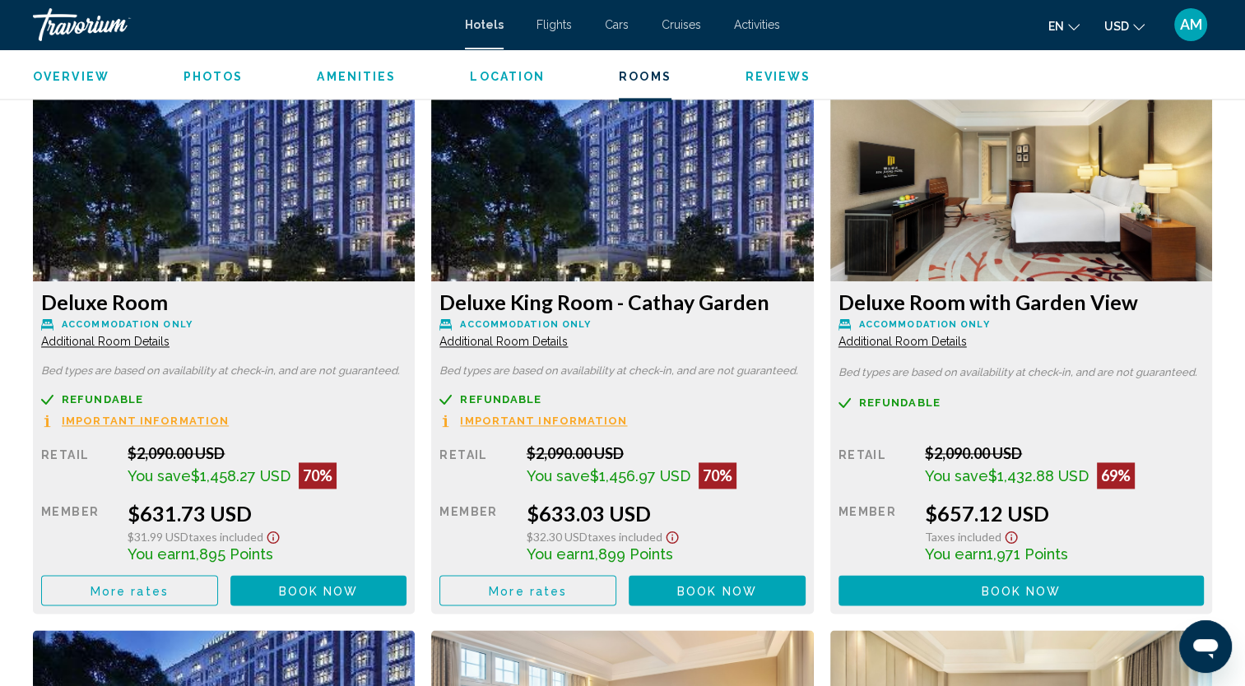
scroll to position [2254, 0]
click at [184, 587] on button "More rates" at bounding box center [129, 590] width 177 height 30
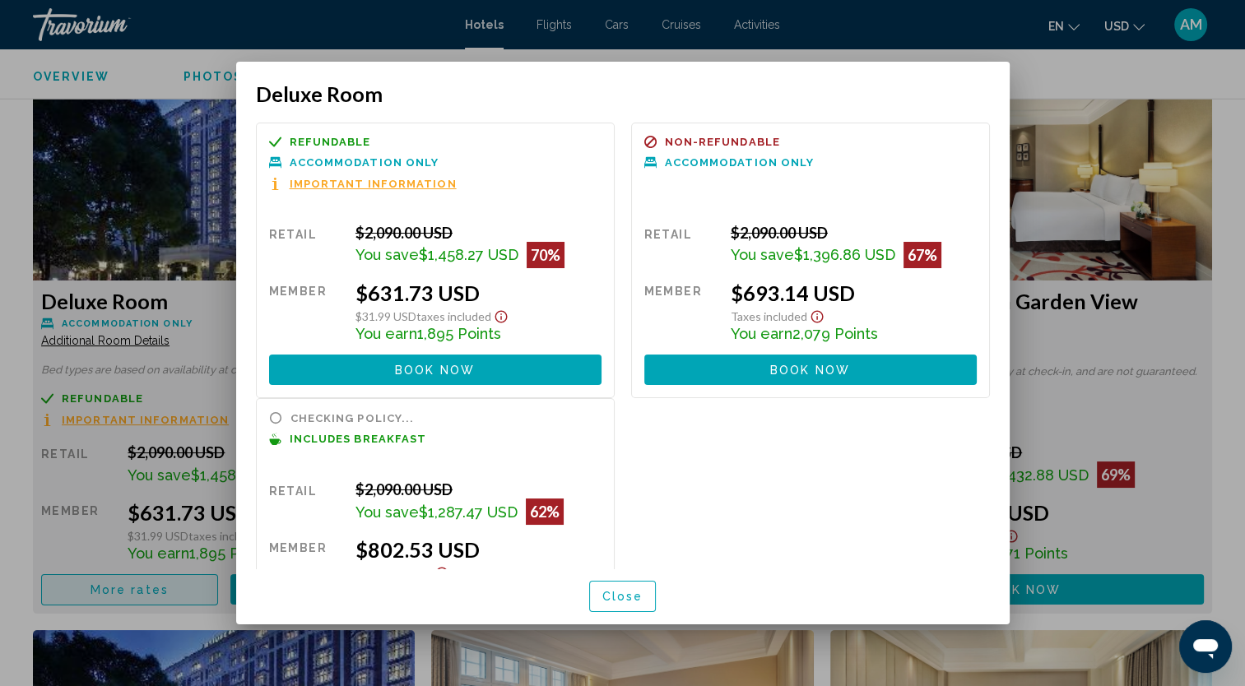
scroll to position [0, 0]
click at [652, 591] on button "Close" at bounding box center [622, 596] width 67 height 30
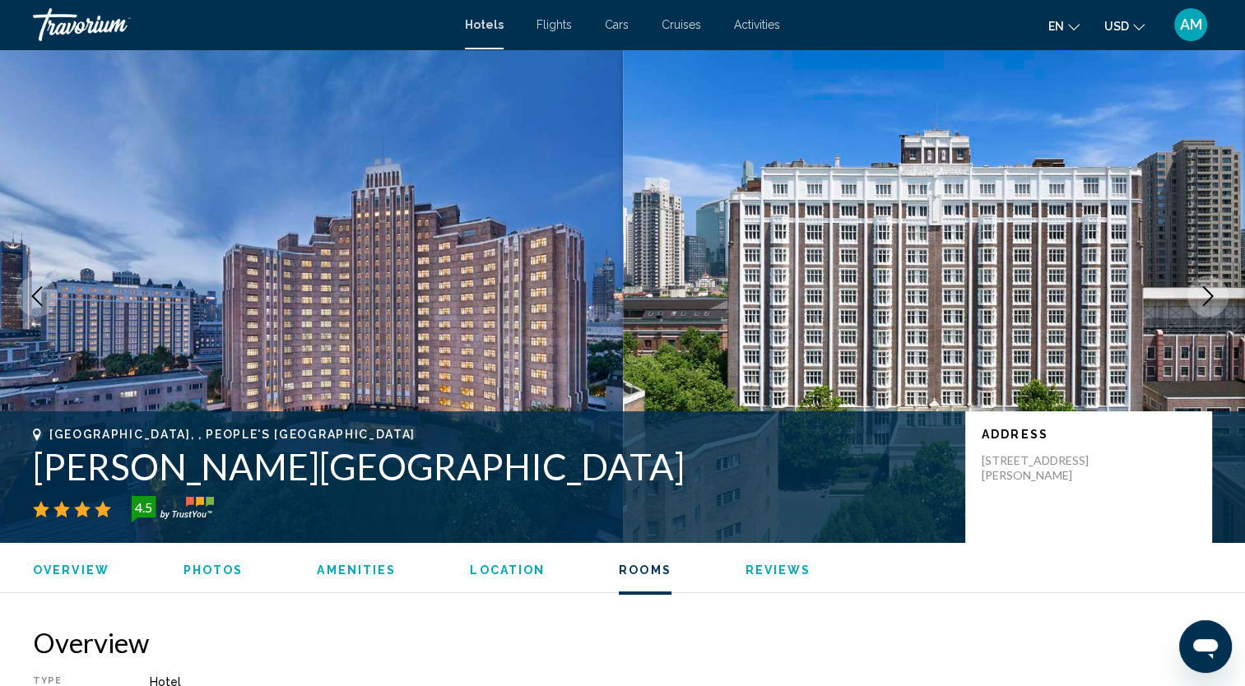
scroll to position [2254, 0]
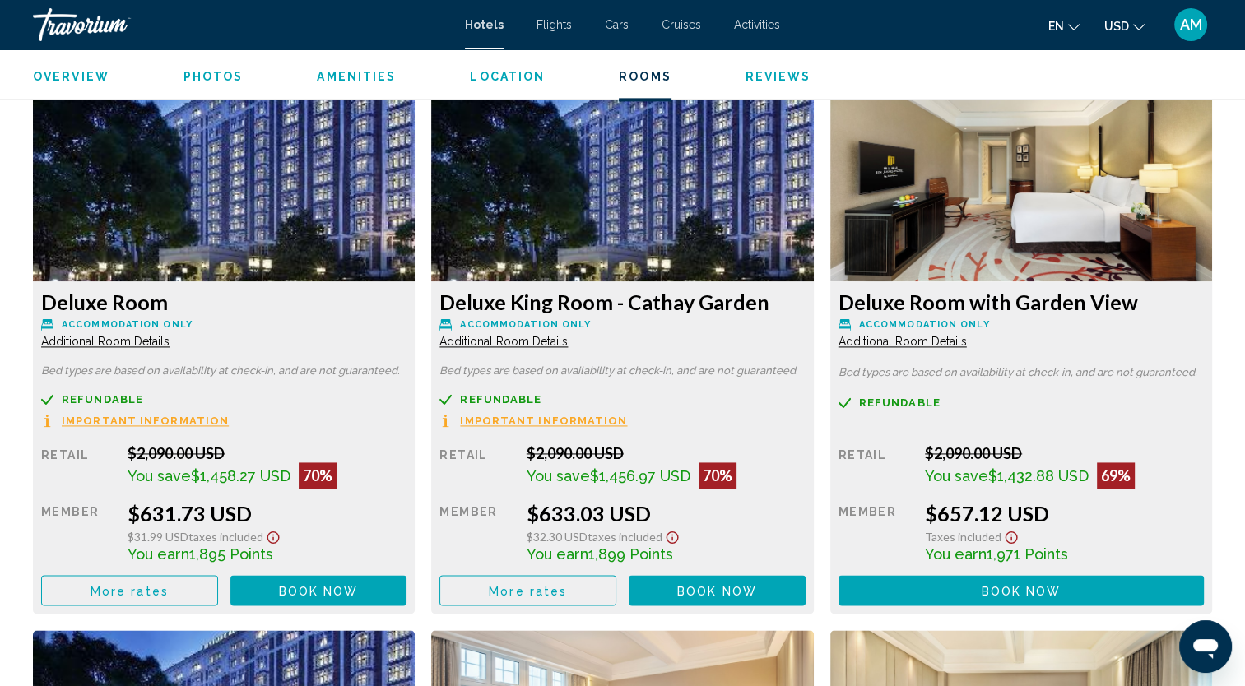
click at [103, 403] on span "Refundable" at bounding box center [102, 399] width 81 height 11
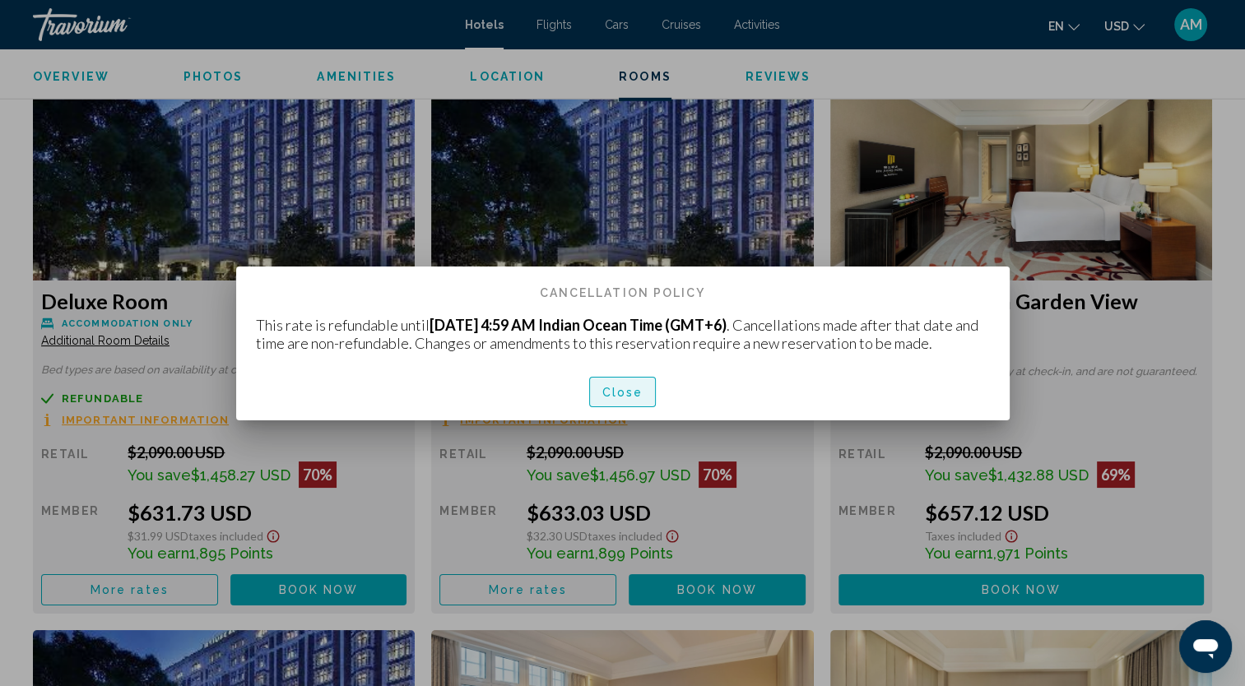
click at [645, 406] on button "Close" at bounding box center [622, 392] width 67 height 30
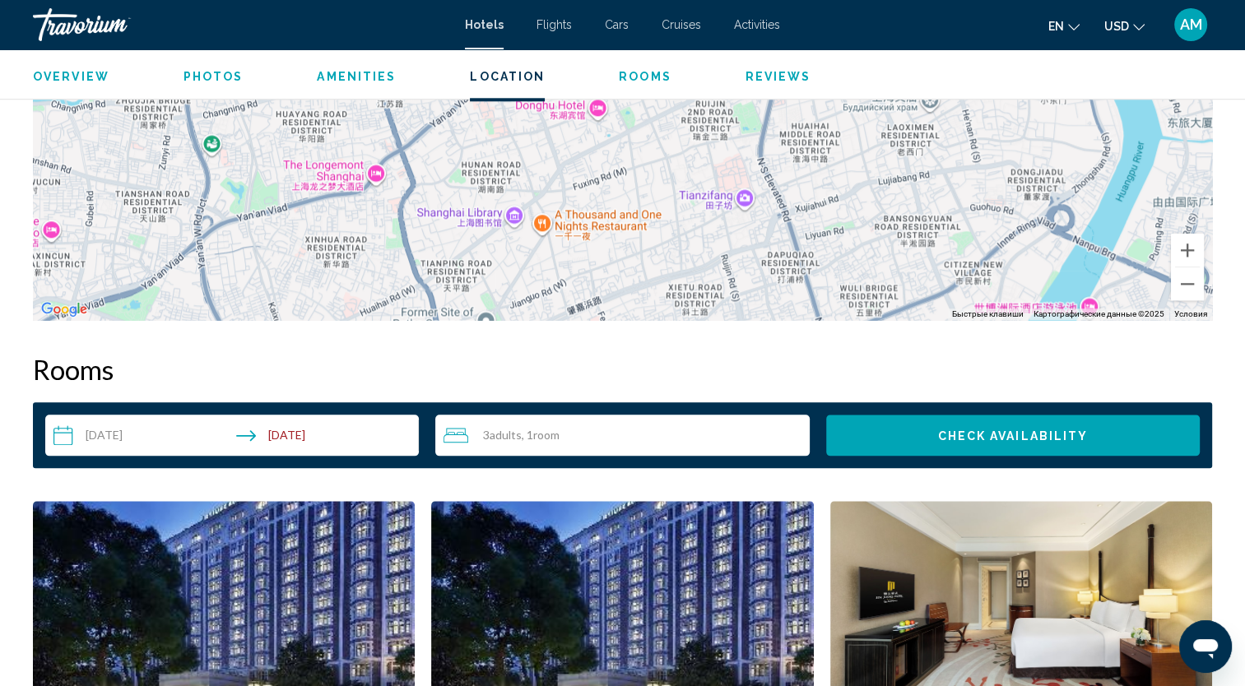
scroll to position [1771, 0]
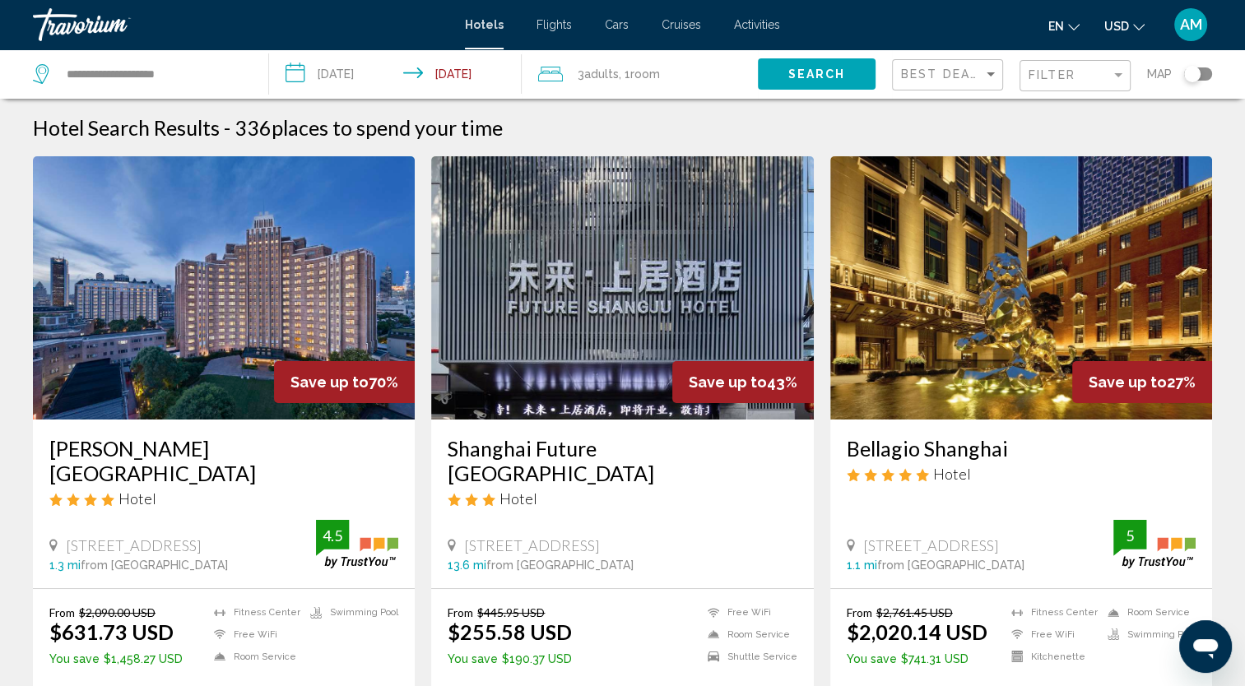
click at [624, 451] on h3 "Shanghai Future Shangju Hotel" at bounding box center [622, 460] width 349 height 49
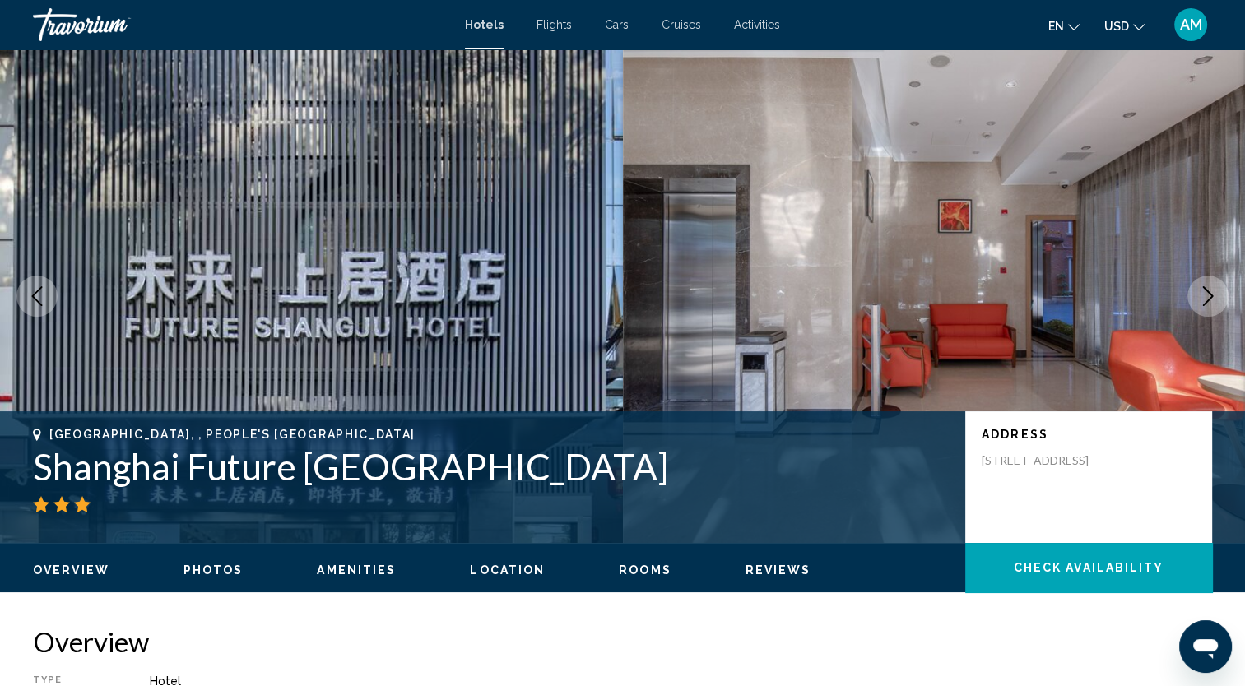
scroll to position [52, 0]
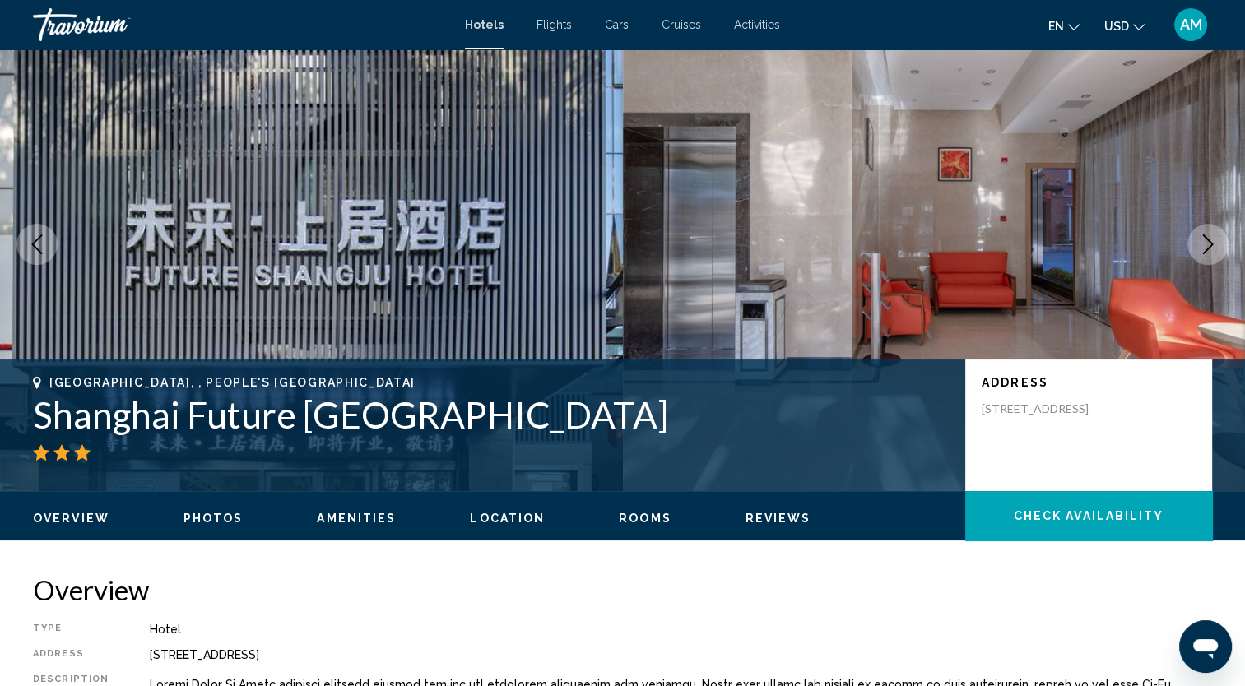
click at [1201, 253] on icon "Next image" at bounding box center [1208, 244] width 20 height 20
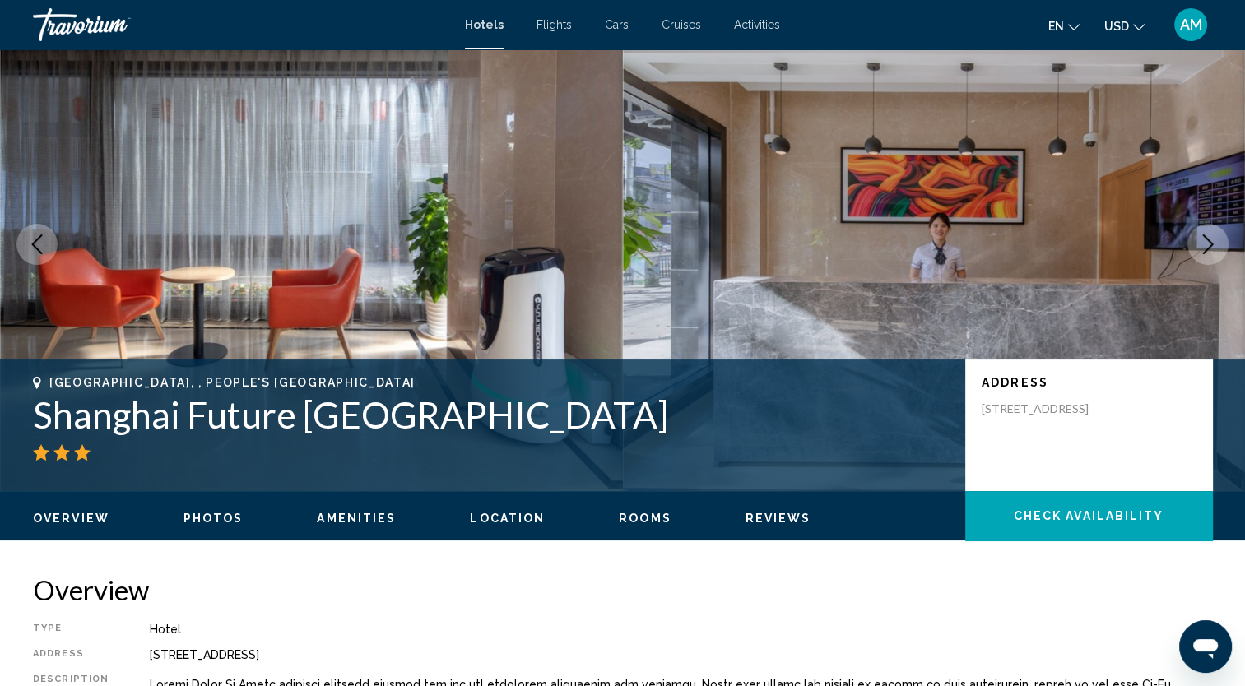
click at [1201, 253] on icon "Next image" at bounding box center [1208, 244] width 20 height 20
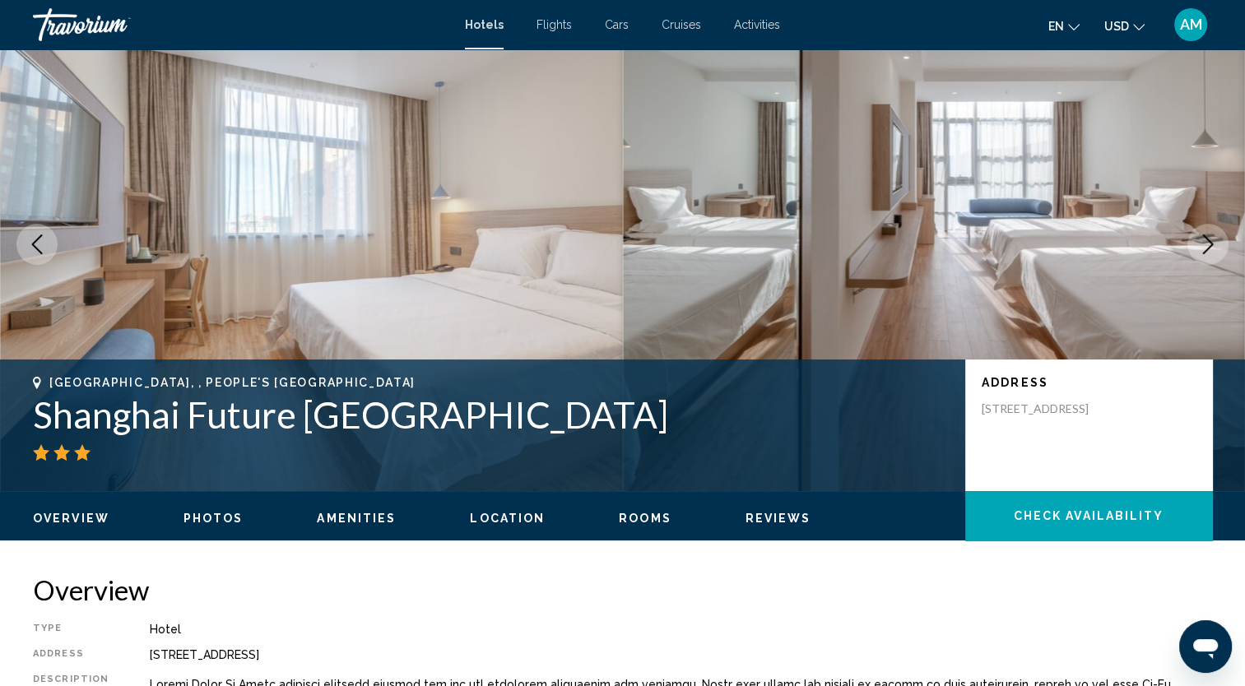
click at [1201, 253] on icon "Next image" at bounding box center [1208, 244] width 20 height 20
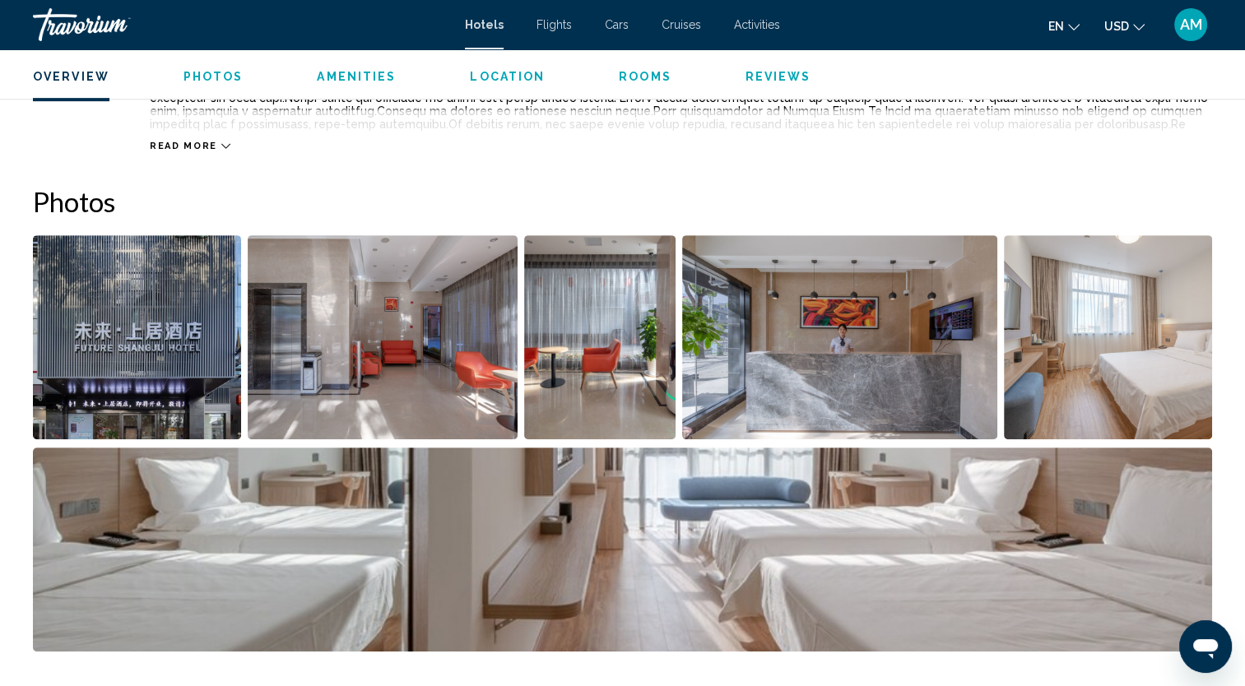
scroll to position [708, 0]
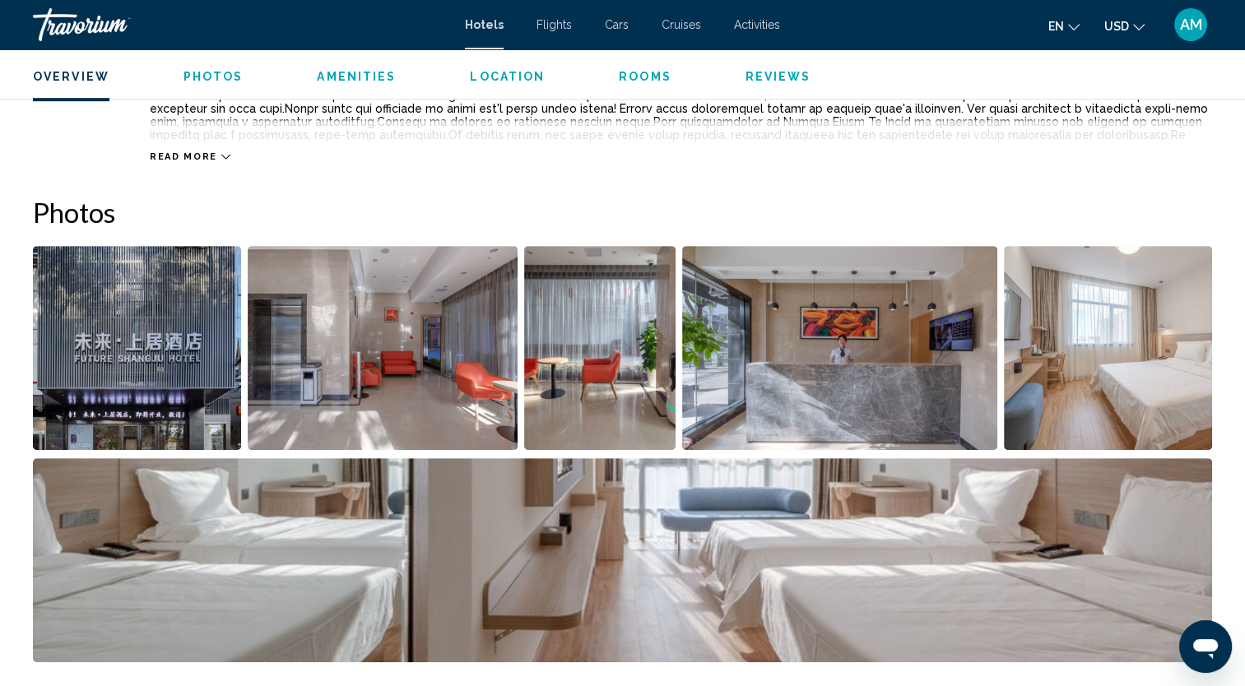
click at [629, 80] on span "Rooms" at bounding box center [645, 76] width 53 height 13
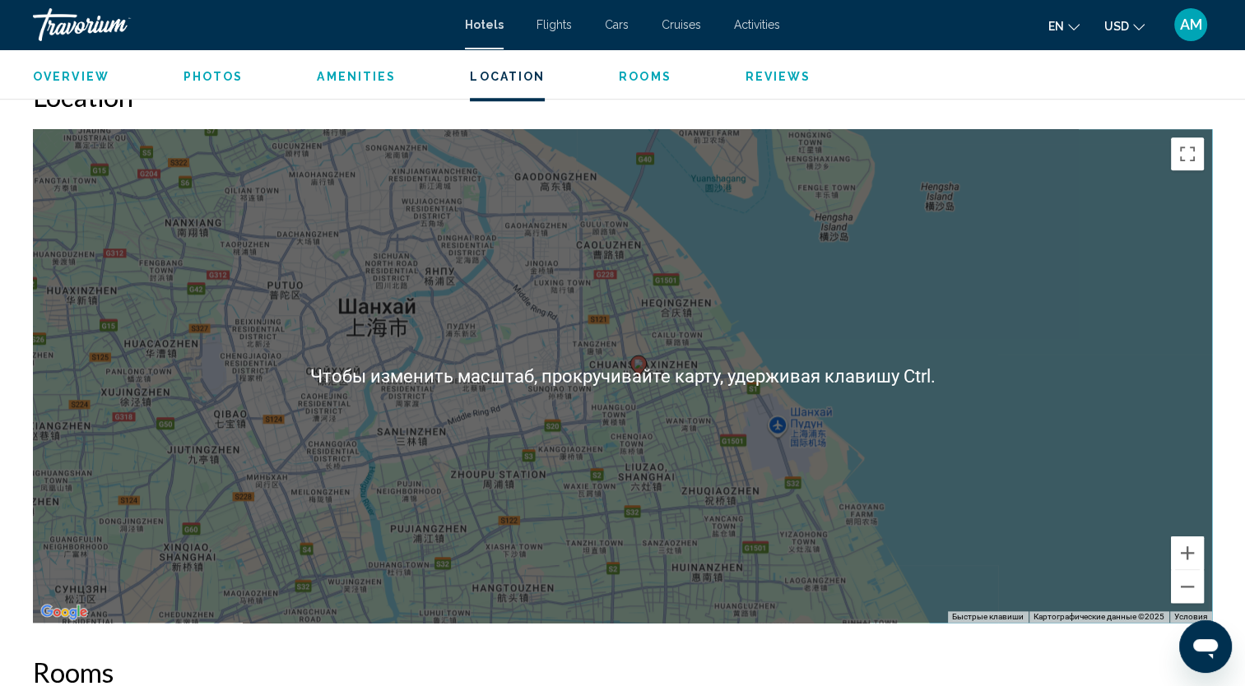
scroll to position [1527, 0]
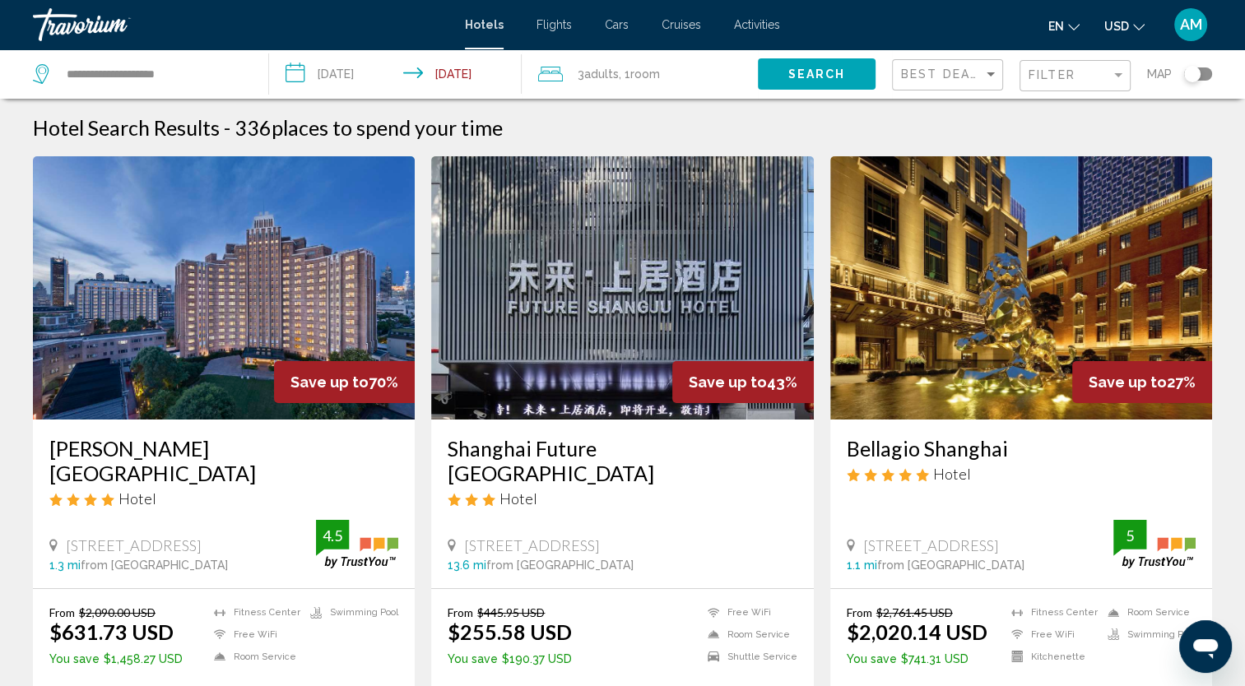
click at [1203, 78] on div "Toggle map" at bounding box center [1198, 73] width 28 height 13
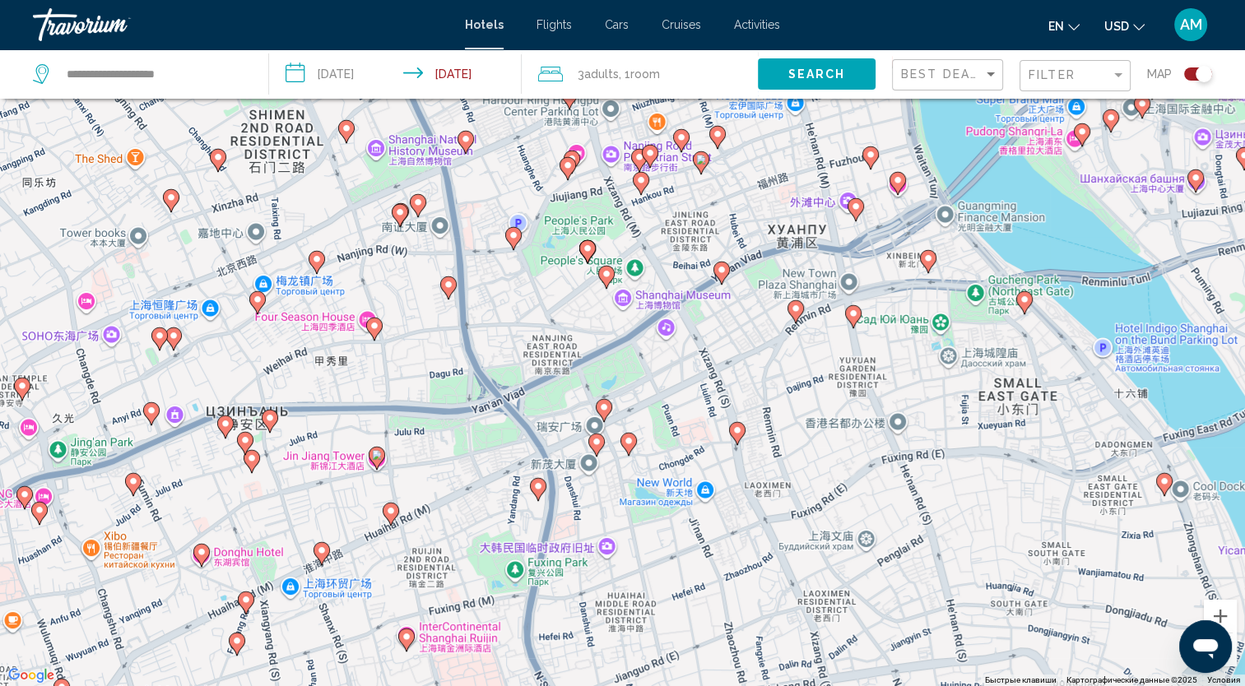
click at [651, 433] on div "Чтобы активировать перетаскивание с помощью клавиатуры, нажмите Alt + Ввод. Пос…" at bounding box center [622, 343] width 1245 height 686
click at [602, 418] on icon "Main content" at bounding box center [603, 410] width 15 height 21
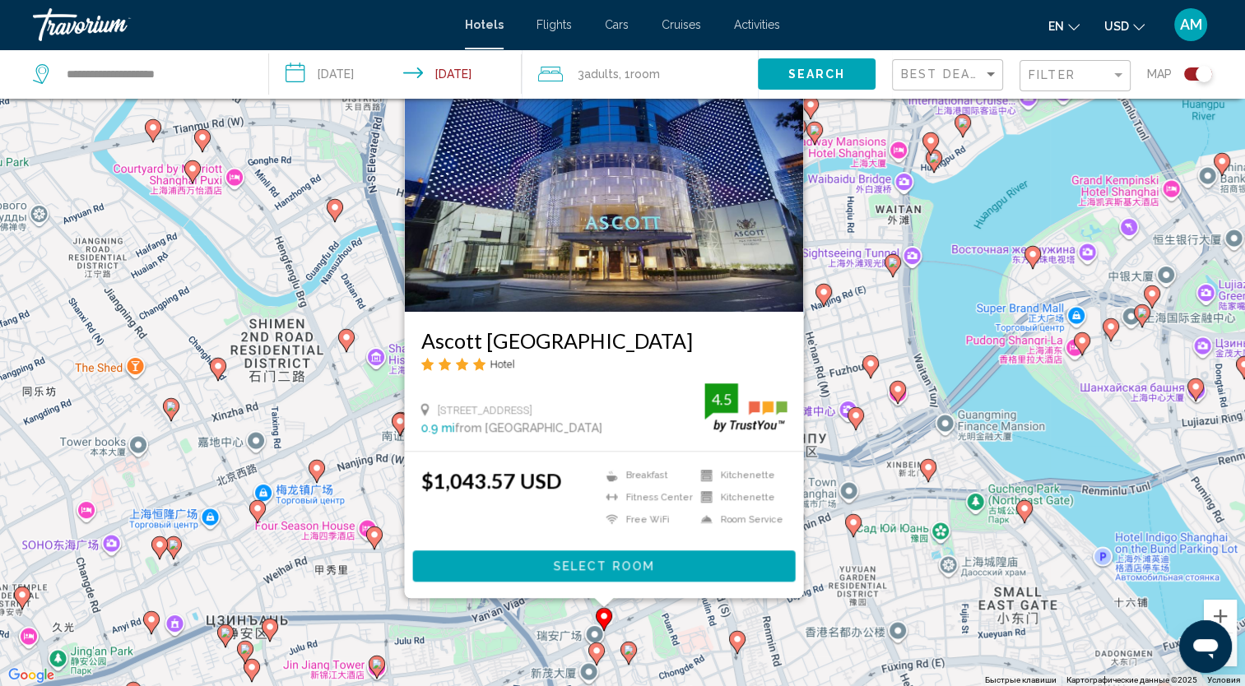
scroll to position [197, 0]
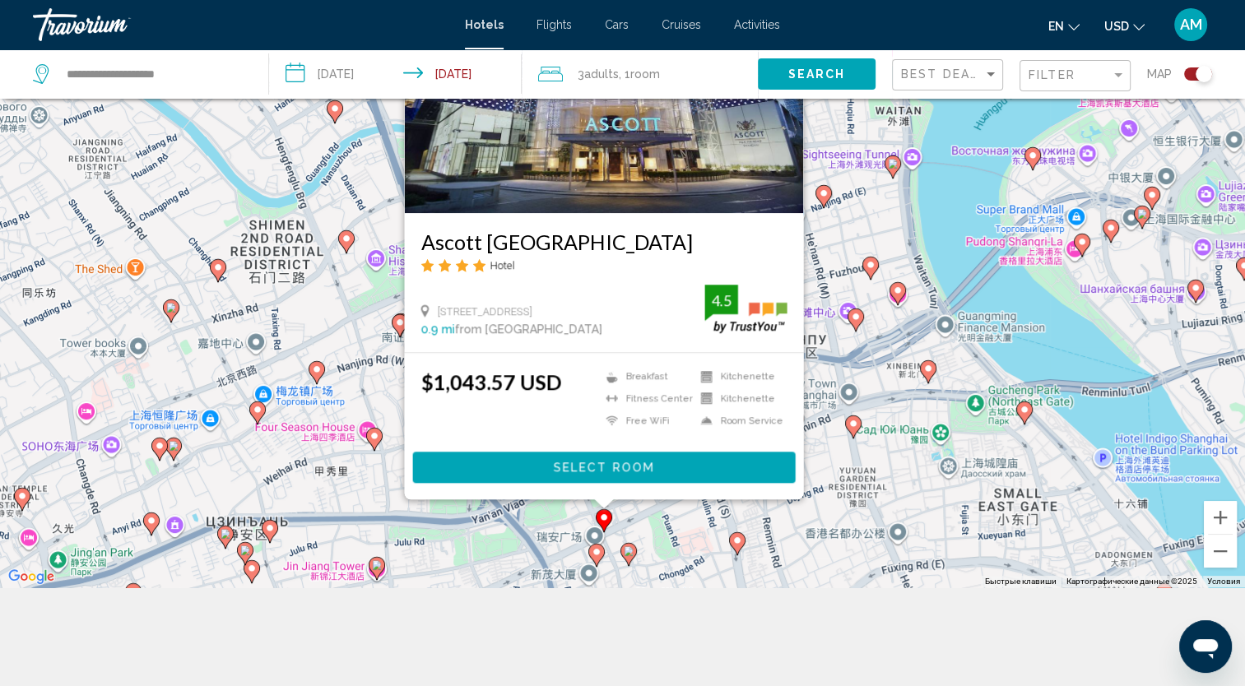
click at [601, 553] on image "Main content" at bounding box center [597, 552] width 10 height 10
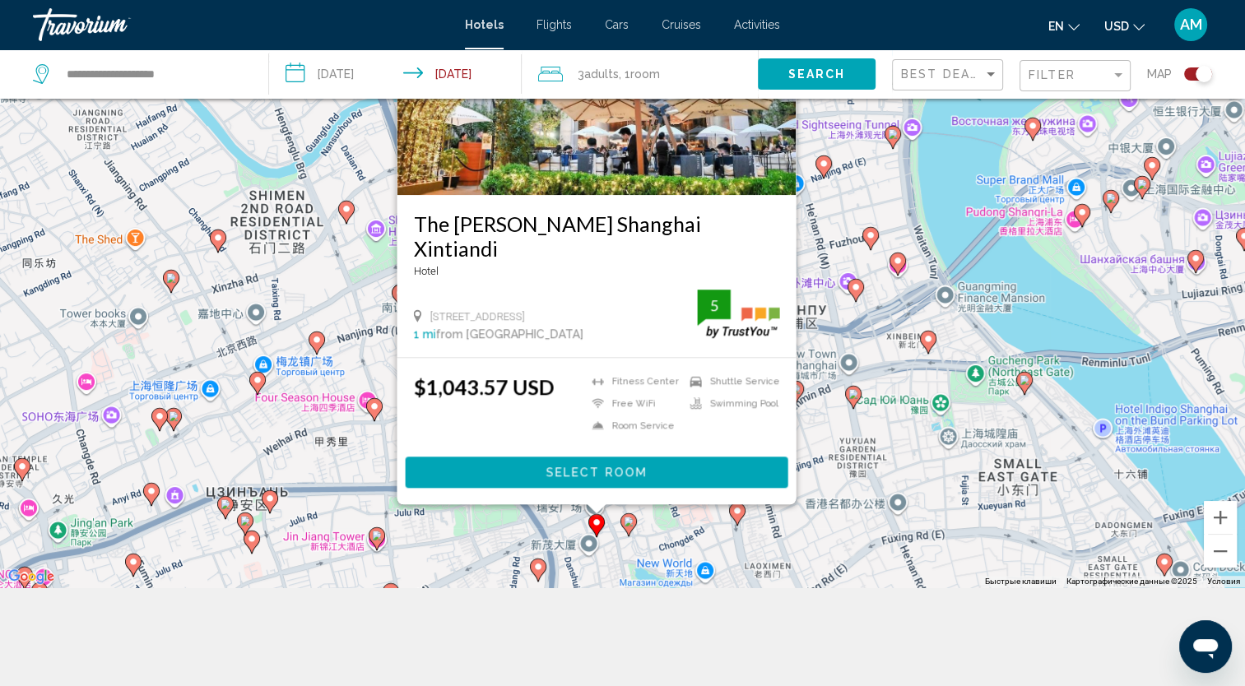
click at [634, 529] on gmp-advanced-marker "Main content" at bounding box center [628, 525] width 16 height 25
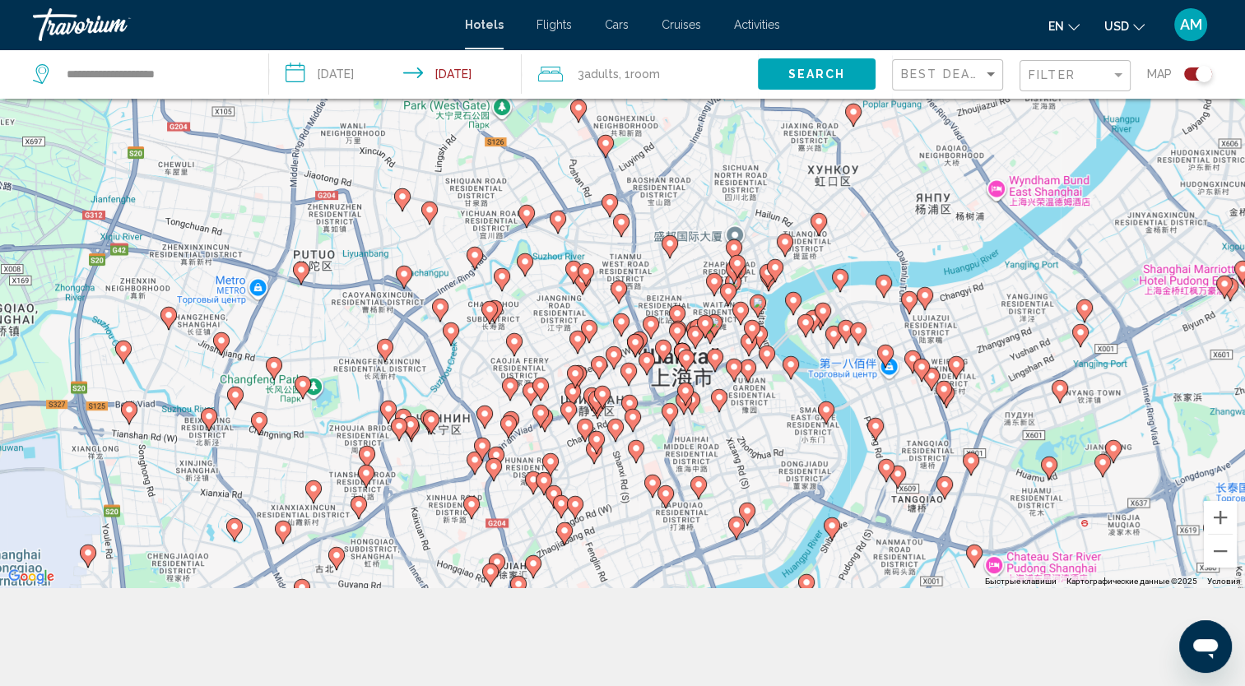
click at [685, 362] on image "Main content" at bounding box center [686, 358] width 10 height 10
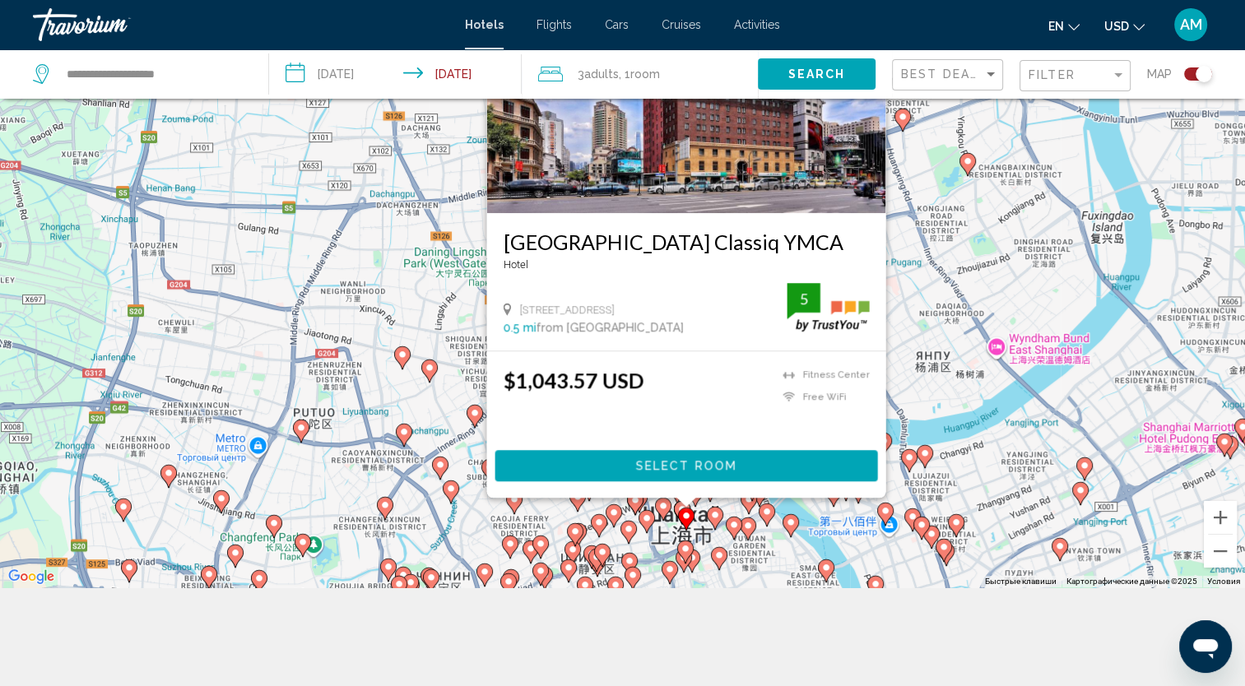
click at [740, 541] on div "Чтобы активировать перетаскивание с помощью клавиатуры, нажмите Alt + Ввод. Пос…" at bounding box center [622, 244] width 1245 height 686
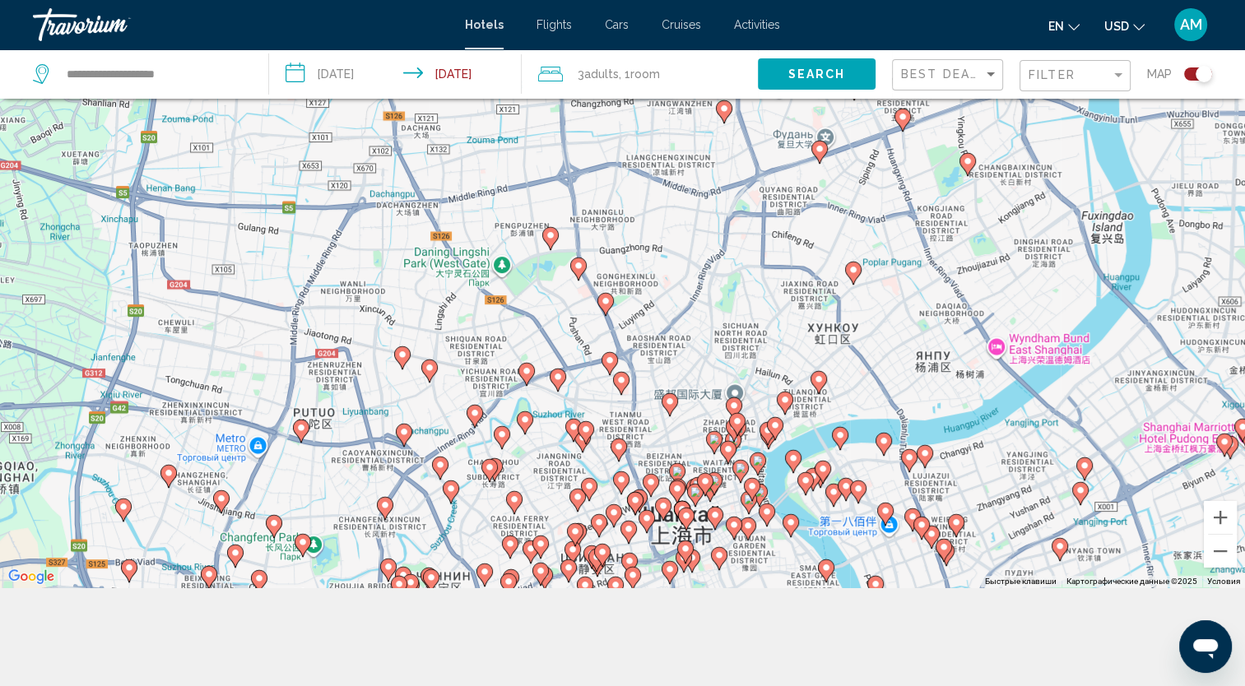
click at [740, 541] on div "Чтобы активировать перетаскивание с помощью клавиатуры, нажмите Alt + Ввод. Пос…" at bounding box center [622, 244] width 1245 height 686
click at [736, 528] on image "Main content" at bounding box center [734, 525] width 10 height 10
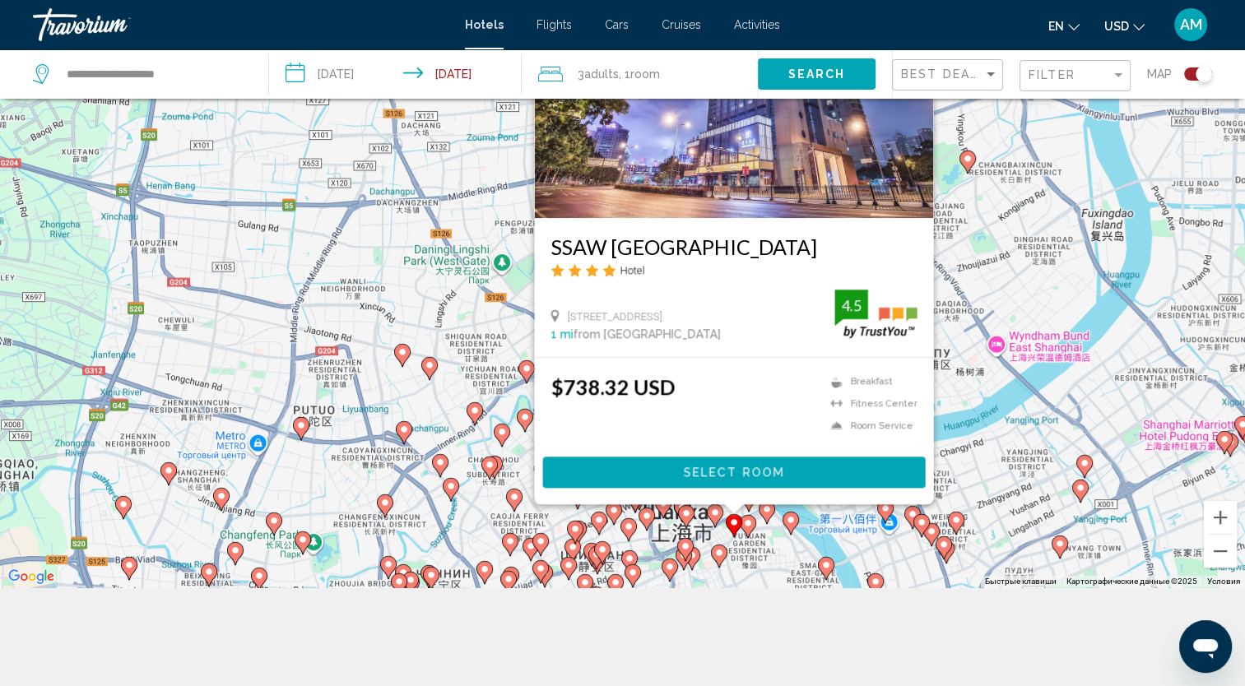
click at [750, 527] on image "Main content" at bounding box center [748, 523] width 10 height 10
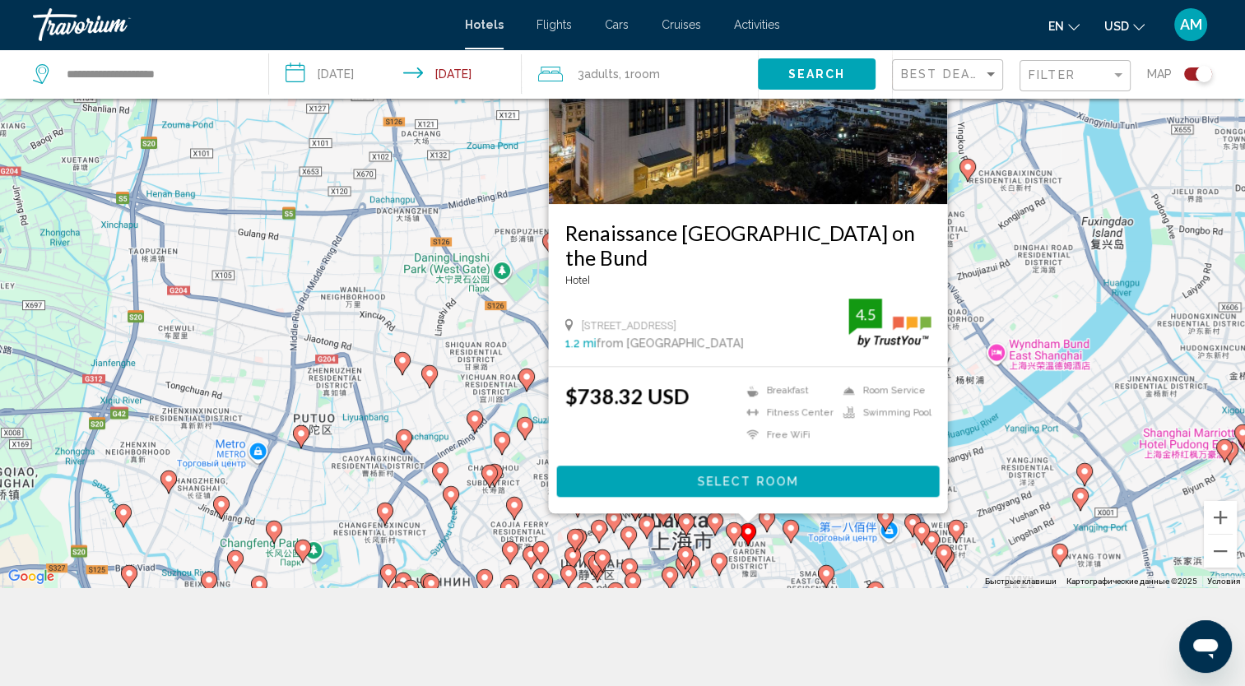
click at [795, 541] on gmp-advanced-marker "Main content" at bounding box center [790, 531] width 16 height 25
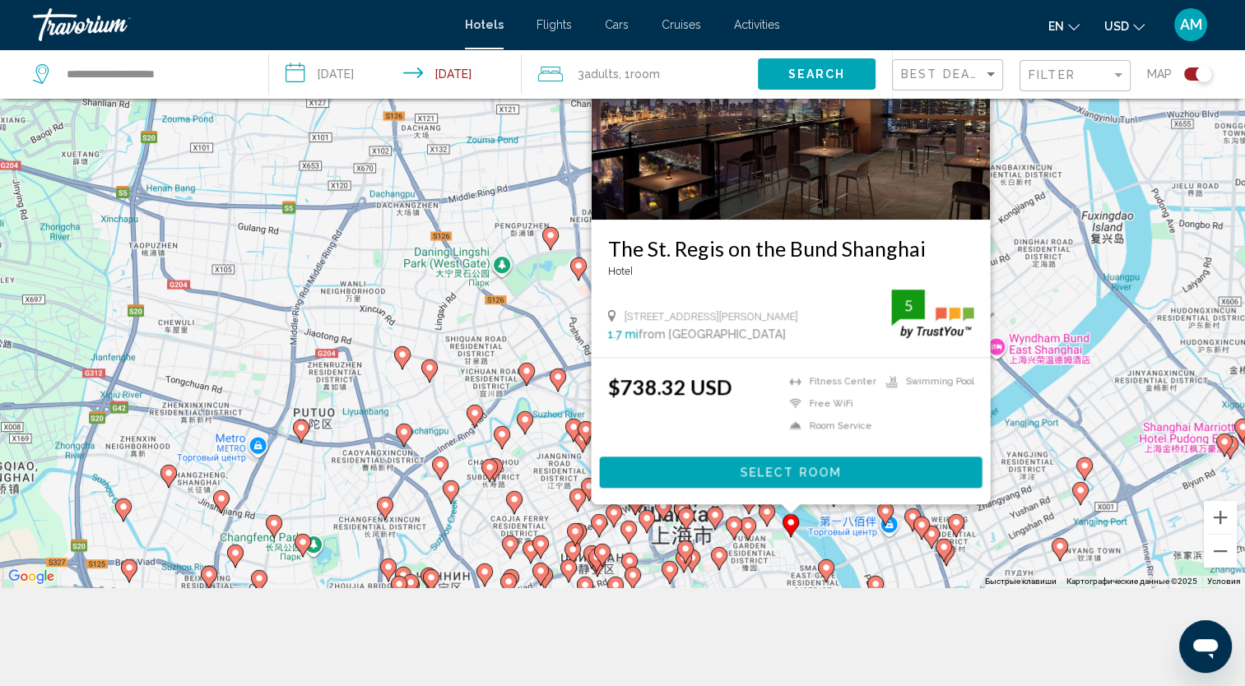
click at [768, 516] on image "Main content" at bounding box center [767, 512] width 10 height 10
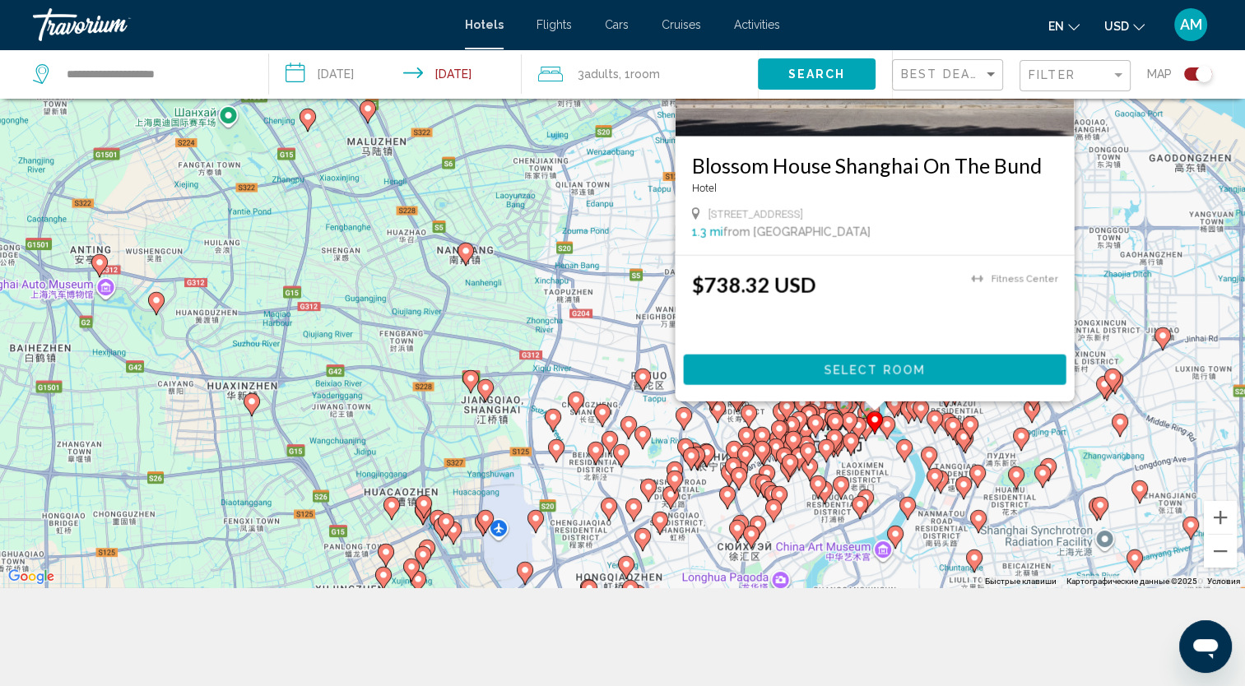
click at [1204, 82] on div "Map" at bounding box center [1179, 73] width 65 height 49
click at [1203, 76] on div "Toggle map" at bounding box center [1203, 74] width 16 height 16
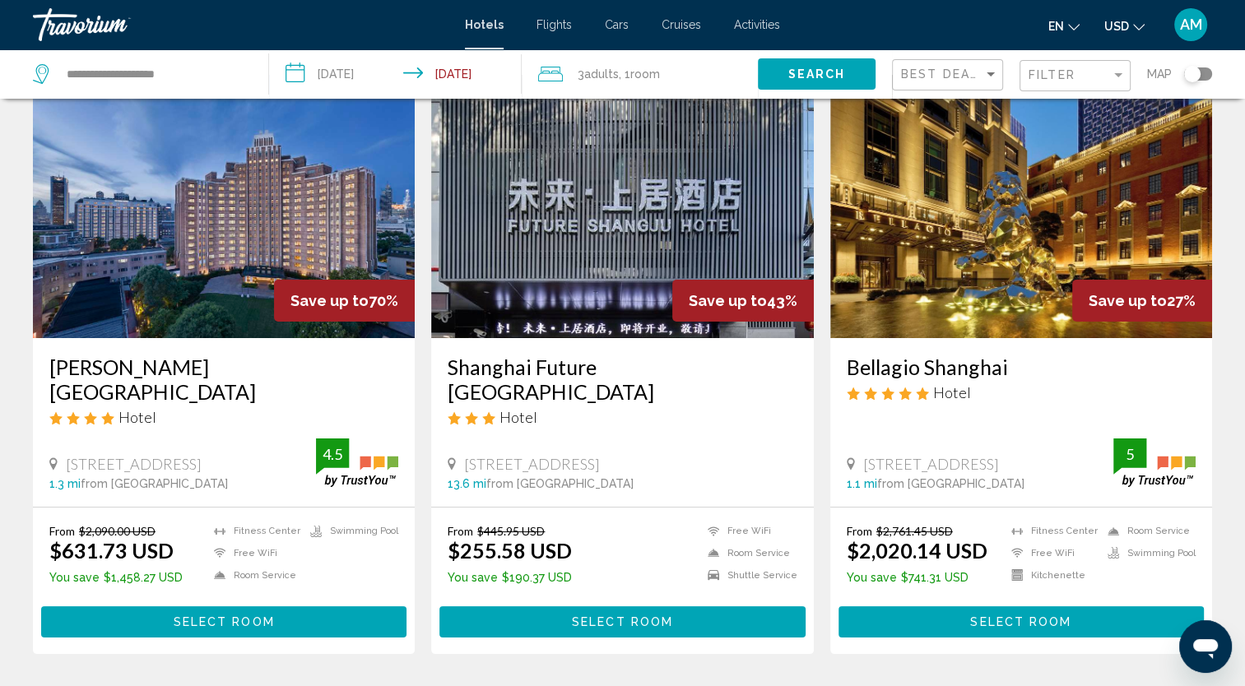
scroll to position [0, 0]
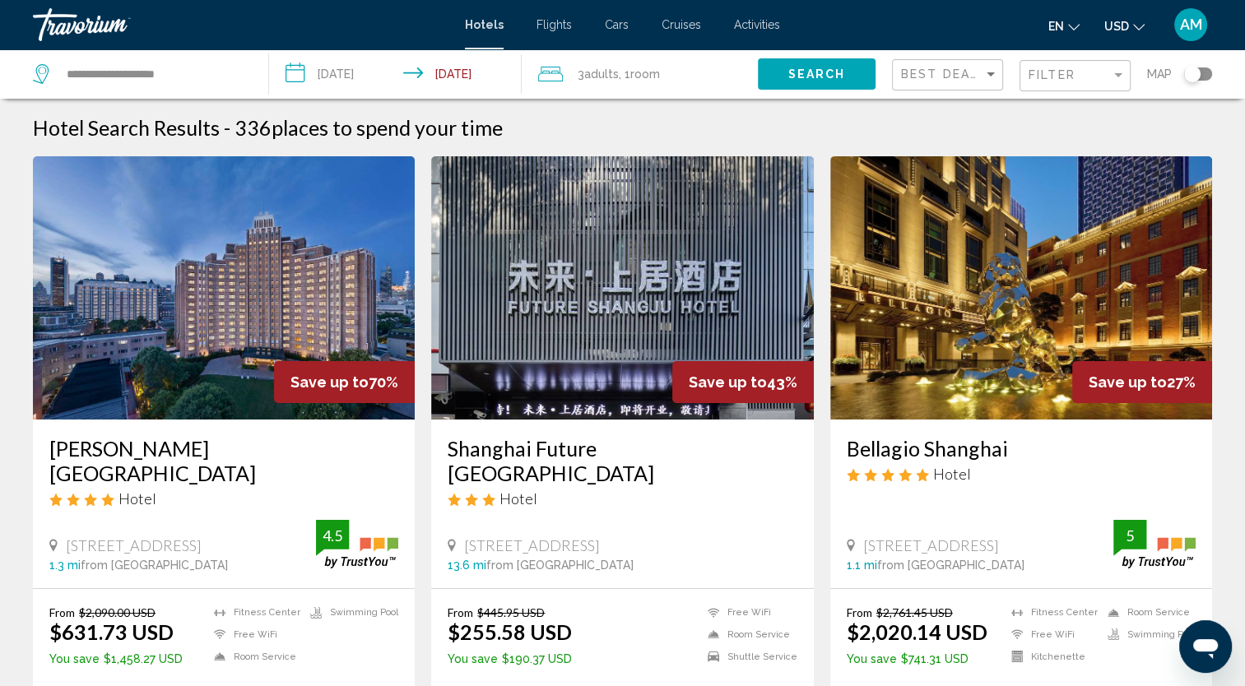
click at [756, 22] on span "Activities" at bounding box center [757, 24] width 46 height 13
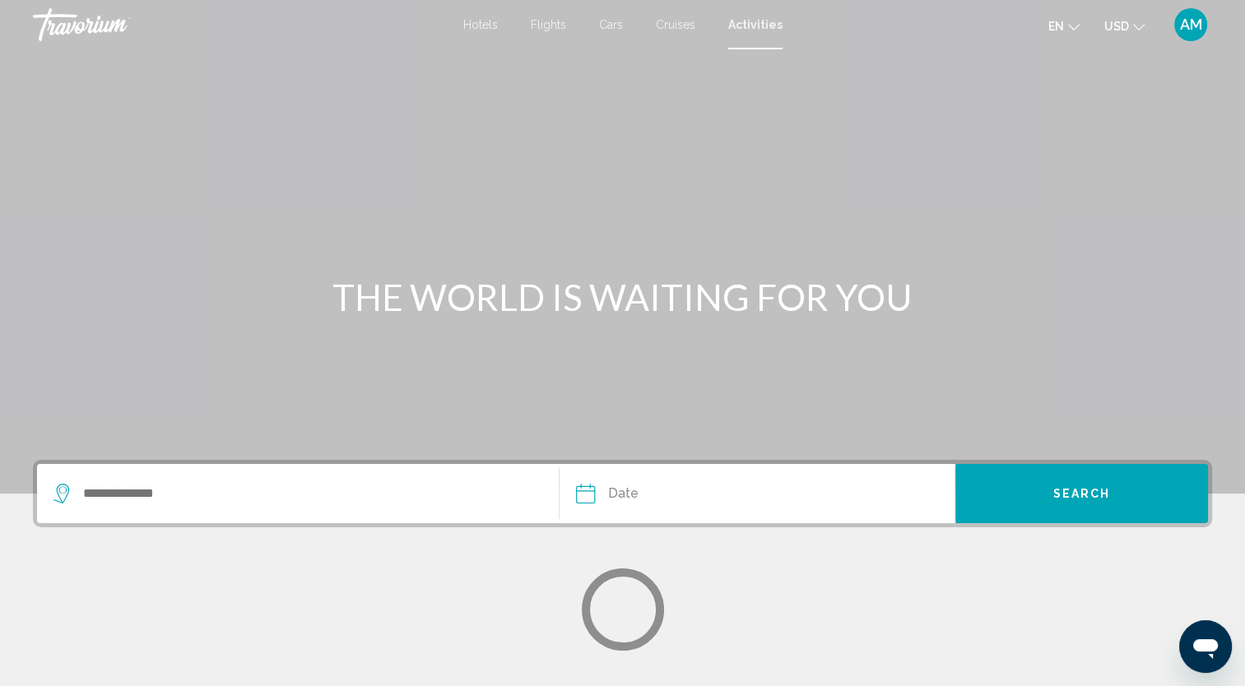
click at [756, 22] on span "Activities" at bounding box center [755, 24] width 54 height 13
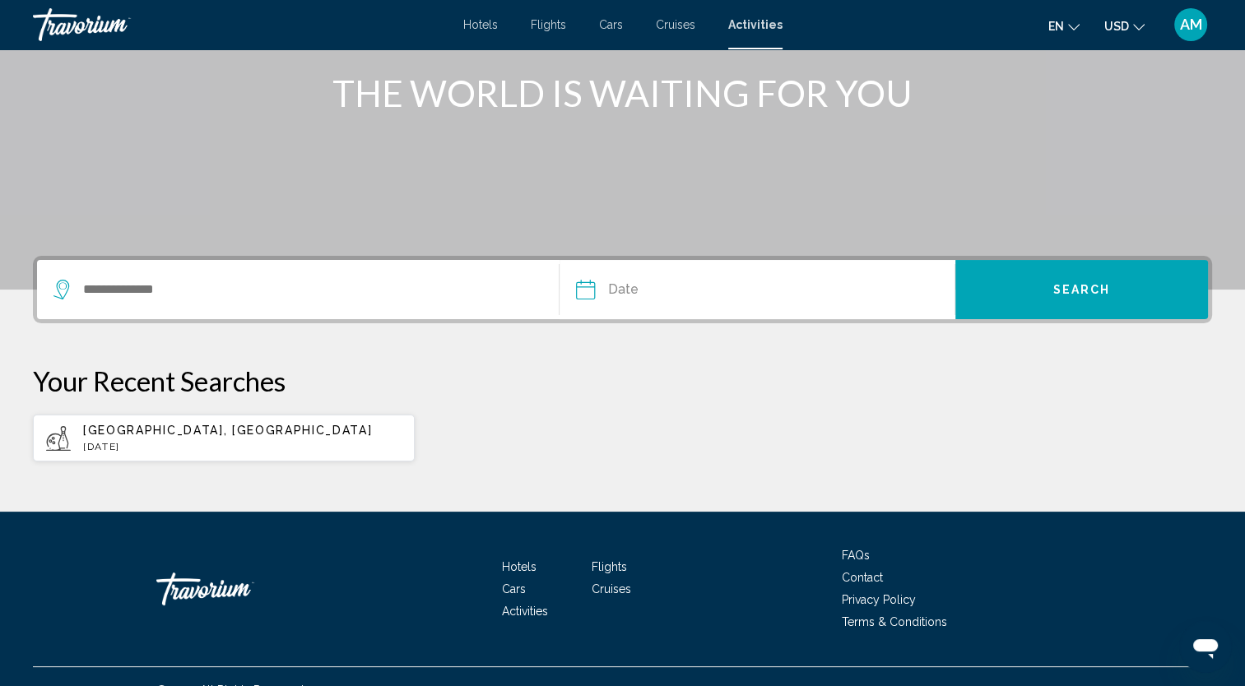
scroll to position [207, 0]
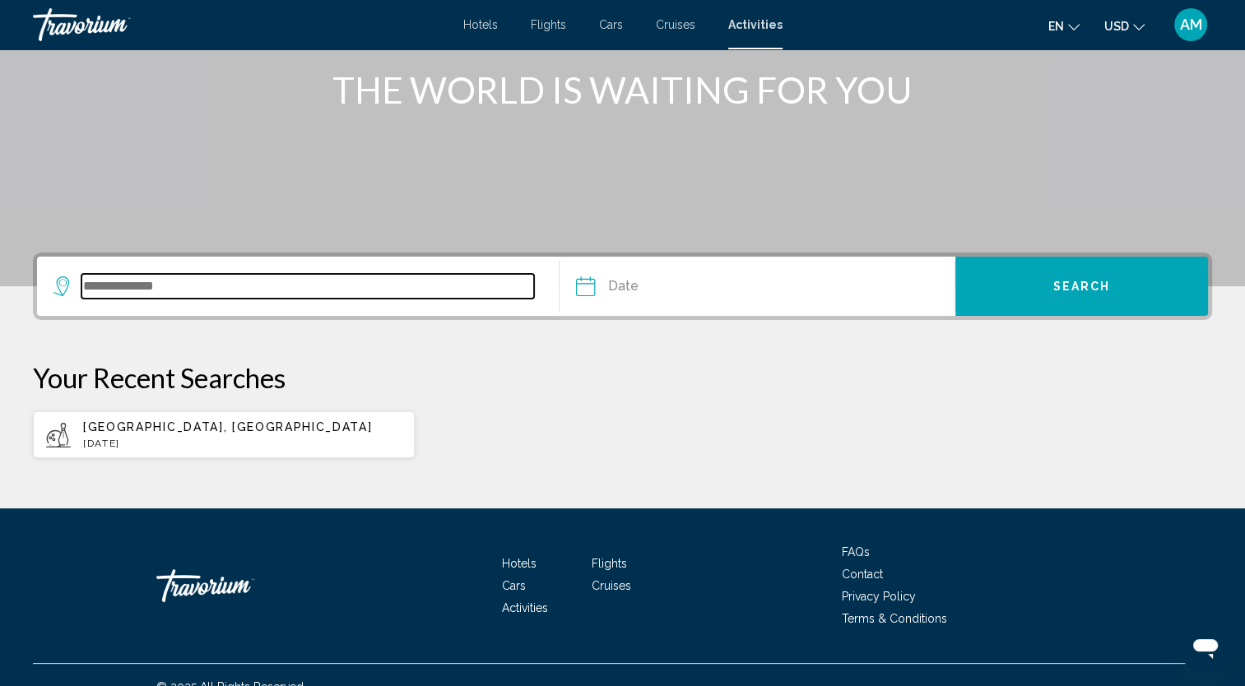
click at [241, 291] on input "Search widget" at bounding box center [307, 286] width 453 height 25
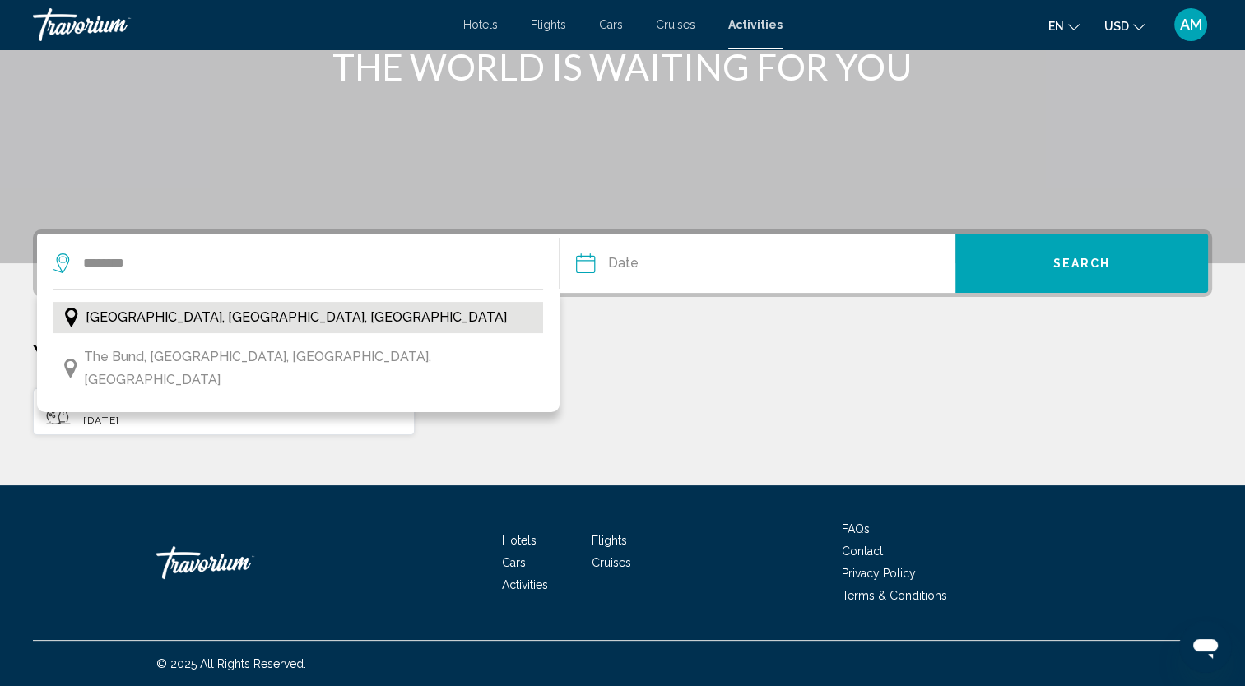
click at [271, 320] on span "Shanghai, Eastern China, China" at bounding box center [296, 317] width 421 height 23
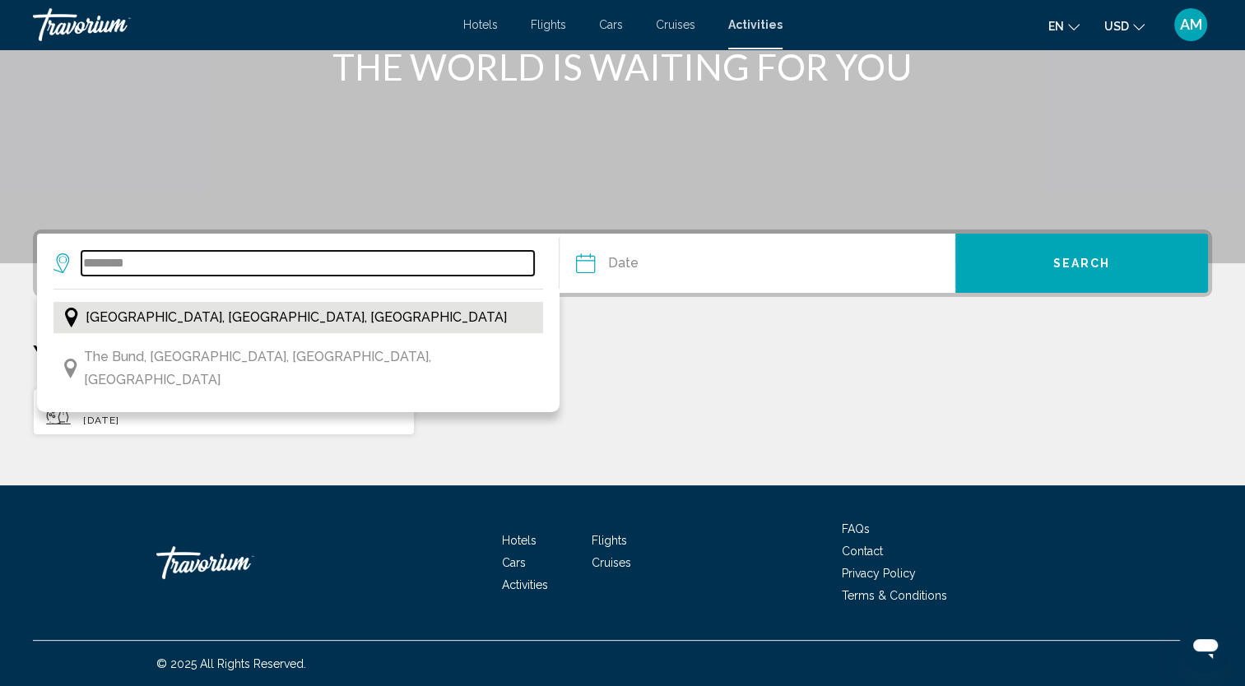
type input "**********"
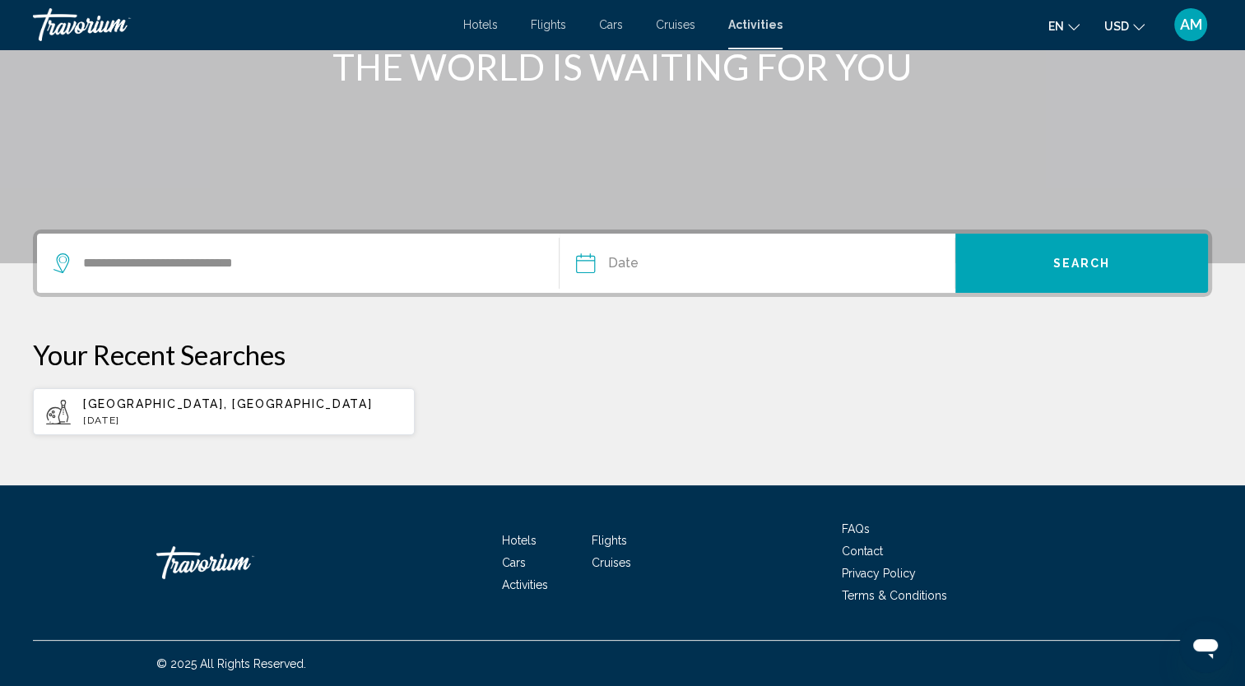
click at [797, 256] on button "Date Aug *** *** *** *** *** *** *** *** *** *** *** *** 2025 **** **** **** **…" at bounding box center [765, 263] width 378 height 59
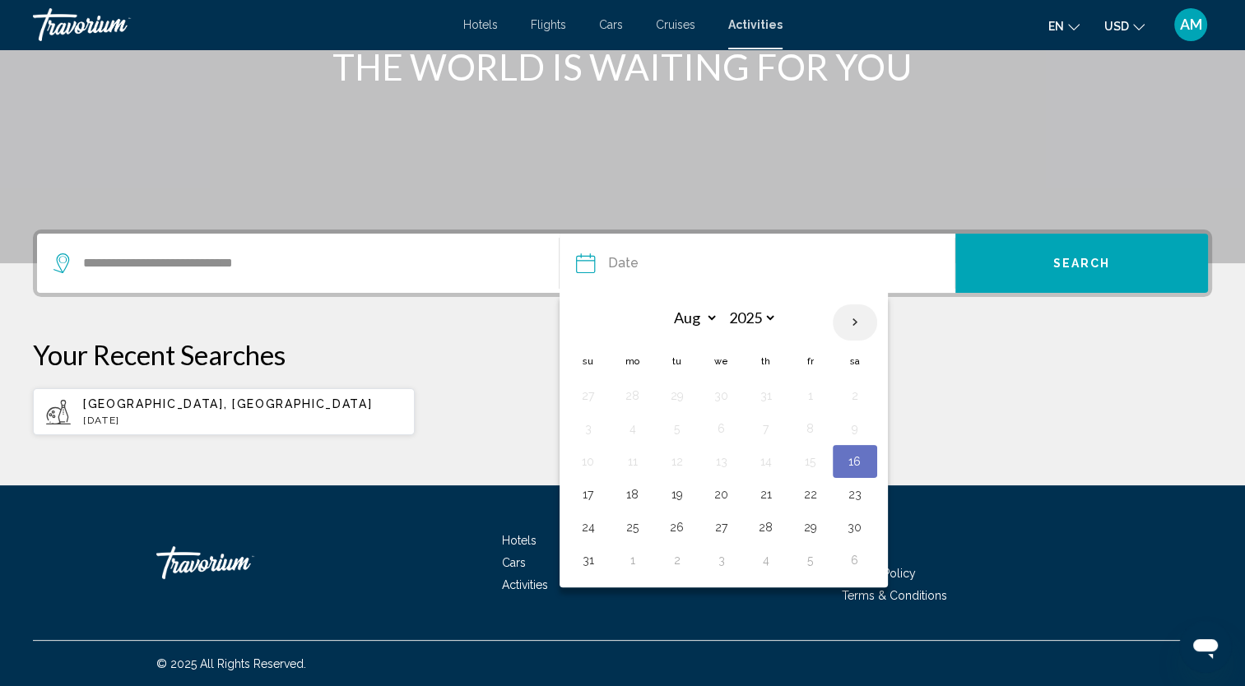
click at [850, 329] on th "Next month" at bounding box center [855, 322] width 44 height 36
select select "**"
click at [671, 460] on button "11" at bounding box center [677, 461] width 26 height 23
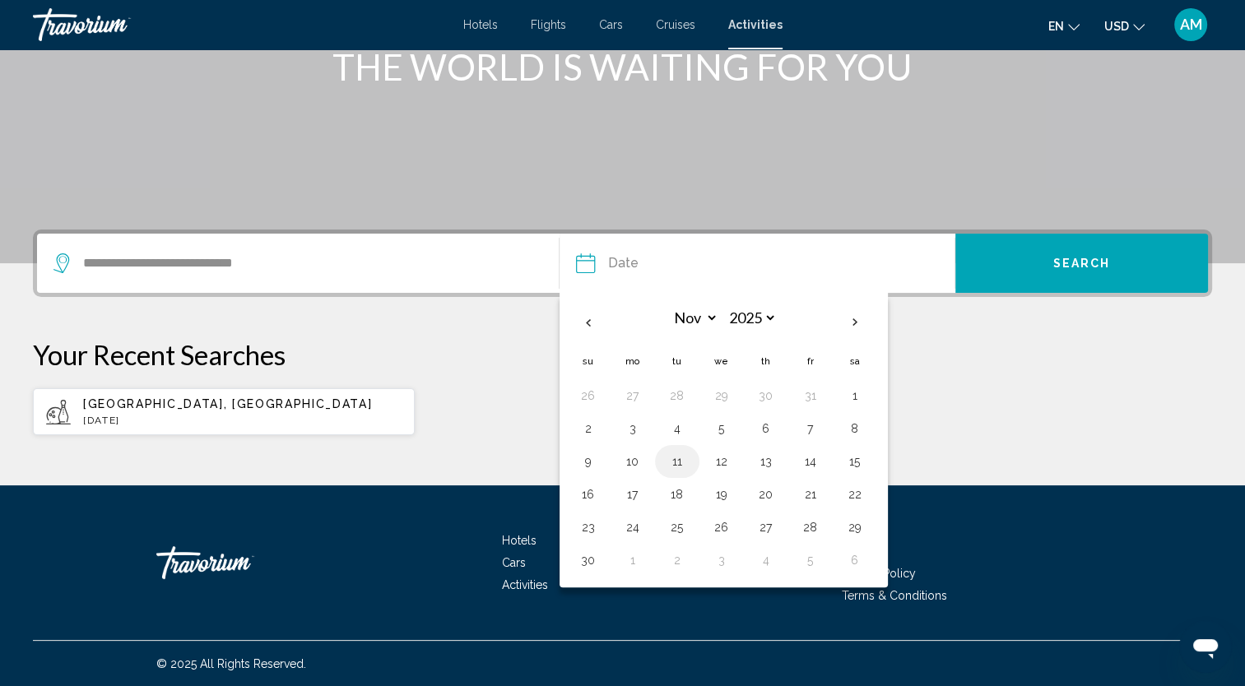
type input "**********"
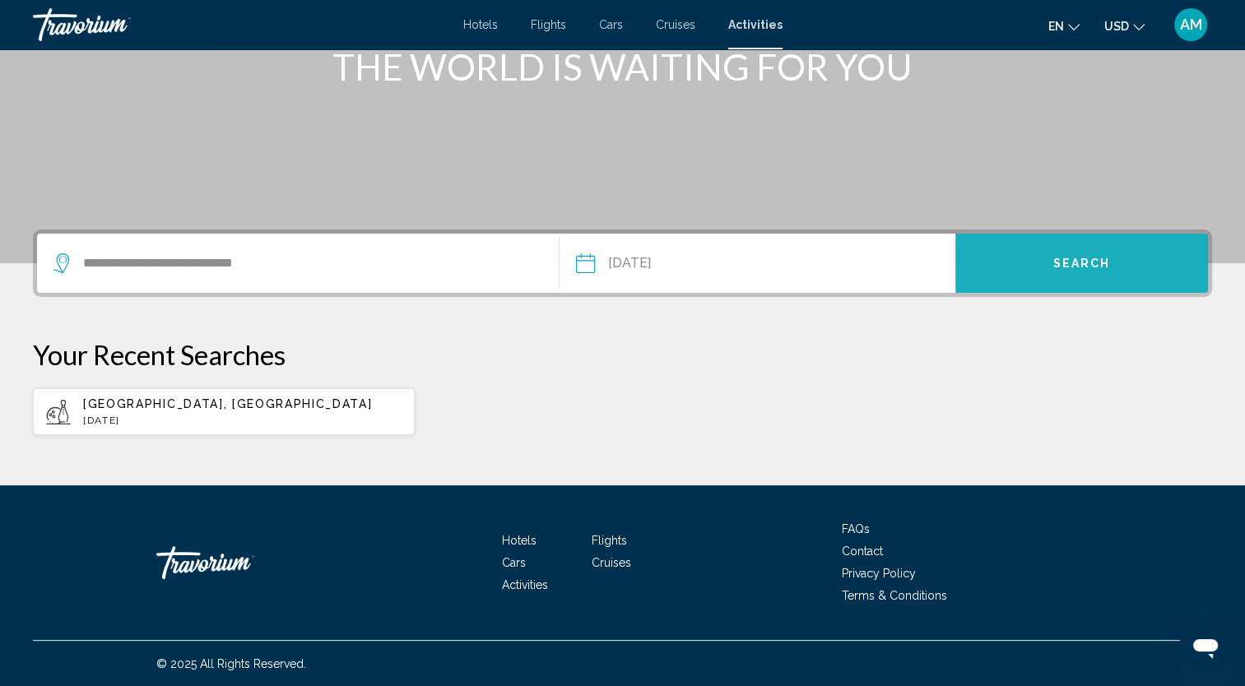
click at [1020, 277] on button "Search" at bounding box center [1081, 263] width 253 height 59
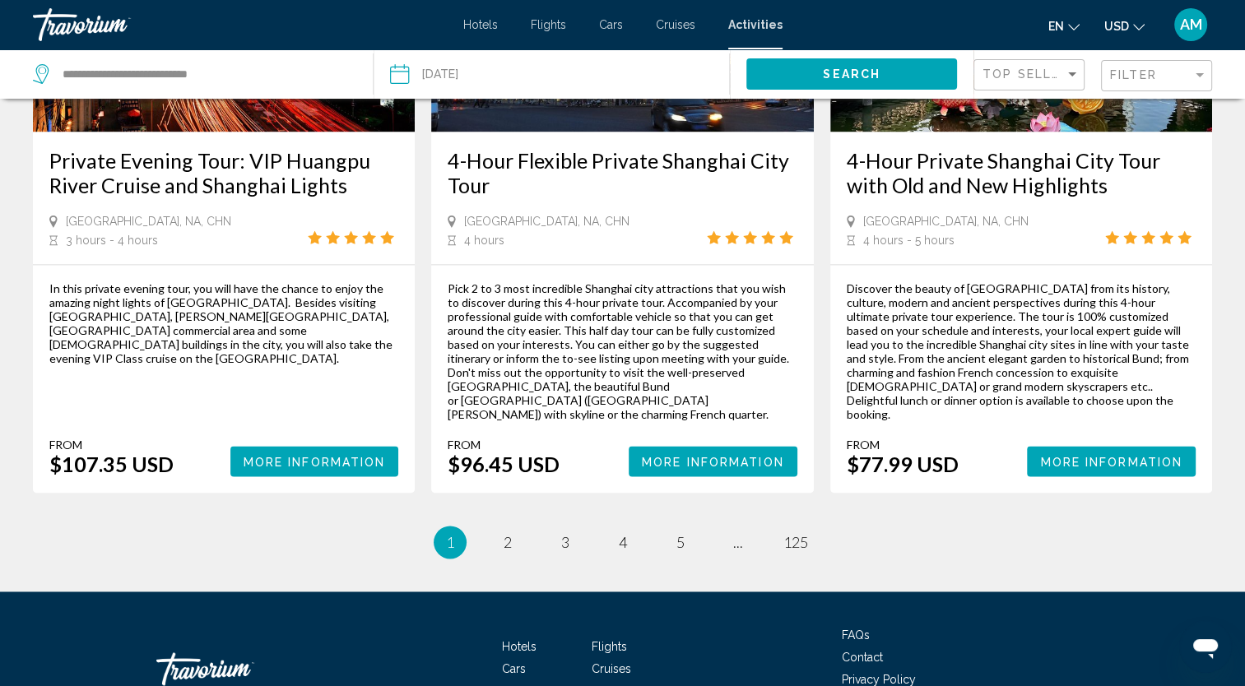
scroll to position [2360, 0]
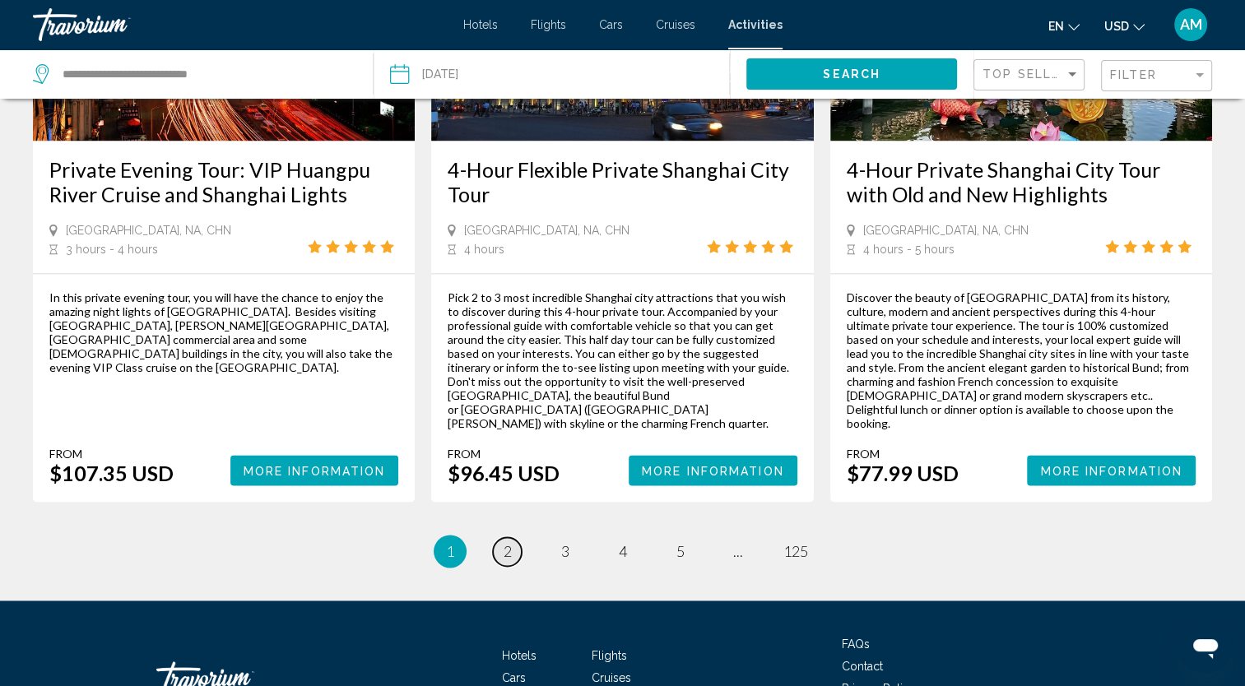
click at [513, 537] on link "page 2" at bounding box center [507, 551] width 29 height 29
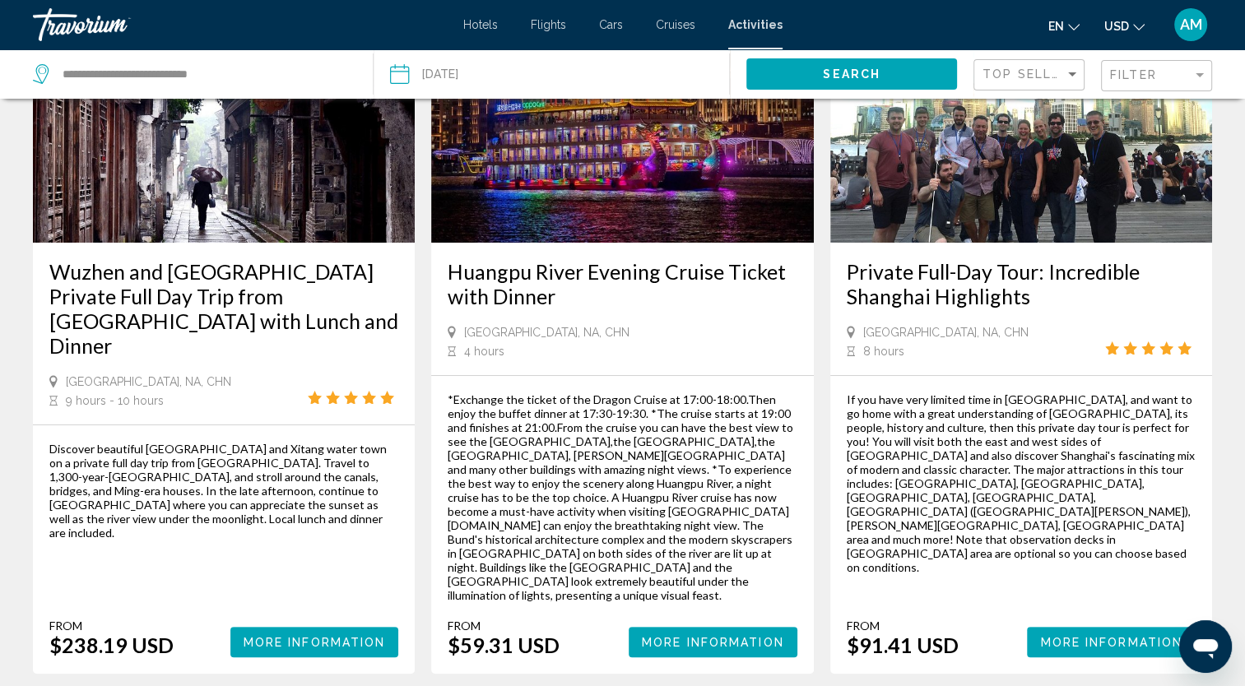
scroll to position [176, 0]
click at [612, 278] on h3 "Huangpu River Evening Cruise Ticket with Dinner" at bounding box center [622, 284] width 349 height 49
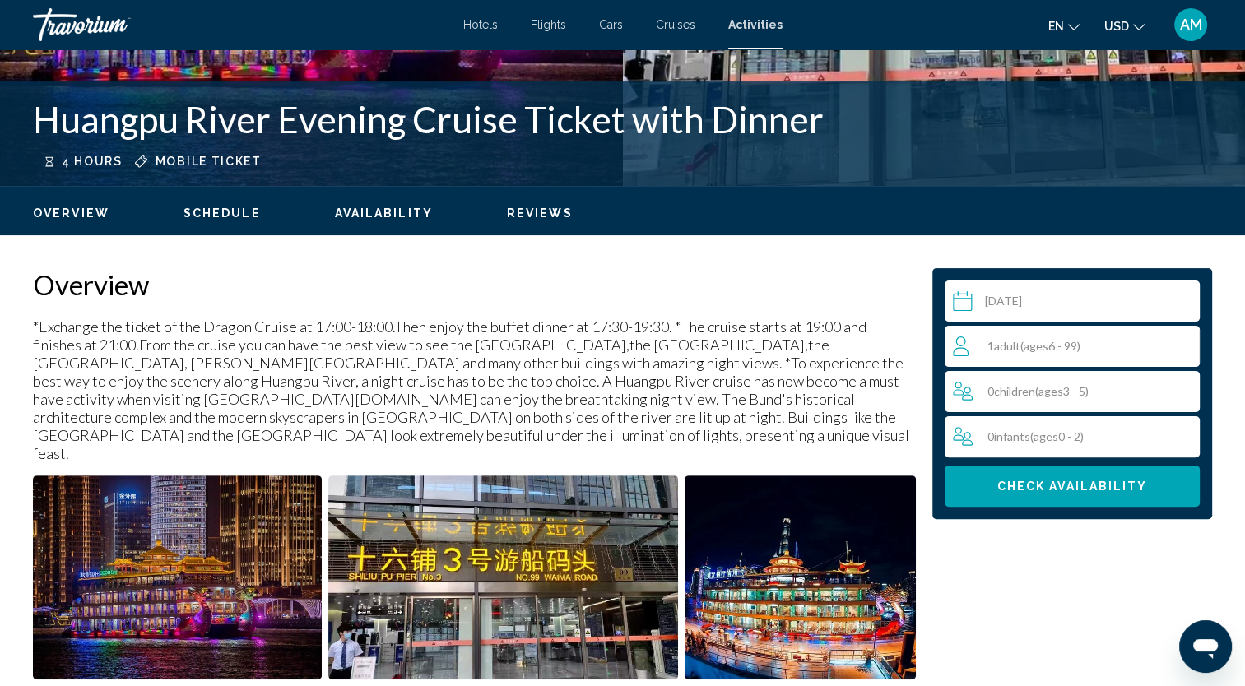
scroll to position [375, 0]
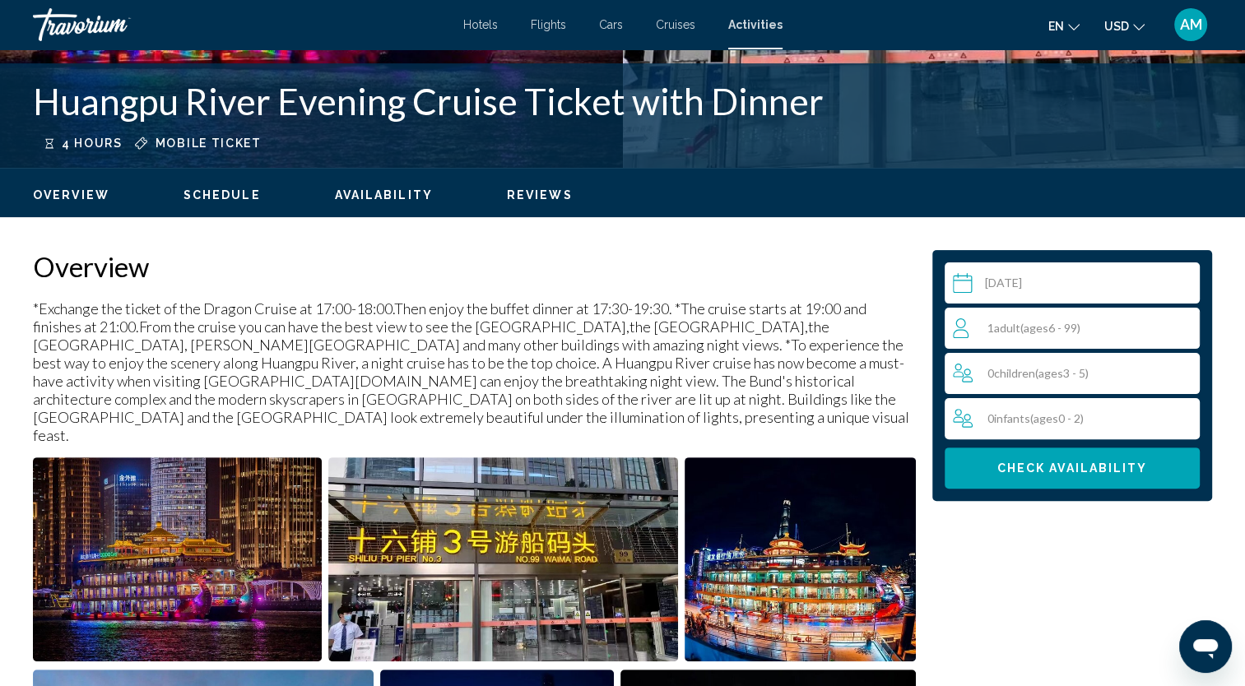
click at [1009, 331] on span "Adult" at bounding box center [1007, 328] width 26 height 14
click at [1191, 328] on div "1 Adult Adults ( ages 6 - 99) min : 1, max : 15" at bounding box center [1076, 328] width 246 height 26
click at [1185, 328] on icon "Increment adults" at bounding box center [1183, 328] width 15 height 20
click at [1187, 329] on icon "Increment adults" at bounding box center [1183, 328] width 15 height 20
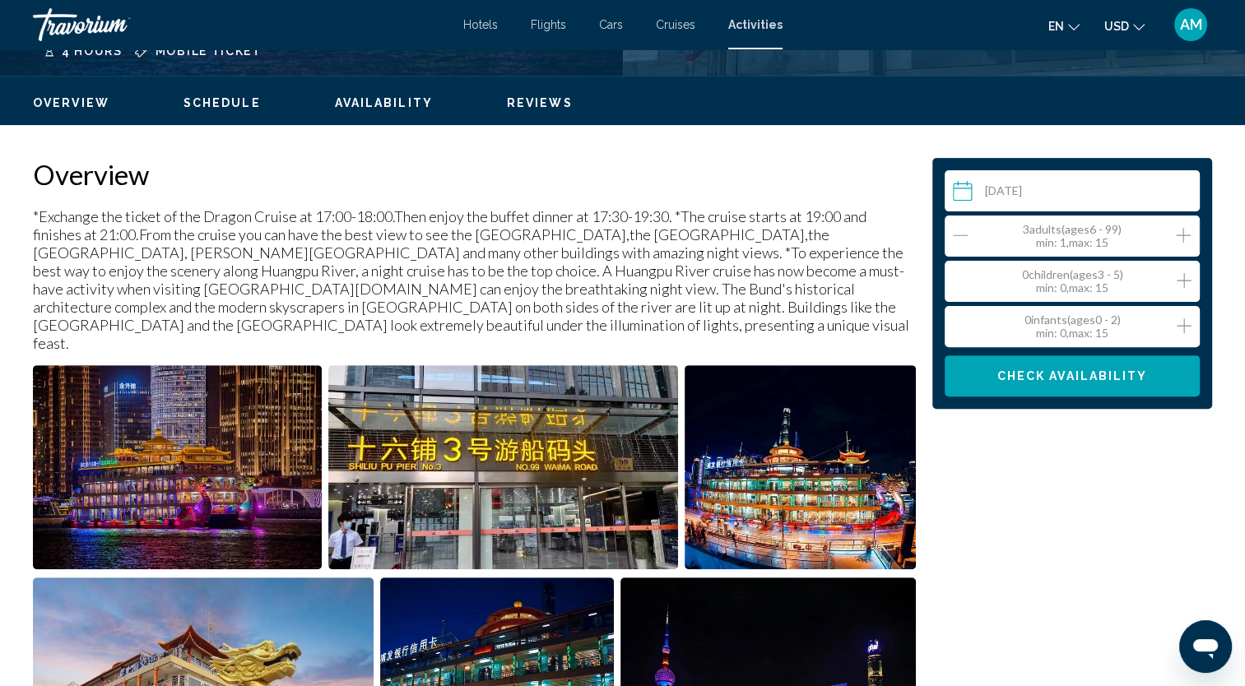
scroll to position [466, 0]
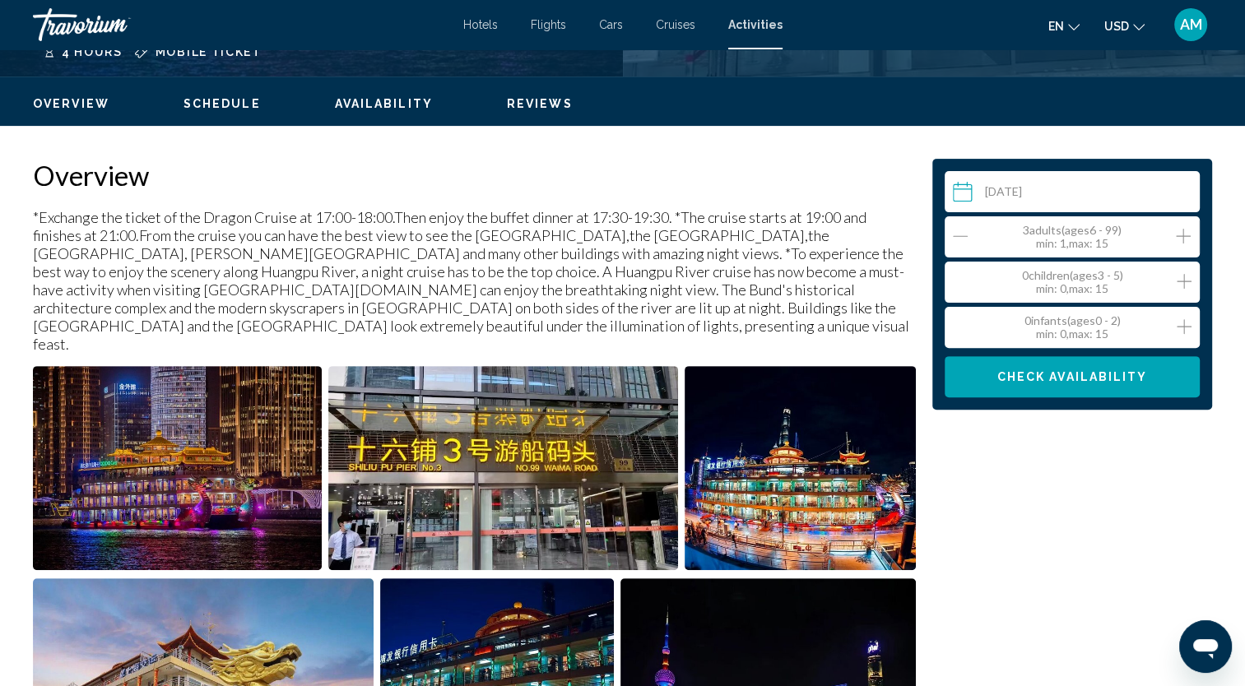
click at [1001, 384] on button "Check Availability" at bounding box center [1072, 376] width 255 height 41
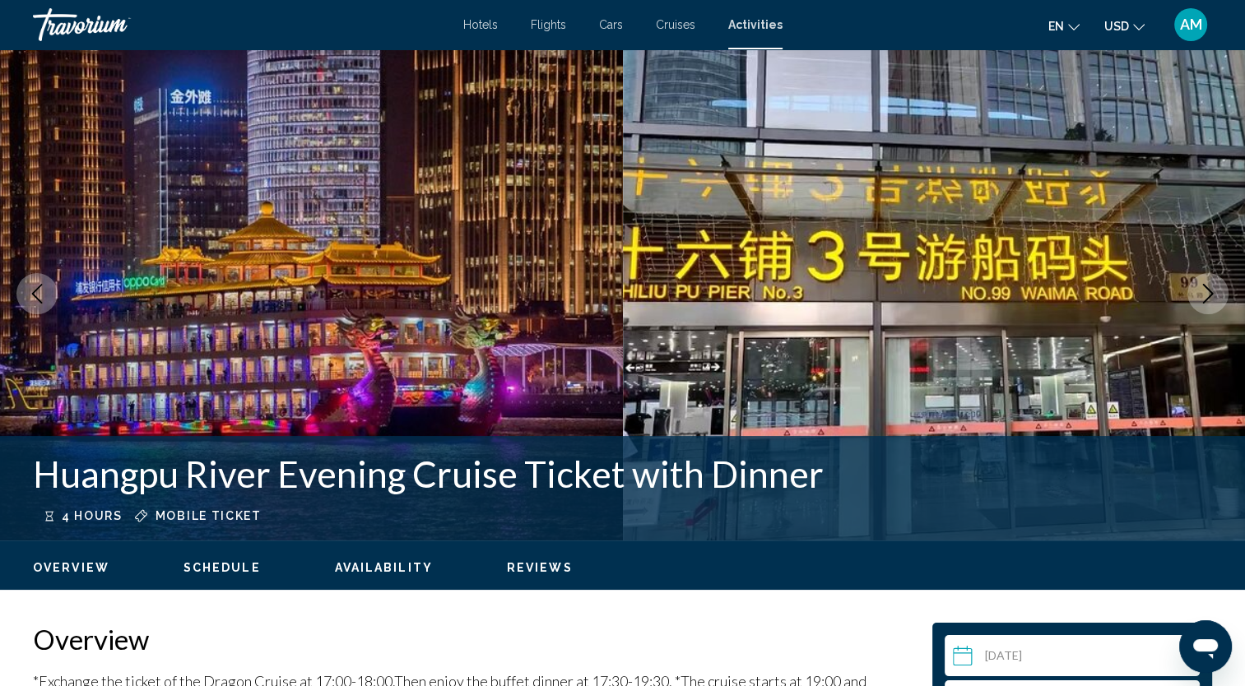
scroll to position [0, 0]
